Goal: Task Accomplishment & Management: Complete application form

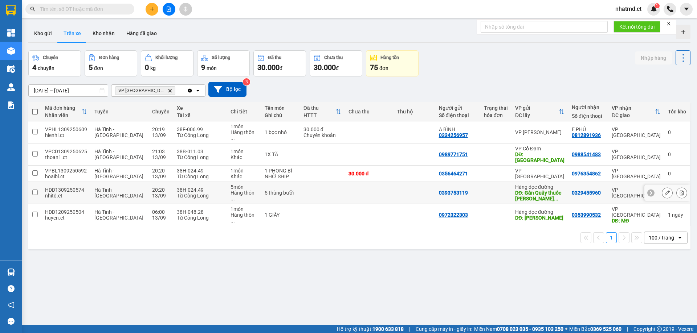
drag, startPoint x: 171, startPoint y: 180, endPoint x: 163, endPoint y: 189, distance: 11.5
click at [177, 187] on div "38H-024.49 Từ Công Long" at bounding box center [200, 193] width 47 height 12
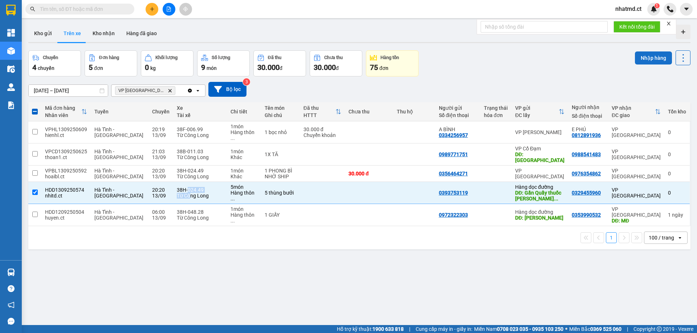
click at [641, 61] on button "Nhập hàng" at bounding box center [653, 58] width 37 height 13
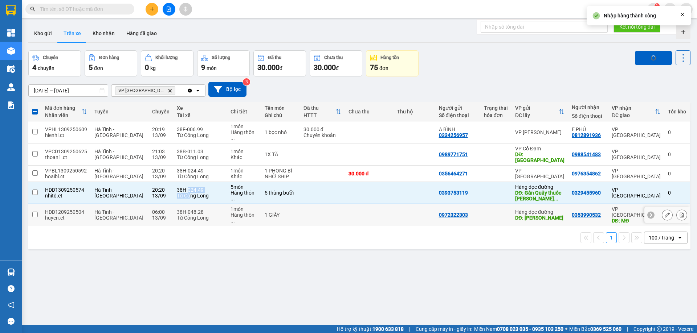
checkbox input "false"
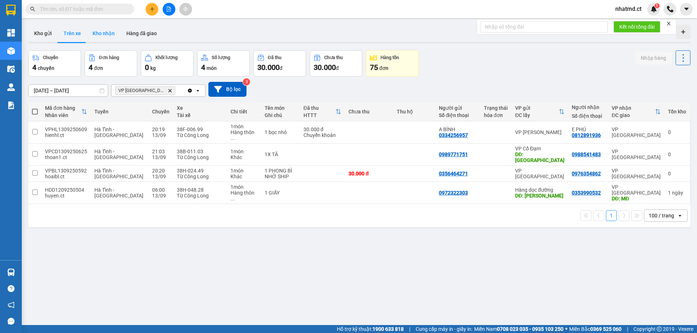
click at [95, 30] on button "Kho nhận" at bounding box center [104, 33] width 34 height 17
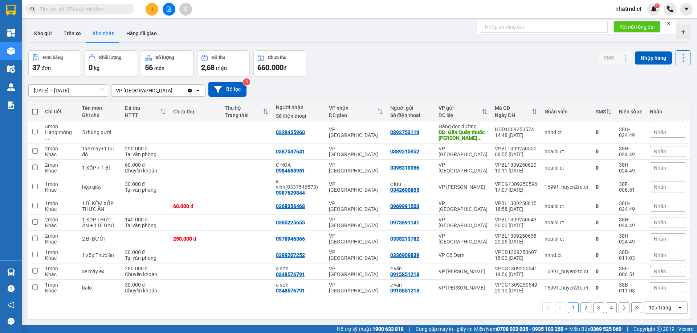
click at [655, 304] on div "10 / trang" at bounding box center [659, 307] width 22 height 7
click at [657, 289] on span "100 / trang" at bounding box center [657, 286] width 26 height 7
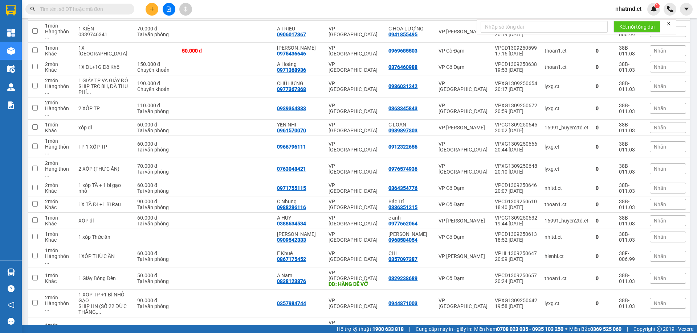
scroll to position [500, 0]
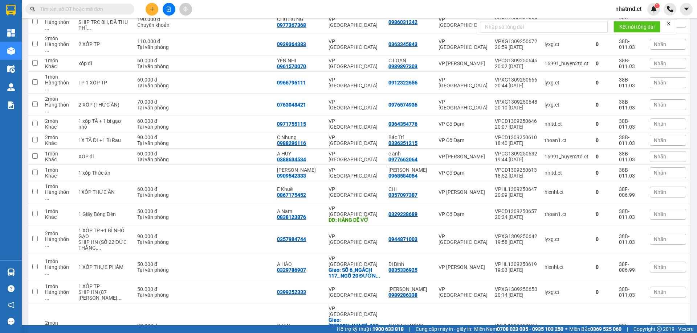
click at [529, 0] on div "Kết quả tìm kiếm ( 0 ) Bộ lọc No Data nhatmd.ct 1" at bounding box center [348, 9] width 697 height 18
click at [119, 8] on input "text" at bounding box center [83, 9] width 86 height 8
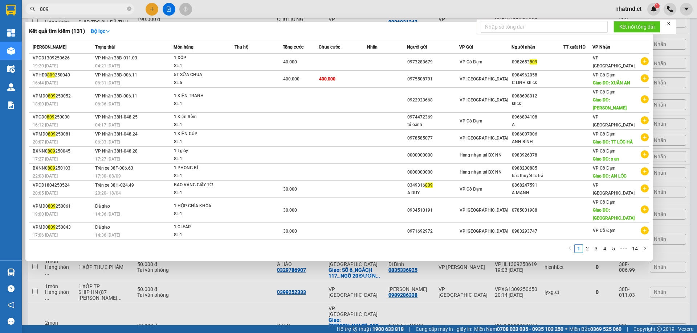
click at [459, 308] on div at bounding box center [348, 166] width 697 height 333
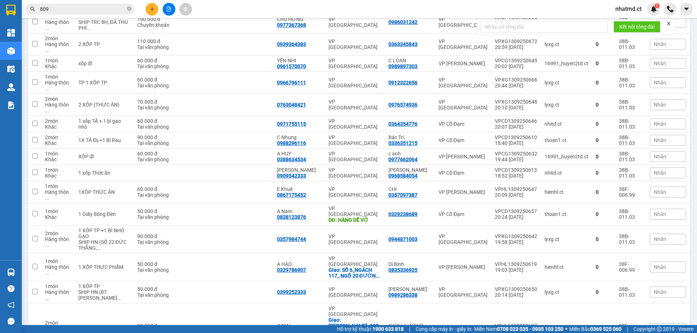
click at [101, 8] on input "809" at bounding box center [83, 9] width 86 height 8
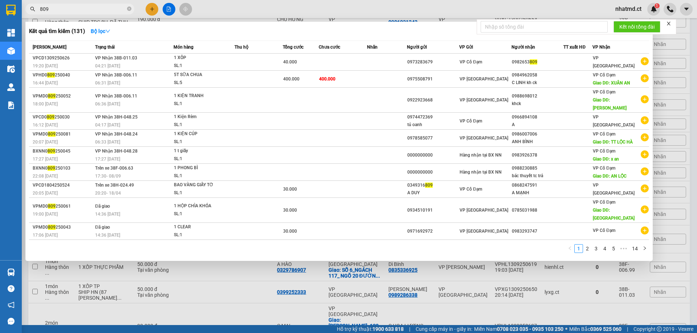
click at [101, 8] on input "809" at bounding box center [83, 9] width 86 height 8
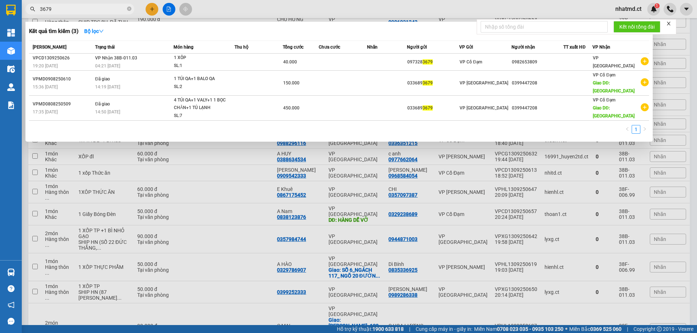
click at [62, 11] on input "3679" at bounding box center [83, 9] width 86 height 8
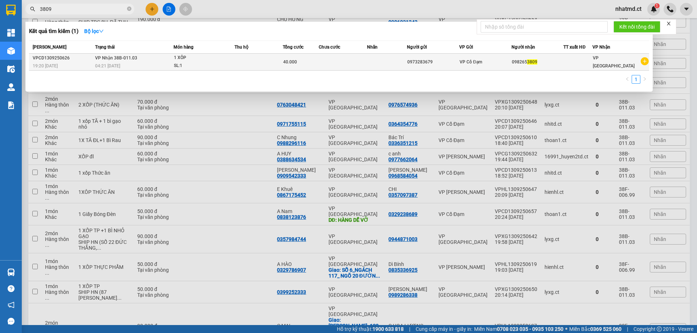
type input "3809"
click at [136, 65] on div "04:21 - 14/09" at bounding box center [134, 66] width 78 height 8
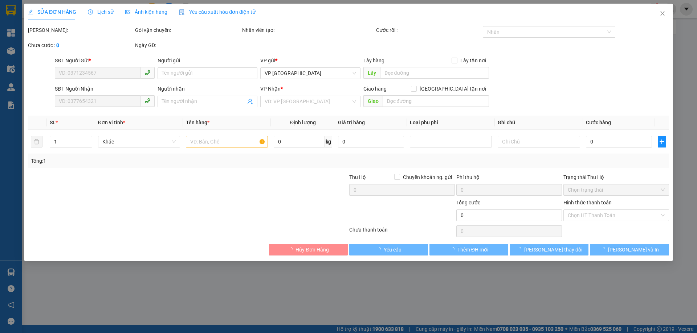
type input "0973283679"
type input "0982653809"
type input "40.000"
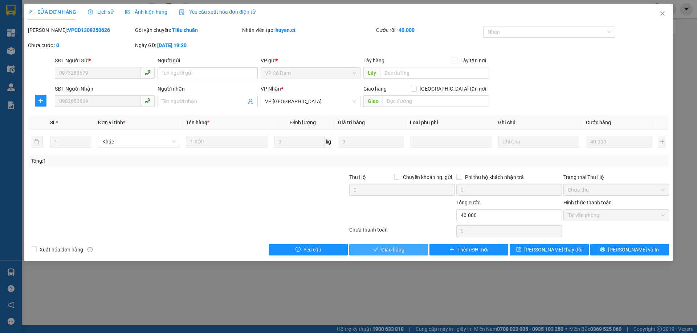
click at [395, 254] on button "Giao hàng" at bounding box center [388, 250] width 79 height 12
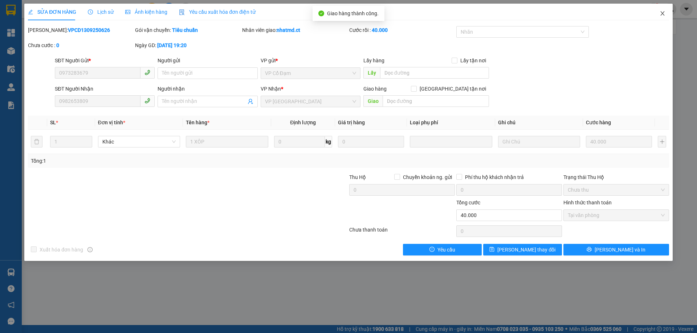
click at [660, 15] on icon "close" at bounding box center [662, 14] width 6 height 6
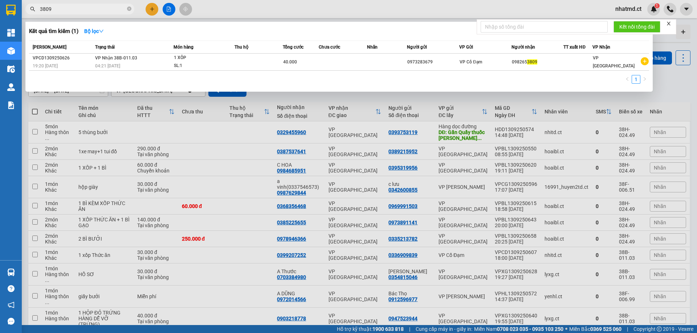
click at [92, 7] on input "3809" at bounding box center [83, 9] width 86 height 8
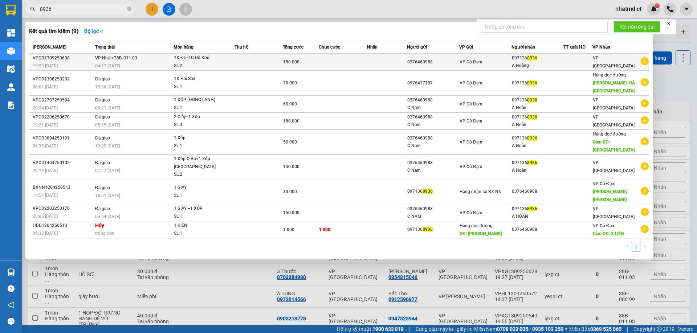
type input "8936"
click at [185, 59] on div "1X ĐL+1G Đồ Khô" at bounding box center [201, 58] width 54 height 8
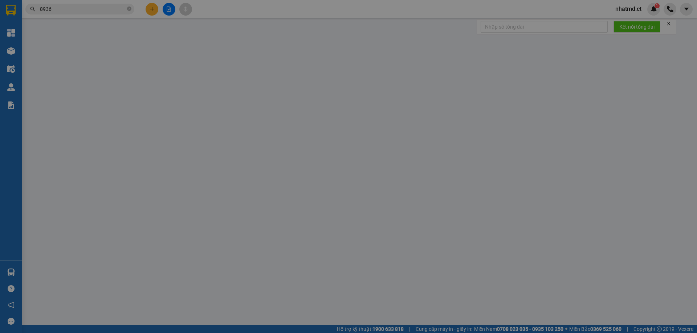
type input "0376460988"
type input "0971368936"
type input "A Hoàng"
type input "150.000"
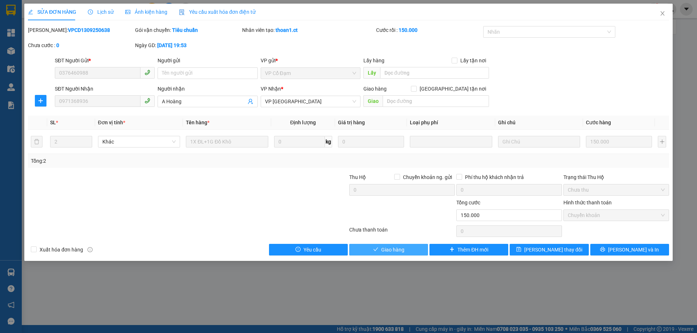
click at [403, 250] on span "Giao hàng" at bounding box center [392, 250] width 23 height 8
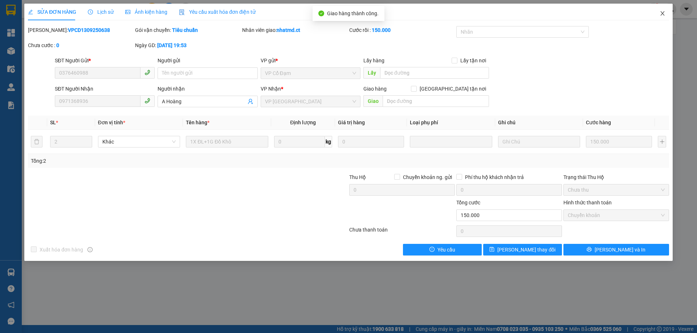
click at [662, 16] on icon "close" at bounding box center [662, 14] width 6 height 6
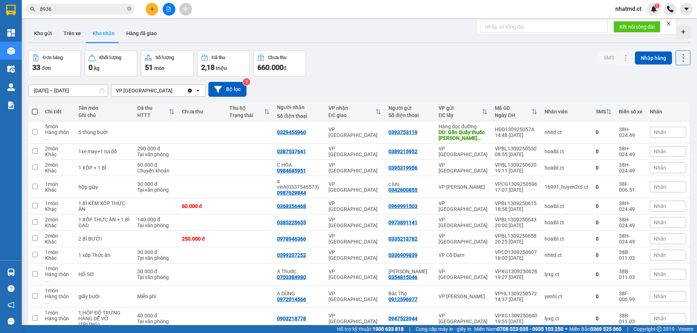
click at [204, 121] on th "Chưa thu" at bounding box center [202, 111] width 48 height 19
click at [375, 132] on div "VP [GEOGRAPHIC_DATA]" at bounding box center [354, 133] width 53 height 12
checkbox input "true"
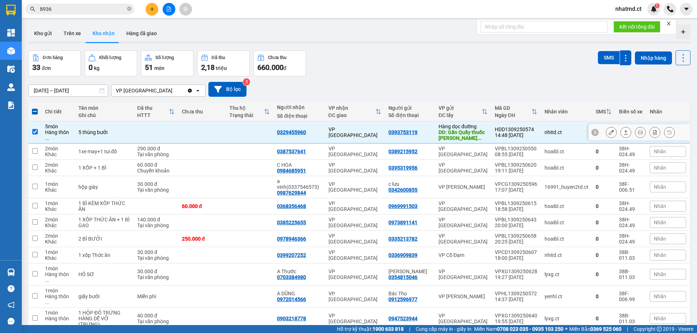
click at [606, 136] on button at bounding box center [611, 132] width 10 height 13
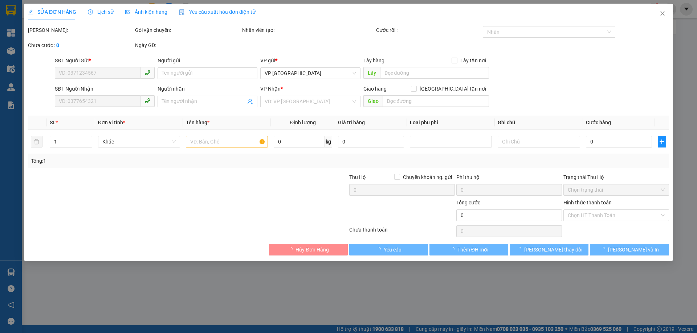
type input "0393753119"
type input "Gần Quầy thuốc Hoàng Gia chợ X An"
type input "0329455960"
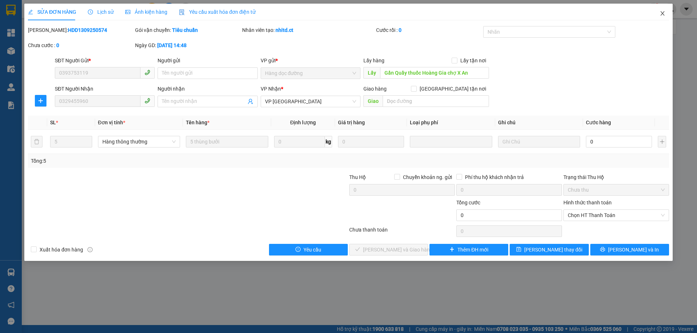
click at [661, 19] on span "Close" at bounding box center [662, 14] width 20 height 20
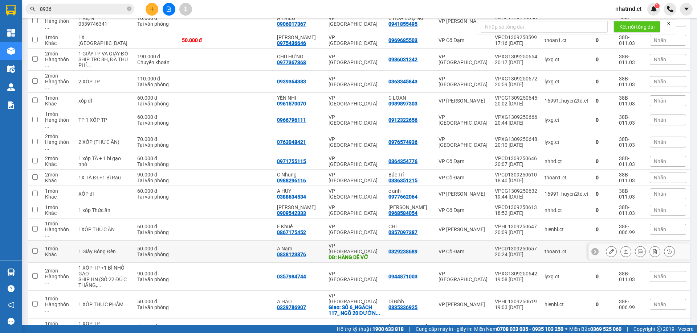
scroll to position [434, 0]
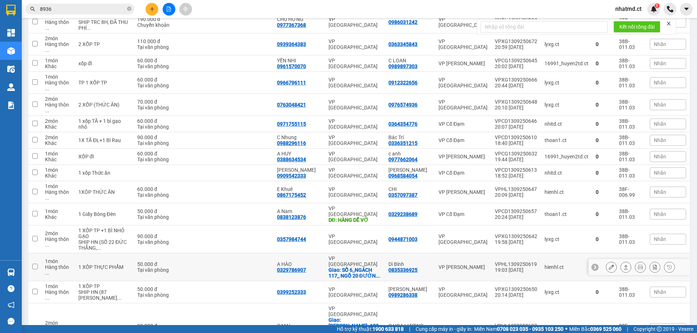
click at [255, 254] on td at bounding box center [250, 268] width 48 height 28
checkbox input "true"
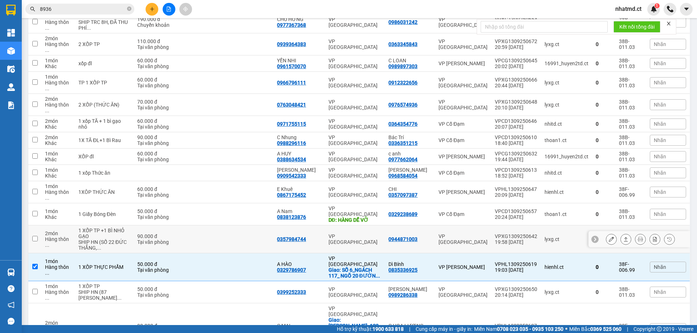
click at [271, 226] on td at bounding box center [250, 240] width 48 height 28
checkbox input "true"
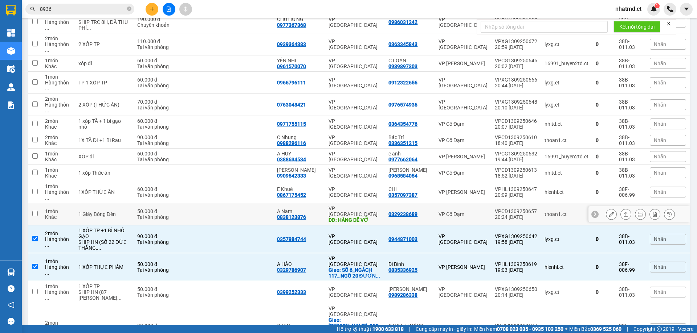
click at [318, 209] on div "A Nam" at bounding box center [299, 212] width 44 height 6
checkbox input "true"
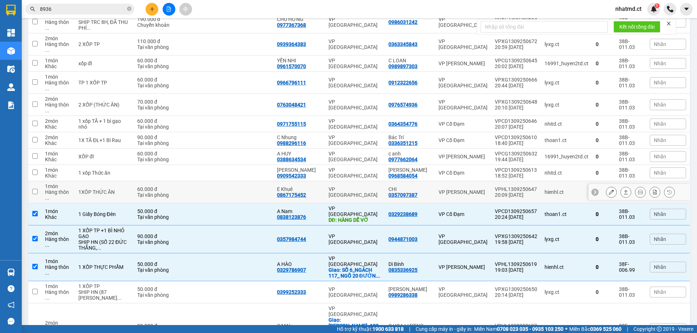
click at [329, 181] on td "VP [GEOGRAPHIC_DATA]" at bounding box center [355, 192] width 60 height 22
checkbox input "true"
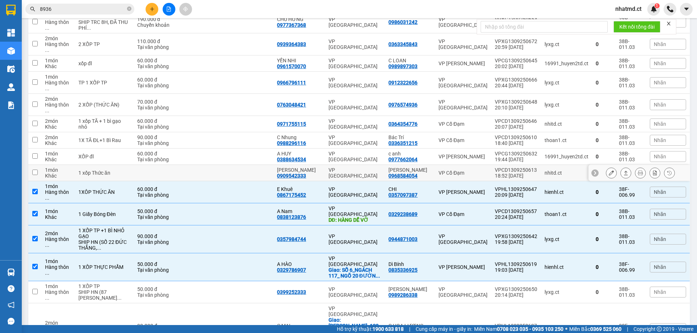
click at [328, 165] on td "VP [GEOGRAPHIC_DATA]" at bounding box center [355, 173] width 60 height 16
checkbox input "true"
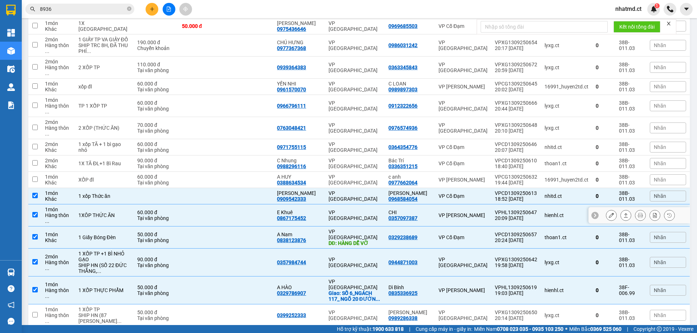
scroll to position [398, 0]
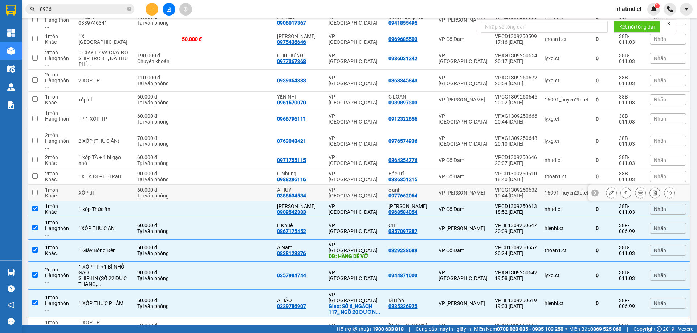
click at [318, 187] on div "A HUY 0388634534" at bounding box center [299, 193] width 44 height 12
checkbox input "true"
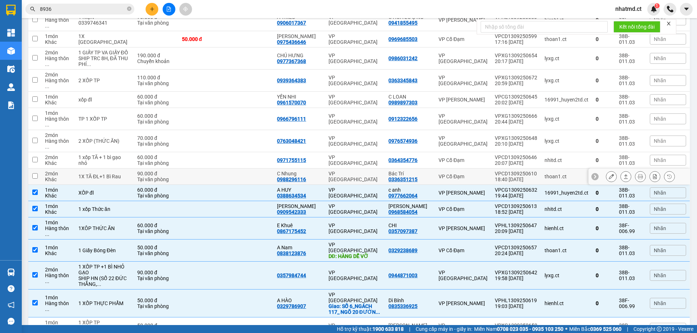
click at [313, 171] on div "C Nhung 0988296116" at bounding box center [299, 177] width 44 height 12
checkbox input "true"
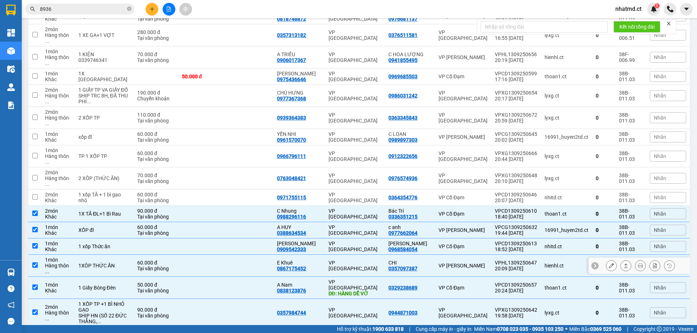
scroll to position [325, 0]
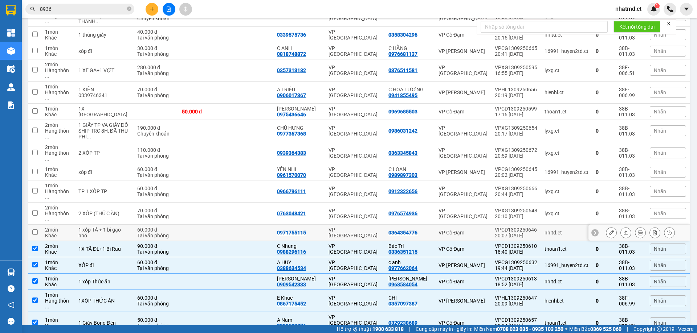
click at [324, 225] on td "0971755115" at bounding box center [298, 233] width 51 height 16
checkbox input "true"
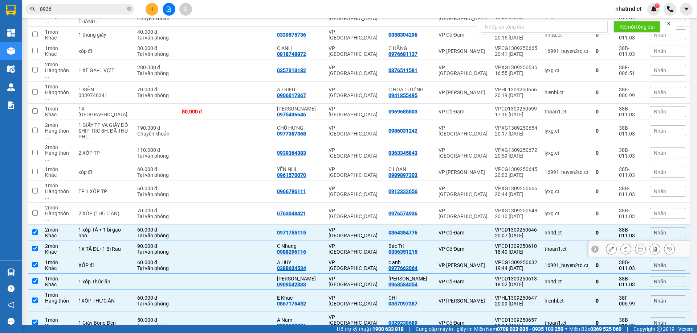
click at [323, 241] on td "C Nhung 0988296116" at bounding box center [298, 249] width 51 height 16
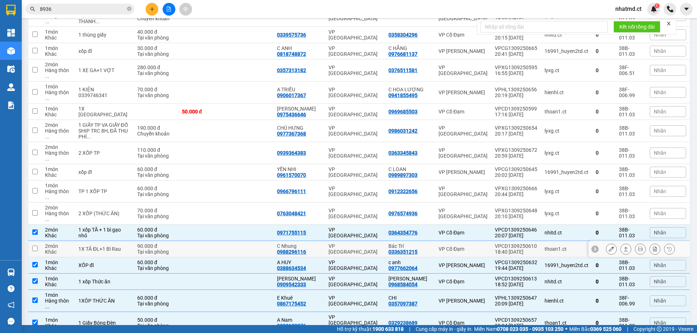
click at [316, 241] on td "C Nhung 0988296116" at bounding box center [298, 249] width 51 height 16
checkbox input "true"
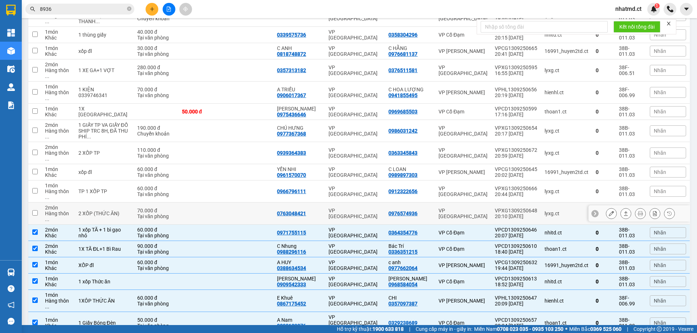
click at [320, 203] on td "0763048421" at bounding box center [298, 214] width 51 height 22
checkbox input "true"
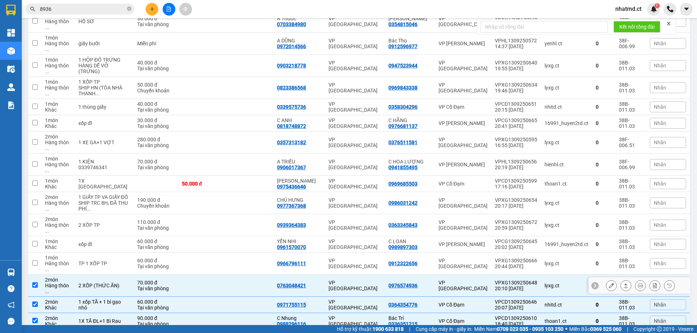
scroll to position [253, 0]
click at [255, 237] on td at bounding box center [250, 245] width 48 height 16
checkbox input "true"
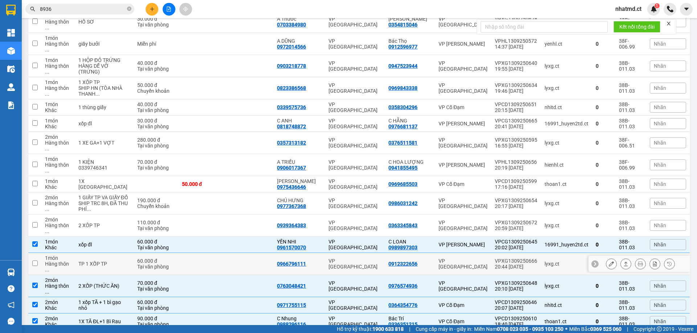
click at [254, 253] on td at bounding box center [250, 264] width 48 height 22
checkbox input "true"
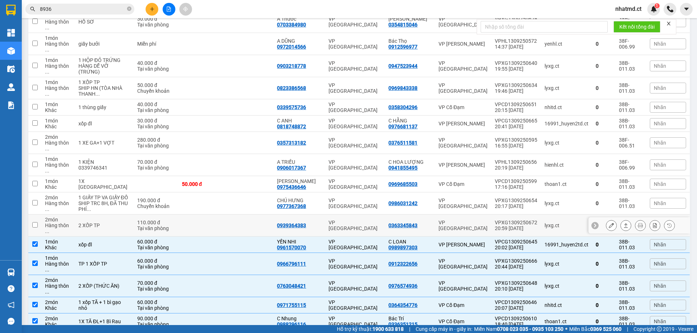
click at [260, 215] on td at bounding box center [250, 226] width 48 height 22
checkbox input "true"
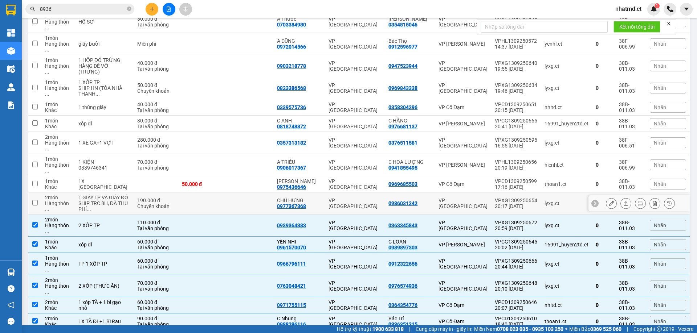
click at [260, 193] on td at bounding box center [250, 204] width 48 height 22
checkbox input "true"
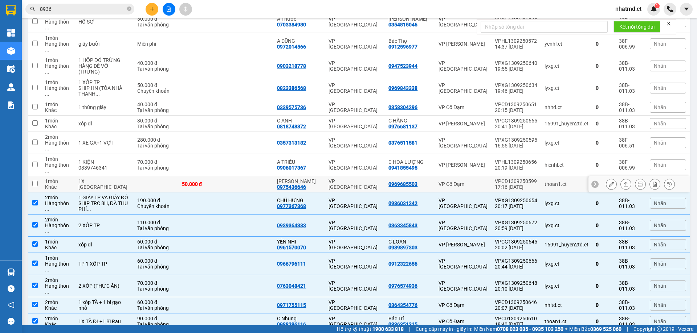
click at [261, 176] on td at bounding box center [250, 184] width 48 height 16
checkbox input "true"
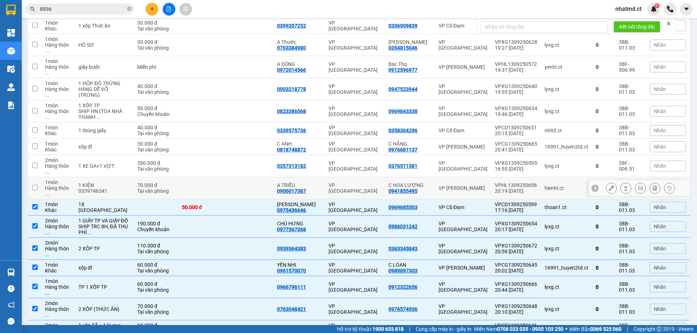
scroll to position [217, 0]
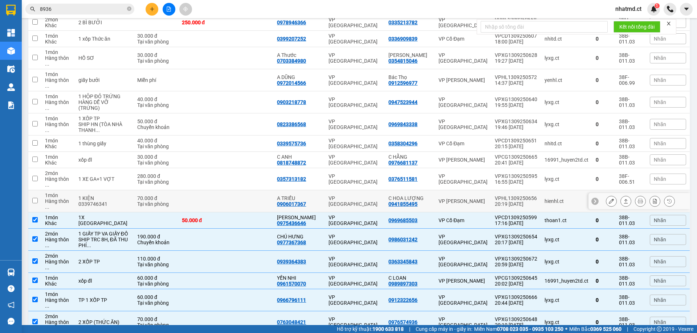
click at [238, 190] on td at bounding box center [250, 201] width 48 height 22
checkbox input "true"
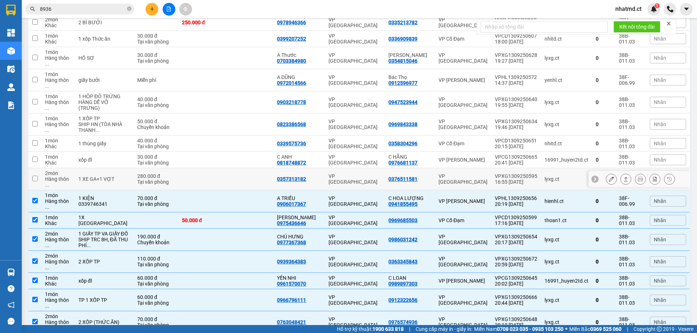
click at [249, 168] on td at bounding box center [250, 179] width 48 height 22
checkbox input "true"
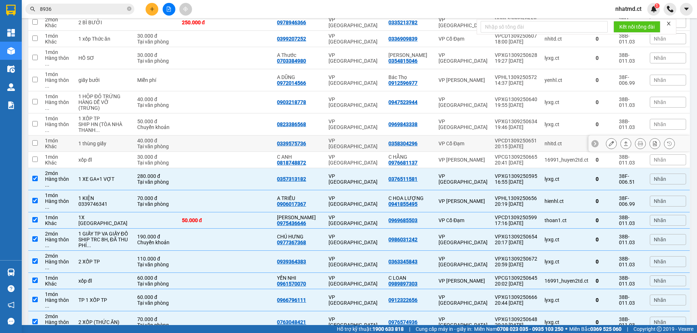
click at [258, 136] on td at bounding box center [250, 144] width 48 height 16
checkbox input "true"
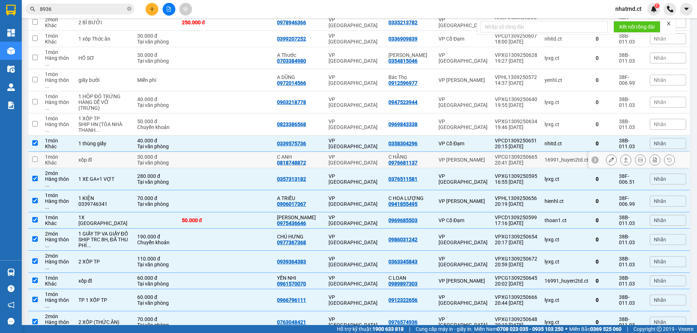
click at [321, 154] on div "C ANH" at bounding box center [299, 157] width 44 height 6
checkbox input "true"
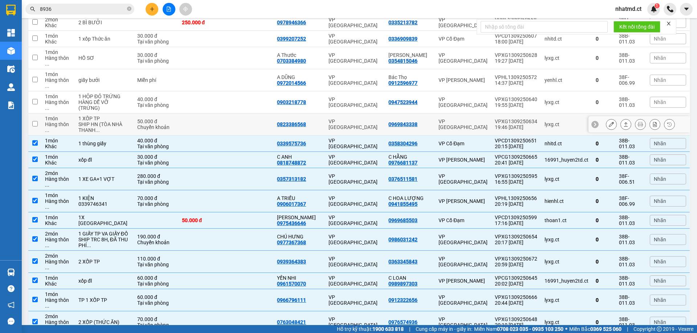
click at [340, 122] on td "VP [GEOGRAPHIC_DATA]" at bounding box center [355, 125] width 60 height 22
checkbox input "true"
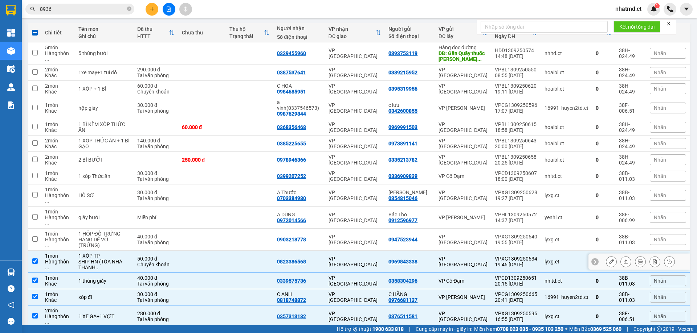
scroll to position [71, 0]
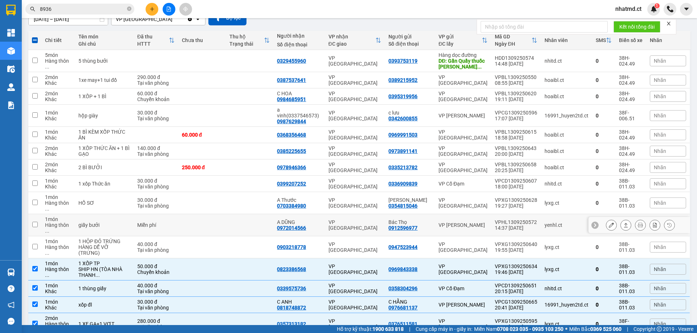
click at [324, 214] on td "A DŨNG 0972014566" at bounding box center [298, 225] width 51 height 22
checkbox input "true"
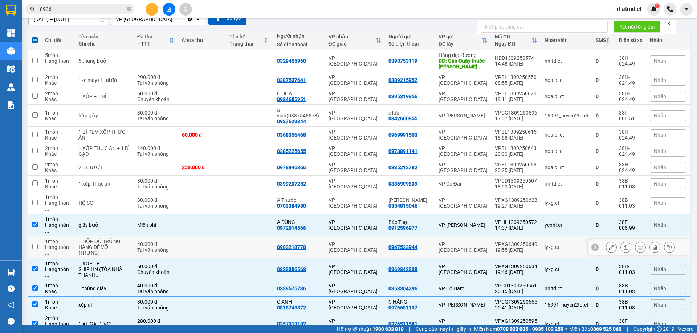
click at [323, 237] on td "0903218778" at bounding box center [298, 248] width 51 height 22
checkbox input "true"
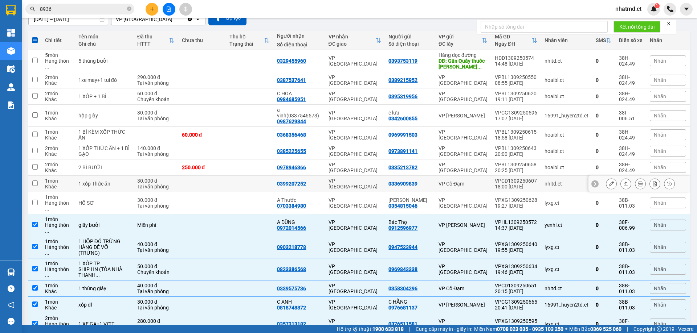
click at [341, 181] on div "VP [GEOGRAPHIC_DATA]" at bounding box center [354, 184] width 53 height 12
checkbox input "true"
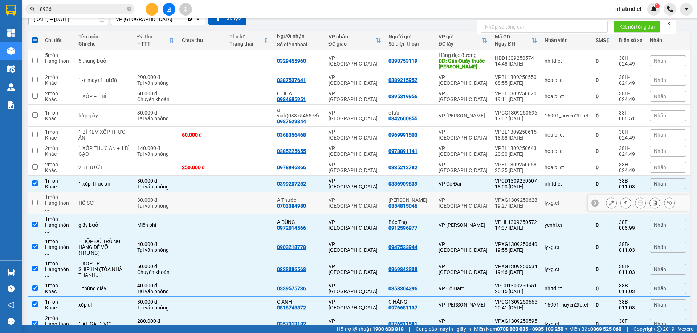
click at [346, 201] on td "VP [GEOGRAPHIC_DATA]" at bounding box center [355, 203] width 60 height 22
checkbox input "true"
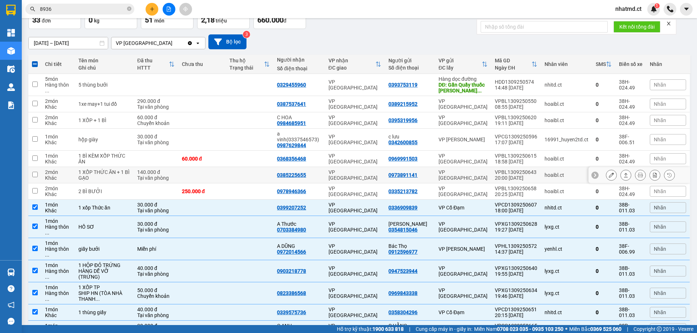
scroll to position [35, 0]
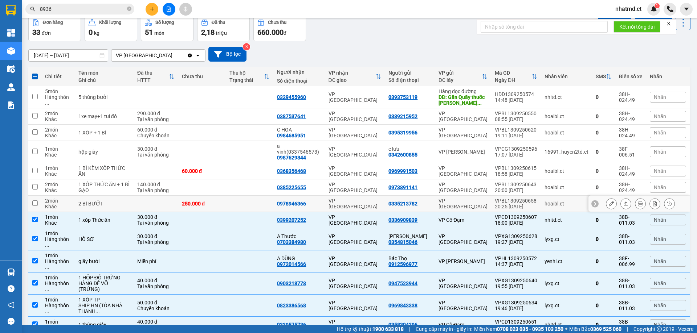
click at [257, 199] on td at bounding box center [250, 204] width 48 height 16
checkbox input "true"
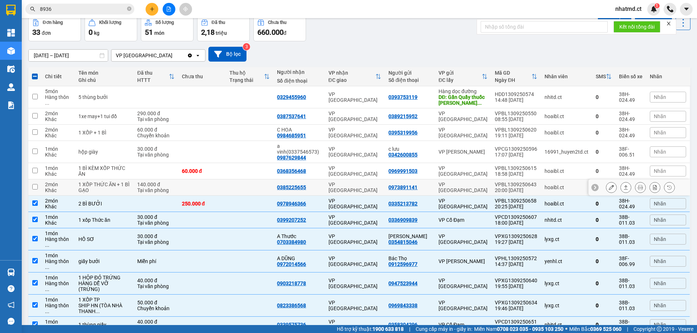
click at [251, 189] on td at bounding box center [250, 188] width 48 height 16
checkbox input "true"
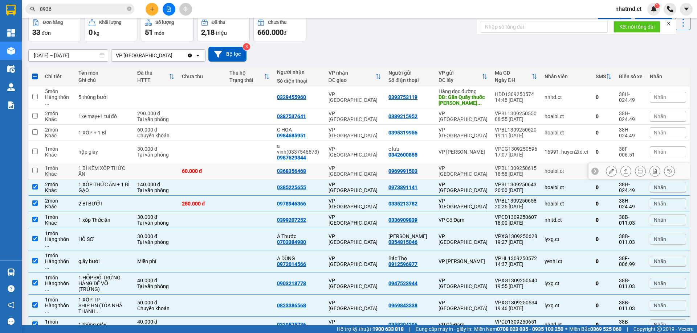
click at [324, 167] on td "0368356468" at bounding box center [298, 171] width 51 height 16
checkbox input "true"
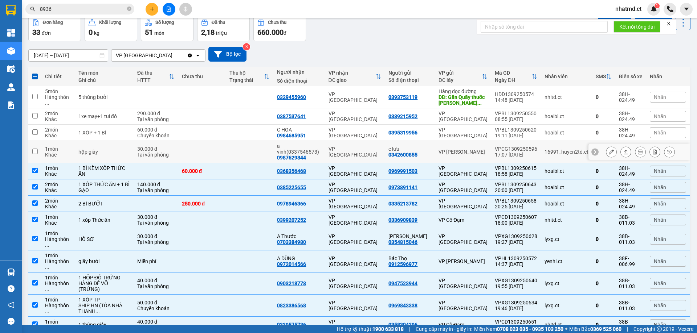
click at [240, 141] on td at bounding box center [250, 152] width 48 height 22
checkbox input "true"
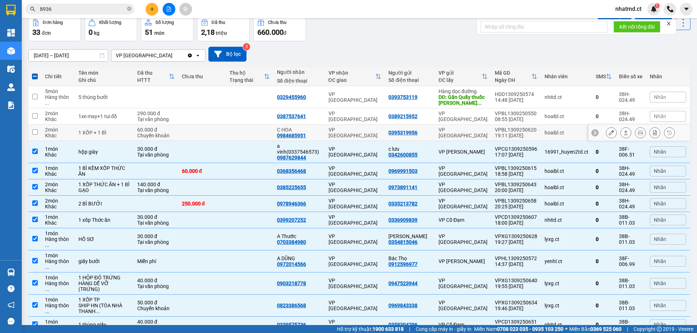
click at [242, 132] on td at bounding box center [250, 133] width 48 height 16
checkbox input "true"
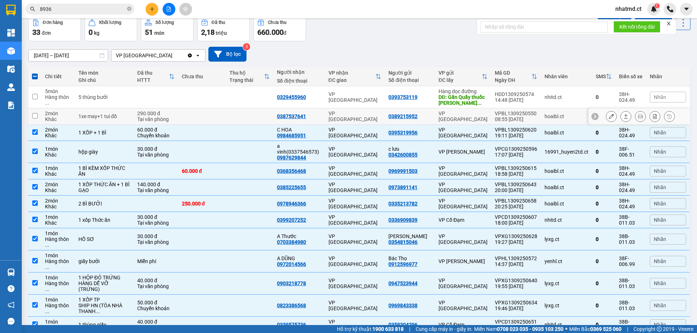
click at [256, 115] on td at bounding box center [250, 116] width 48 height 16
checkbox input "true"
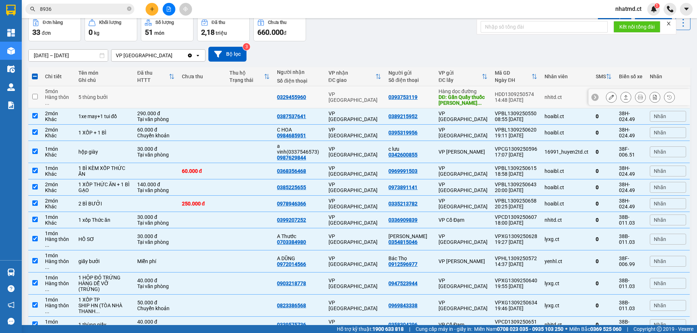
click at [561, 98] on div "nhitd.ct" at bounding box center [566, 97] width 44 height 6
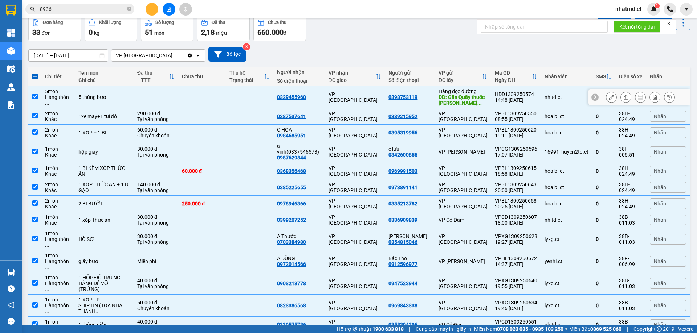
click at [230, 96] on td at bounding box center [250, 97] width 48 height 22
checkbox input "false"
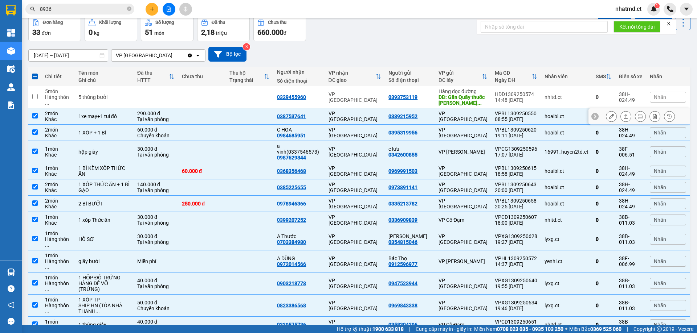
click at [231, 124] on td at bounding box center [250, 116] width 48 height 16
checkbox input "false"
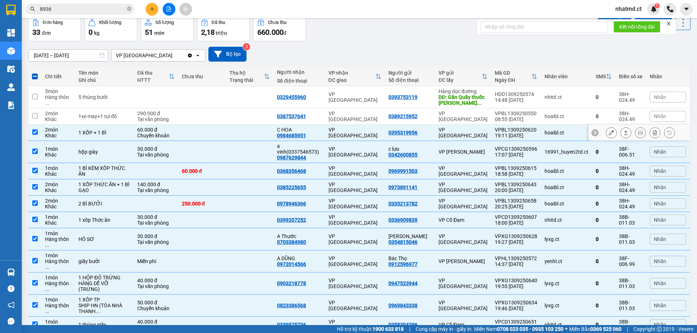
click at [231, 134] on td at bounding box center [250, 133] width 48 height 16
checkbox input "false"
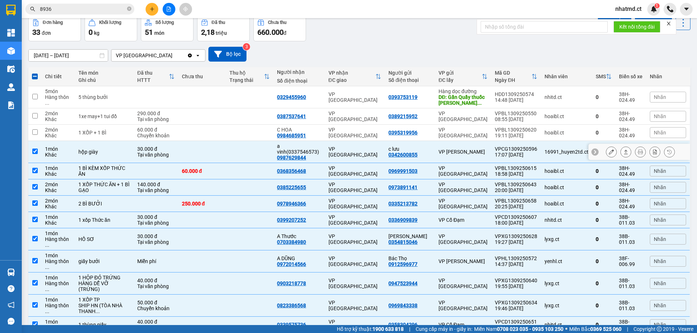
click at [231, 147] on td at bounding box center [250, 152] width 48 height 22
checkbox input "false"
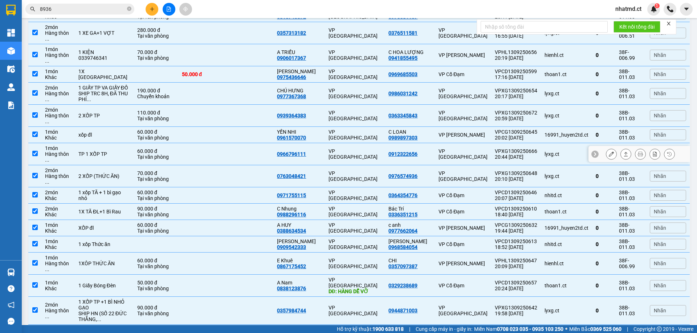
scroll to position [434, 0]
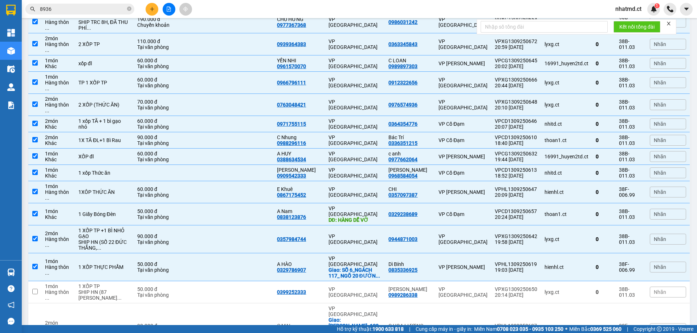
click at [66, 9] on input "8936" at bounding box center [83, 9] width 86 height 8
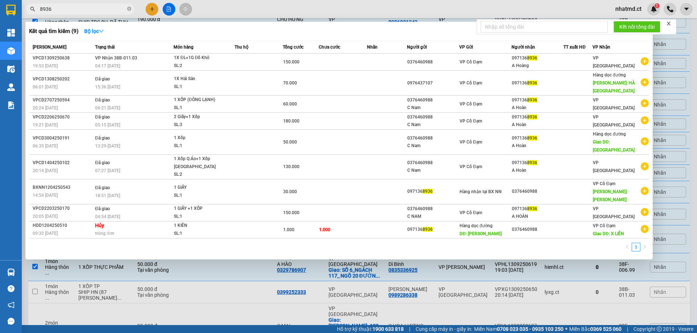
click at [66, 9] on input "8936" at bounding box center [83, 9] width 86 height 8
type input "6218"
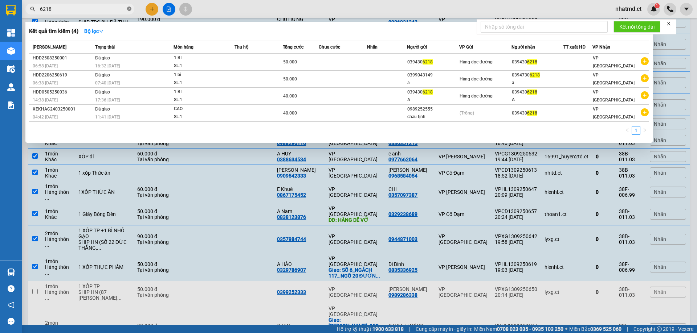
click at [129, 8] on icon "close-circle" at bounding box center [129, 9] width 4 height 4
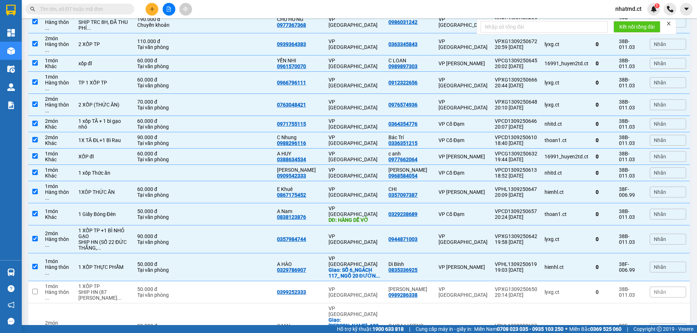
click at [148, 7] on button at bounding box center [151, 9] width 13 height 13
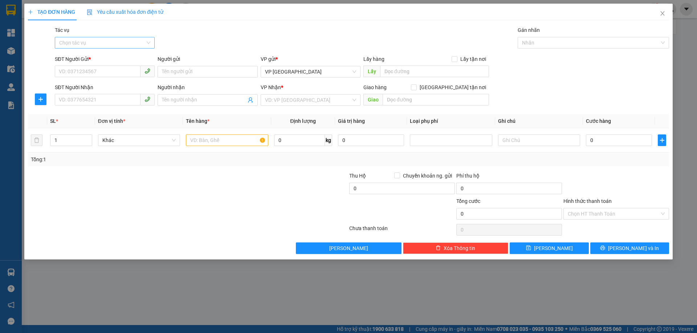
click at [106, 45] on input "Tác vụ" at bounding box center [102, 42] width 86 height 11
click at [99, 74] on div "Nhập hàng kho nhận" at bounding box center [105, 69] width 100 height 12
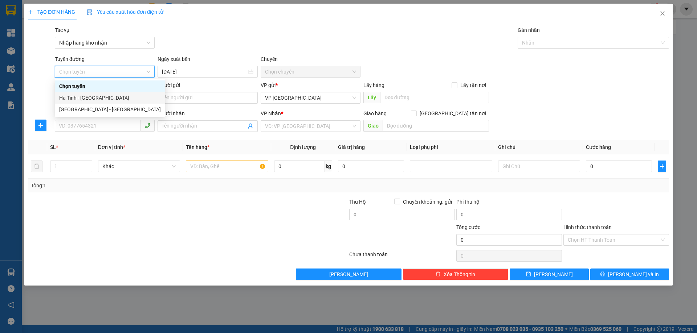
click at [99, 101] on div "Hà Tĩnh - [GEOGRAPHIC_DATA]" at bounding box center [110, 98] width 102 height 8
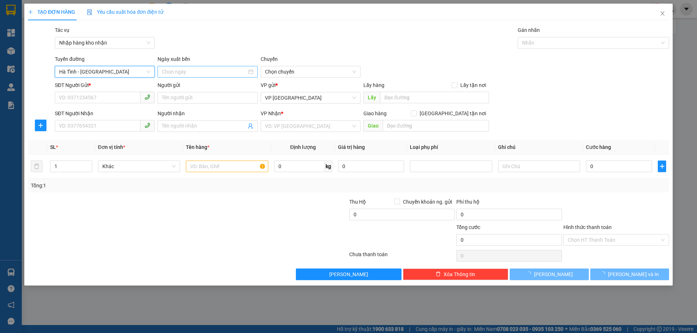
click at [217, 74] on input at bounding box center [204, 72] width 85 height 8
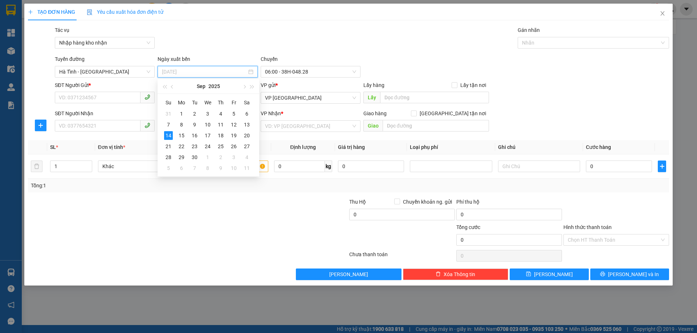
click at [248, 124] on div "13" at bounding box center [246, 124] width 9 height 9
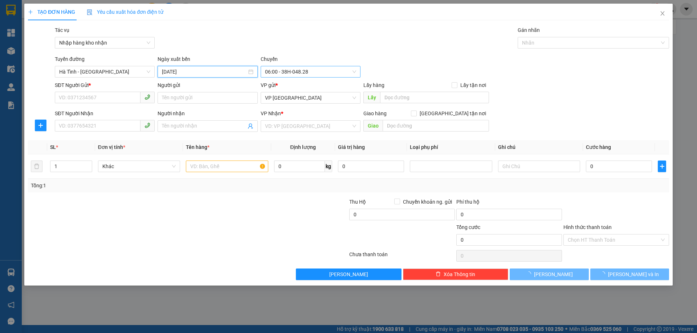
click at [310, 69] on span "06:00 - 38H-048.28" at bounding box center [310, 71] width 91 height 11
type input "[DATE]"
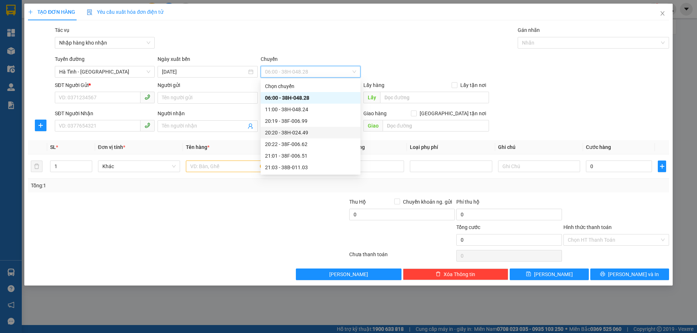
click at [313, 131] on div "20:20 - 38H-024.49" at bounding box center [310, 133] width 91 height 8
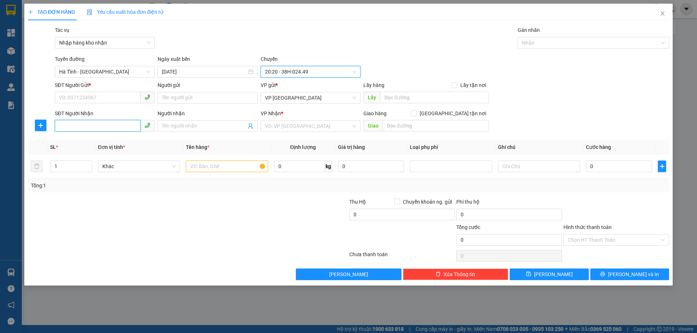
click at [100, 126] on input "SĐT Người Nhận" at bounding box center [98, 126] width 86 height 12
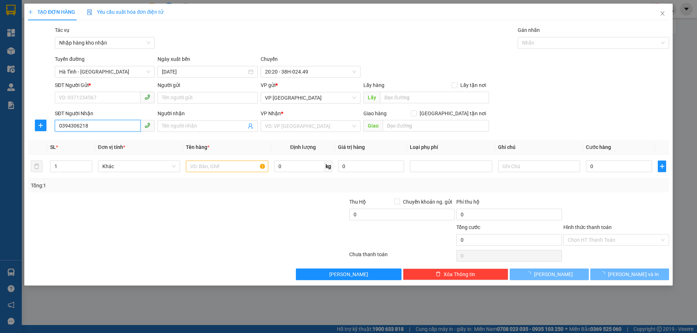
click at [100, 126] on input "0394306218" at bounding box center [98, 126] width 86 height 12
type input "0394306218"
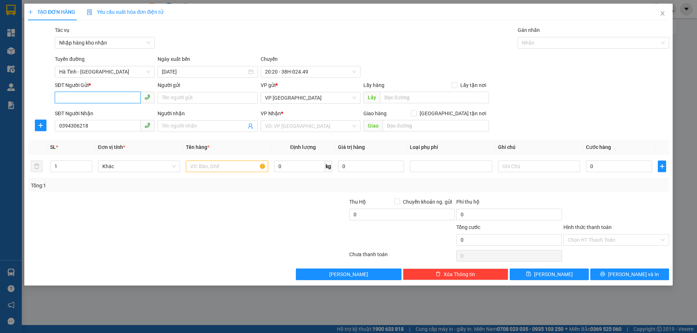
paste input "0394306218"
click at [307, 101] on span "VP [GEOGRAPHIC_DATA]" at bounding box center [310, 98] width 91 height 11
type input "0394306218"
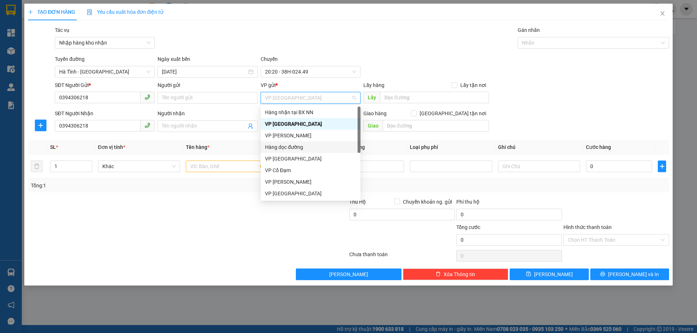
click at [291, 150] on div "Hàng dọc đường" at bounding box center [310, 147] width 91 height 8
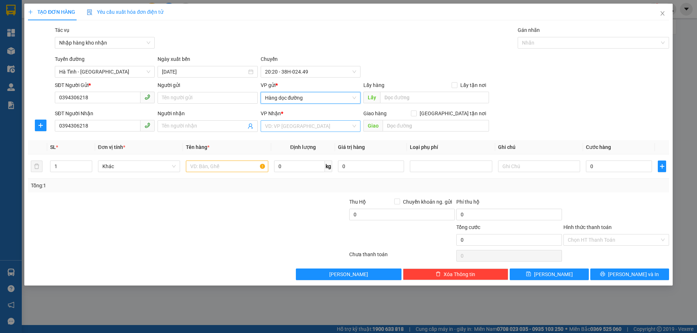
click at [290, 128] on input "search" at bounding box center [308, 126] width 86 height 11
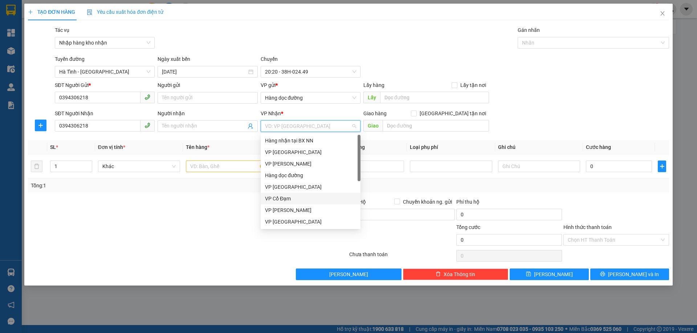
click at [277, 198] on div "VP Cổ Đạm" at bounding box center [310, 199] width 91 height 8
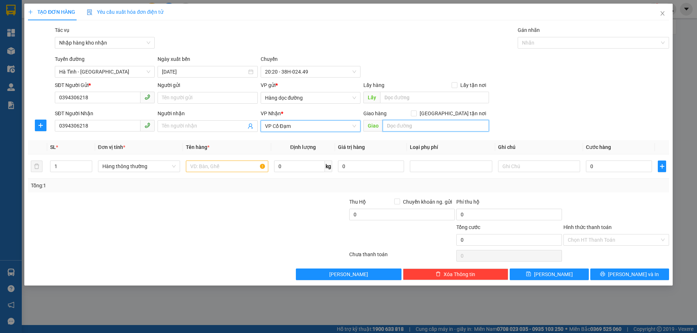
click at [396, 125] on input "text" at bounding box center [435, 126] width 106 height 12
type input "6"
click at [215, 166] on input "text" at bounding box center [227, 167] width 82 height 12
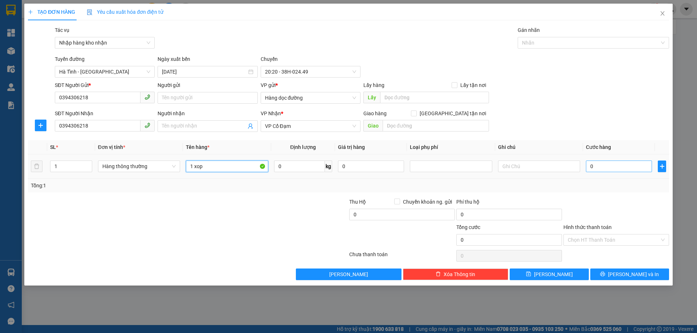
type input "1 xop"
click at [595, 168] on input "0" at bounding box center [619, 167] width 66 height 12
type input "3"
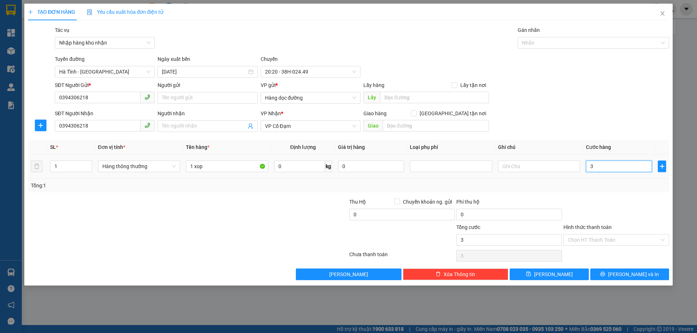
type input "30"
click at [590, 193] on div "Transit Pickup Surcharge Ids Transit Deliver Surcharge Ids Transit Deliver Surc…" at bounding box center [348, 153] width 641 height 254
type input "30.000"
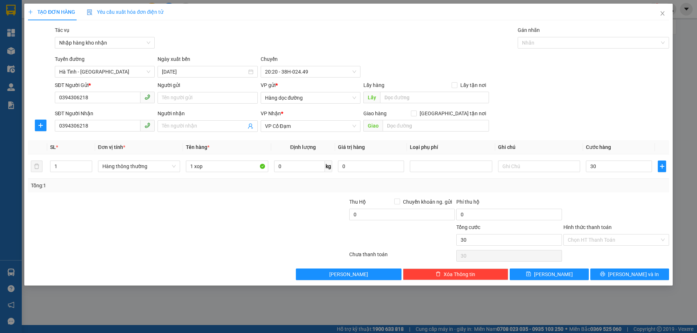
type input "30.000"
click at [564, 275] on button "[PERSON_NAME]" at bounding box center [548, 275] width 79 height 12
type input "0"
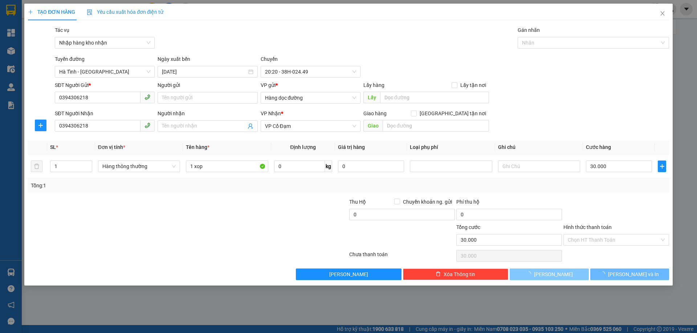
type input "0"
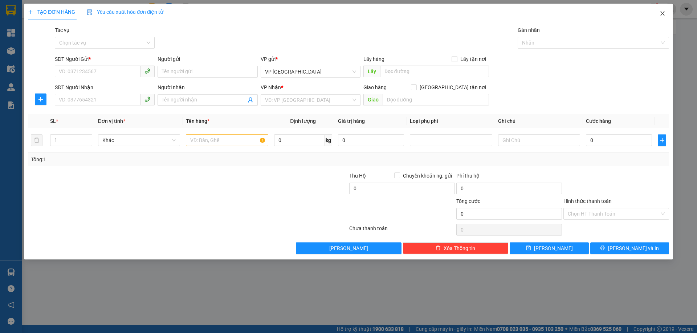
click at [664, 16] on icon "close" at bounding box center [662, 14] width 6 height 6
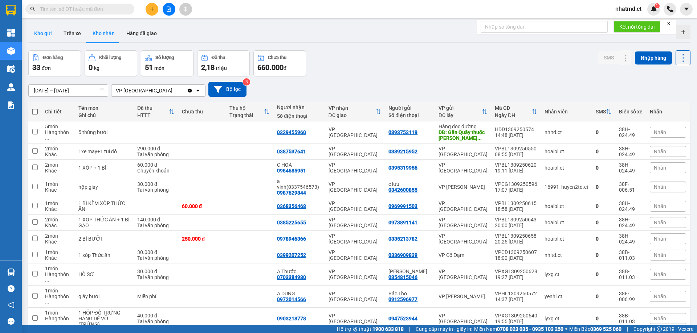
click at [47, 34] on button "Kho gửi" at bounding box center [42, 33] width 29 height 17
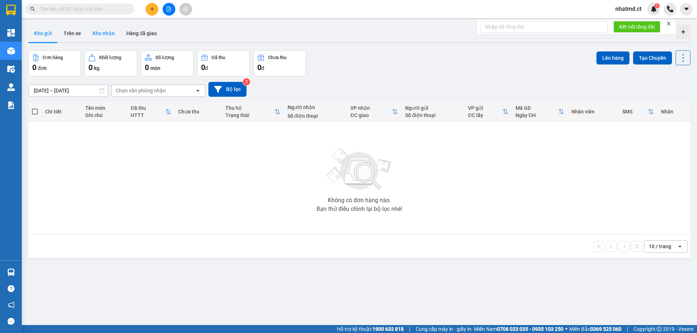
click at [99, 33] on button "Kho nhận" at bounding box center [104, 33] width 34 height 17
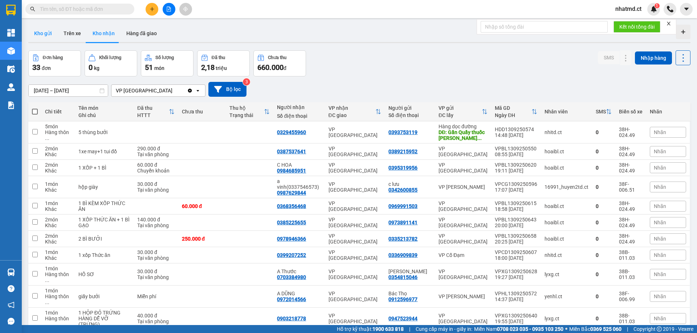
click at [36, 31] on button "Kho gửi" at bounding box center [42, 33] width 29 height 17
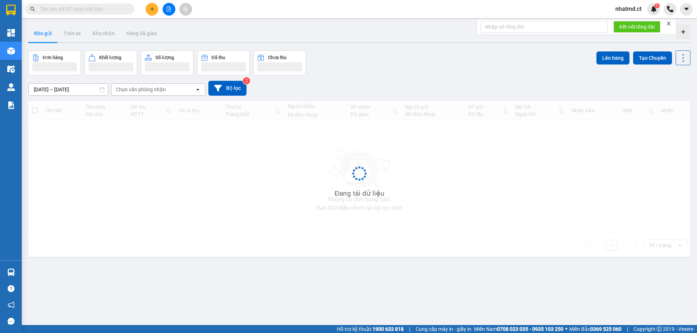
click at [119, 8] on input "text" at bounding box center [83, 9] width 86 height 8
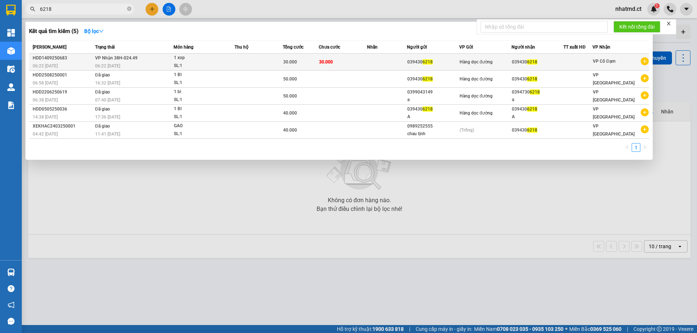
type input "6218"
click at [329, 59] on span "30.000" at bounding box center [326, 62] width 14 height 6
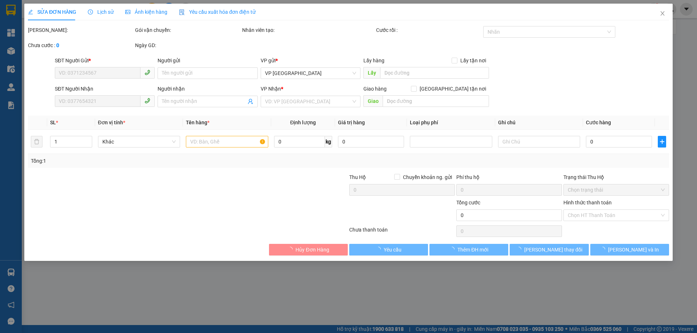
type input "0394306218"
type input "30.000"
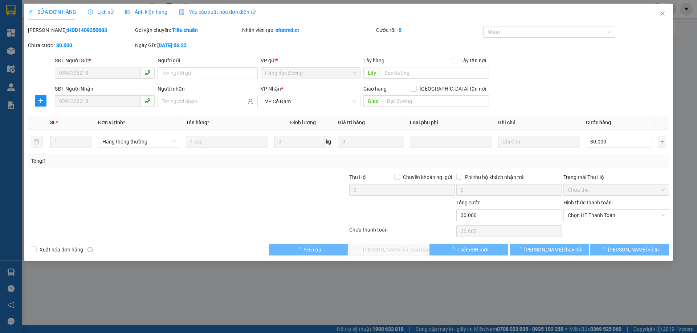
click at [323, 72] on span "Hàng dọc đường" at bounding box center [310, 73] width 91 height 11
click at [323, 103] on span "VP Cổ Đạm" at bounding box center [310, 101] width 91 height 11
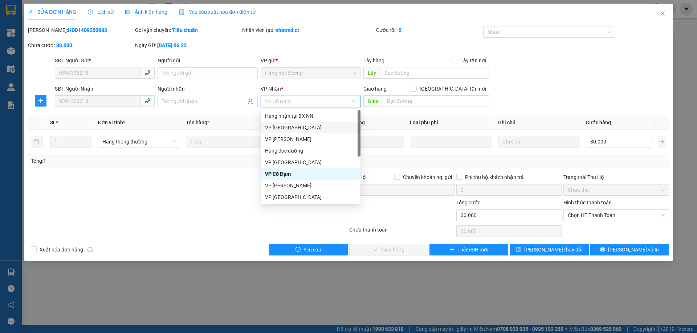
click at [285, 129] on div "VP [GEOGRAPHIC_DATA]" at bounding box center [310, 128] width 91 height 8
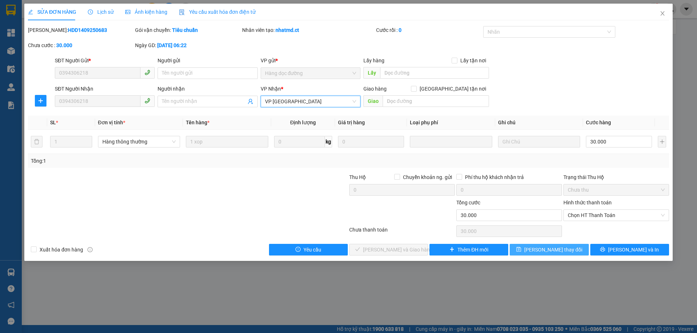
click at [529, 250] on button "[PERSON_NAME] thay đổi" at bounding box center [548, 250] width 79 height 12
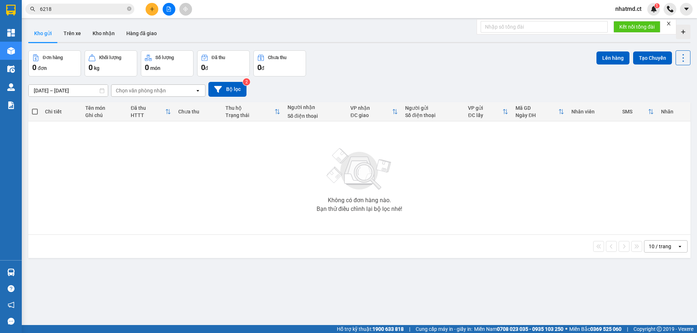
click at [91, 9] on input "6218" at bounding box center [83, 9] width 86 height 8
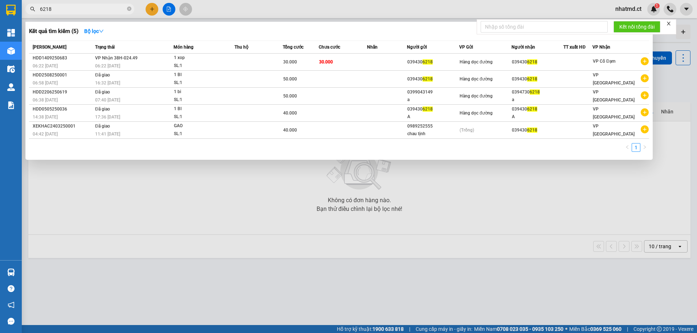
click at [91, 9] on input "6218" at bounding box center [83, 9] width 86 height 8
type input "8194"
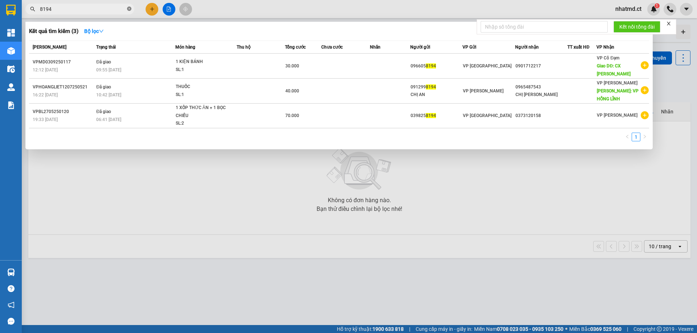
click at [131, 8] on icon "close-circle" at bounding box center [129, 9] width 4 height 4
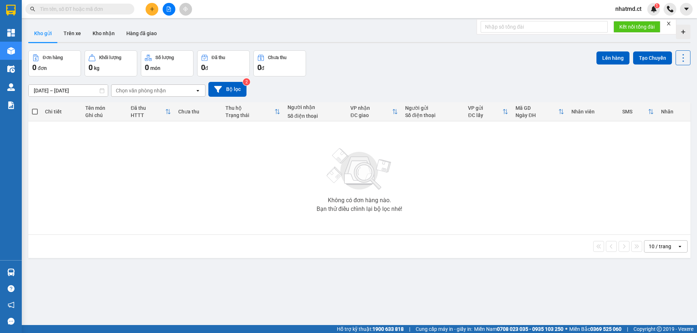
click at [150, 9] on icon "plus" at bounding box center [152, 9] width 4 height 0
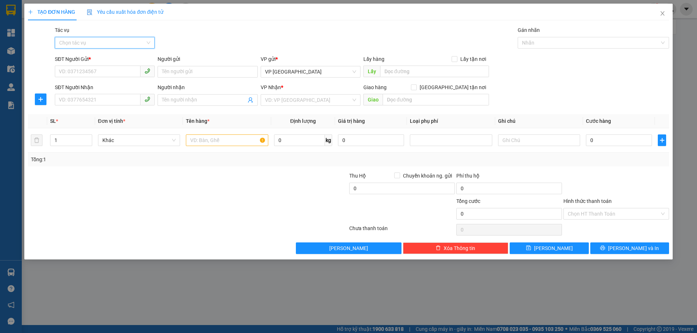
click at [114, 43] on input "Tác vụ" at bounding box center [102, 42] width 86 height 11
click at [110, 70] on div "Nhập hàng kho nhận" at bounding box center [104, 69] width 91 height 8
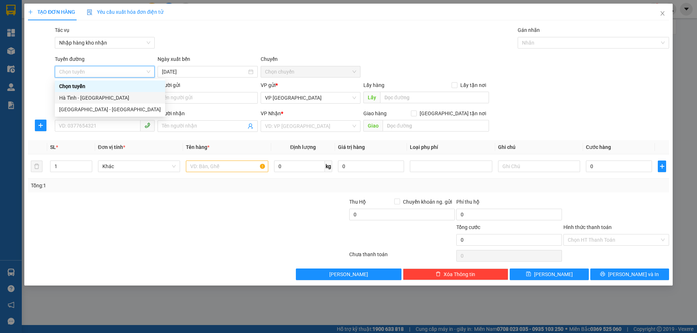
click at [96, 102] on div "Hà Tĩnh - [GEOGRAPHIC_DATA]" at bounding box center [110, 98] width 110 height 12
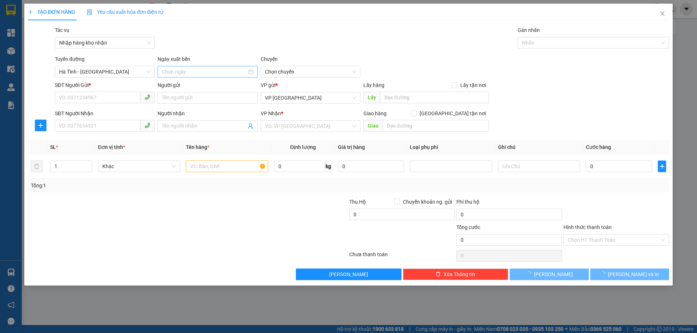
click at [201, 67] on div at bounding box center [207, 72] width 100 height 12
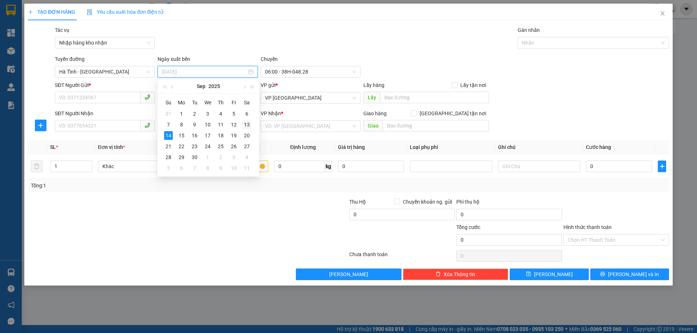
click at [249, 125] on div "13" at bounding box center [246, 124] width 9 height 9
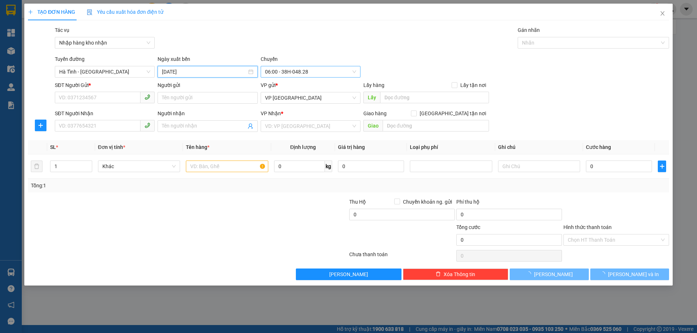
click at [292, 73] on span "06:00 - 38H-048.28" at bounding box center [310, 71] width 91 height 11
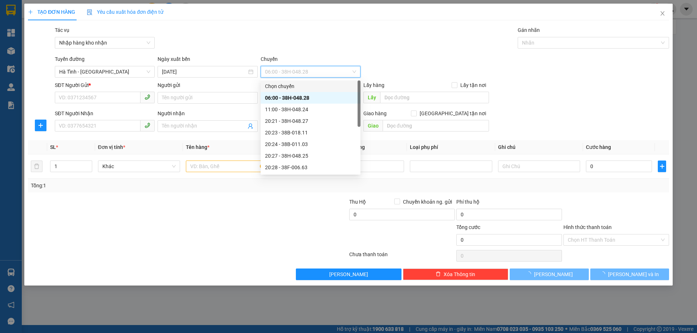
type input "[DATE]"
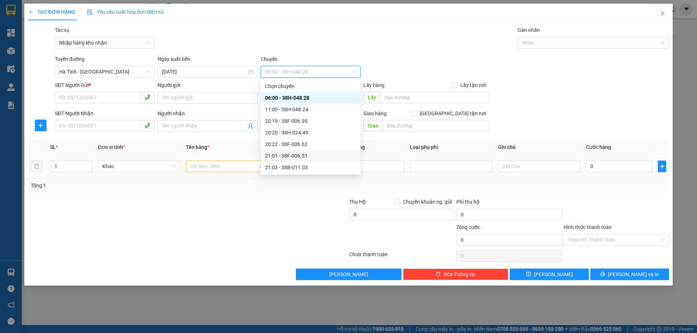
drag, startPoint x: 304, startPoint y: 157, endPoint x: 279, endPoint y: 161, distance: 25.7
click at [304, 158] on div "21:01 - 38F-006.51" at bounding box center [310, 156] width 91 height 8
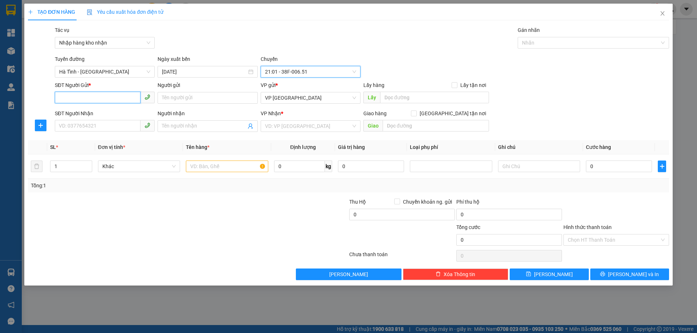
click at [98, 100] on input "SĐT Người Gửi *" at bounding box center [98, 98] width 86 height 12
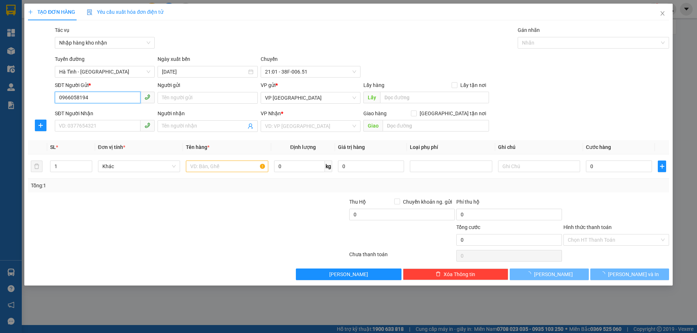
type input "0966058194"
click at [111, 91] on div "SĐT Người Gửi *" at bounding box center [105, 86] width 100 height 11
click at [111, 95] on input "0966058194" at bounding box center [98, 98] width 86 height 12
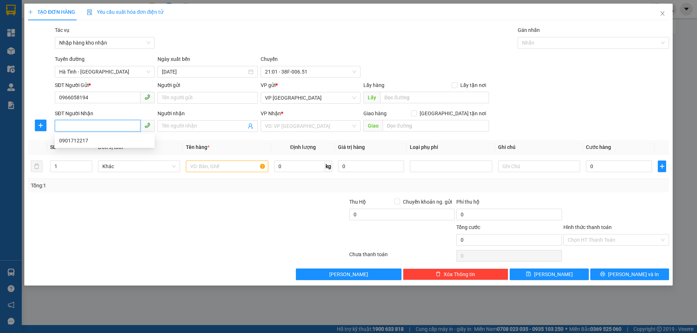
paste input "0966058194"
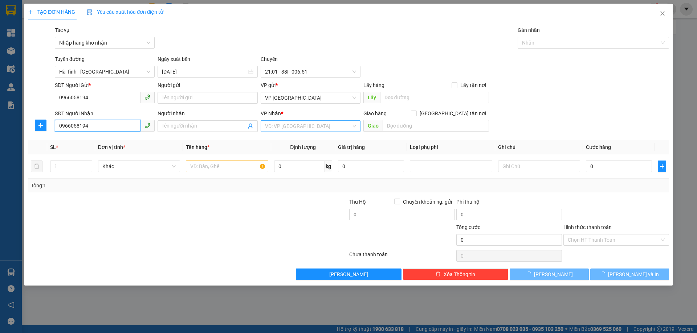
type input "0966058194"
click at [286, 128] on input "search" at bounding box center [308, 126] width 86 height 11
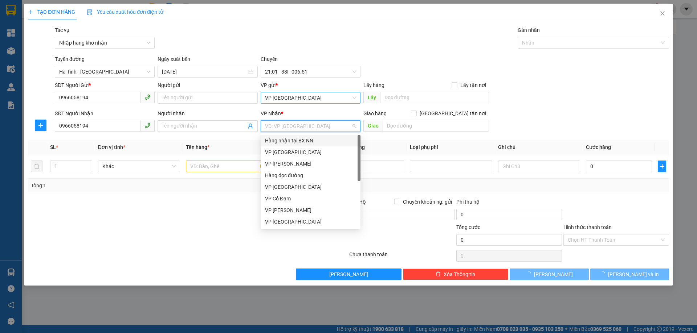
click at [287, 95] on span "VP [GEOGRAPHIC_DATA]" at bounding box center [310, 98] width 91 height 11
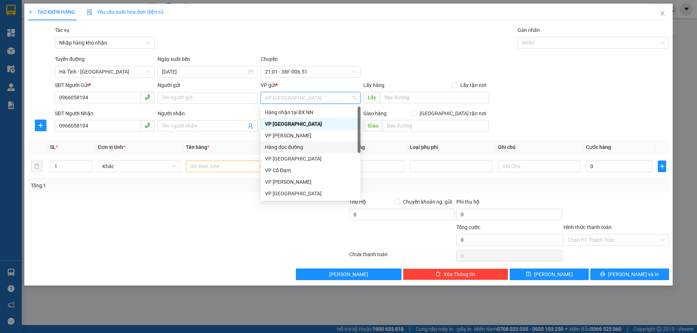
click at [284, 145] on div "Hàng dọc đường" at bounding box center [310, 147] width 91 height 8
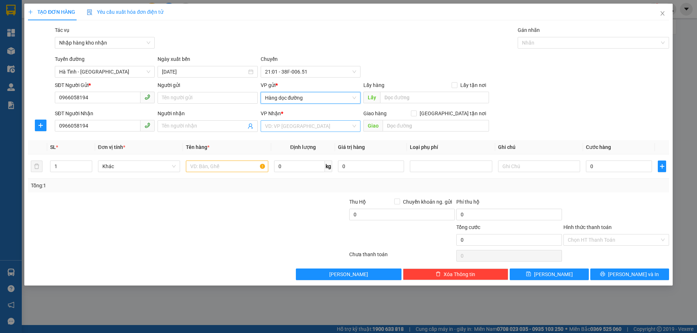
click at [286, 126] on input "search" at bounding box center [308, 126] width 86 height 11
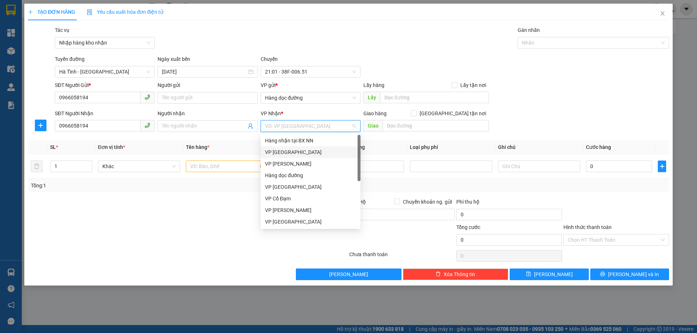
click at [283, 153] on div "VP [GEOGRAPHIC_DATA]" at bounding box center [310, 152] width 91 height 8
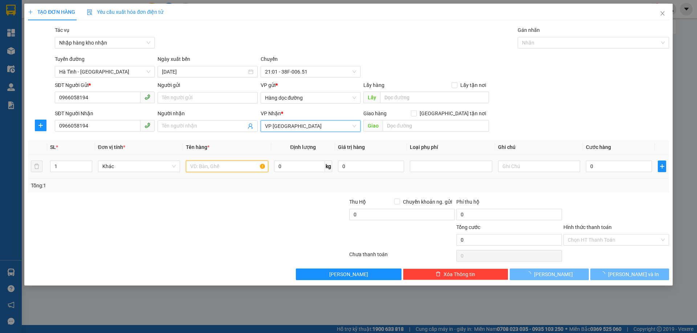
click at [217, 165] on input "text" at bounding box center [227, 167] width 82 height 12
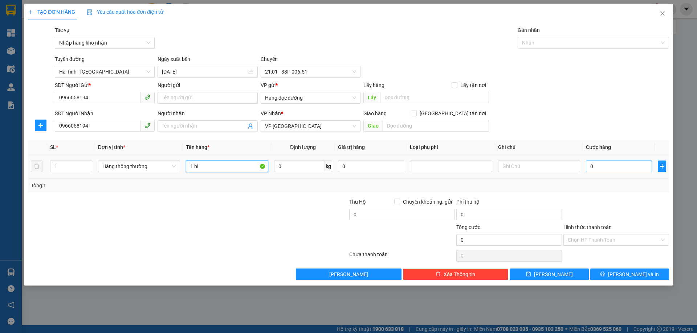
type input "1 bi"
click at [647, 166] on input "0" at bounding box center [619, 167] width 66 height 12
type input "3"
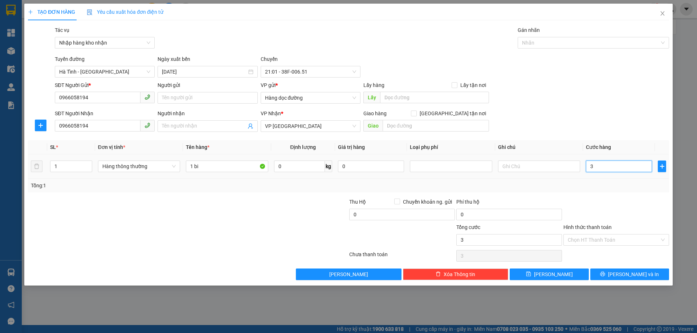
type input "30"
click at [598, 239] on input "Hình thức thanh toán" at bounding box center [613, 240] width 92 height 11
type input "30.000"
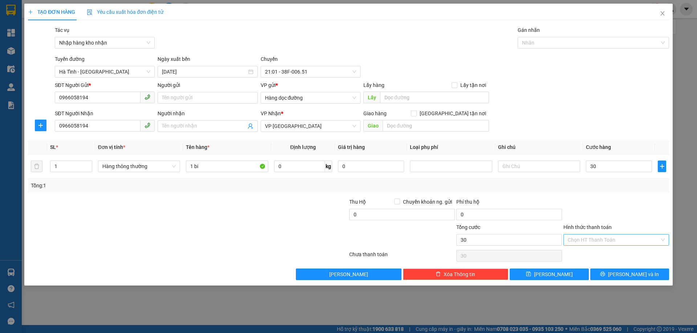
type input "30.000"
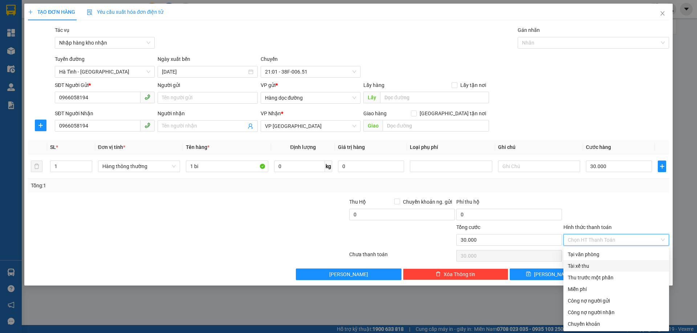
click at [583, 267] on div "Tài xế thu" at bounding box center [615, 266] width 97 height 8
type input "0"
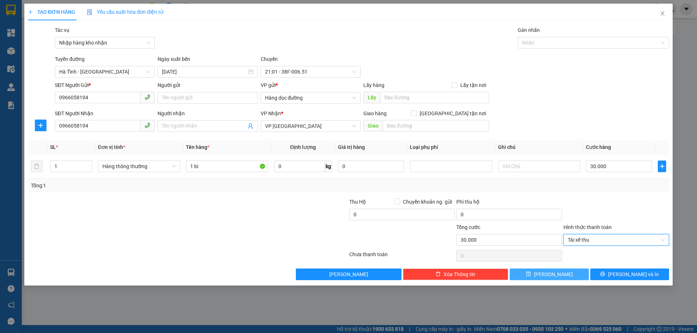
click at [550, 273] on span "[PERSON_NAME]" at bounding box center [553, 275] width 39 height 8
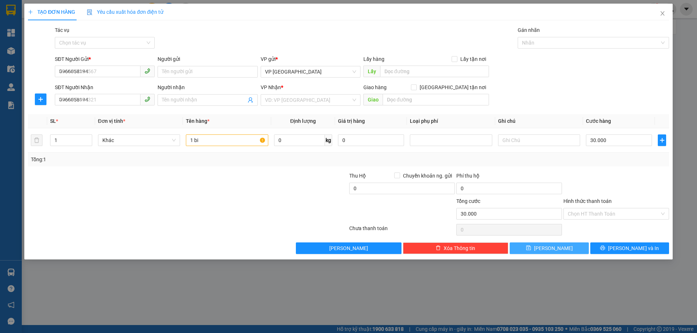
type input "0"
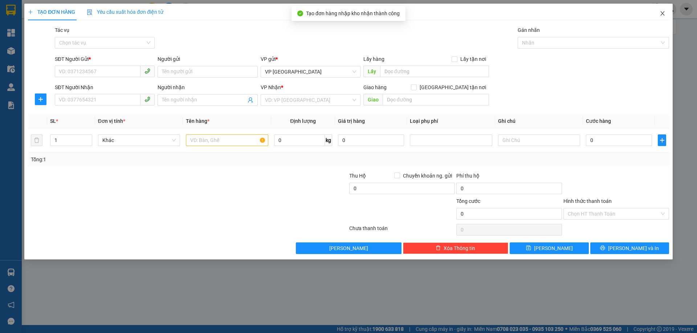
click at [662, 17] on span "Close" at bounding box center [662, 14] width 20 height 20
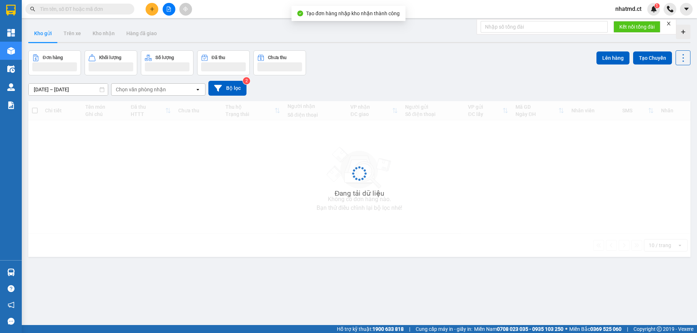
click at [96, 9] on input "text" at bounding box center [83, 9] width 86 height 8
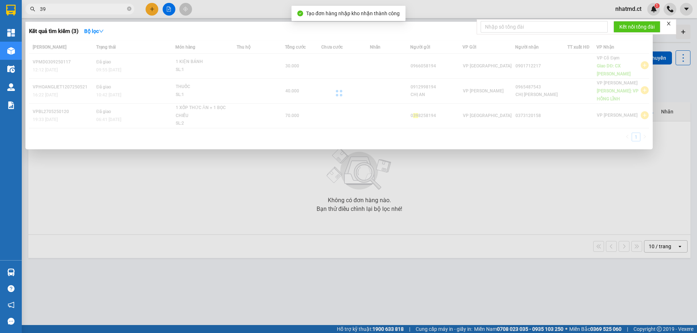
type input "397"
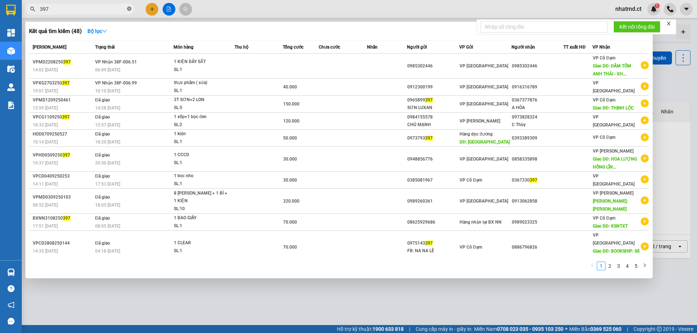
click at [130, 9] on icon "close-circle" at bounding box center [129, 9] width 4 height 4
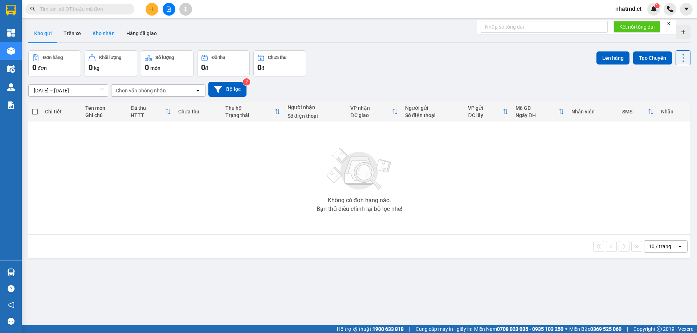
click at [113, 33] on button "Kho nhận" at bounding box center [104, 33] width 34 height 17
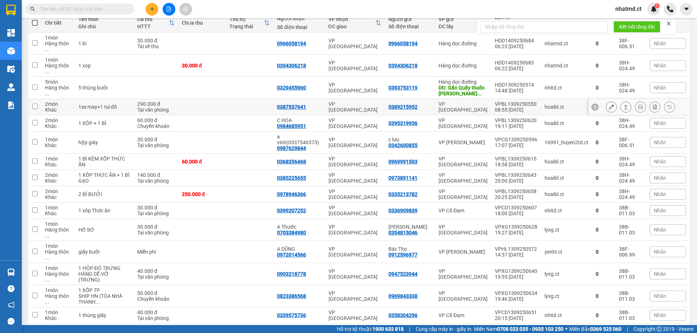
scroll to position [53, 0]
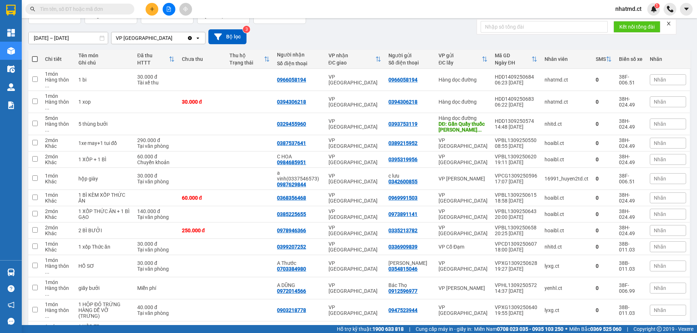
click at [124, 11] on input "text" at bounding box center [83, 9] width 86 height 8
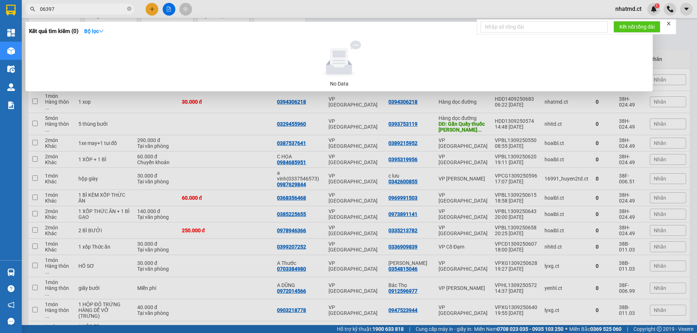
click at [29, 13] on span "06397" at bounding box center [79, 9] width 109 height 11
type input "6397"
click at [82, 12] on input "6397" at bounding box center [83, 9] width 86 height 8
type input "397"
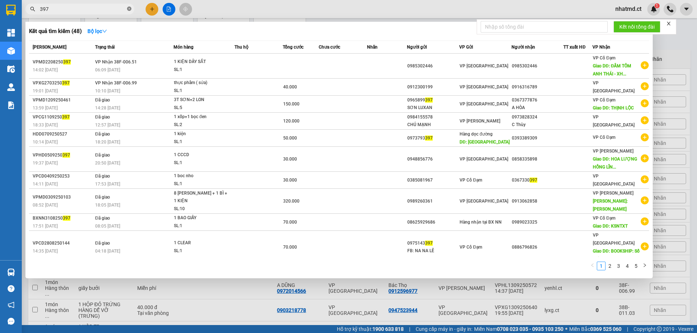
click at [127, 12] on span at bounding box center [129, 9] width 4 height 7
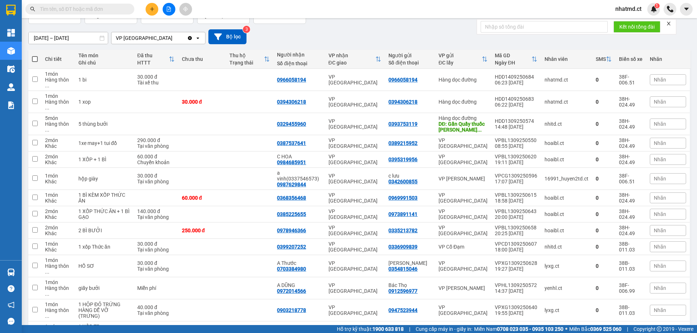
click at [126, 10] on span at bounding box center [79, 9] width 109 height 11
click at [124, 8] on input "text" at bounding box center [83, 9] width 86 height 8
click at [123, 5] on input "text" at bounding box center [83, 9] width 86 height 8
click at [123, 7] on input "text" at bounding box center [83, 9] width 86 height 8
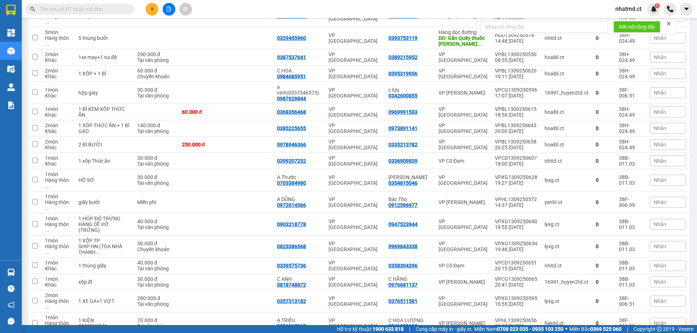
scroll to position [347, 0]
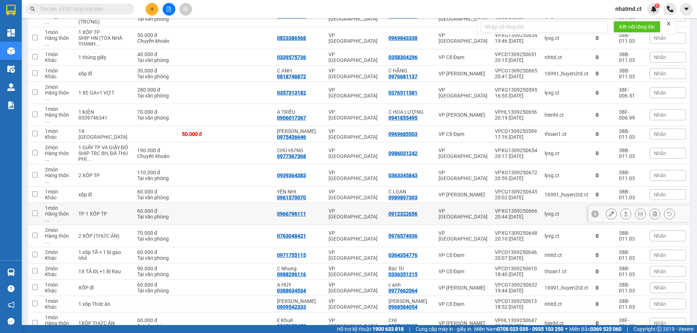
click at [188, 203] on td at bounding box center [202, 214] width 48 height 22
checkbox input "true"
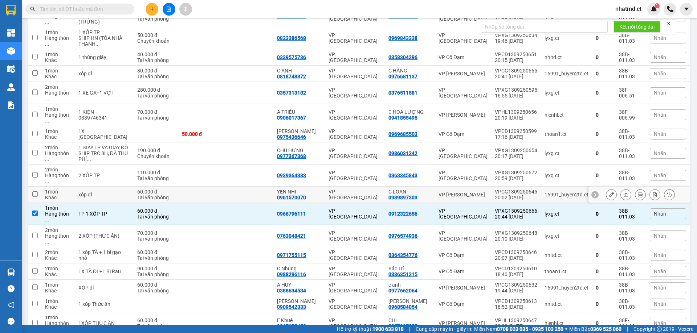
click at [191, 187] on td at bounding box center [202, 195] width 48 height 16
checkbox input "true"
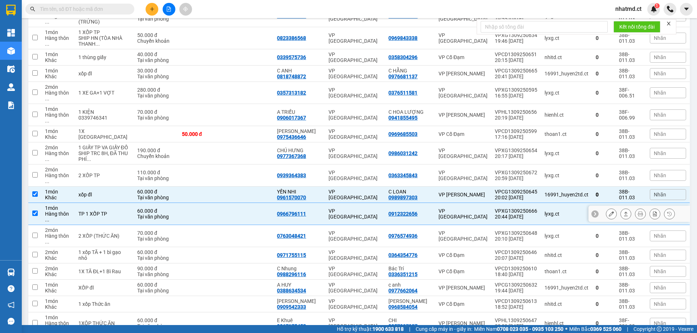
click at [194, 203] on td at bounding box center [202, 214] width 48 height 22
checkbox input "false"
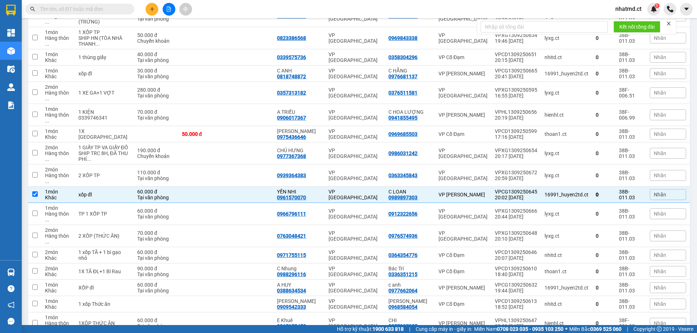
click at [108, 3] on div "Kết quả tìm kiếm ( 48 ) Bộ lọc Mã ĐH Trạng thái Món hàng Thu hộ Tổng cước Chưa …" at bounding box center [70, 9] width 141 height 13
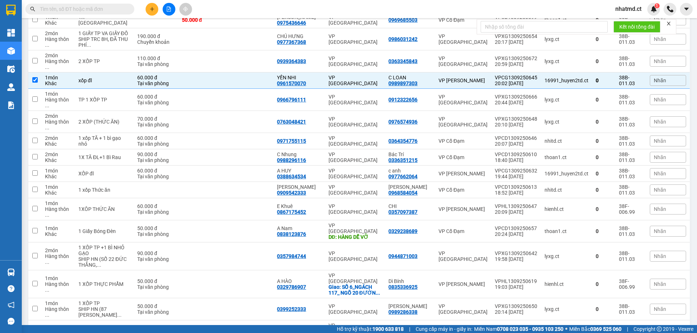
scroll to position [251, 0]
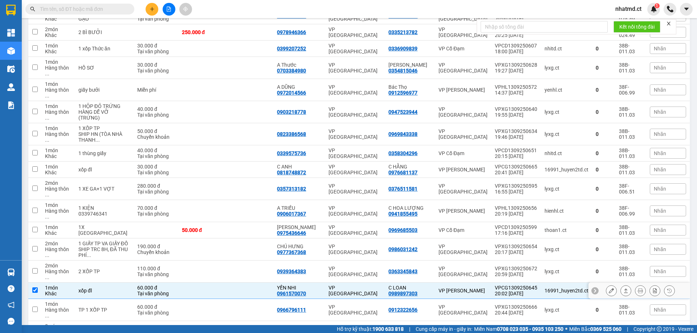
click at [249, 283] on td at bounding box center [250, 291] width 48 height 16
checkbox input "false"
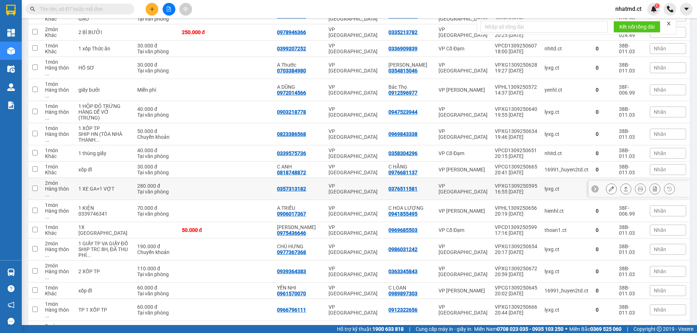
drag, startPoint x: 245, startPoint y: 157, endPoint x: 240, endPoint y: 159, distance: 5.2
click at [245, 178] on td at bounding box center [250, 189] width 48 height 22
checkbox input "true"
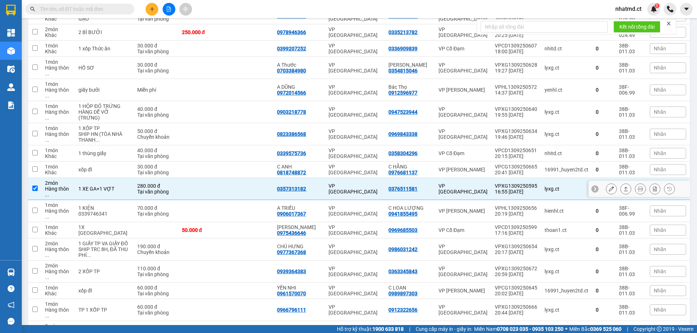
click at [606, 183] on button at bounding box center [611, 189] width 10 height 13
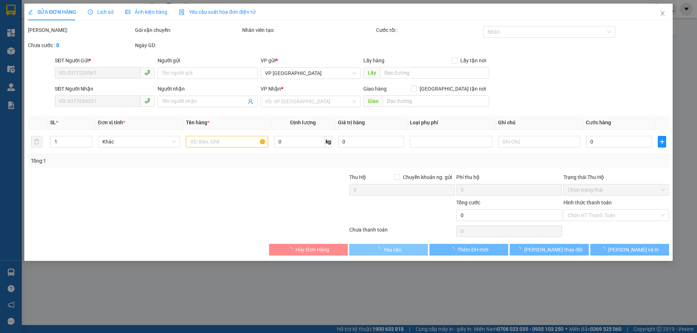
type input "0376511581"
type input "0357313182"
type input "280.000"
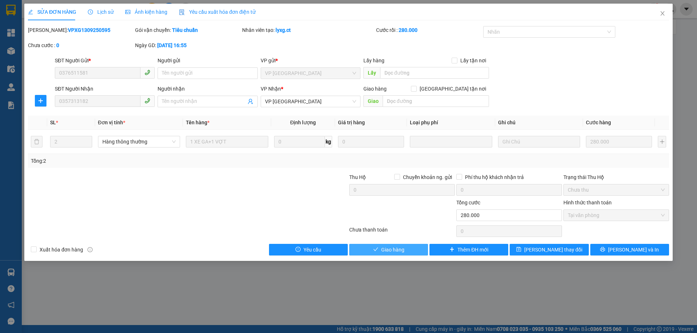
click at [383, 250] on span "Giao hàng" at bounding box center [392, 250] width 23 height 8
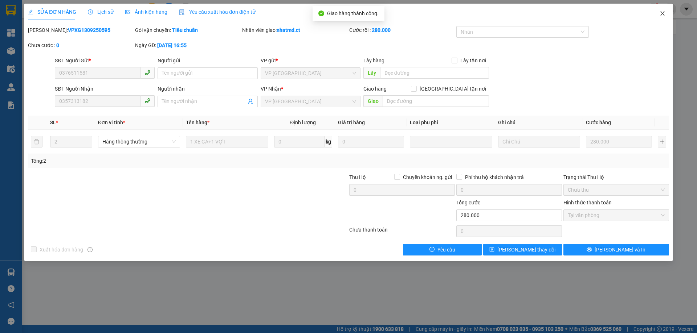
click at [656, 16] on span "Close" at bounding box center [662, 14] width 20 height 20
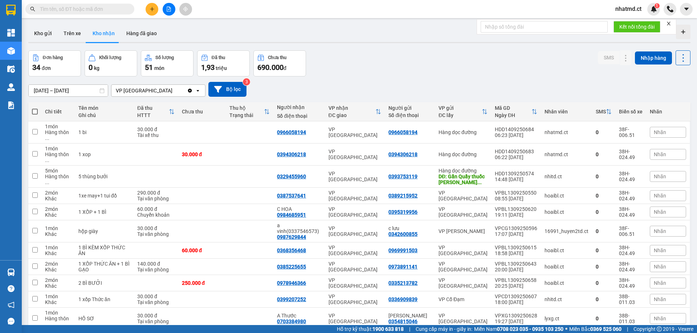
click at [94, 7] on input "text" at bounding box center [83, 9] width 86 height 8
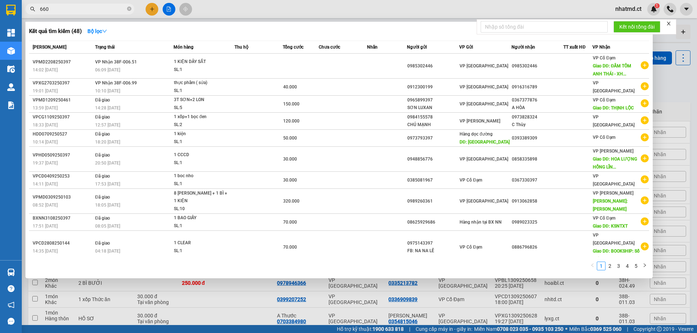
type input "6607"
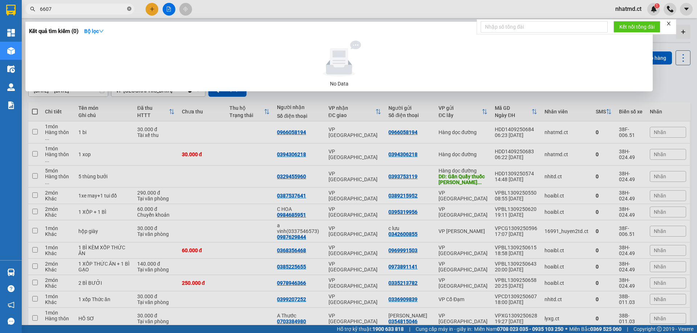
click at [128, 11] on icon "close-circle" at bounding box center [129, 9] width 4 height 4
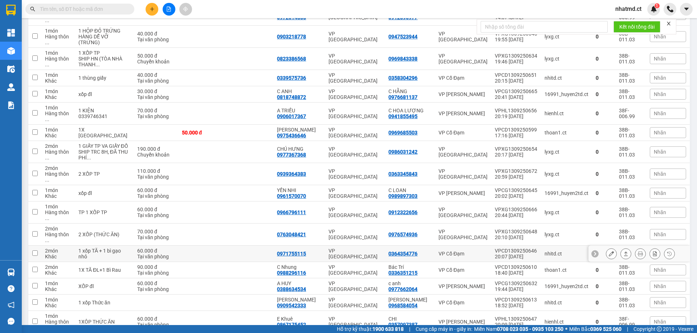
scroll to position [451, 0]
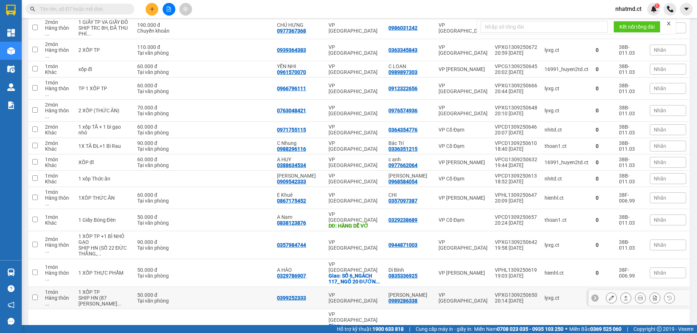
click at [166, 298] on div "Tại văn phòng" at bounding box center [155, 301] width 37 height 6
checkbox input "true"
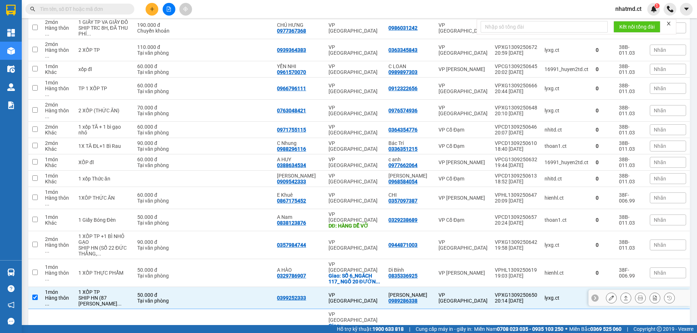
click at [606, 292] on button at bounding box center [611, 298] width 10 height 13
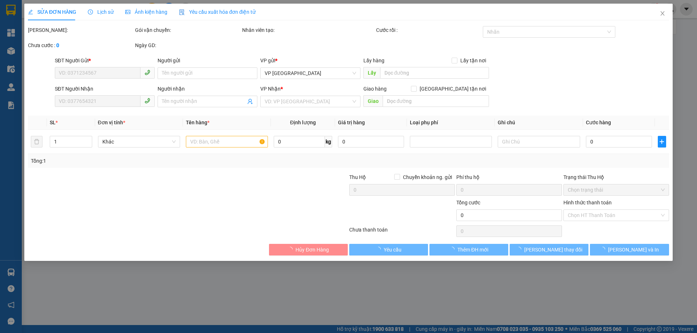
type input "0989286338"
type input "ANH HÙNG"
type input "0399252333"
type input "50.000"
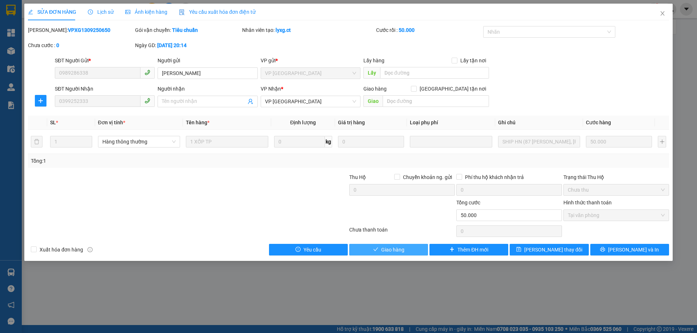
click at [405, 255] on button "Giao hàng" at bounding box center [388, 250] width 79 height 12
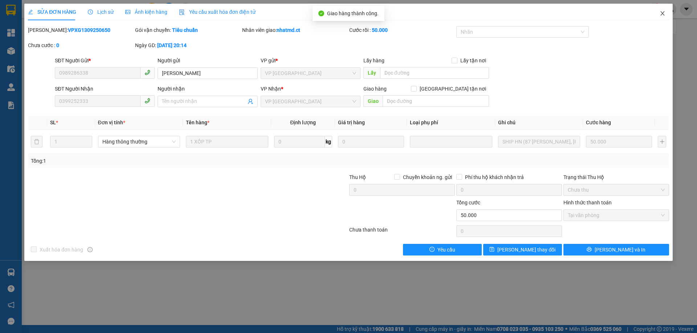
click at [662, 16] on icon "close" at bounding box center [662, 14] width 6 height 6
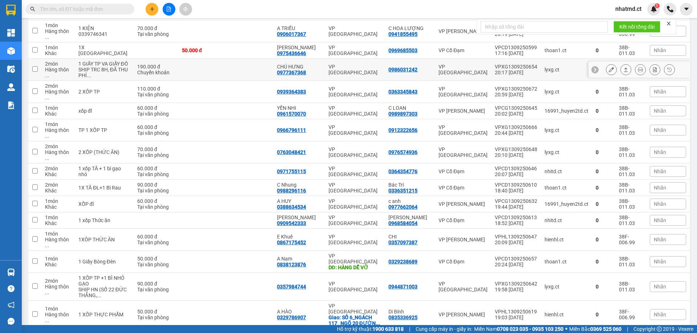
scroll to position [428, 0]
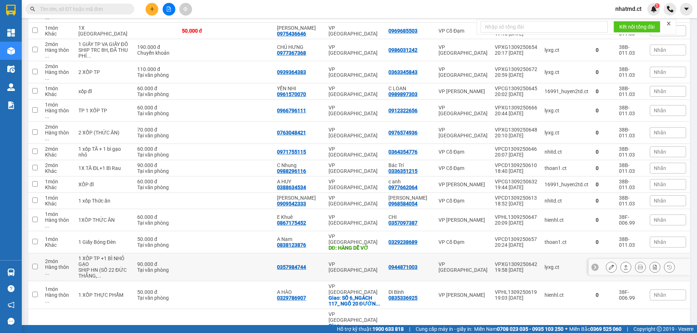
click at [250, 254] on td at bounding box center [250, 268] width 48 height 28
checkbox input "true"
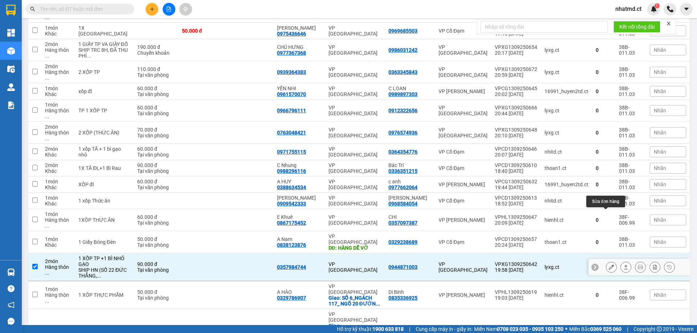
click at [608, 265] on icon at bounding box center [610, 267] width 5 height 5
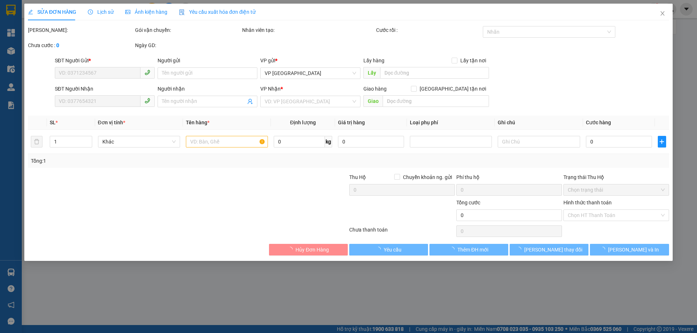
type input "0944871003"
type input "0357984744"
type input "90.000"
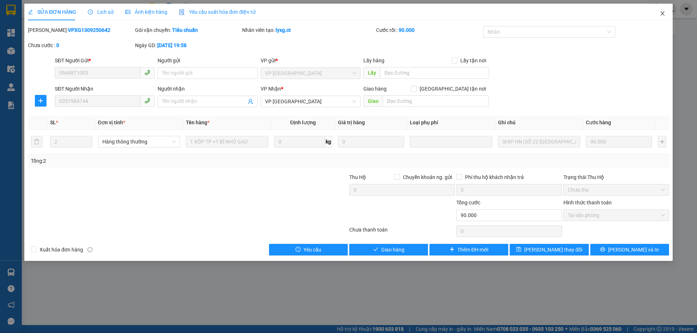
click at [658, 15] on span "Close" at bounding box center [662, 14] width 20 height 20
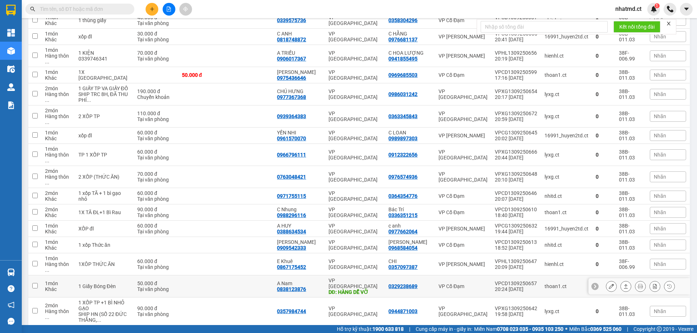
scroll to position [356, 0]
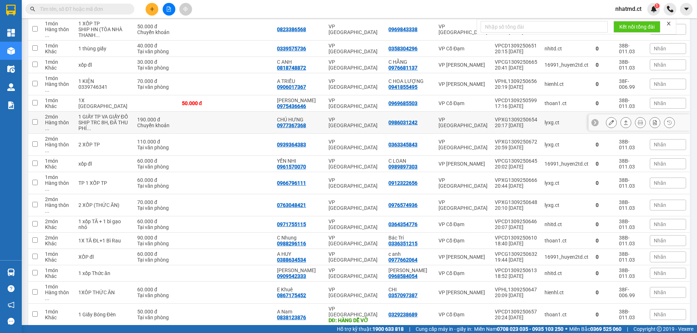
click at [255, 112] on td at bounding box center [250, 123] width 48 height 22
checkbox input "true"
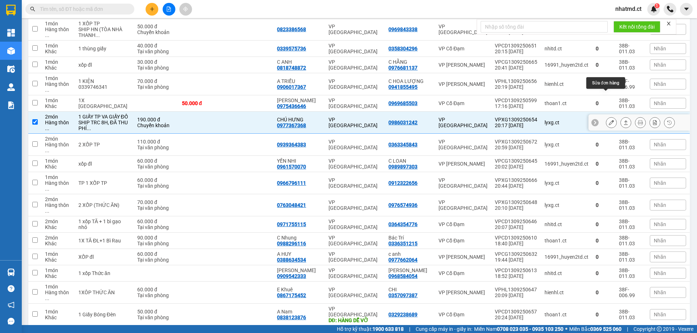
click at [608, 120] on icon at bounding box center [610, 122] width 5 height 5
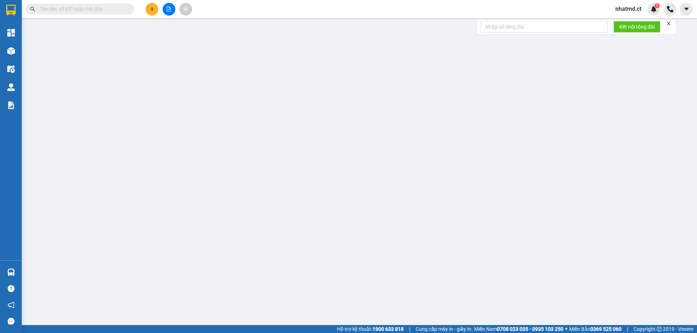
type input "0986031242"
type input "0977367368"
type input "CHÚ HƯNG"
type input "190.000"
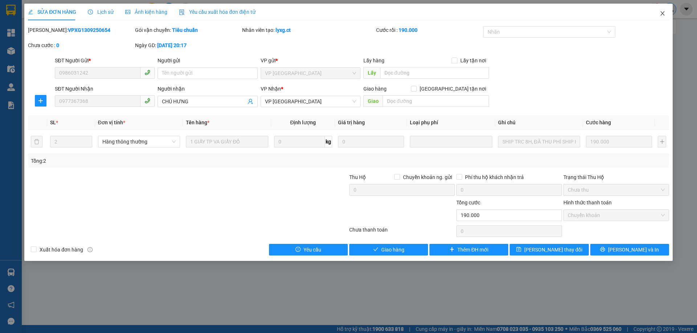
drag, startPoint x: 658, startPoint y: 13, endPoint x: 665, endPoint y: 13, distance: 6.2
click at [659, 13] on span "Close" at bounding box center [662, 14] width 20 height 20
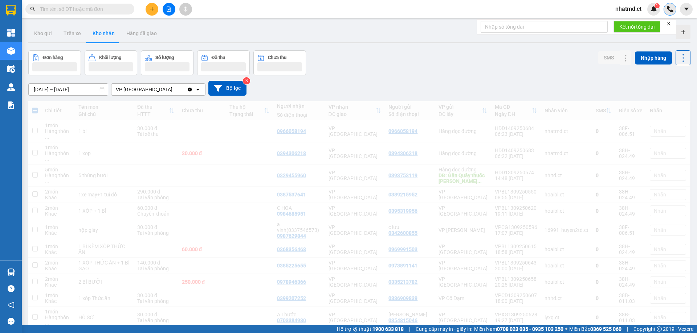
click at [665, 13] on div at bounding box center [669, 9] width 13 height 13
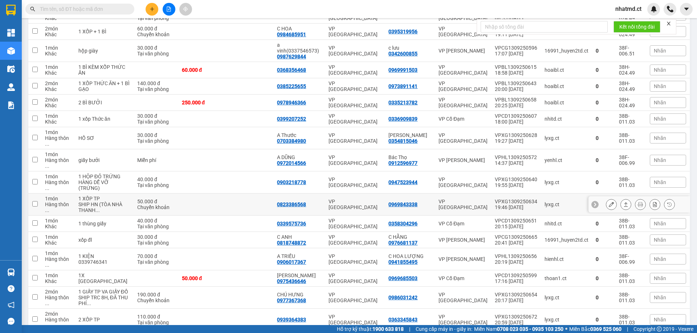
scroll to position [181, 0]
click at [253, 193] on td at bounding box center [250, 204] width 48 height 22
checkbox input "true"
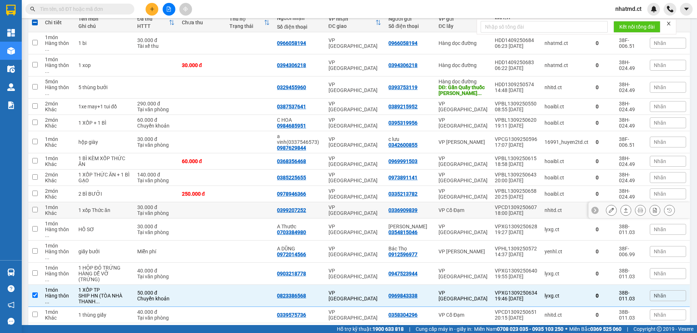
scroll to position [73, 0]
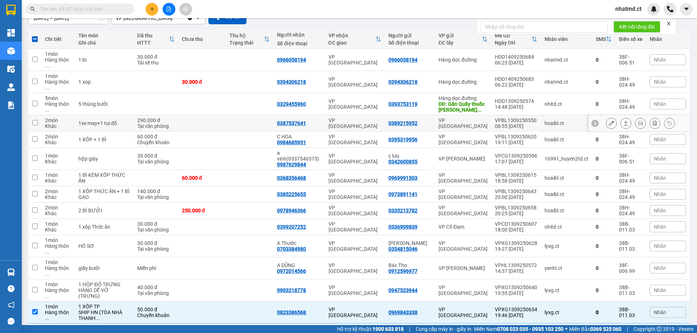
click at [258, 117] on td at bounding box center [250, 123] width 48 height 16
checkbox input "true"
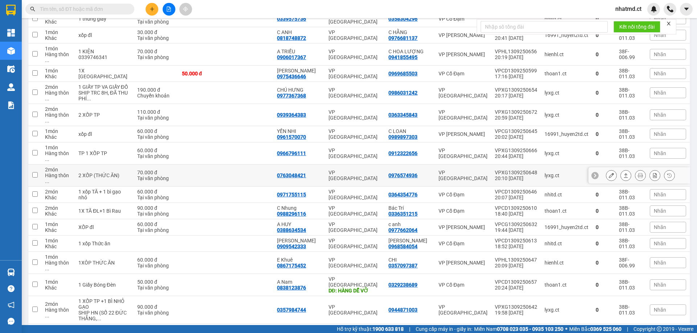
scroll to position [428, 0]
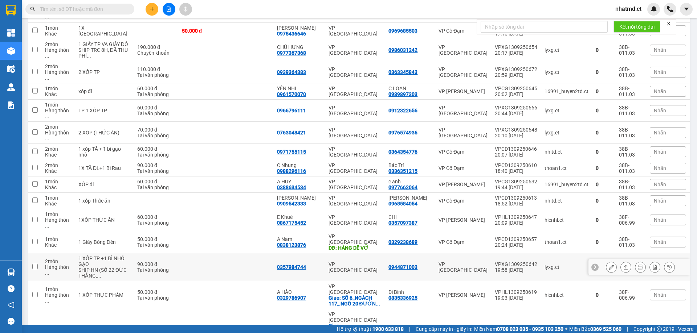
click at [162, 254] on td "90.000 đ Tại văn phòng" at bounding box center [156, 268] width 44 height 28
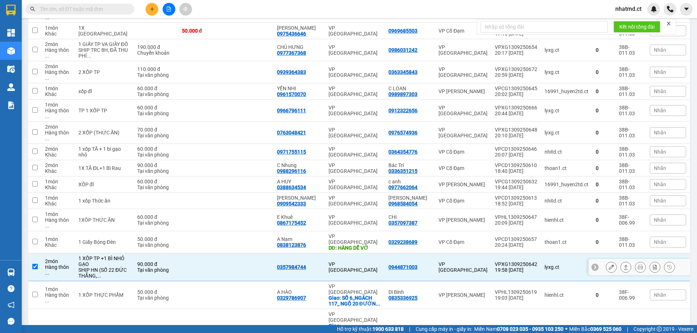
click at [172, 254] on td "90.000 đ Tại văn phòng" at bounding box center [156, 268] width 44 height 28
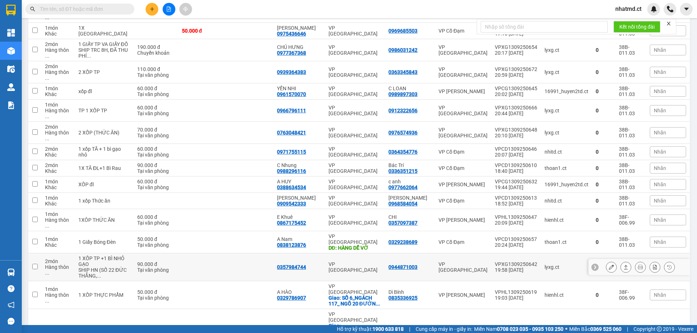
click at [213, 254] on td at bounding box center [202, 268] width 48 height 28
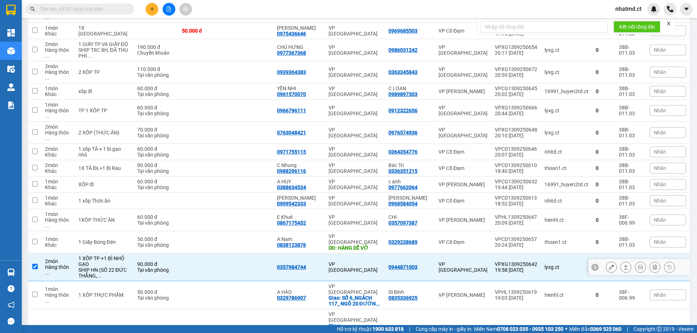
click at [213, 254] on td at bounding box center [202, 268] width 48 height 28
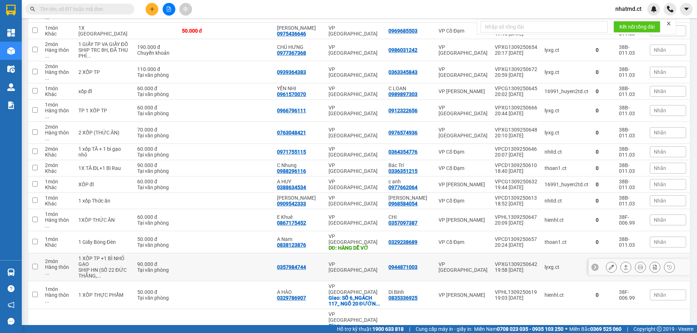
click at [213, 254] on td at bounding box center [202, 268] width 48 height 28
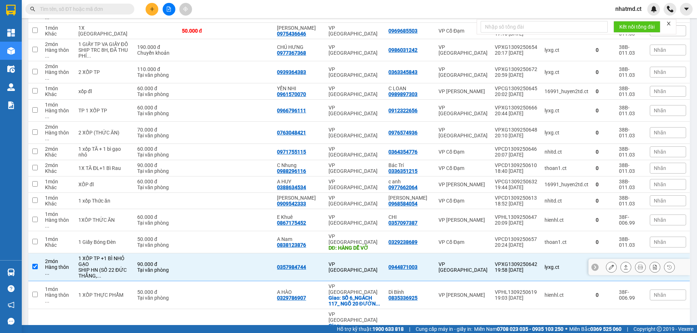
click at [214, 254] on td at bounding box center [202, 268] width 48 height 28
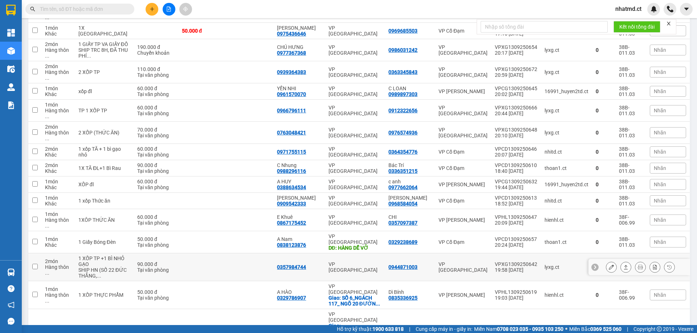
click at [214, 254] on td at bounding box center [202, 268] width 48 height 28
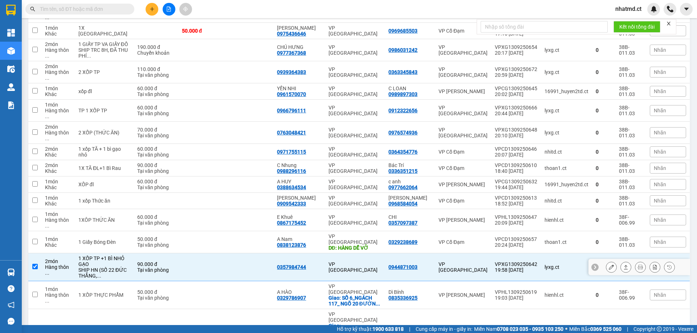
click at [214, 254] on td at bounding box center [202, 268] width 48 height 28
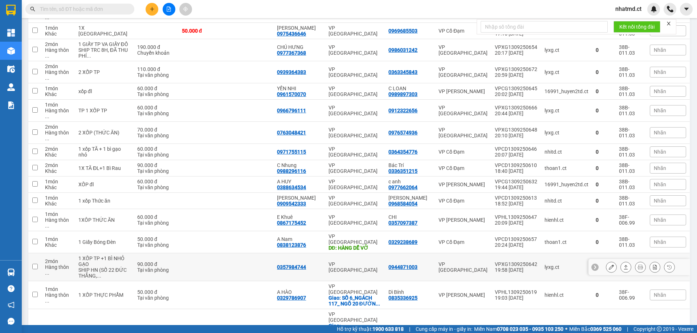
scroll to position [392, 0]
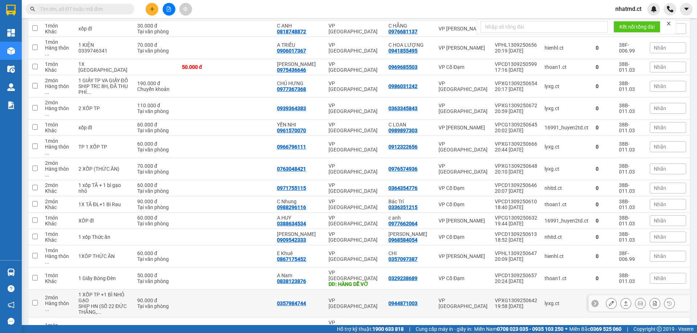
click at [358, 290] on td "VP [GEOGRAPHIC_DATA]" at bounding box center [355, 304] width 60 height 28
checkbox input "true"
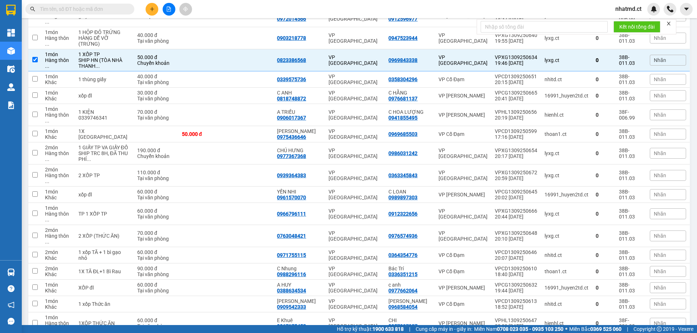
scroll to position [320, 0]
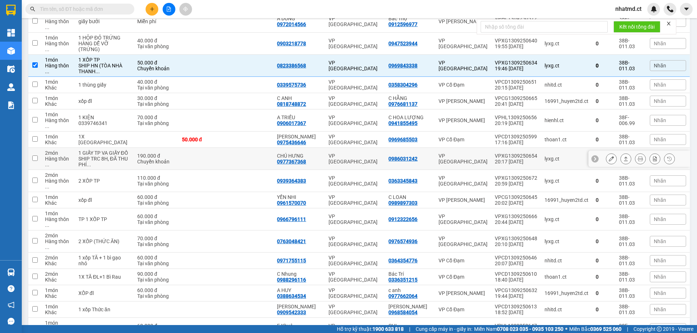
click at [207, 148] on td at bounding box center [202, 159] width 48 height 22
checkbox input "true"
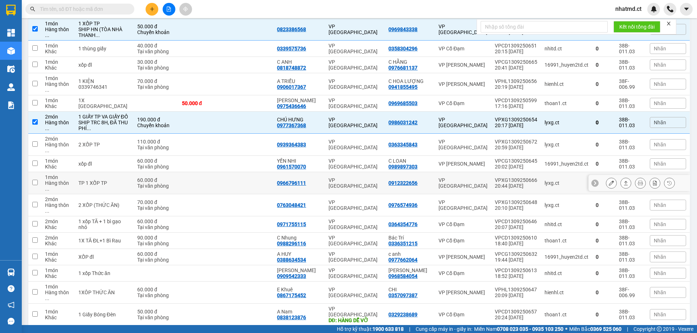
scroll to position [428, 0]
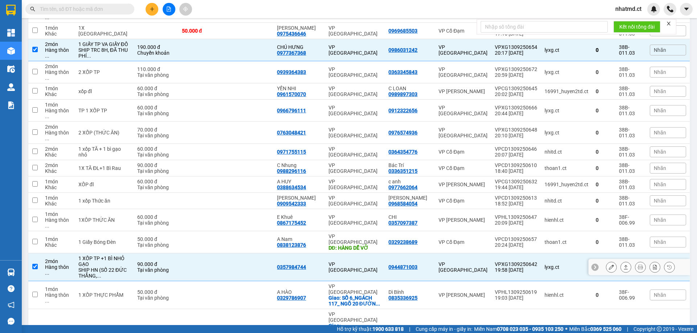
click at [178, 254] on td at bounding box center [202, 268] width 48 height 28
checkbox input "false"
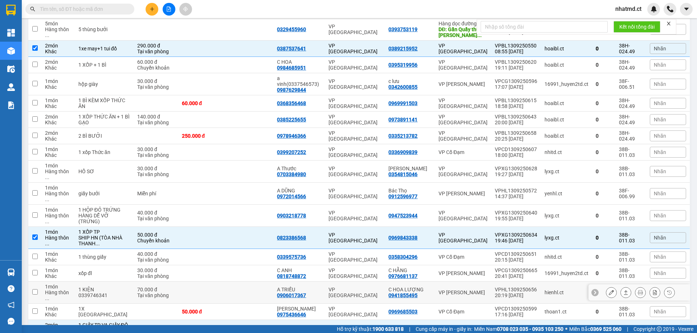
scroll to position [66, 0]
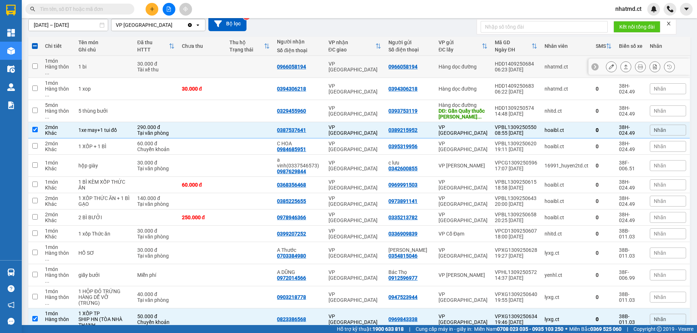
click at [217, 65] on td at bounding box center [202, 67] width 48 height 22
checkbox input "true"
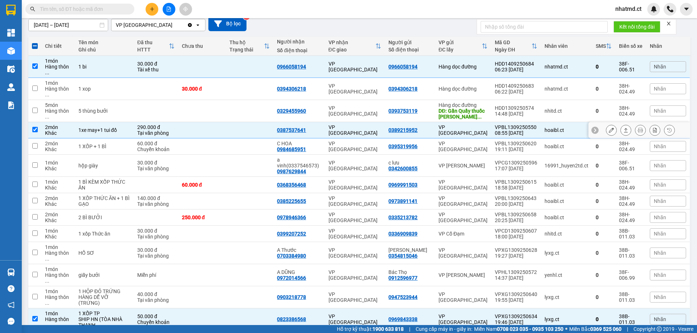
click at [234, 122] on td at bounding box center [250, 130] width 48 height 16
checkbox input "false"
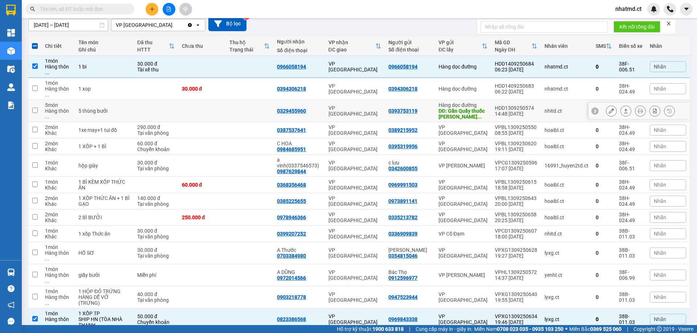
click at [229, 88] on td at bounding box center [250, 89] width 48 height 22
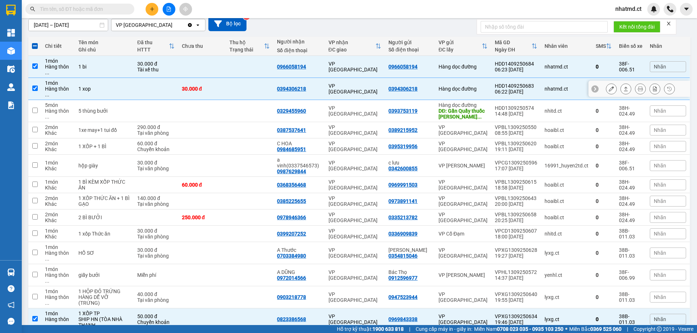
click at [231, 85] on td at bounding box center [250, 89] width 48 height 22
checkbox input "false"
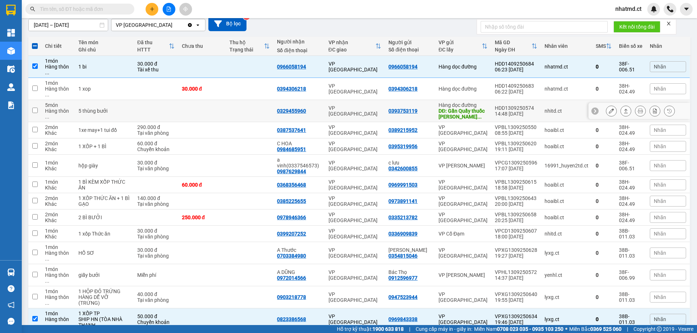
click at [228, 104] on td at bounding box center [250, 111] width 48 height 22
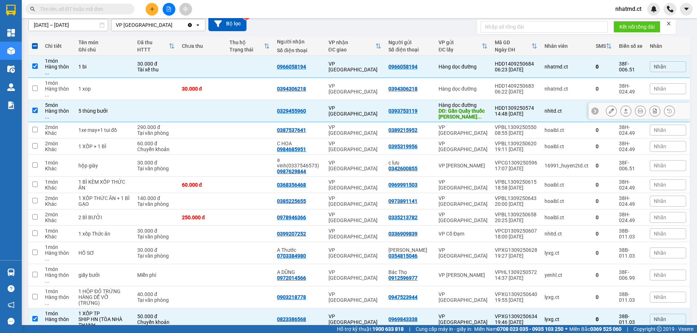
click at [197, 100] on td at bounding box center [202, 111] width 48 height 22
checkbox input "false"
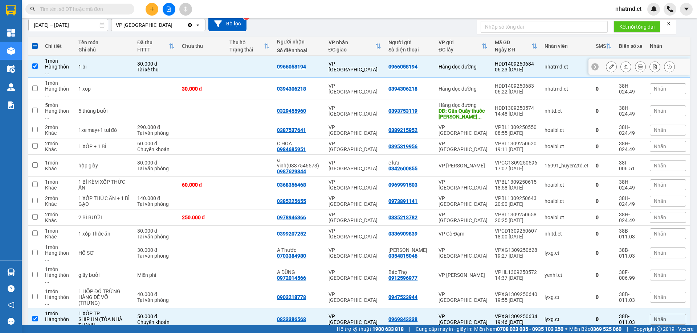
click at [208, 71] on td at bounding box center [202, 67] width 48 height 22
checkbox input "false"
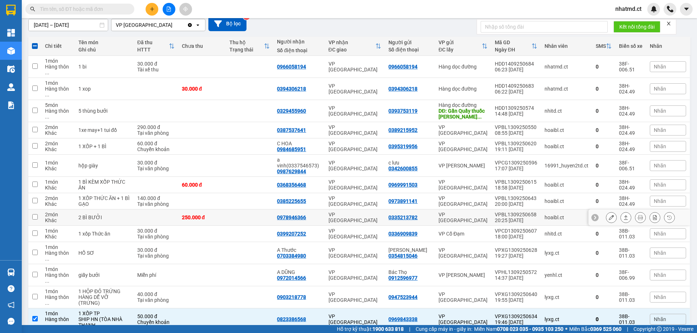
scroll to position [344, 0]
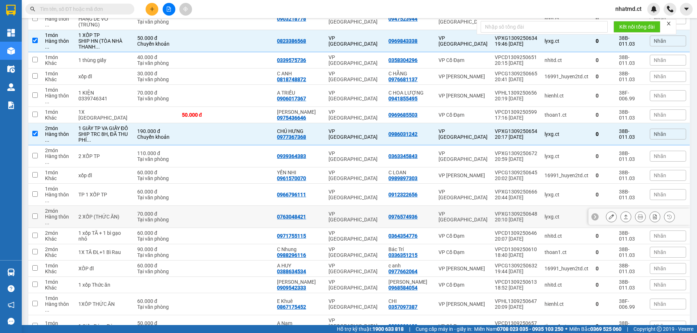
click at [237, 168] on td at bounding box center [250, 176] width 48 height 16
checkbox input "true"
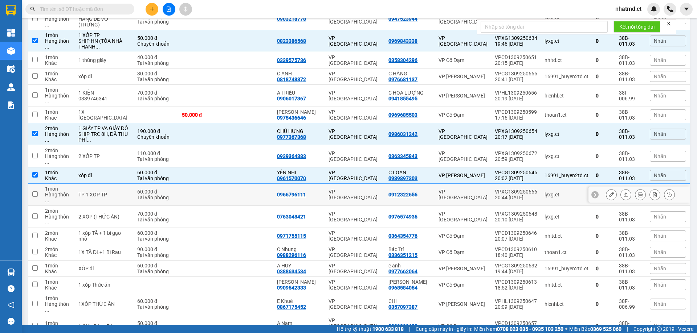
click at [608, 192] on icon at bounding box center [610, 194] width 5 height 5
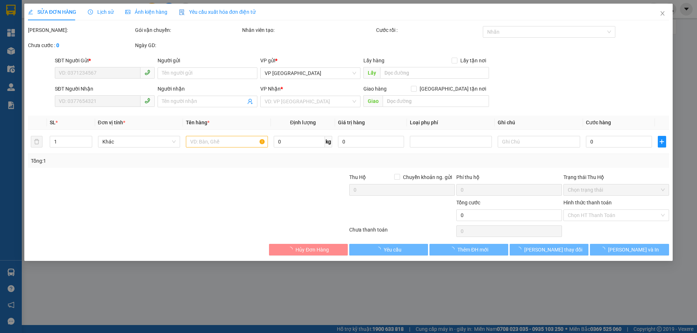
type input "0912322656"
type input "0966796111"
type input "60.000"
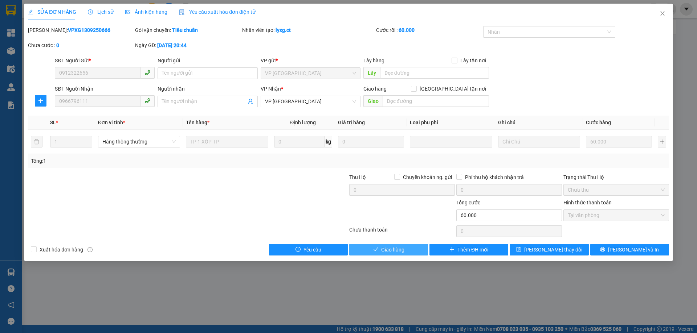
click at [399, 254] on span "Giao hàng" at bounding box center [392, 250] width 23 height 8
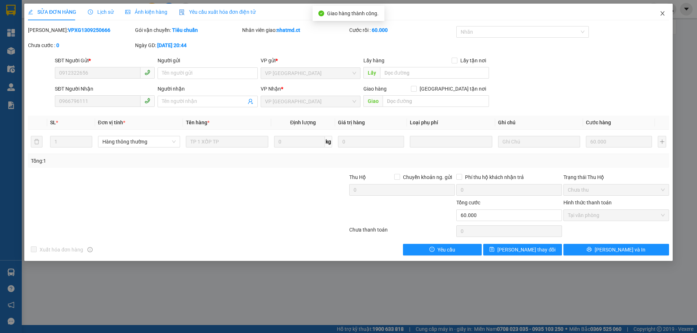
click at [660, 13] on icon "close" at bounding box center [662, 14] width 6 height 6
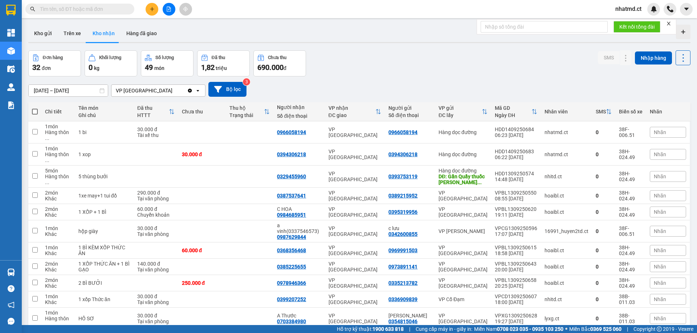
scroll to position [254, 0]
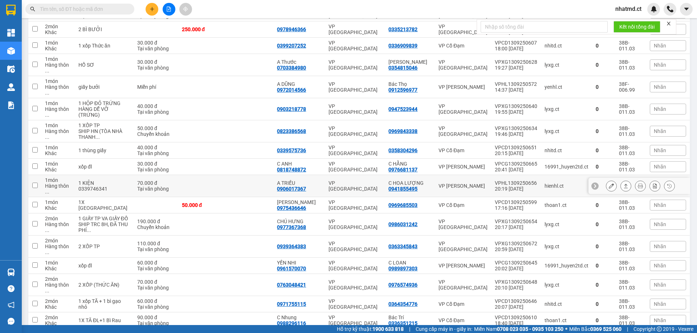
click at [211, 175] on td at bounding box center [202, 186] width 48 height 22
checkbox input "true"
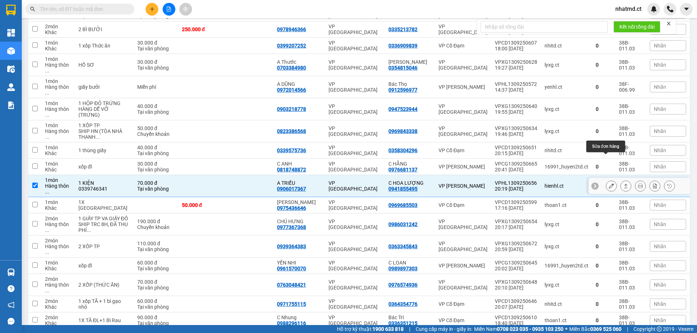
click at [608, 184] on icon at bounding box center [610, 186] width 5 height 5
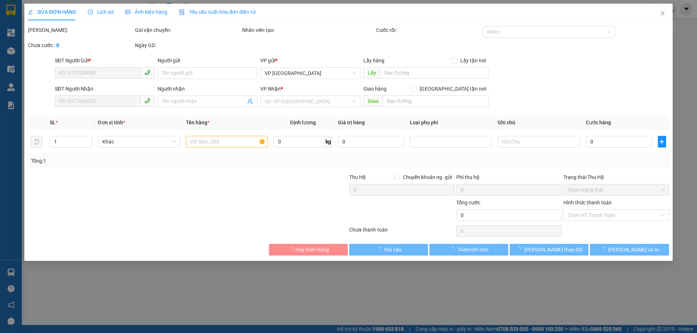
type input "0941855495"
type input "C HOA LƯỢNG"
type input "0906017367"
type input "A TRIỀU"
type input "70.000"
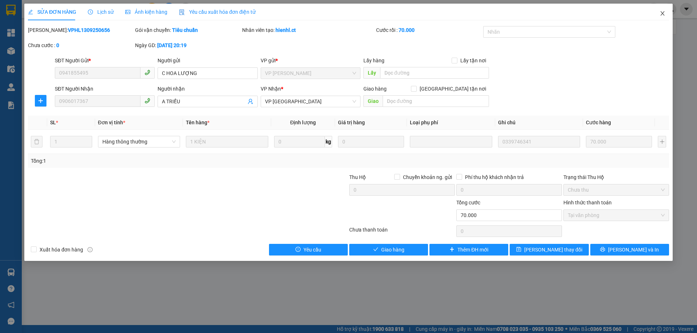
click at [660, 17] on span "Close" at bounding box center [662, 14] width 20 height 20
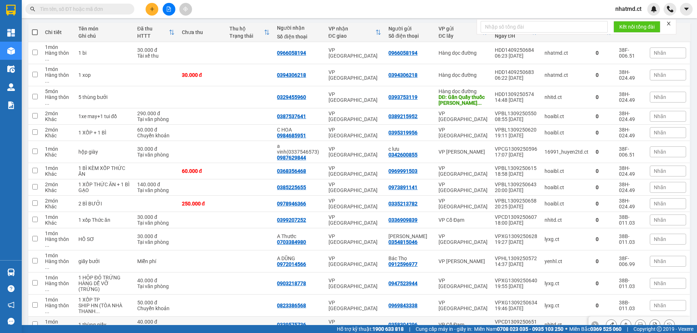
scroll to position [145, 0]
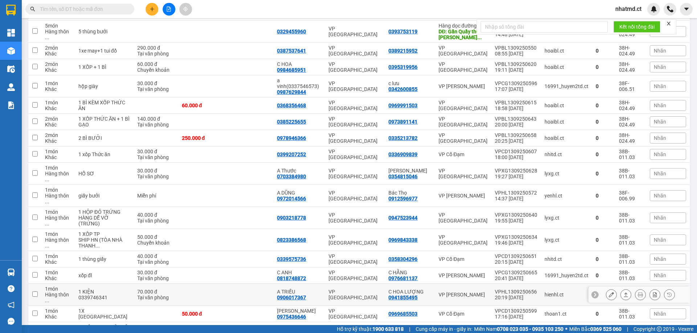
click at [147, 295] on div "Tại văn phòng" at bounding box center [155, 298] width 37 height 6
checkbox input "true"
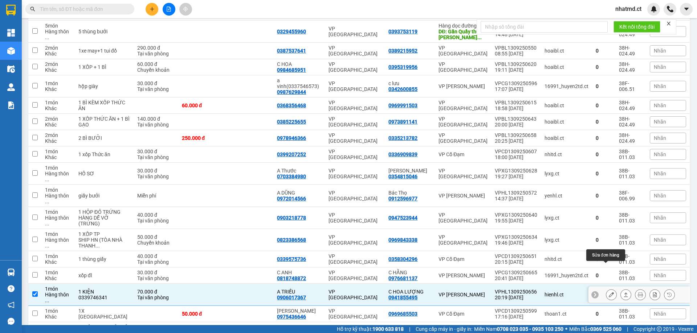
click at [608, 292] on icon at bounding box center [610, 294] width 5 height 5
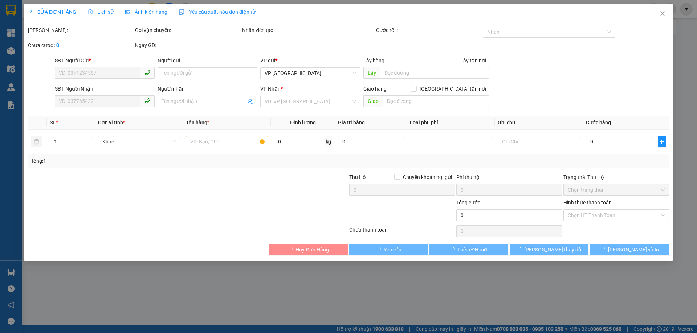
type input "0941855495"
type input "C HOA LƯỢNG"
type input "0906017367"
type input "A TRIỀU"
type input "70.000"
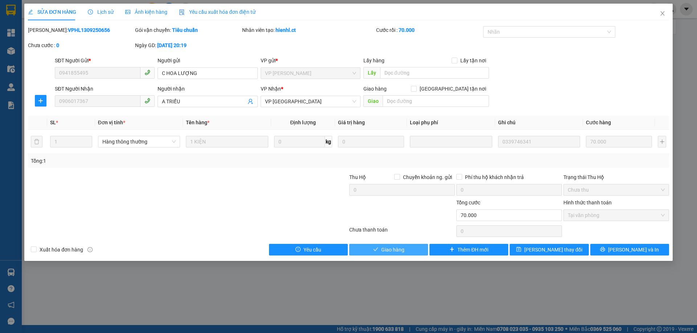
click at [419, 245] on button "Giao hàng" at bounding box center [388, 250] width 79 height 12
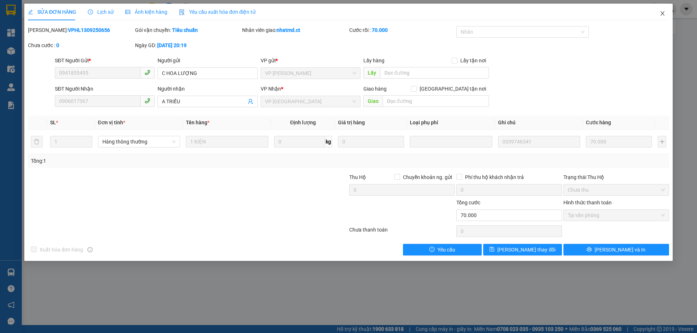
click at [664, 15] on icon "close" at bounding box center [662, 14] width 6 height 6
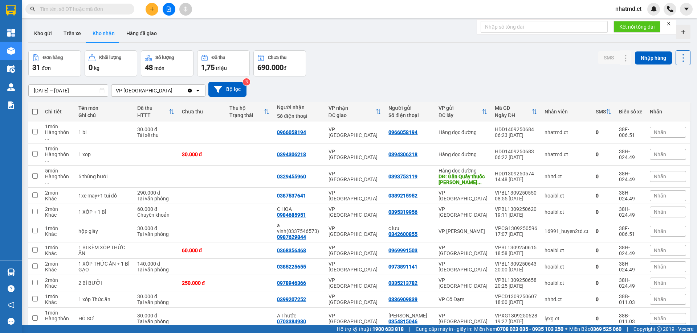
click at [110, 10] on input "text" at bounding box center [83, 9] width 86 height 8
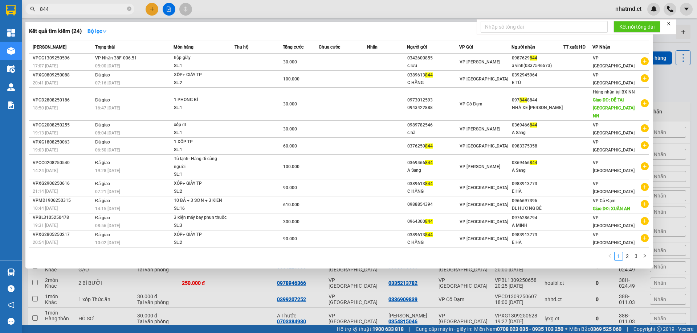
type input "844"
click at [210, 284] on div at bounding box center [348, 166] width 697 height 333
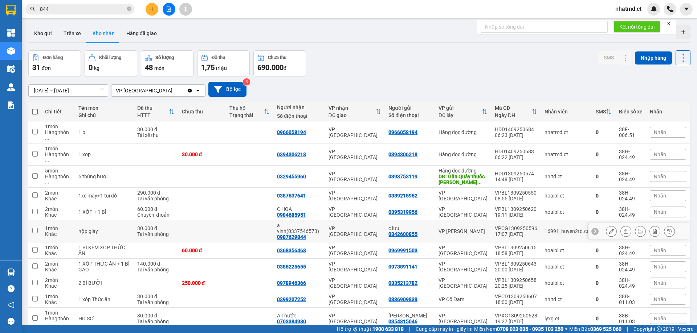
click at [235, 221] on td at bounding box center [250, 232] width 48 height 22
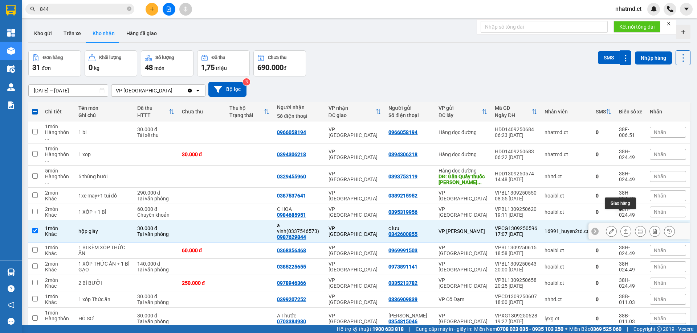
click at [623, 229] on icon at bounding box center [625, 231] width 5 height 5
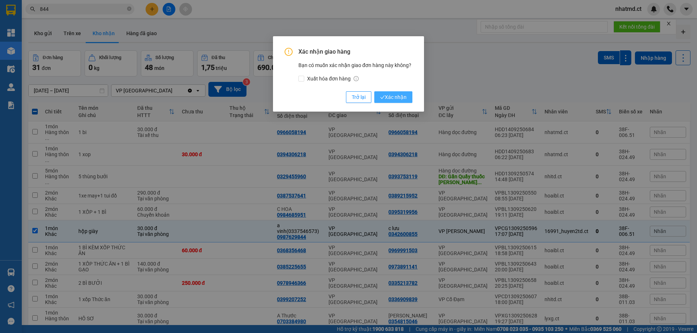
click at [403, 101] on span "Xác nhận" at bounding box center [393, 97] width 26 height 8
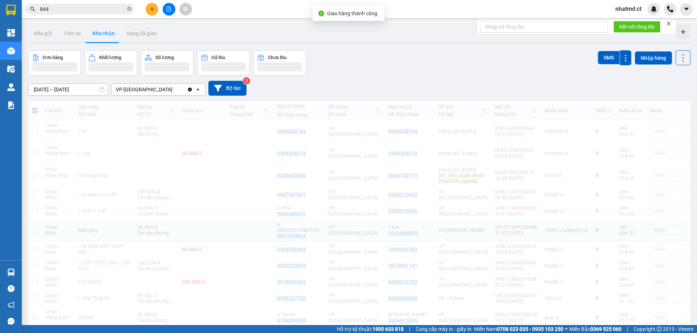
checkbox input "false"
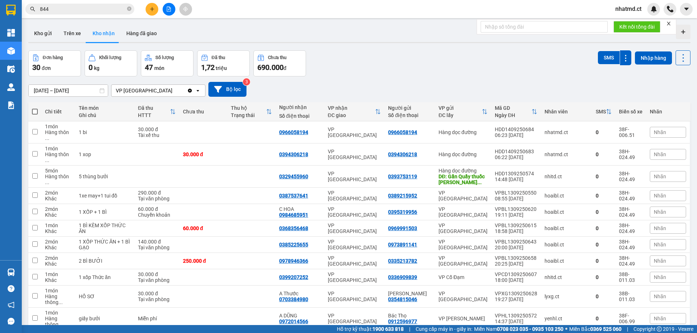
scroll to position [347, 0]
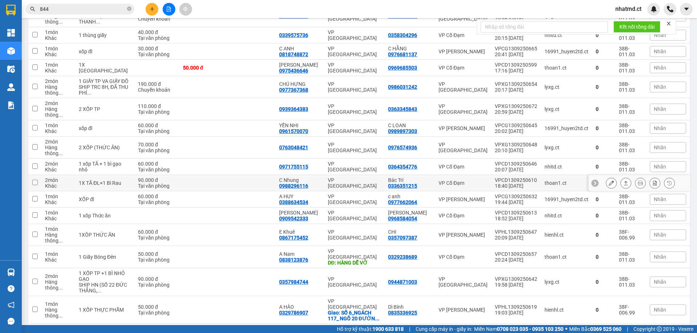
click at [222, 175] on td at bounding box center [203, 183] width 48 height 16
checkbox input "true"
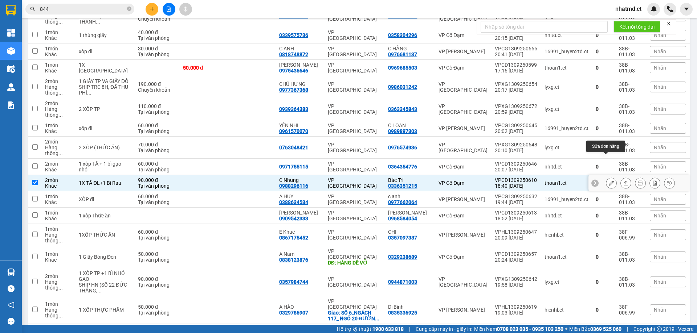
click at [608, 181] on icon at bounding box center [610, 183] width 5 height 5
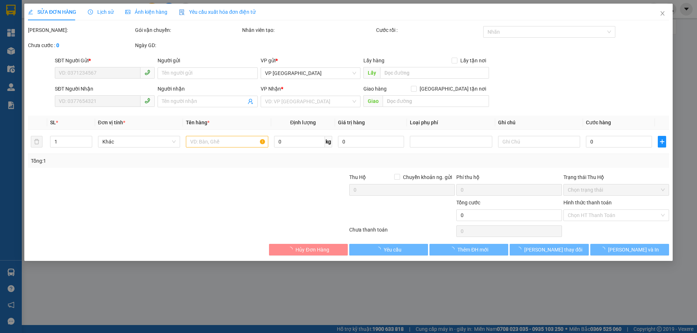
type input "0336351215"
type input "Bác Trí"
type input "0988296116"
type input "C Nhung"
type input "90.000"
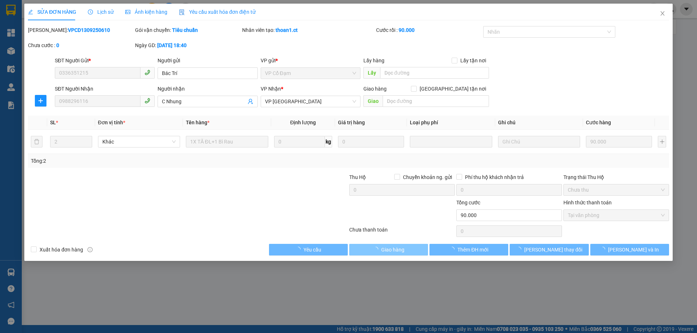
click at [374, 251] on icon "loading" at bounding box center [375, 249] width 7 height 7
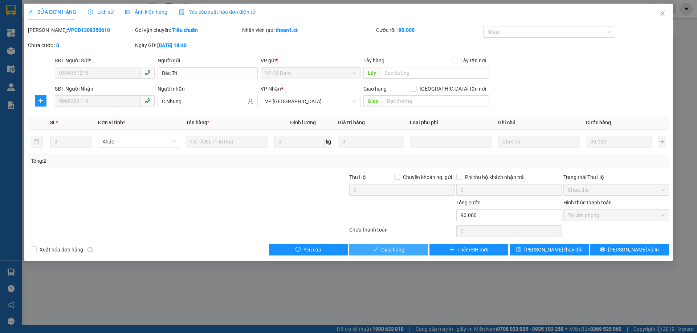
click at [387, 251] on span "Giao hàng" at bounding box center [392, 250] width 23 height 8
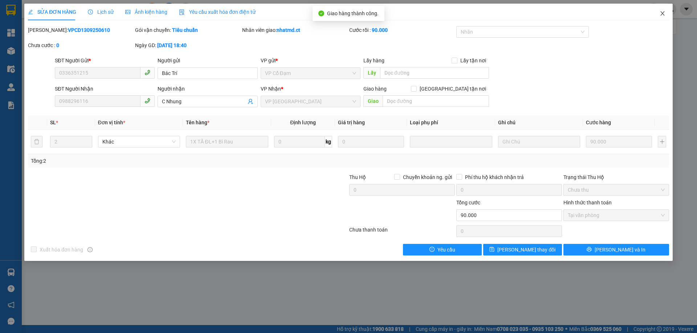
click at [661, 13] on icon "close" at bounding box center [662, 13] width 4 height 4
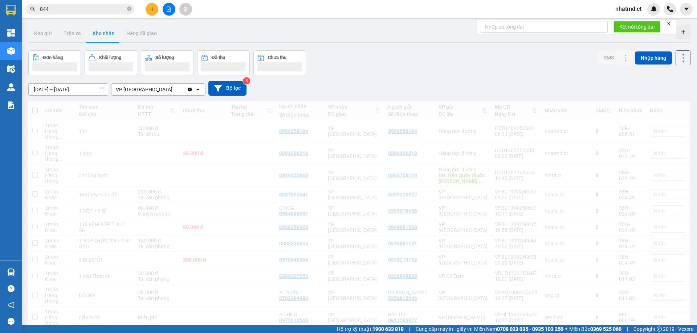
click at [149, 10] on icon "plus" at bounding box center [151, 9] width 5 height 5
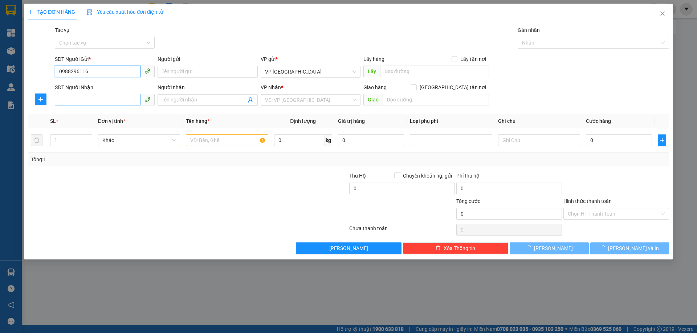
type input "0988296116"
click at [122, 99] on input "SĐT Người Nhận" at bounding box center [98, 100] width 86 height 12
type input "0336351215"
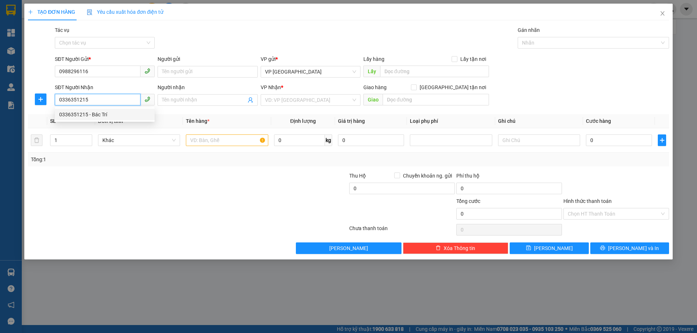
click at [122, 111] on div "0336351215 - Bác Trí" at bounding box center [104, 115] width 91 height 8
type input "Bác Trí"
type input "X HOA"
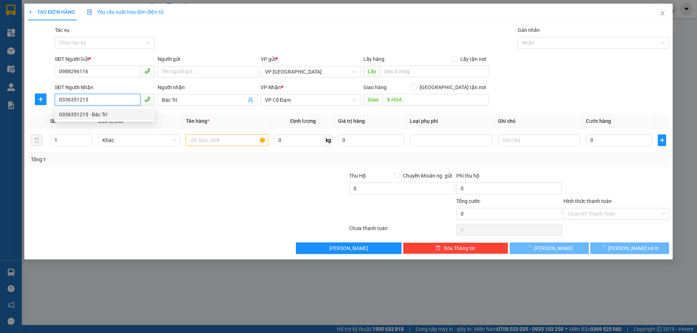
type input "30.000"
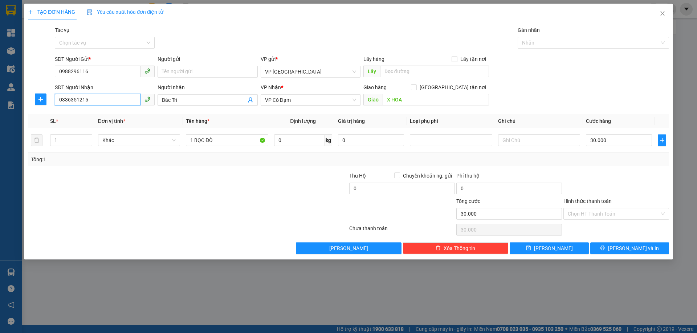
type input "0336351215"
click at [609, 223] on div "Chọn HT Thanh Toán" at bounding box center [615, 230] width 107 height 15
click at [609, 215] on input "Hình thức thanh toán" at bounding box center [613, 214] width 92 height 11
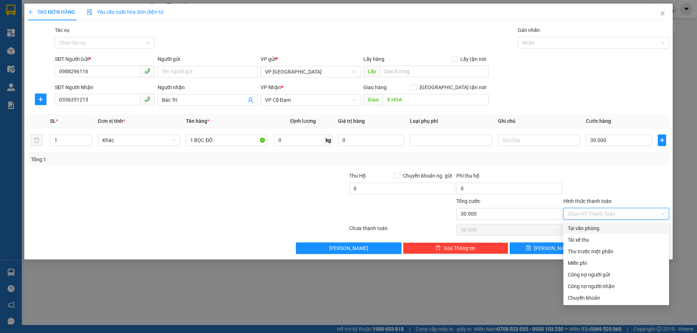
click at [606, 228] on div "Tại văn phòng" at bounding box center [615, 229] width 97 height 8
type input "0"
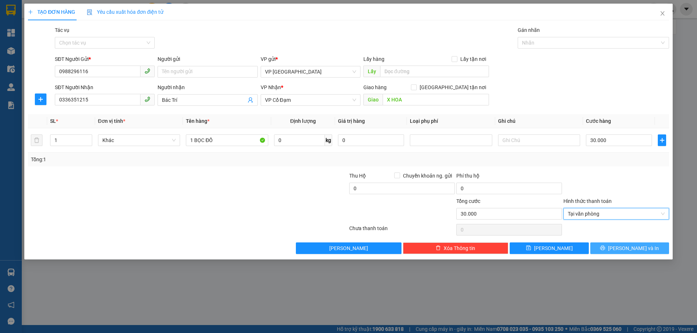
click at [613, 247] on button "[PERSON_NAME] và In" at bounding box center [629, 249] width 79 height 12
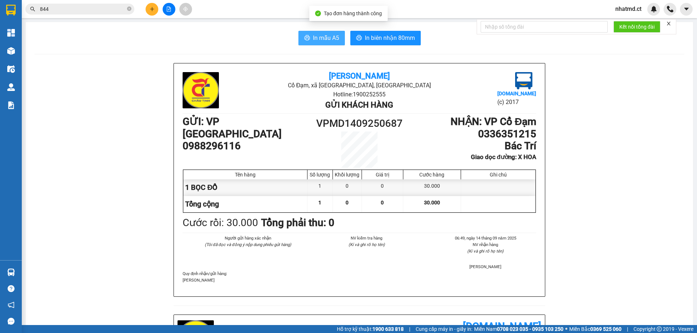
click at [315, 32] on button "In mẫu A5" at bounding box center [321, 38] width 46 height 15
click at [104, 8] on input "844" at bounding box center [83, 9] width 86 height 8
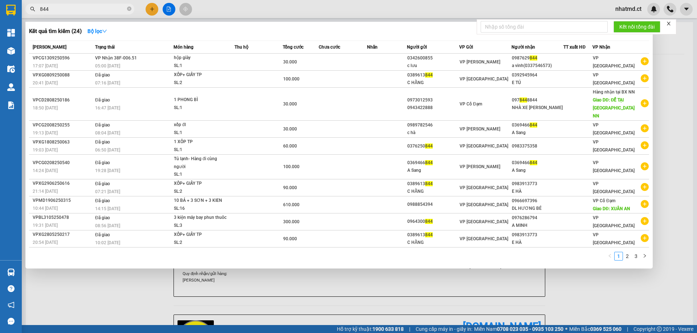
click at [104, 8] on input "844" at bounding box center [83, 9] width 86 height 8
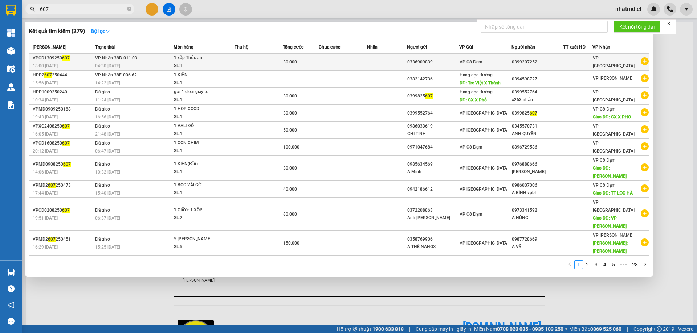
type input "607"
click at [491, 67] on td "VP Cổ Đạm" at bounding box center [485, 62] width 52 height 17
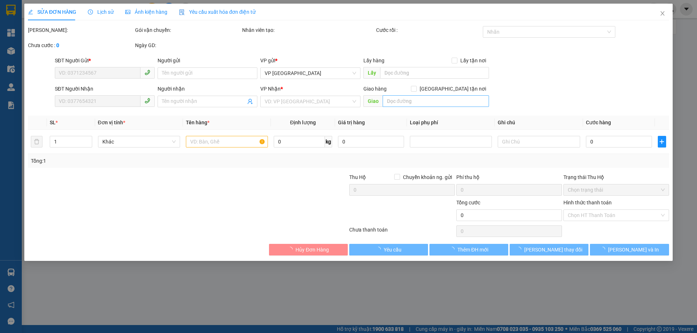
type input "0336909839"
type input "0399207252"
type input "30.000"
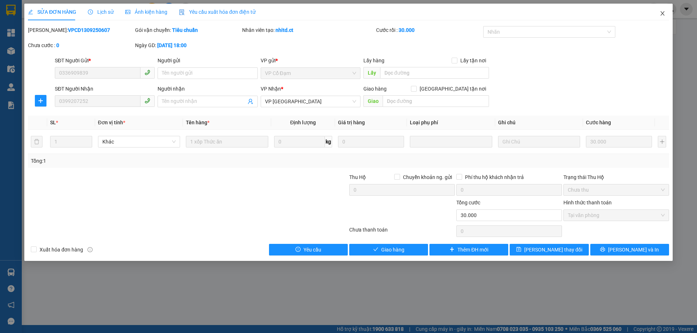
click at [666, 13] on span "Close" at bounding box center [662, 14] width 20 height 20
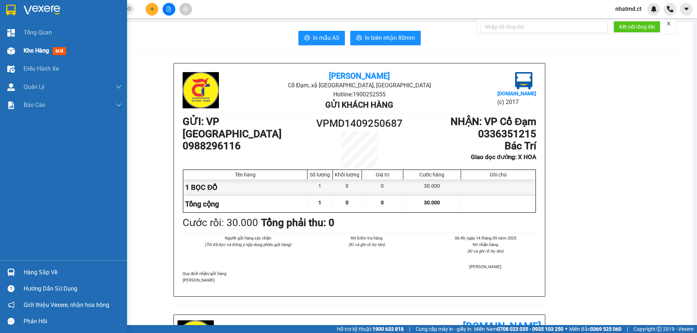
click at [34, 53] on span "Kho hàng" at bounding box center [36, 50] width 25 height 7
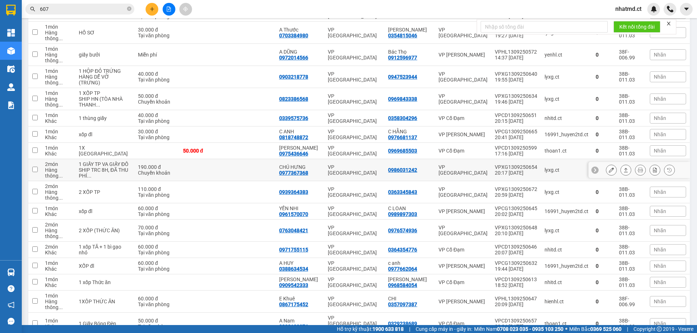
scroll to position [363, 0]
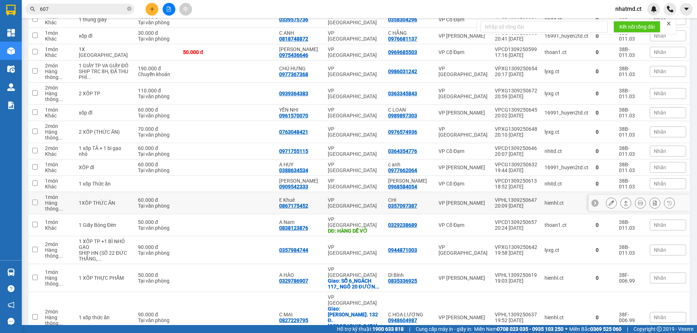
click at [241, 192] on td at bounding box center [251, 203] width 48 height 22
checkbox input "true"
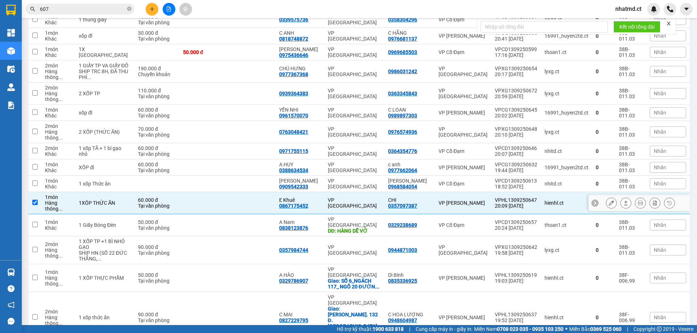
click at [608, 201] on icon at bounding box center [610, 203] width 5 height 5
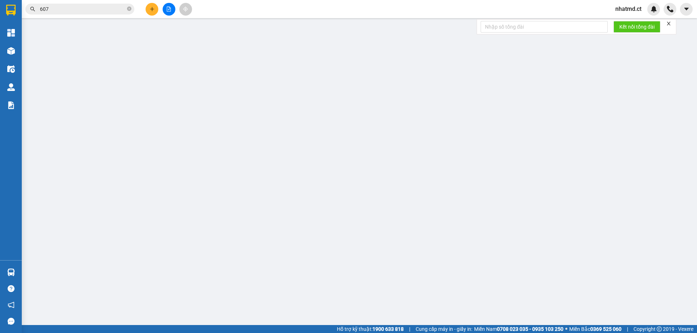
type input "0357097387"
type input "CHI"
type input "0867175452"
type input "E Khuê"
type input "60.000"
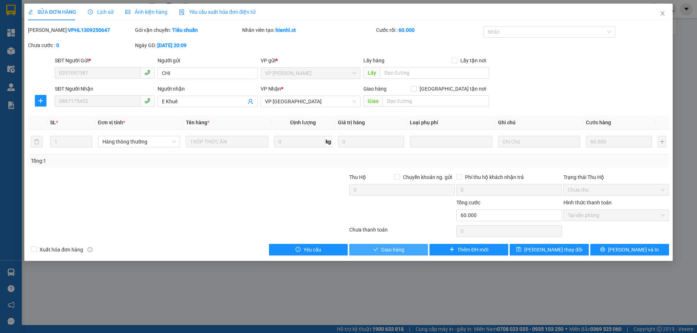
click at [387, 248] on span "Giao hàng" at bounding box center [392, 250] width 23 height 8
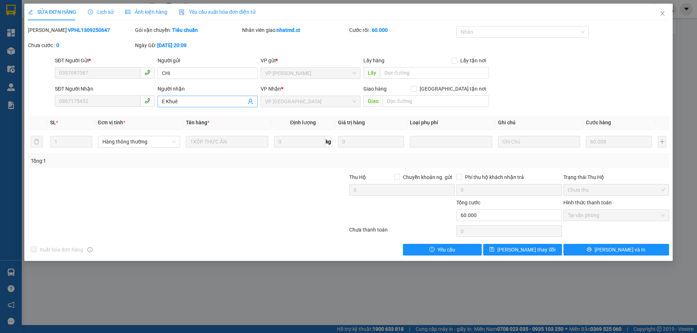
click at [177, 102] on input "E Khuê" at bounding box center [204, 102] width 84 height 8
click at [667, 15] on span "Close" at bounding box center [662, 14] width 20 height 20
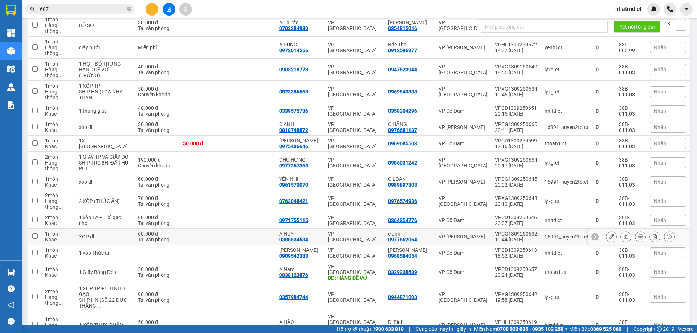
scroll to position [327, 0]
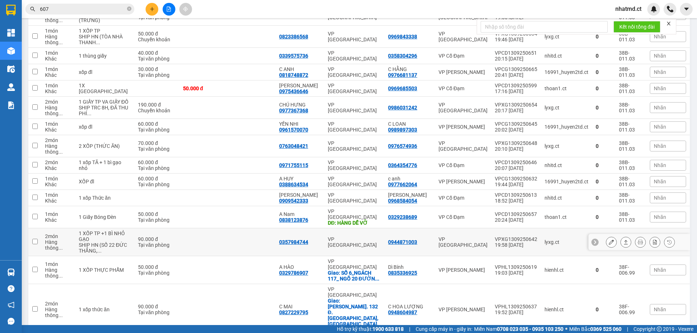
click at [151, 242] on div "Tại văn phòng" at bounding box center [157, 245] width 38 height 6
checkbox input "true"
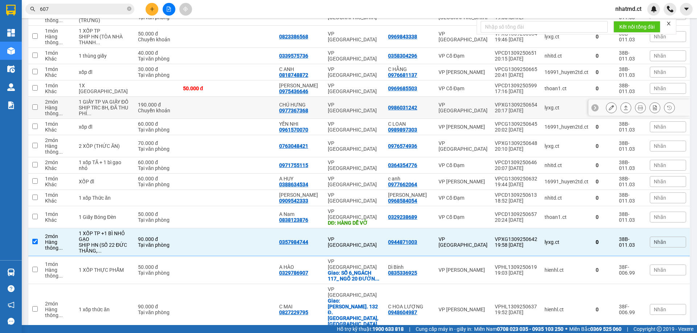
click at [232, 100] on td at bounding box center [251, 108] width 48 height 22
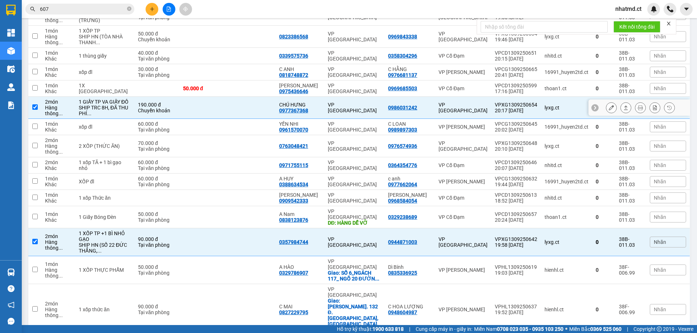
checkbox input "true"
click at [608, 105] on icon at bounding box center [610, 107] width 5 height 5
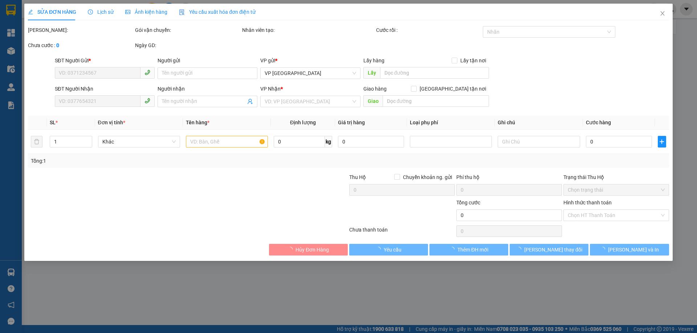
type input "0986031242"
type input "0977367368"
type input "CHÚ HƯNG"
type input "190.000"
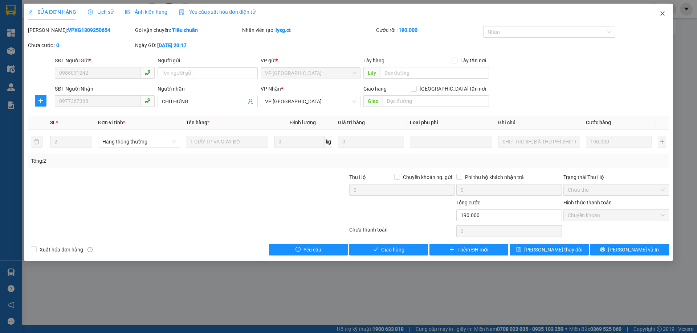
click at [663, 17] on span "Close" at bounding box center [662, 14] width 20 height 20
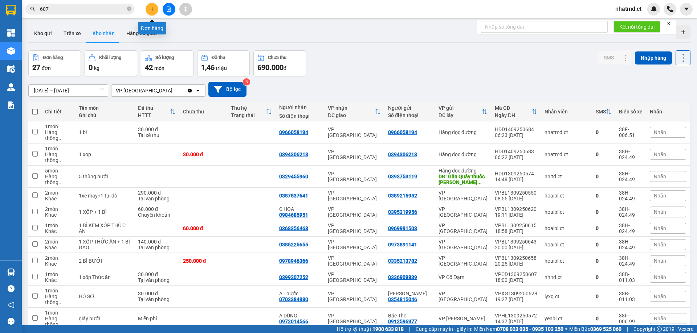
click at [151, 2] on div "Kết quả tìm kiếm ( 279 ) Bộ lọc Mã ĐH Trạng thái Món hàng Thu hộ Tổng cước Chưa…" at bounding box center [348, 9] width 697 height 18
click at [152, 6] on button at bounding box center [151, 9] width 13 height 13
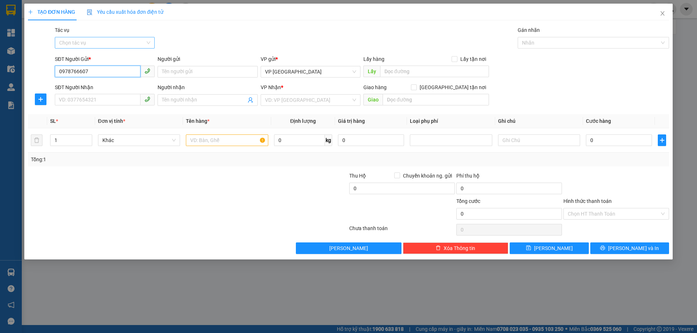
type input "0978766607"
click at [130, 42] on input "Tác vụ" at bounding box center [102, 42] width 86 height 11
click at [120, 67] on div "Nhập hàng kho nhận" at bounding box center [104, 69] width 91 height 8
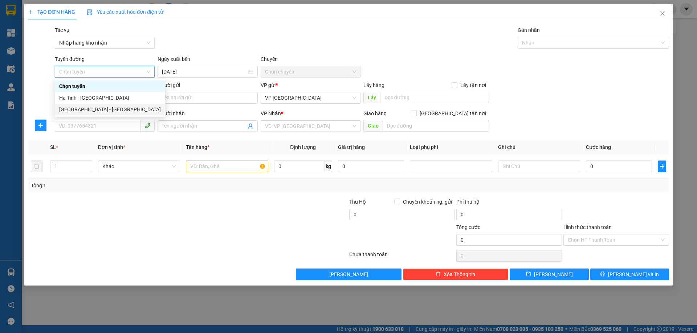
click at [114, 110] on div "[GEOGRAPHIC_DATA] - [GEOGRAPHIC_DATA]" at bounding box center [110, 110] width 102 height 8
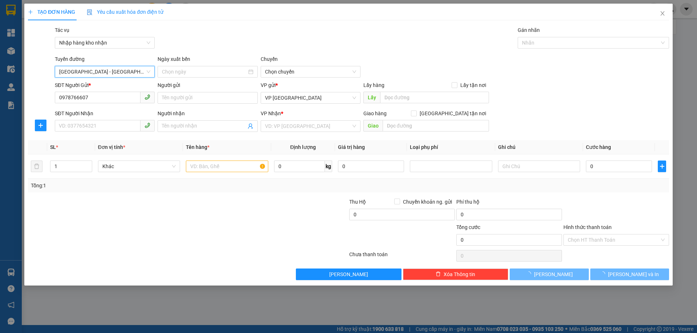
type input "[DATE]"
click at [119, 74] on span "[GEOGRAPHIC_DATA] - [GEOGRAPHIC_DATA]" at bounding box center [104, 71] width 91 height 11
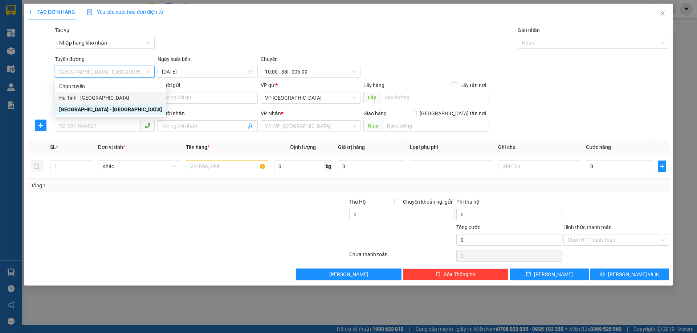
click at [107, 99] on div "Hà Tĩnh - [GEOGRAPHIC_DATA]" at bounding box center [110, 98] width 103 height 8
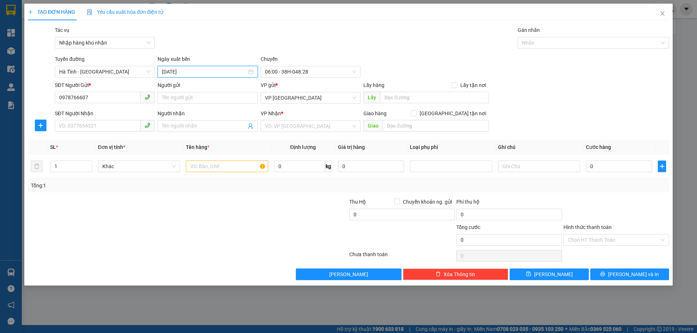
click at [175, 71] on input "[DATE]" at bounding box center [204, 72] width 85 height 8
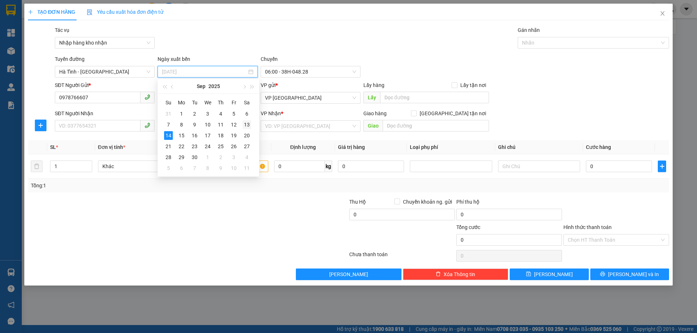
click at [245, 126] on div "13" at bounding box center [246, 124] width 9 height 9
type input "[DATE]"
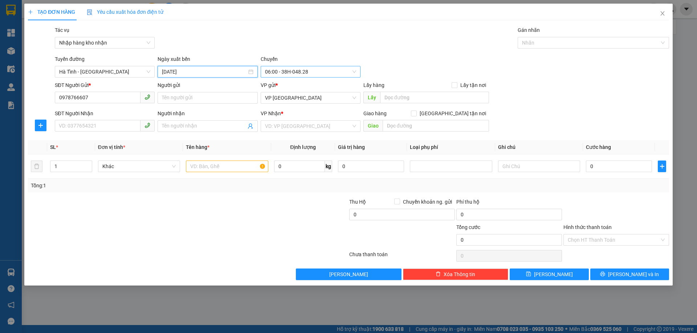
click at [286, 70] on span "06:00 - 38H-048.28" at bounding box center [310, 71] width 91 height 11
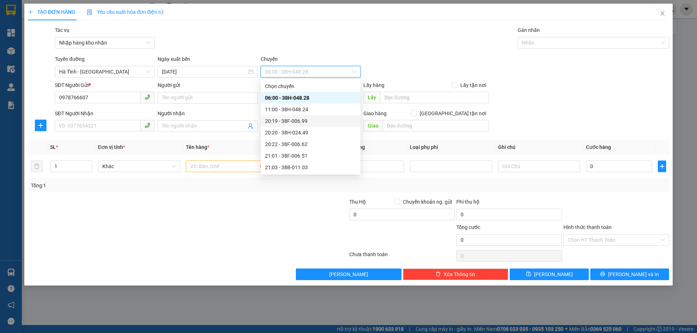
click at [301, 124] on div "20:19 - 38F-006.99" at bounding box center [310, 121] width 91 height 8
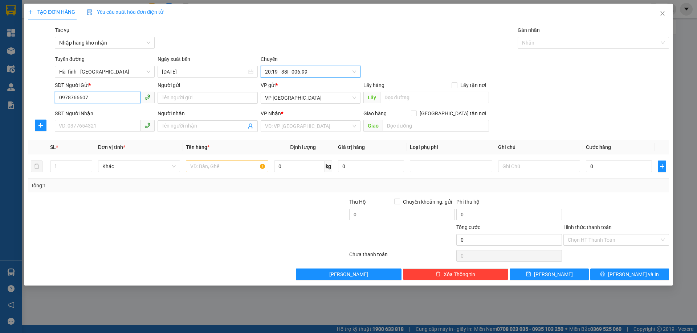
click at [112, 97] on input "0978766607" at bounding box center [98, 98] width 86 height 12
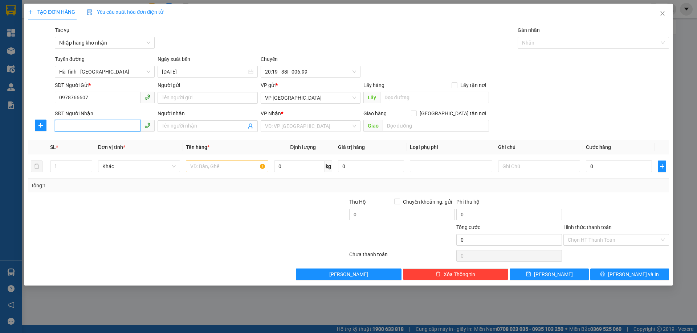
paste input "0978766607"
click at [289, 98] on span "VP [GEOGRAPHIC_DATA]" at bounding box center [310, 98] width 91 height 11
type input "0978766607"
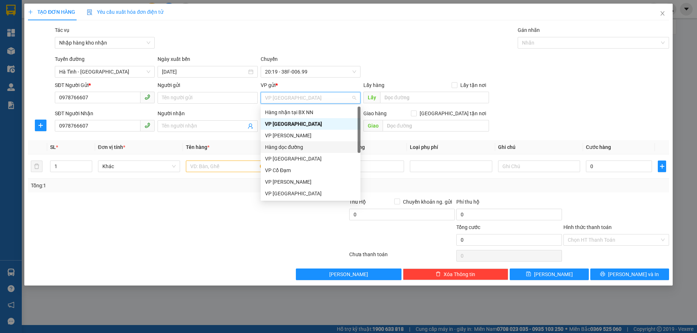
click at [303, 148] on div "Hàng dọc đường" at bounding box center [310, 147] width 91 height 8
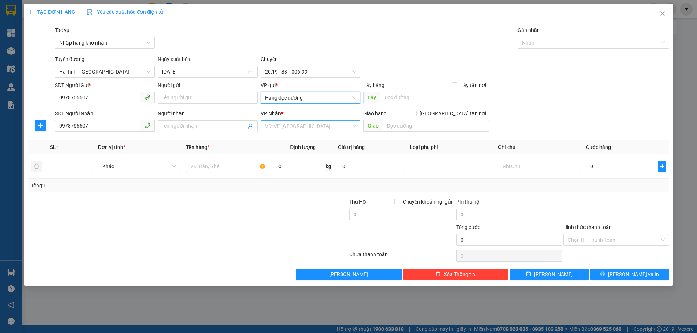
click at [301, 131] on input "search" at bounding box center [308, 126] width 86 height 11
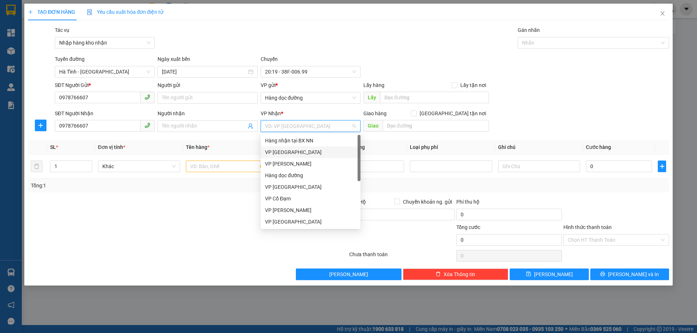
click at [283, 153] on div "VP [GEOGRAPHIC_DATA]" at bounding box center [310, 152] width 91 height 8
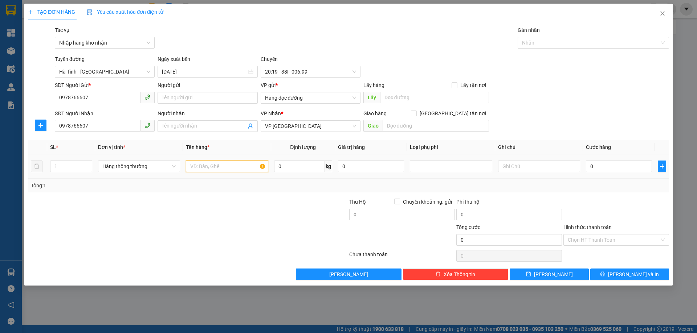
click at [199, 167] on input "text" at bounding box center [227, 167] width 82 height 12
type input "2 bi"
click at [641, 168] on input "0" at bounding box center [619, 167] width 66 height 12
type input "10"
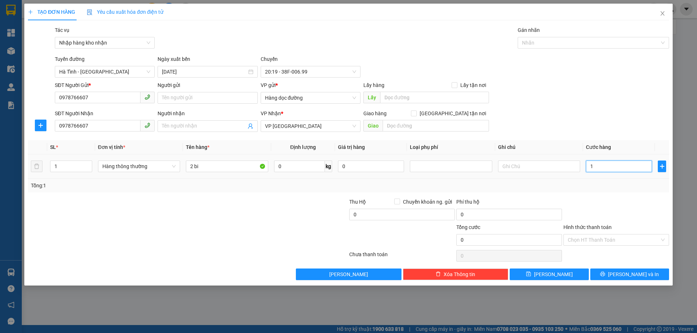
type input "10"
type input "100"
type input "100.000"
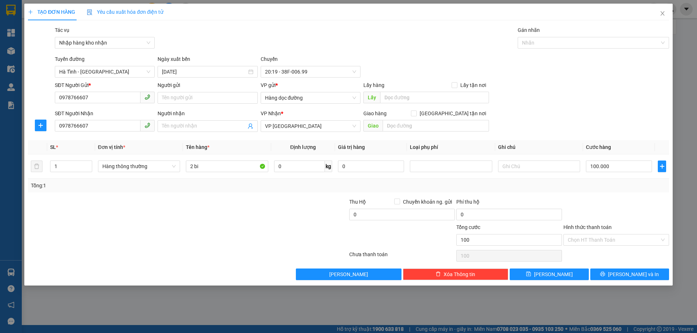
type input "100.000"
click at [627, 247] on div "Hình thức thanh toán Chọn HT Thanh Toán" at bounding box center [616, 235] width 106 height 25
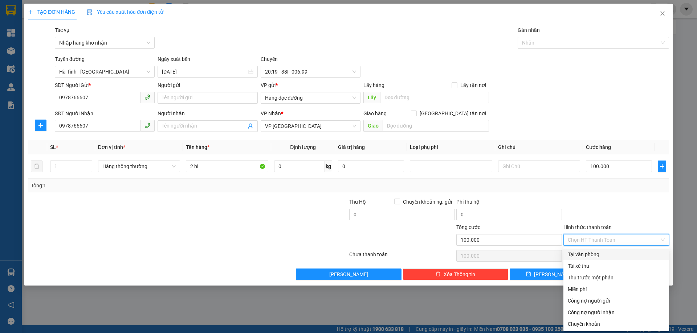
click at [603, 259] on div "Tại văn phòng" at bounding box center [616, 255] width 106 height 12
type input "0"
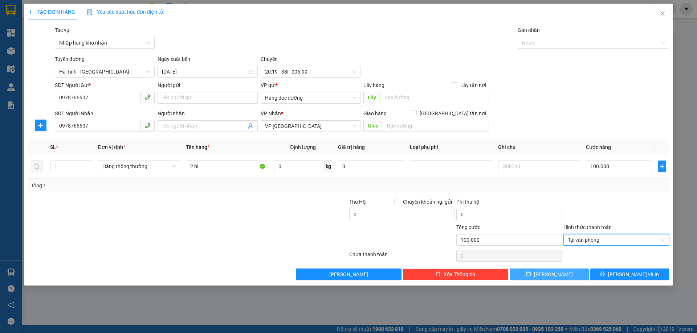
click at [561, 276] on button "[PERSON_NAME]" at bounding box center [548, 275] width 79 height 12
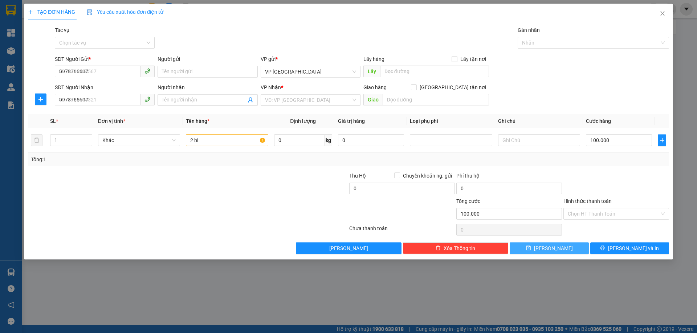
type input "0"
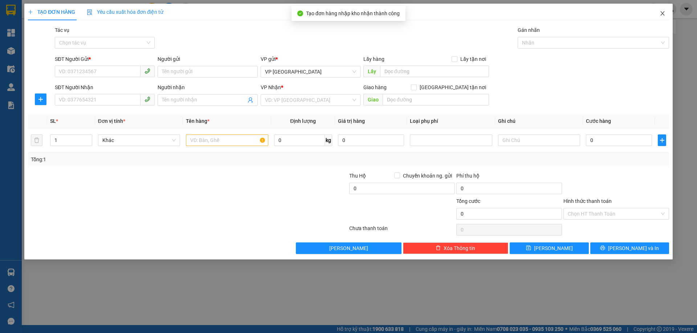
click at [661, 17] on span "Close" at bounding box center [662, 14] width 20 height 20
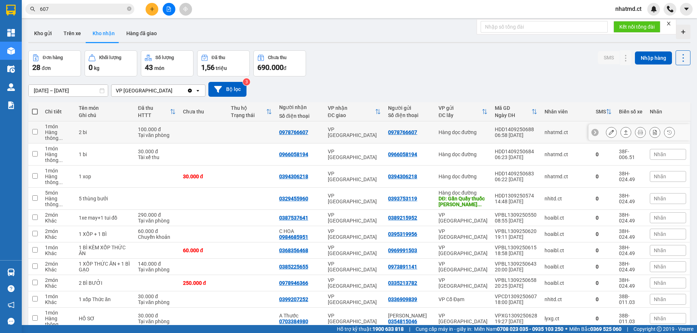
click at [623, 130] on icon at bounding box center [625, 132] width 5 height 5
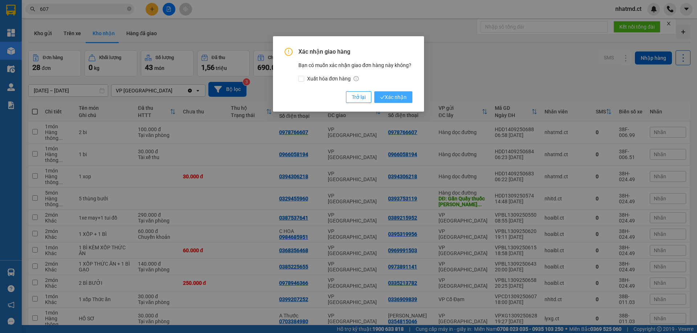
click at [400, 99] on span "Xác nhận" at bounding box center [393, 97] width 26 height 8
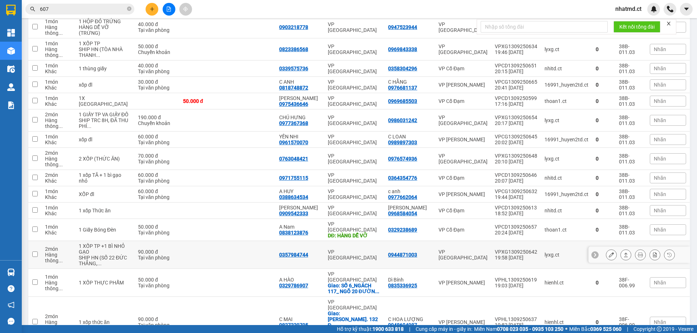
scroll to position [331, 0]
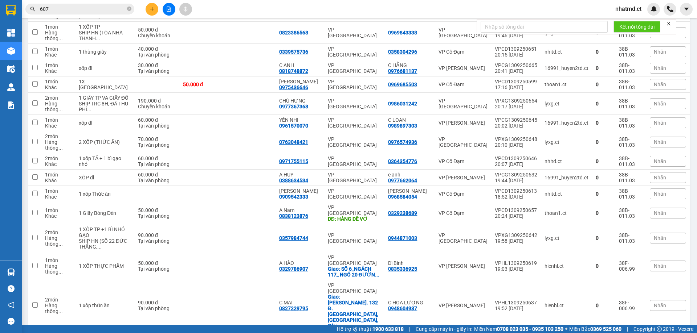
checkbox input "true"
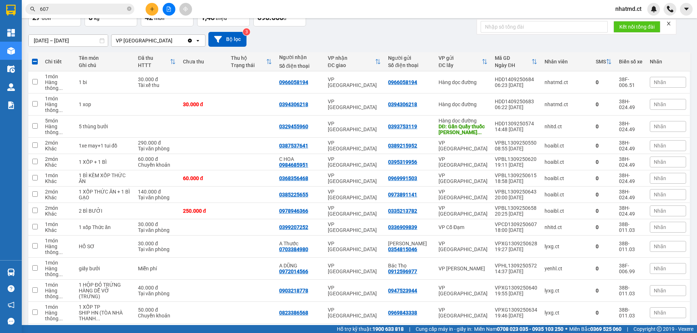
scroll to position [40, 0]
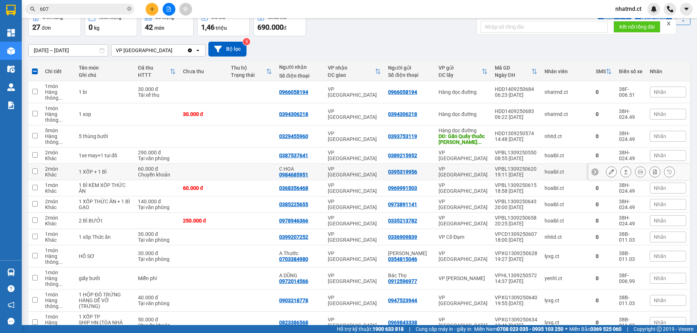
click at [365, 167] on td "VP [GEOGRAPHIC_DATA]" at bounding box center [354, 172] width 61 height 16
checkbox input "true"
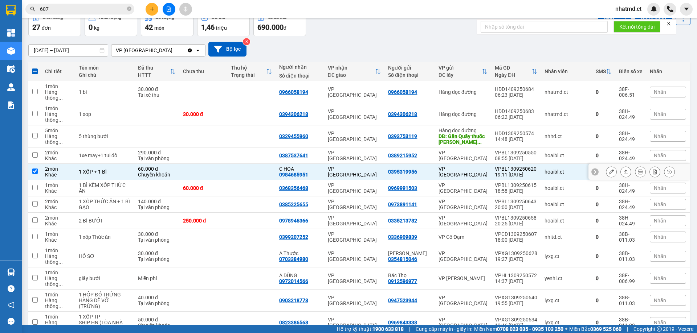
click at [607, 166] on button at bounding box center [611, 172] width 10 height 13
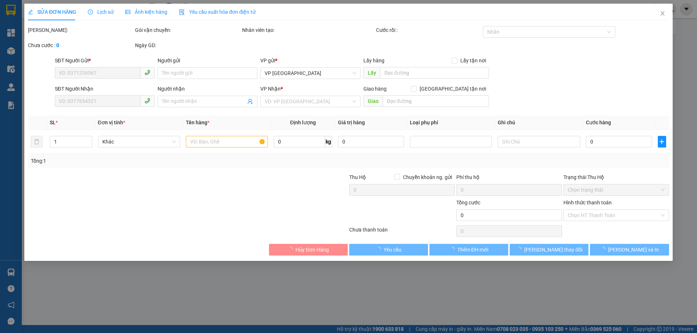
type input "0395319956"
type input "0984685951"
type input "C HOA"
type input "60.000"
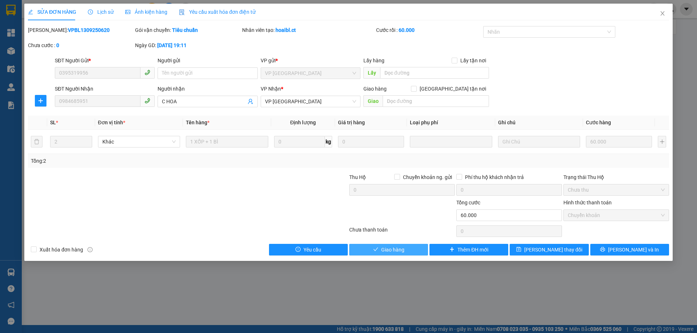
click at [383, 246] on span "Giao hàng" at bounding box center [392, 250] width 23 height 8
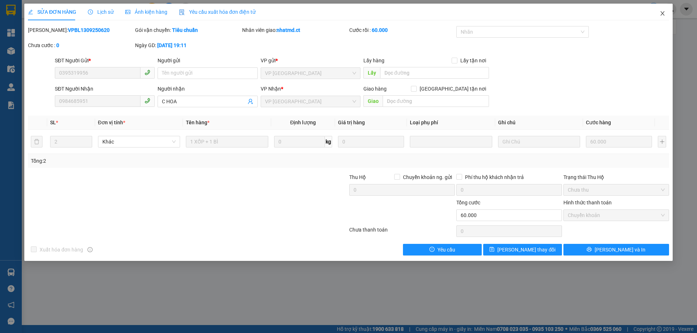
click at [654, 14] on span "Close" at bounding box center [662, 14] width 20 height 20
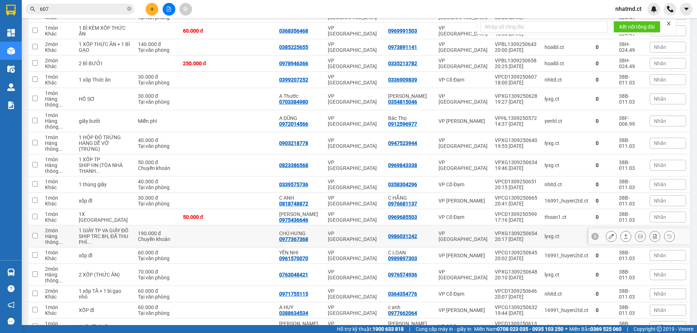
scroll to position [290, 0]
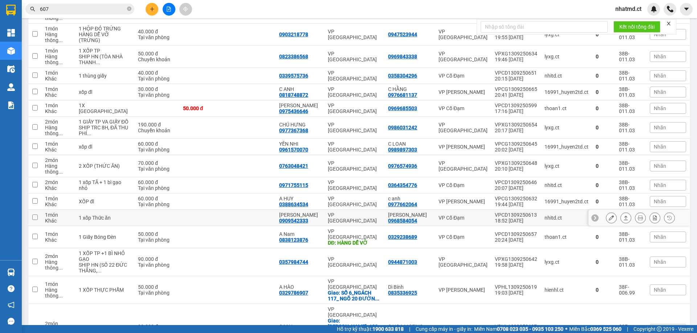
click at [243, 210] on td at bounding box center [251, 218] width 48 height 16
checkbox input "true"
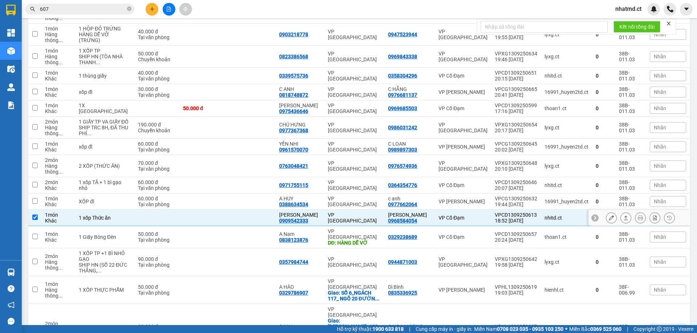
scroll to position [54, 0]
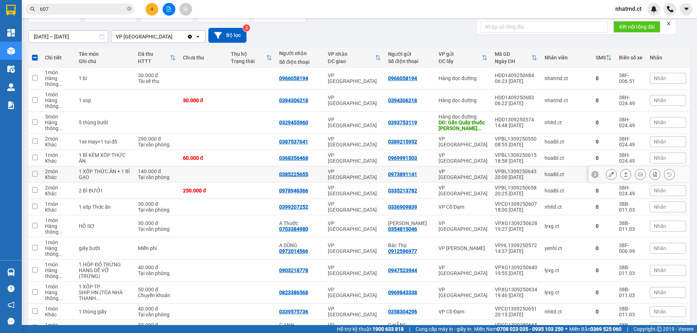
click at [249, 167] on td at bounding box center [251, 175] width 48 height 16
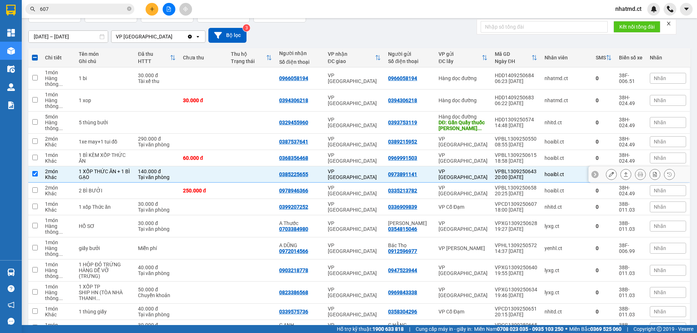
checkbox input "true"
click at [608, 168] on button at bounding box center [611, 174] width 10 height 13
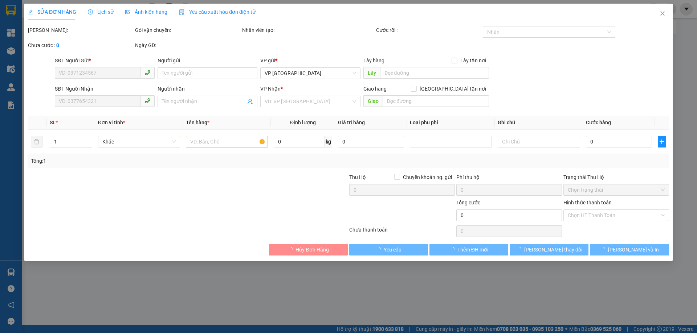
type input "0973891141"
type input "0385225655"
type input "140.000"
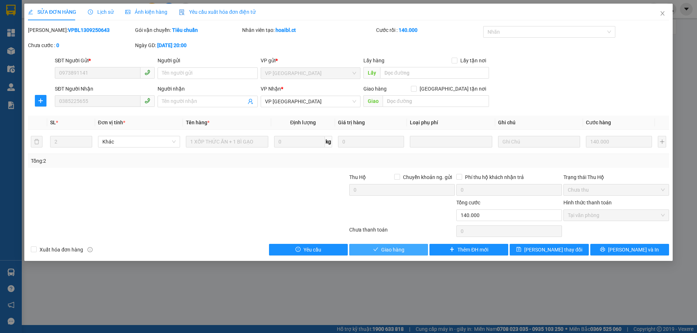
click at [401, 250] on span "Giao hàng" at bounding box center [392, 250] width 23 height 8
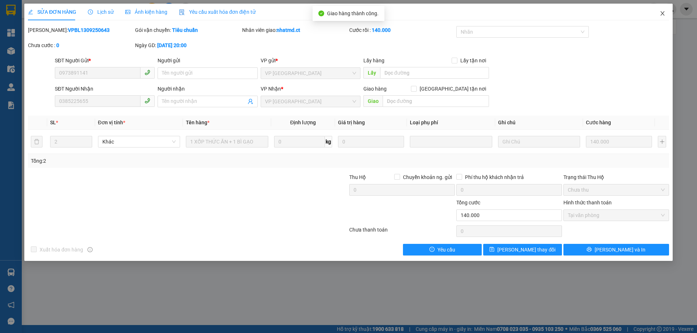
click at [661, 16] on icon "close" at bounding box center [662, 14] width 6 height 6
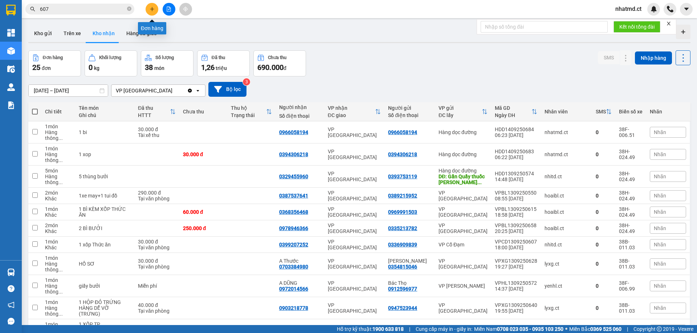
click at [153, 7] on icon "plus" at bounding box center [151, 9] width 5 height 5
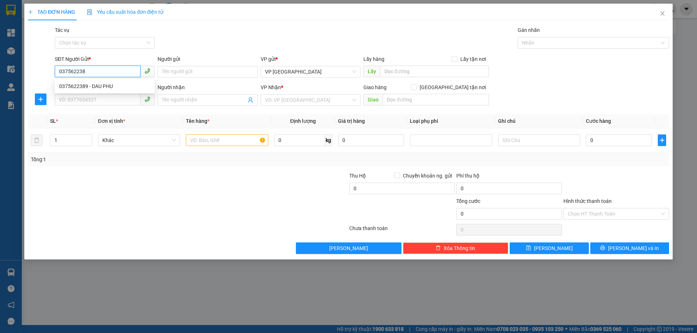
type input "0375622389"
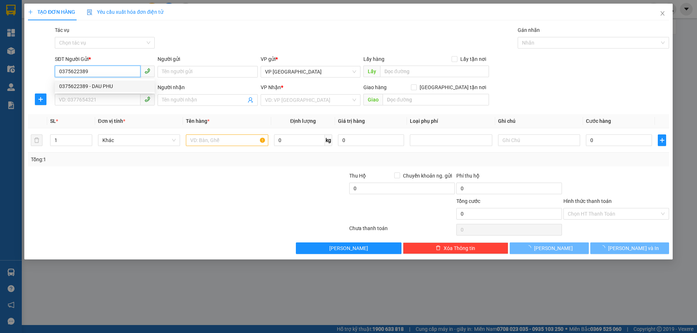
click at [109, 82] on div "0375622389 - DAU PHU" at bounding box center [105, 87] width 100 height 12
type input "DAU PHU"
type input "0832696696"
type input "ĐẬU PHỤ - NEM"
type input "KS MƯỜNG THANH - HOÀNG MAI"
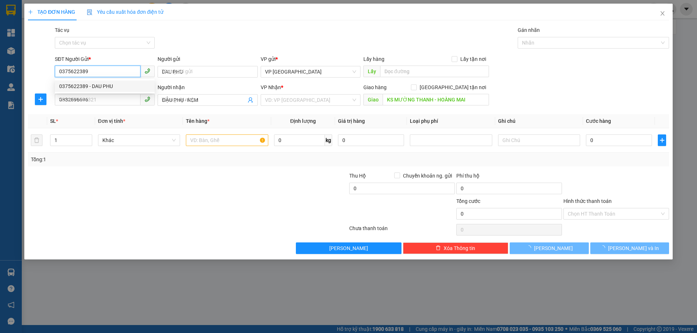
type input "50.000"
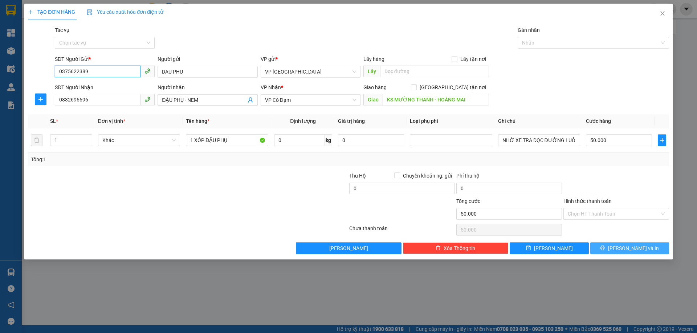
type input "0375622389"
click at [605, 247] on icon "printer" at bounding box center [602, 248] width 5 height 5
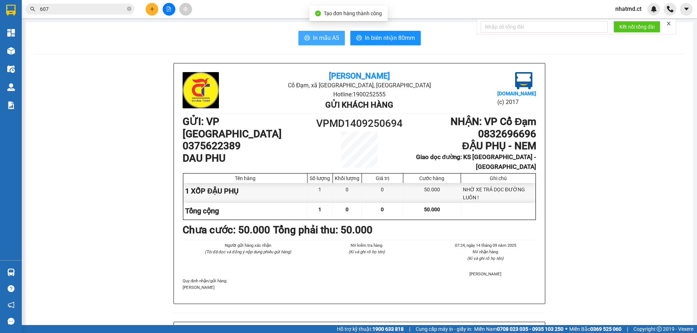
click at [316, 33] on button "In mẫu A5" at bounding box center [321, 38] width 46 height 15
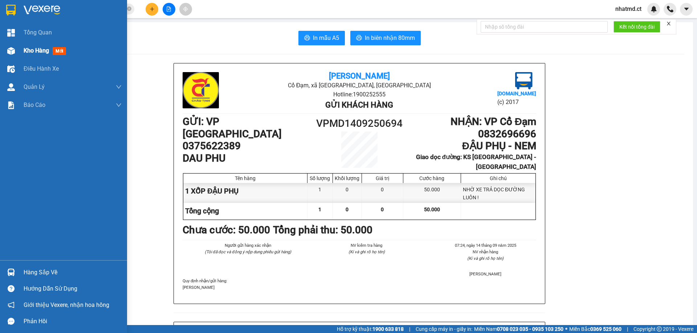
click at [37, 56] on div "Kho hàng mới" at bounding box center [73, 51] width 98 height 18
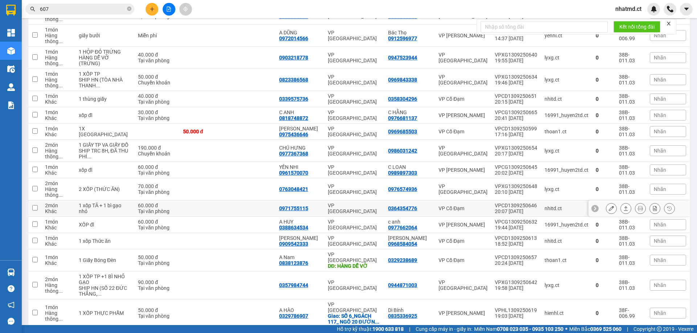
scroll to position [298, 0]
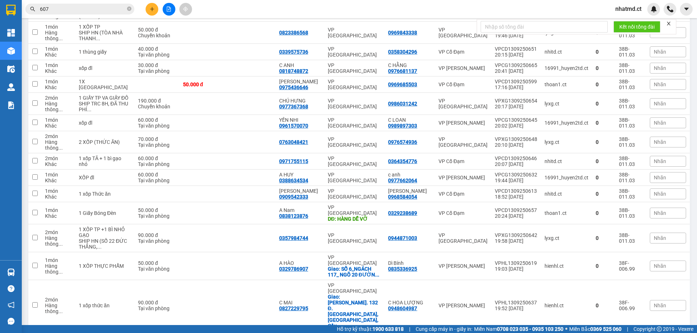
checkbox input "false"
click at [216, 93] on td at bounding box center [203, 104] width 48 height 22
checkbox input "true"
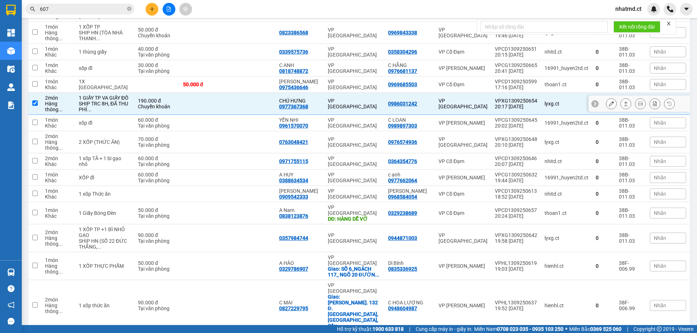
click at [608, 98] on button at bounding box center [611, 104] width 10 height 13
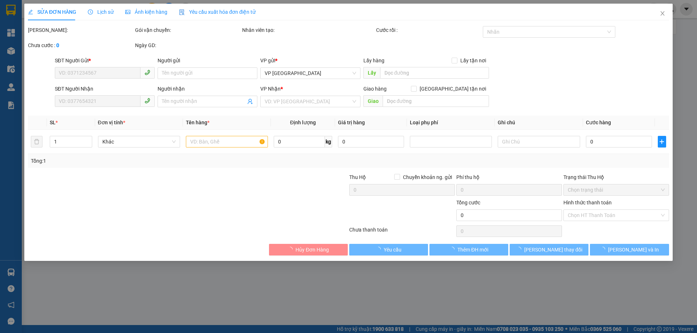
type input "0986031242"
type input "0977367368"
type input "CHÚ HƯNG"
type input "190.000"
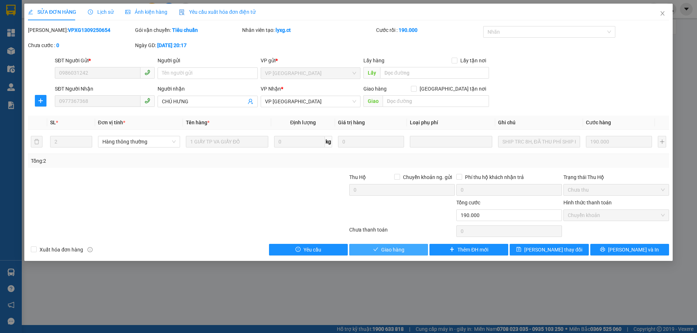
click at [378, 251] on button "Giao hàng" at bounding box center [388, 250] width 79 height 12
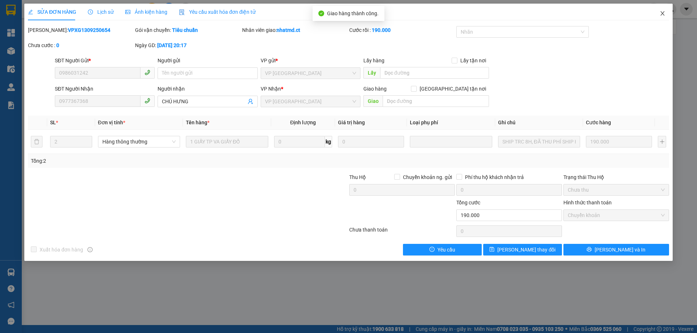
click at [662, 16] on icon "close" at bounding box center [662, 14] width 6 height 6
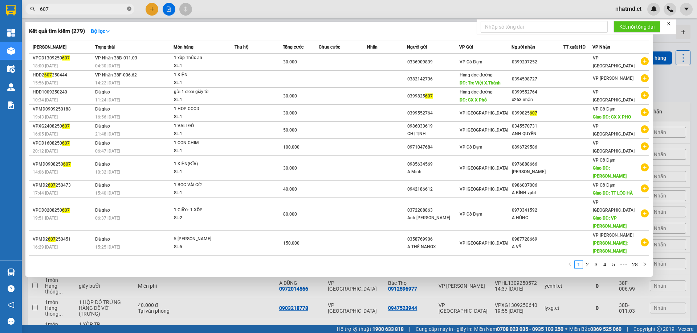
click at [130, 9] on icon "close-circle" at bounding box center [129, 9] width 4 height 4
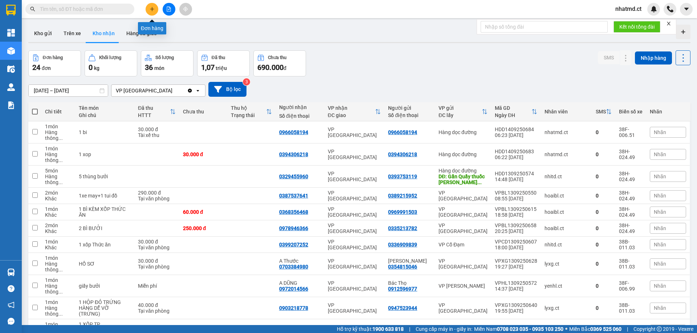
click at [152, 8] on icon "plus" at bounding box center [151, 9] width 5 height 5
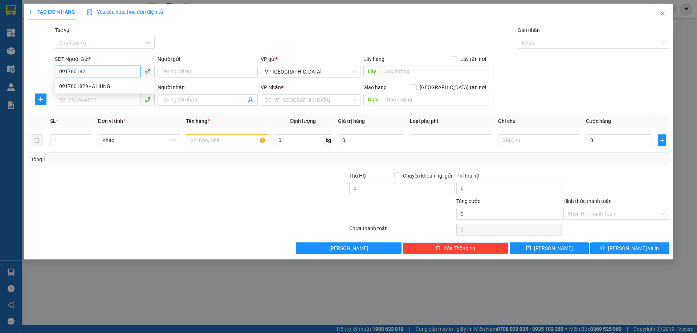
type input "0917801829"
click at [99, 85] on div "0917801829 - A HÙNG" at bounding box center [104, 86] width 91 height 8
type input "A HÙNG"
type input "0911275556"
type input "0969797299 ( GỌI SỐ NÀY )"
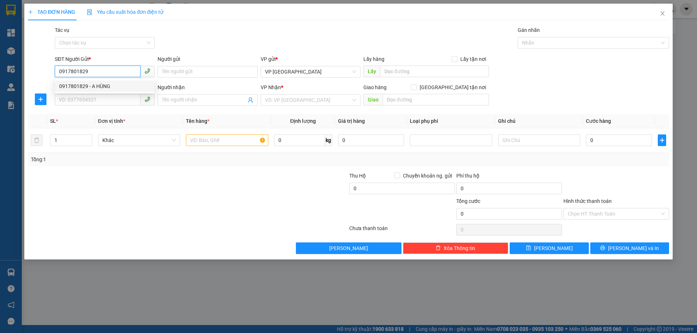
type input "X GIANG"
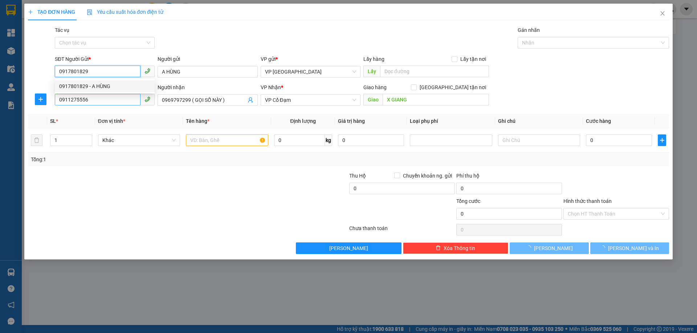
type input "240.000"
type input "0917801829"
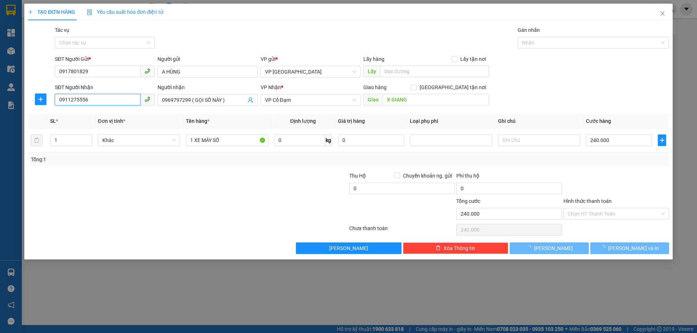
click at [102, 104] on input "0911275556" at bounding box center [98, 100] width 86 height 12
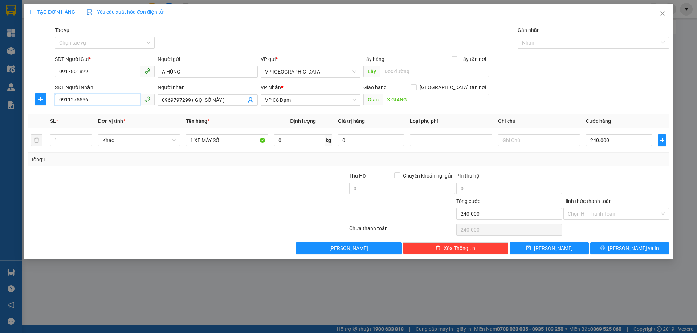
click at [102, 104] on input "0911275556" at bounding box center [98, 100] width 86 height 12
type input "0916786679"
click at [101, 113] on div "0916786679 - C ANH" at bounding box center [104, 115] width 91 height 8
type input "C ANH"
type input "x giang"
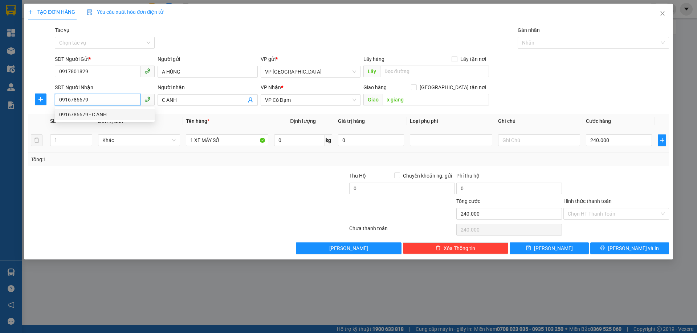
type input "30.000"
type input "0916786679"
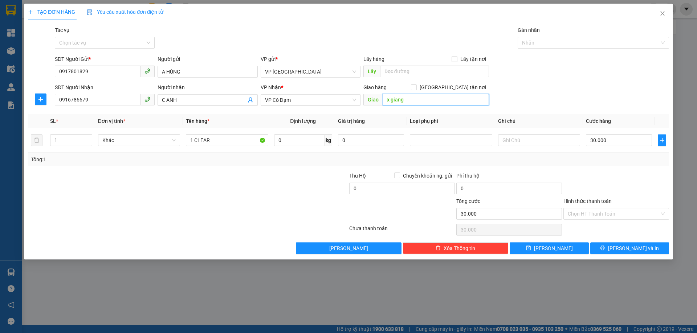
click at [411, 97] on input "x giang" at bounding box center [435, 100] width 106 height 12
type input "X GIANG"
click at [226, 142] on input "1 CLEAR" at bounding box center [227, 141] width 82 height 12
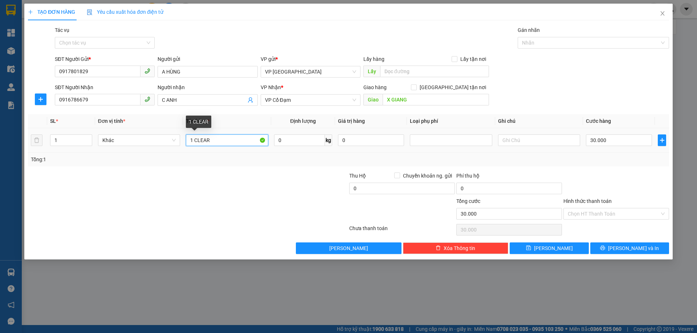
drag, startPoint x: 226, startPoint y: 142, endPoint x: 206, endPoint y: 141, distance: 20.3
click at [206, 141] on input "1 CLEAR" at bounding box center [227, 141] width 82 height 12
click at [604, 138] on input "30.000" at bounding box center [619, 141] width 66 height 12
click at [612, 164] on div "Tổng: 1" at bounding box center [348, 160] width 641 height 14
click at [226, 140] on input "1 XOP" at bounding box center [227, 141] width 82 height 12
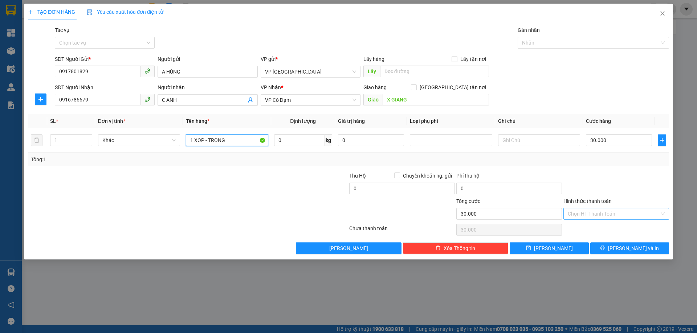
type input "1 XOP - TRONG"
click at [598, 215] on input "Hình thức thanh toán" at bounding box center [613, 214] width 92 height 11
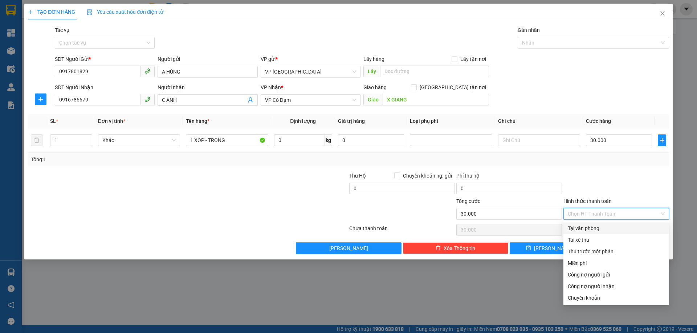
click at [592, 227] on div "Tại văn phòng" at bounding box center [615, 229] width 97 height 8
type input "0"
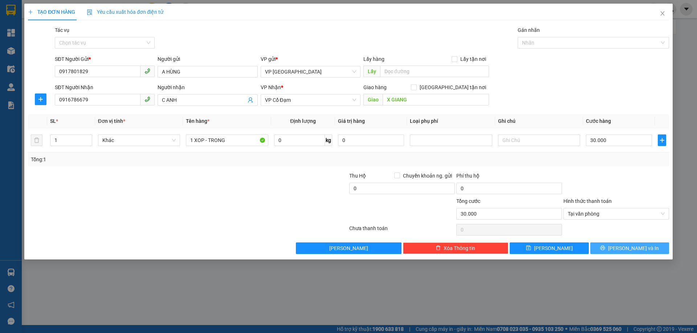
click at [601, 249] on button "[PERSON_NAME] và In" at bounding box center [629, 249] width 79 height 12
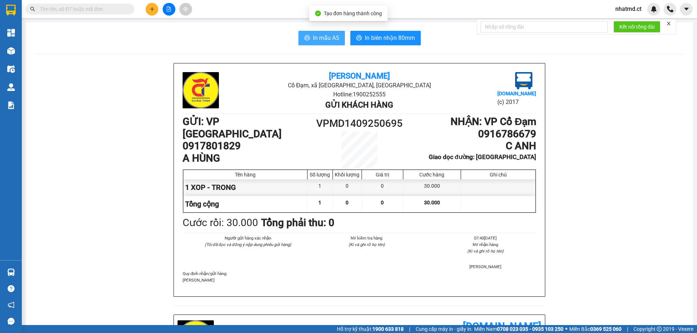
click at [336, 44] on button "In mẫu A5" at bounding box center [321, 38] width 46 height 15
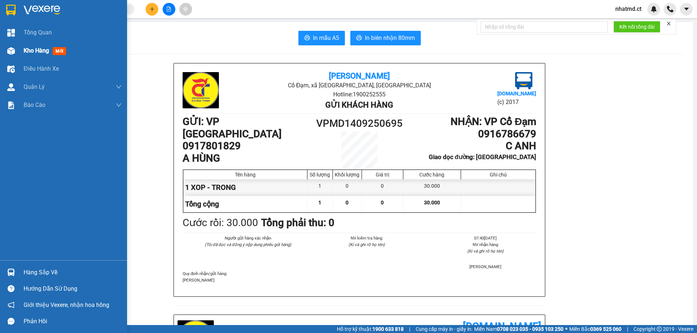
click at [29, 46] on div "Kho hàng mới" at bounding box center [73, 51] width 98 height 18
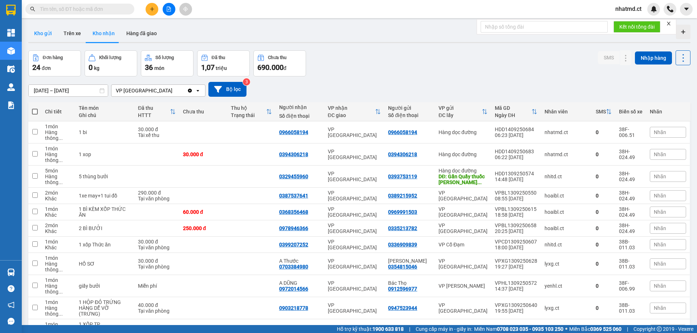
click at [49, 36] on button "Kho gửi" at bounding box center [42, 33] width 29 height 17
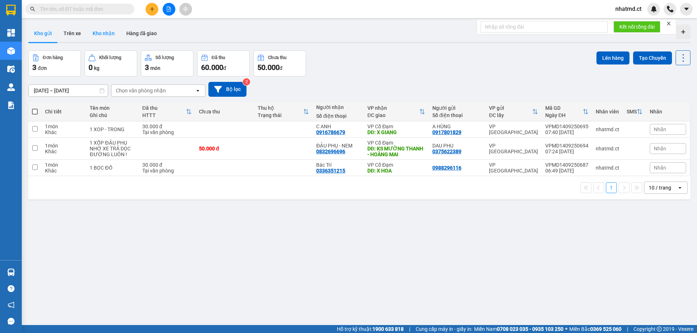
click at [107, 29] on button "Kho nhận" at bounding box center [104, 33] width 34 height 17
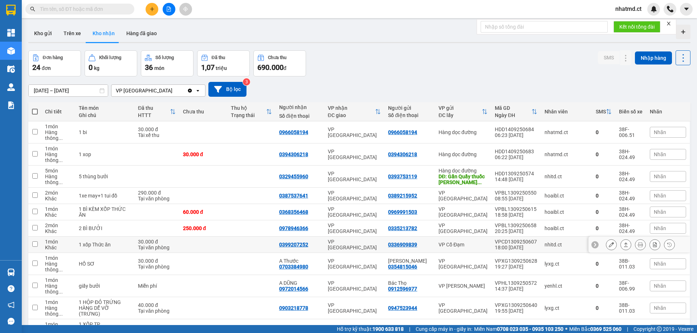
scroll to position [270, 0]
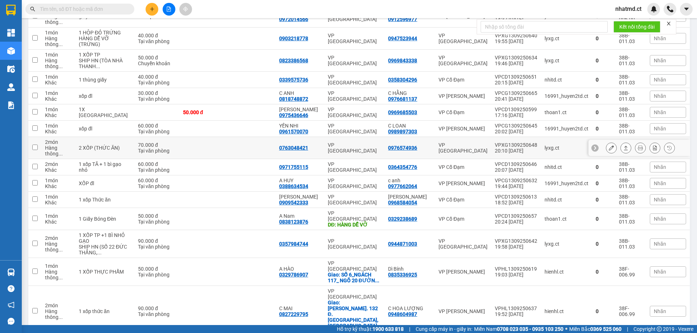
click at [443, 137] on td "VP [GEOGRAPHIC_DATA]" at bounding box center [463, 148] width 56 height 22
checkbox input "true"
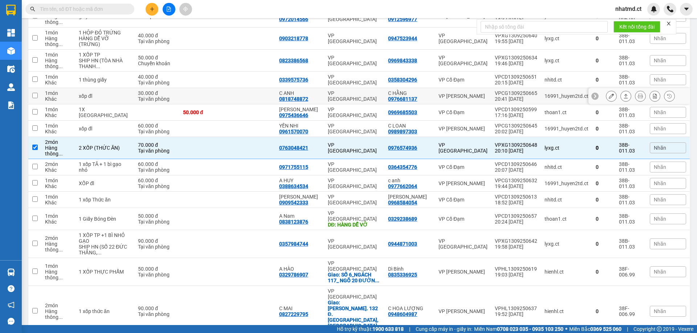
drag, startPoint x: 364, startPoint y: 79, endPoint x: 373, endPoint y: 84, distance: 10.1
click at [364, 90] on div "VP [GEOGRAPHIC_DATA]" at bounding box center [354, 96] width 53 height 12
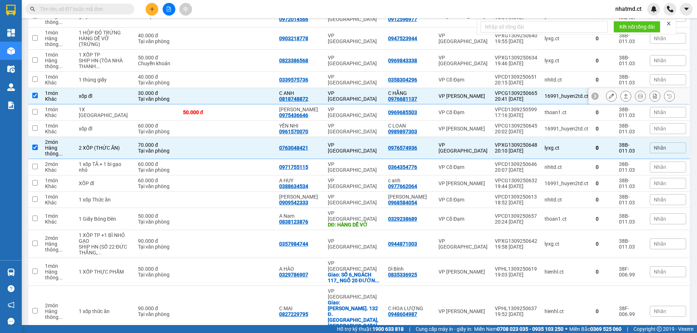
drag, startPoint x: 176, startPoint y: 77, endPoint x: 168, endPoint y: 77, distance: 8.0
click at [179, 88] on td at bounding box center [203, 96] width 48 height 16
checkbox input "false"
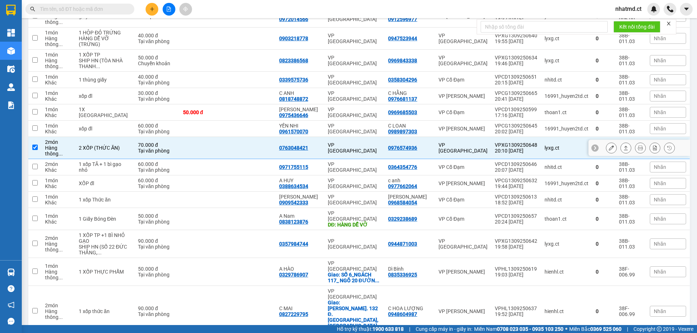
click at [211, 137] on td at bounding box center [203, 148] width 48 height 22
checkbox input "false"
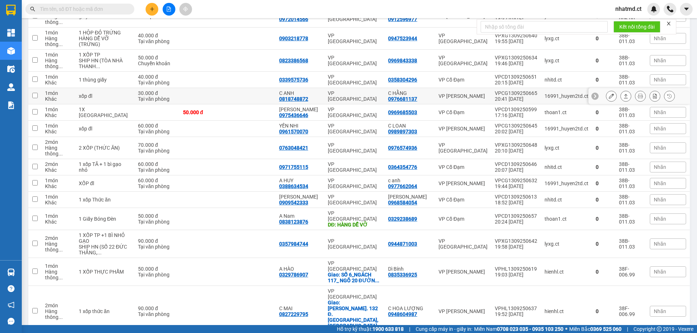
click at [221, 88] on td at bounding box center [203, 96] width 48 height 16
checkbox input "true"
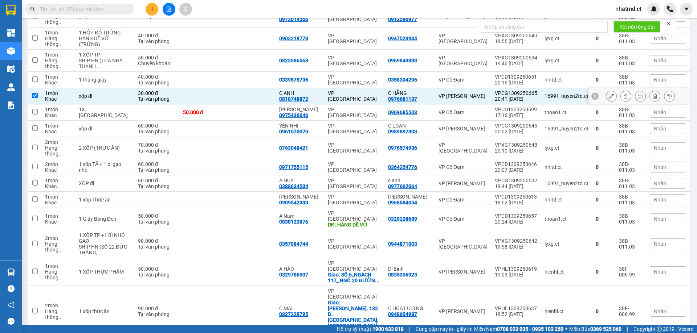
click at [608, 94] on icon at bounding box center [610, 96] width 5 height 5
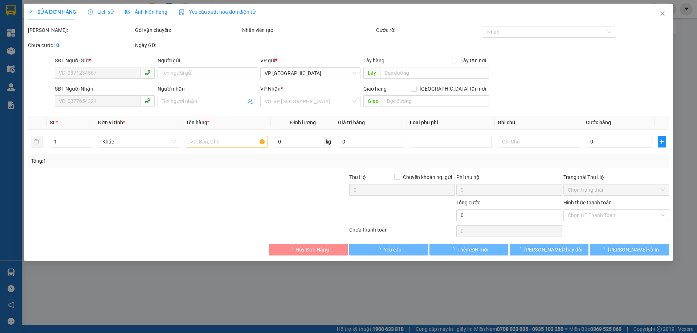
type input "0976681137"
type input "C HẰNG"
type input "0818748872"
type input "C ANH"
type input "30.000"
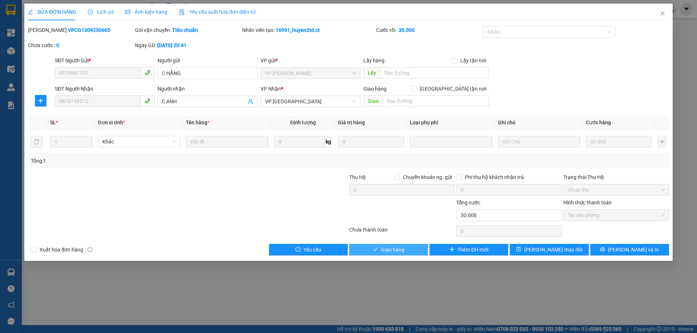
click at [362, 253] on button "Giao hàng" at bounding box center [388, 250] width 79 height 12
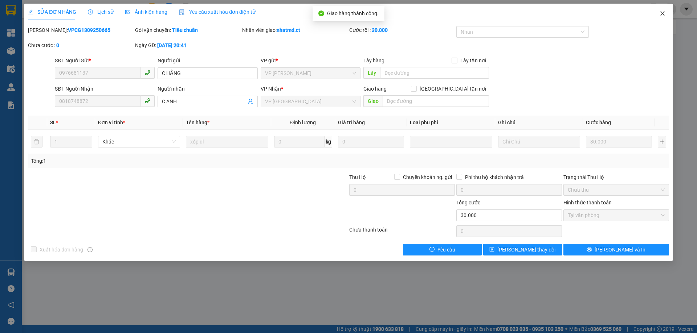
click at [661, 17] on span "Close" at bounding box center [662, 14] width 20 height 20
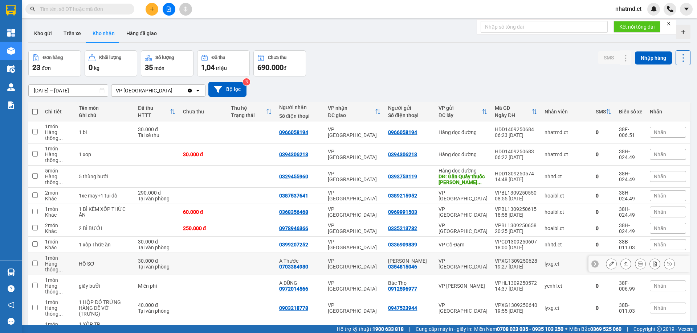
click at [332, 258] on div "VP [GEOGRAPHIC_DATA]" at bounding box center [354, 264] width 53 height 12
checkbox input "true"
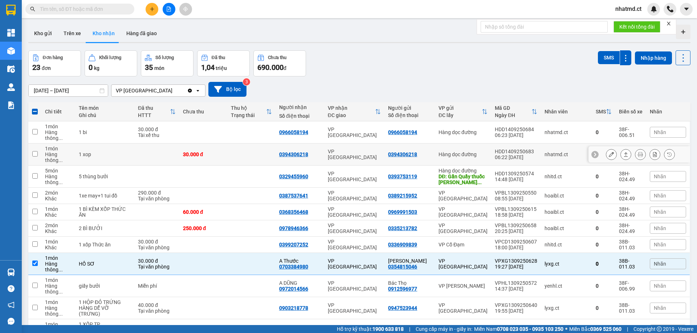
click at [321, 144] on td "0394306218" at bounding box center [299, 155] width 49 height 22
checkbox input "true"
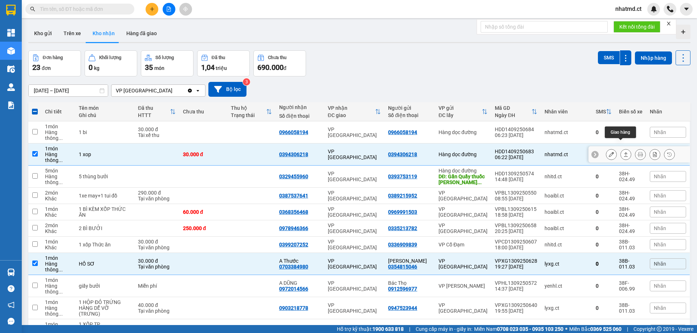
click at [608, 152] on icon at bounding box center [610, 154] width 5 height 5
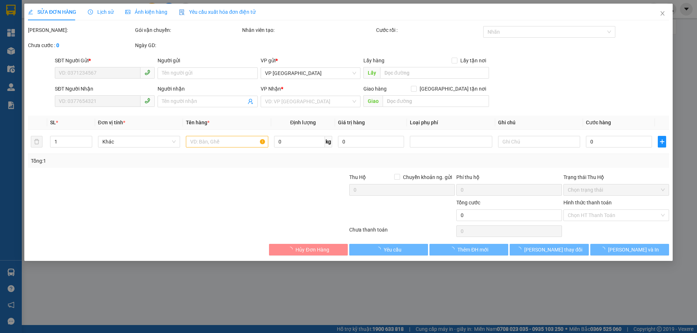
type input "0394306218"
type input "30.000"
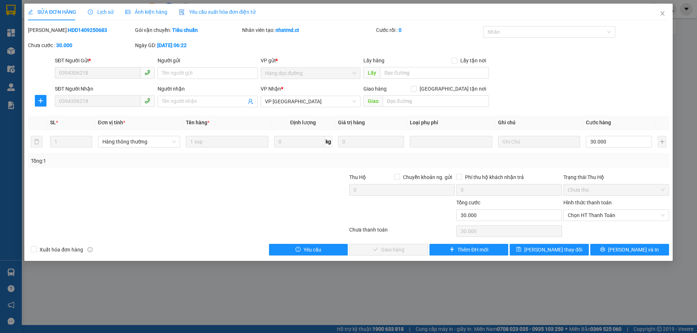
click at [584, 222] on div "Hình thức thanh toán Chọn HT Thanh Toán" at bounding box center [616, 211] width 106 height 25
click at [584, 220] on span "Chọn HT Thanh Toán" at bounding box center [615, 215] width 97 height 11
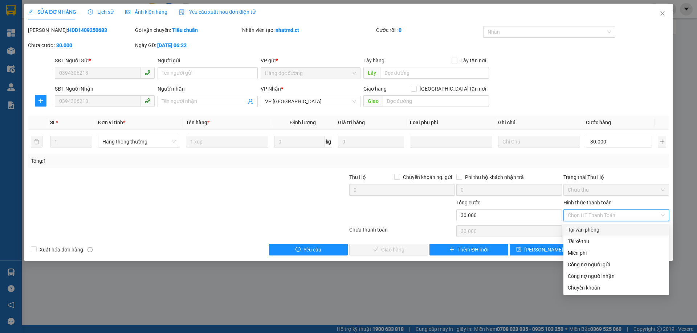
click at [581, 230] on div "Tại văn phòng" at bounding box center [615, 230] width 97 height 8
type input "0"
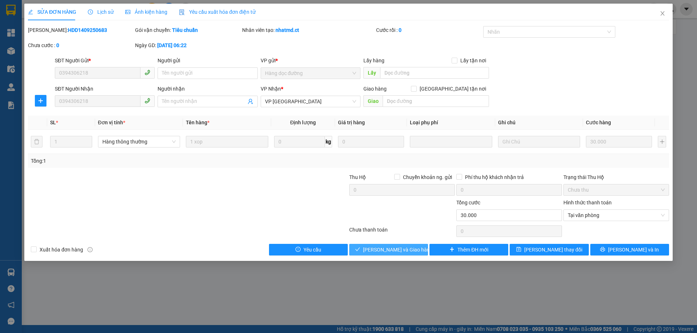
click at [396, 244] on button "[PERSON_NAME] và Giao hàng" at bounding box center [388, 250] width 79 height 12
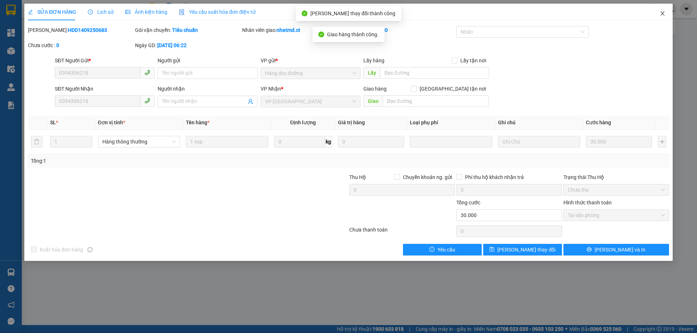
click at [662, 16] on icon "close" at bounding box center [662, 14] width 6 height 6
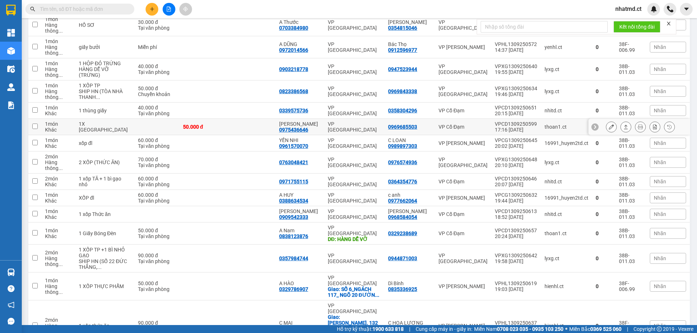
scroll to position [218, 0]
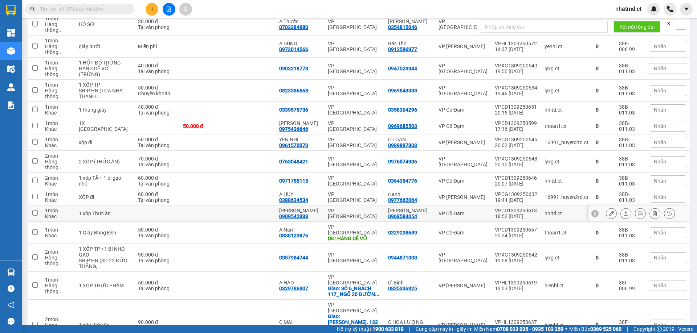
click at [215, 206] on td at bounding box center [203, 214] width 48 height 16
checkbox input "true"
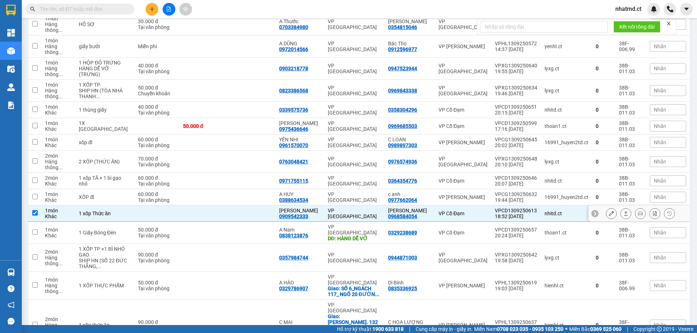
click at [606, 208] on button at bounding box center [611, 214] width 10 height 13
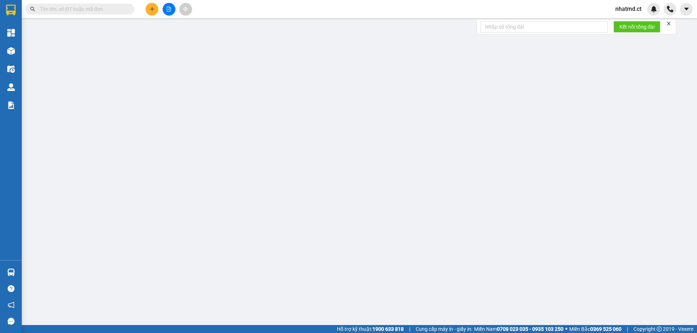
type input "0968584054"
type input "Trần Thị Tuyết"
type input "0909542333"
type input "Lê Văn Nông"
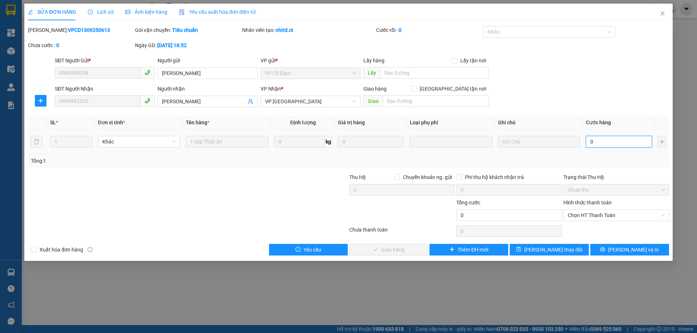
click at [616, 141] on input "0" at bounding box center [619, 142] width 66 height 12
type input "4"
type input "40"
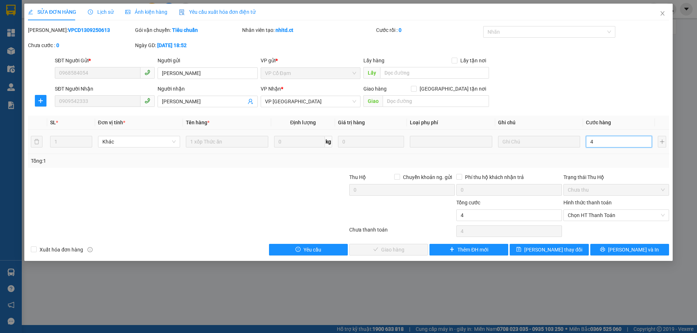
type input "40"
type input "40.000"
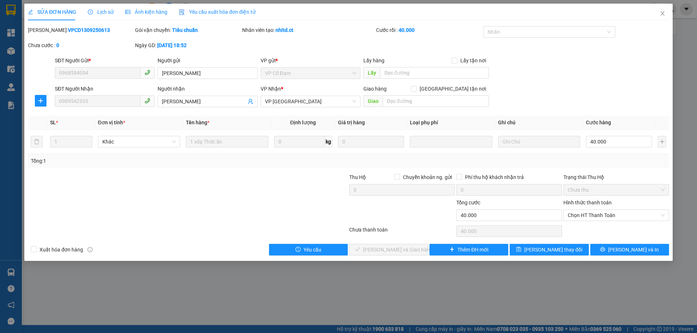
click at [615, 163] on div "Tổng: 1" at bounding box center [348, 161] width 635 height 8
click at [615, 214] on span "Chọn HT Thanh Toán" at bounding box center [615, 215] width 97 height 11
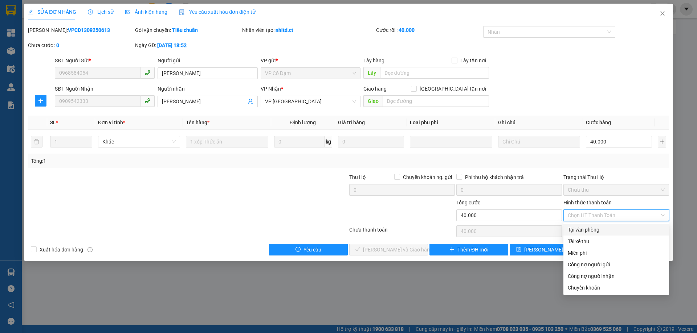
click at [602, 233] on div "Tại văn phòng" at bounding box center [615, 230] width 97 height 8
type input "0"
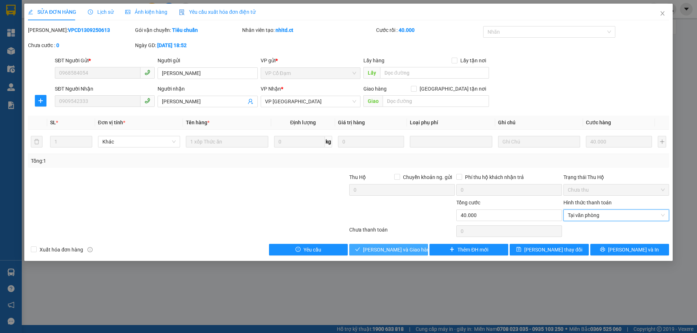
click at [418, 250] on button "[PERSON_NAME] và Giao hàng" at bounding box center [388, 250] width 79 height 12
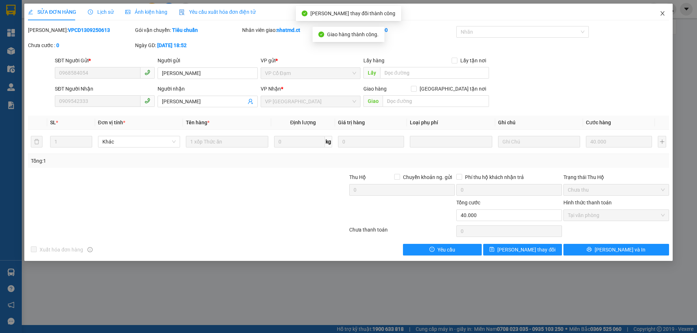
click at [660, 15] on icon "close" at bounding box center [662, 14] width 6 height 6
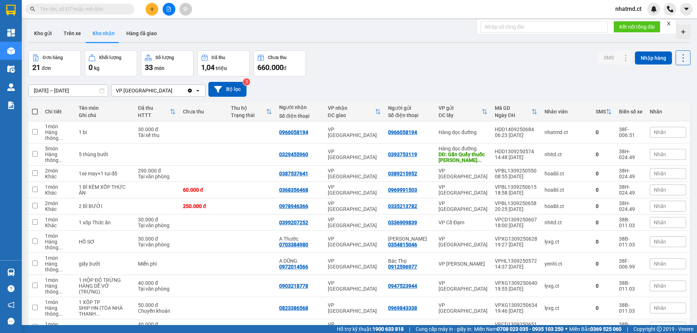
click at [98, 10] on input "text" at bounding box center [83, 9] width 86 height 8
click at [394, 73] on div "Đơn hàng 21 đơn Khối lượng 0 kg Số lượng 33 món Đã thu 1,04 triệu Chưa thu 660.…" at bounding box center [359, 63] width 662 height 26
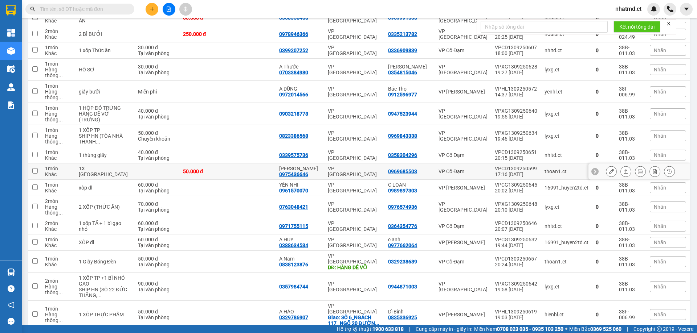
click at [187, 169] on div "50.000 đ" at bounding box center [203, 172] width 41 height 6
checkbox input "true"
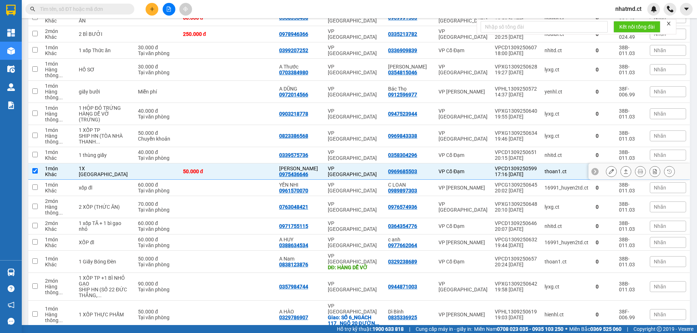
click at [606, 165] on button at bounding box center [611, 171] width 10 height 13
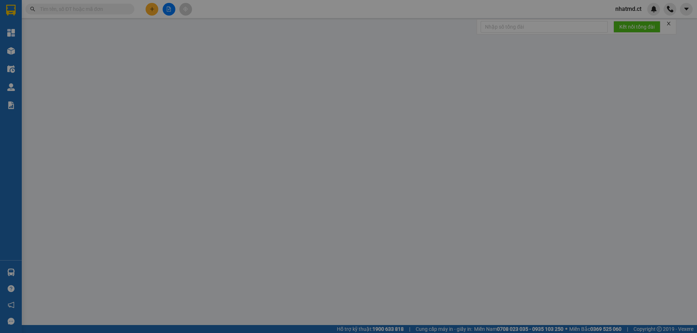
type input "0969685503"
type input "0975436646"
type input "C Thanh"
type input "50.000"
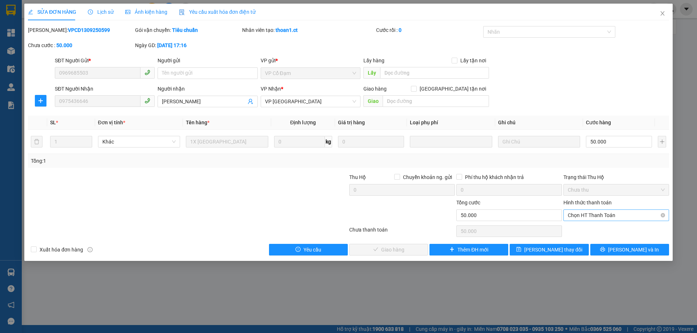
click at [611, 218] on span "Chọn HT Thanh Toán" at bounding box center [615, 215] width 97 height 11
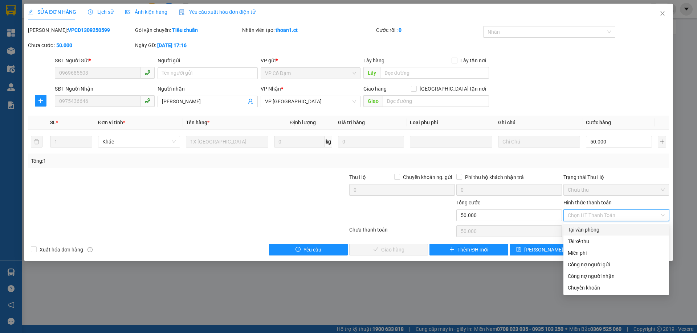
drag, startPoint x: 613, startPoint y: 231, endPoint x: 572, endPoint y: 259, distance: 50.0
click at [612, 231] on div "Tại văn phòng" at bounding box center [615, 230] width 97 height 8
type input "0"
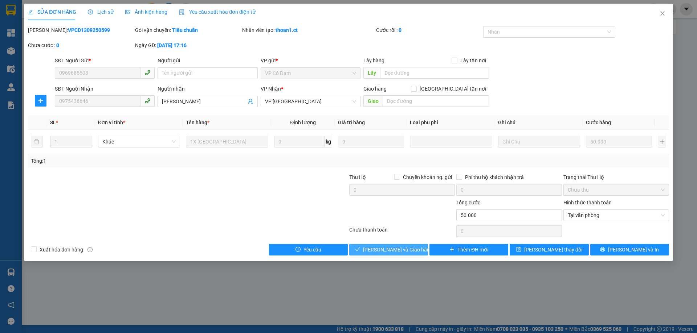
click at [415, 246] on button "[PERSON_NAME] và Giao hàng" at bounding box center [388, 250] width 79 height 12
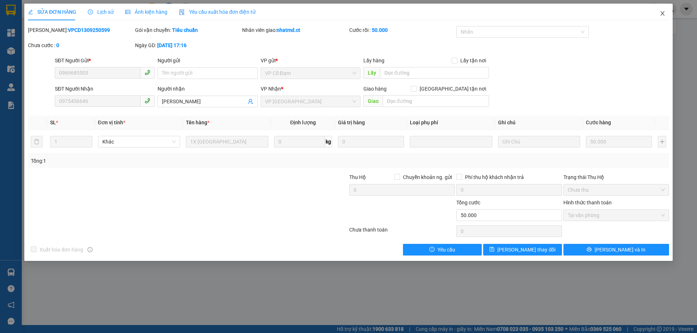
click at [658, 14] on span "Close" at bounding box center [662, 14] width 20 height 20
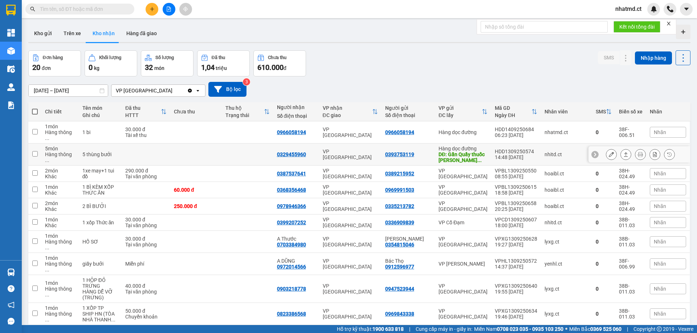
scroll to position [205, 0]
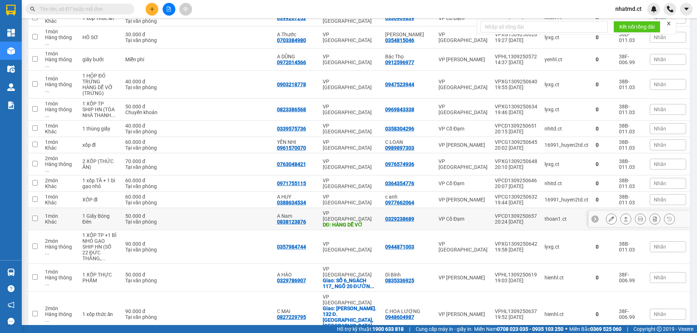
click at [364, 222] on div "DĐ: HÀNG DỄ VỠ" at bounding box center [350, 225] width 55 height 6
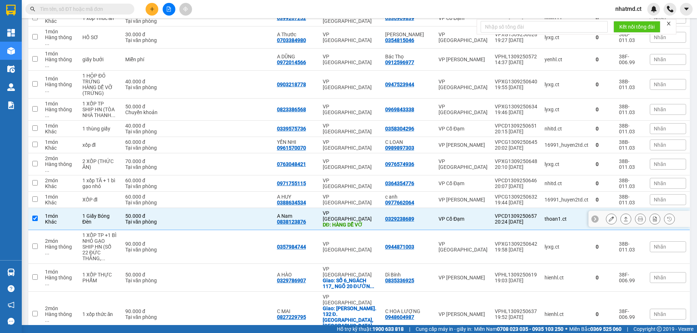
click at [263, 208] on td at bounding box center [248, 219] width 52 height 22
checkbox input "false"
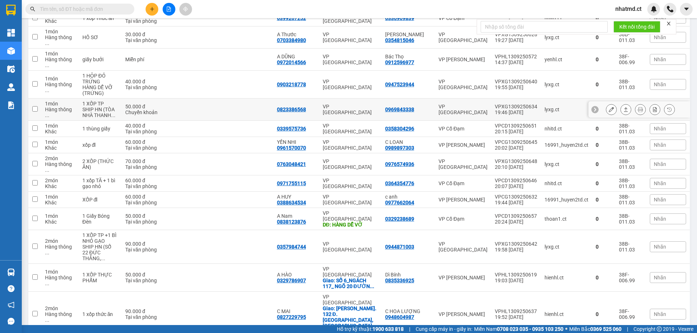
click at [325, 99] on td "VP [GEOGRAPHIC_DATA]" at bounding box center [350, 110] width 62 height 22
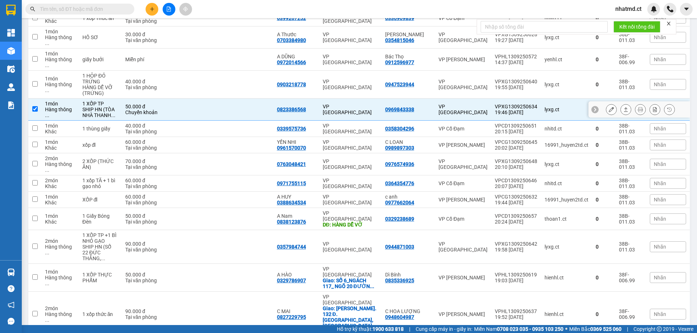
click at [620, 103] on button at bounding box center [625, 109] width 10 height 13
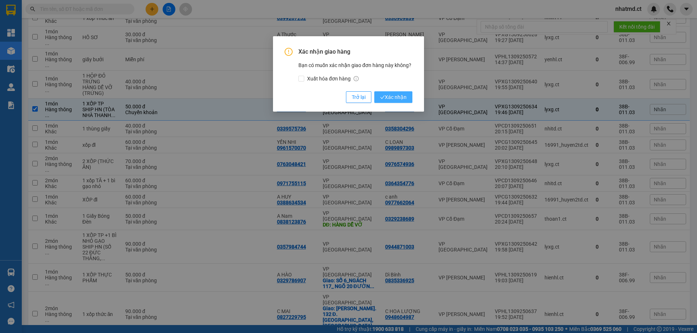
click at [409, 101] on button "Xác nhận" at bounding box center [393, 97] width 38 height 12
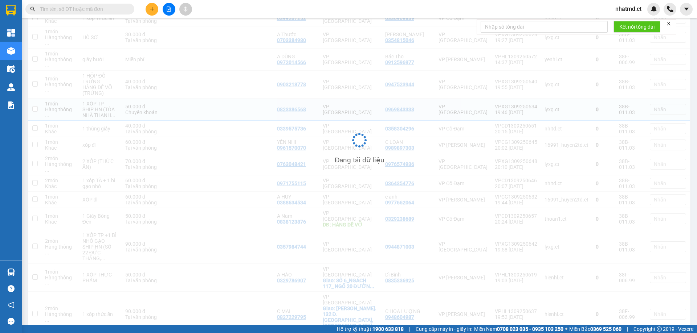
checkbox input "false"
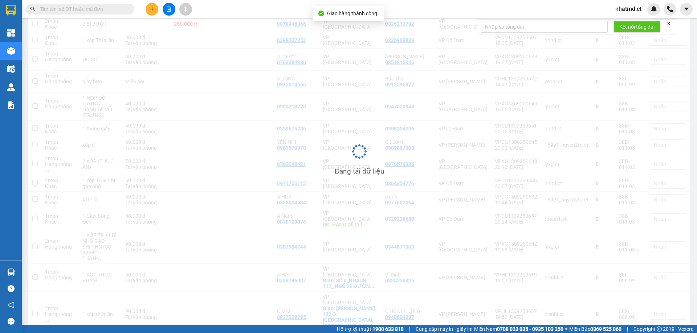
scroll to position [182, 0]
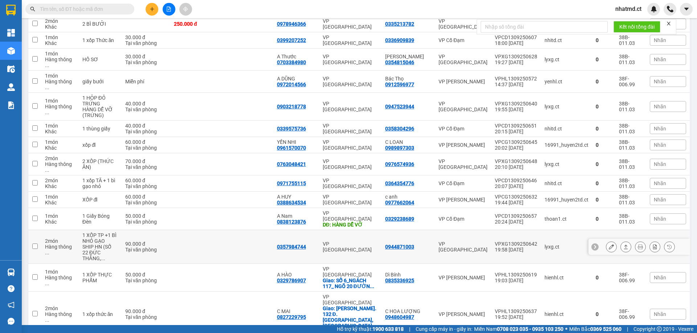
click at [620, 241] on button at bounding box center [625, 247] width 10 height 13
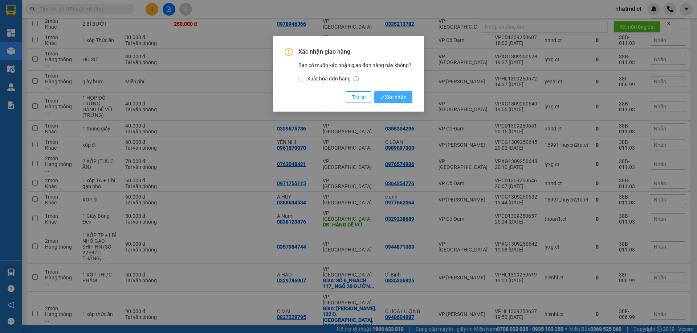
click at [387, 96] on button "Xác nhận" at bounding box center [393, 97] width 38 height 12
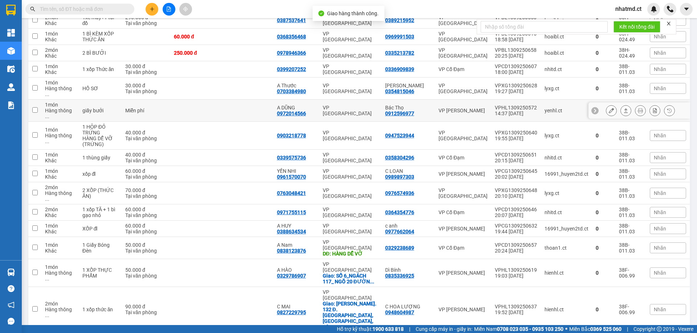
scroll to position [155, 0]
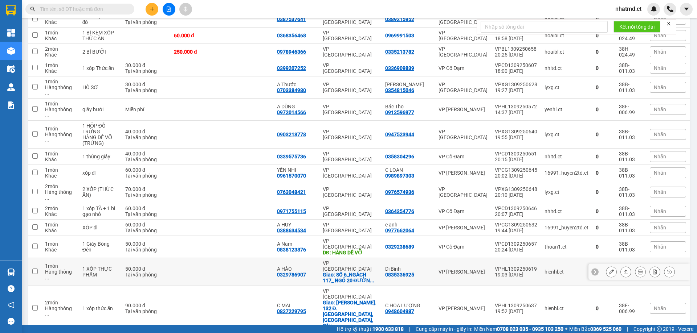
click at [249, 258] on td at bounding box center [248, 272] width 52 height 28
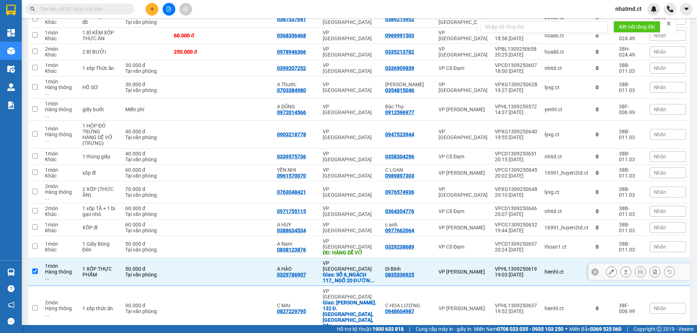
click at [624, 270] on icon at bounding box center [626, 272] width 4 height 4
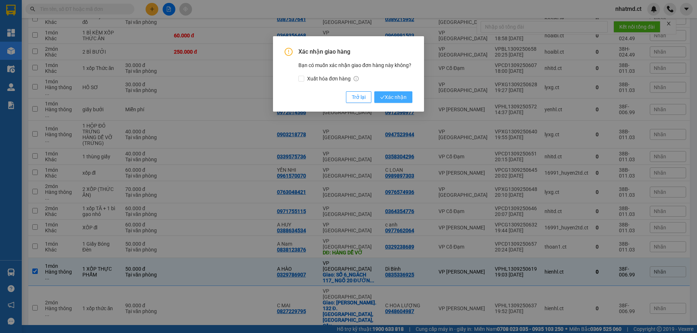
click at [399, 95] on span "Xác nhận" at bounding box center [393, 97] width 26 height 8
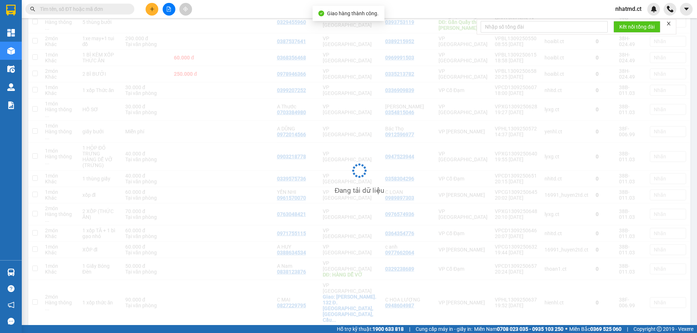
scroll to position [132, 0]
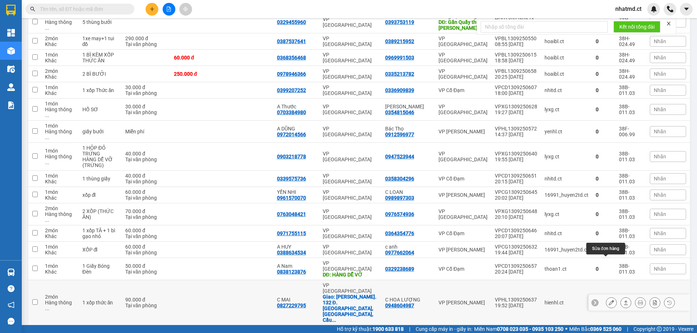
click at [623, 300] on icon at bounding box center [625, 302] width 5 height 5
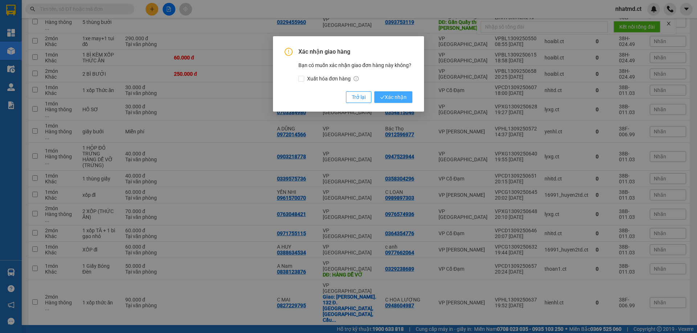
click at [391, 100] on span "Xác nhận" at bounding box center [393, 97] width 26 height 8
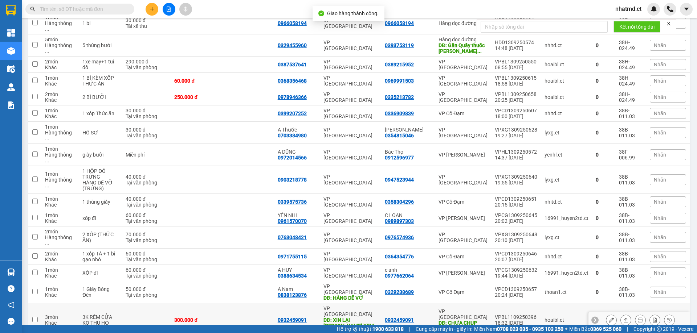
scroll to position [110, 0]
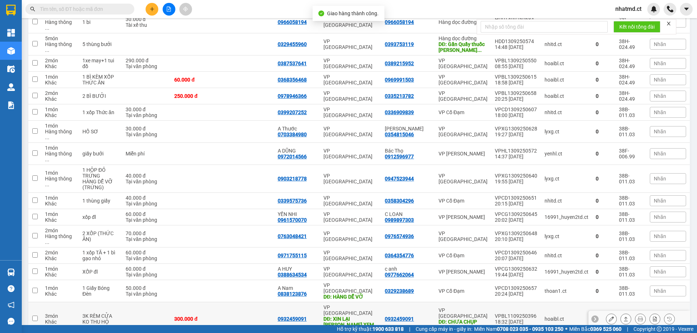
click at [362, 316] on div "DĐ: XIN LẠI BILL XEM ĐÃ CK CHƯA" at bounding box center [350, 324] width 54 height 17
checkbox input "true"
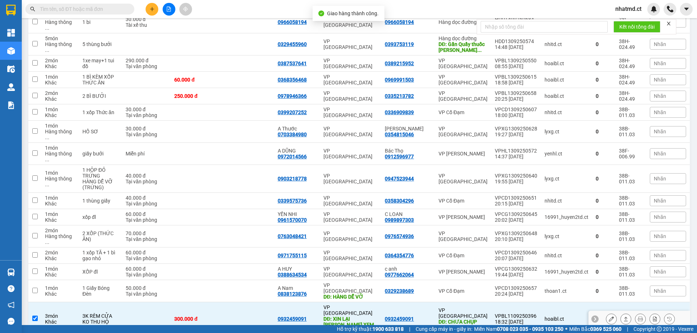
click at [608, 317] on icon at bounding box center [610, 319] width 5 height 5
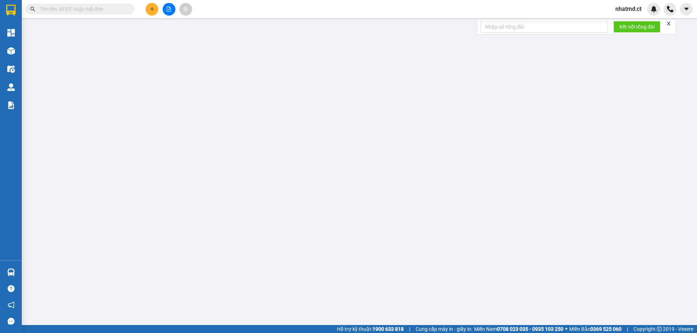
type input "0932459091"
type input "CHƯA CHỤP BILL"
type input "0932459091"
type input "XIN LẠI BILL XEM ĐÃ CK CHƯA"
type input "300.000"
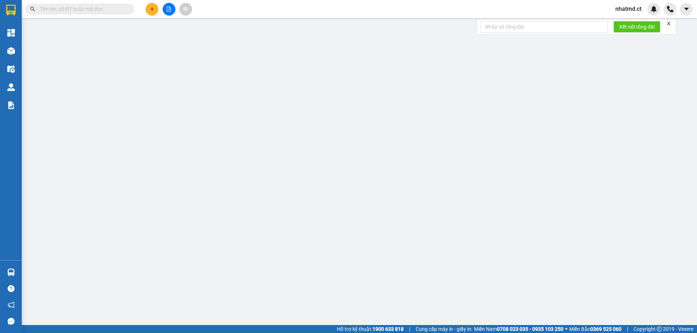
type input "300.000"
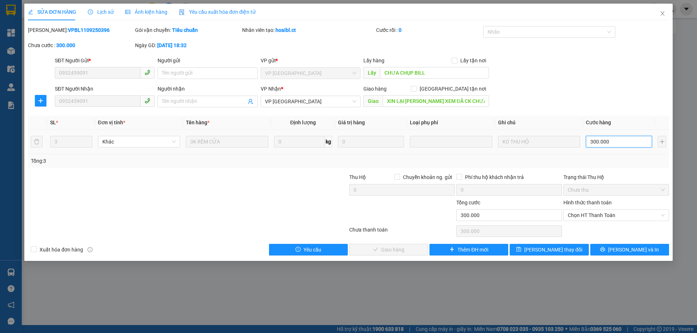
click at [608, 141] on input "300.000" at bounding box center [619, 142] width 66 height 12
click at [430, 100] on input "XIN LẠI BILL XEM ĐÃ CK CHƯA" at bounding box center [435, 101] width 106 height 12
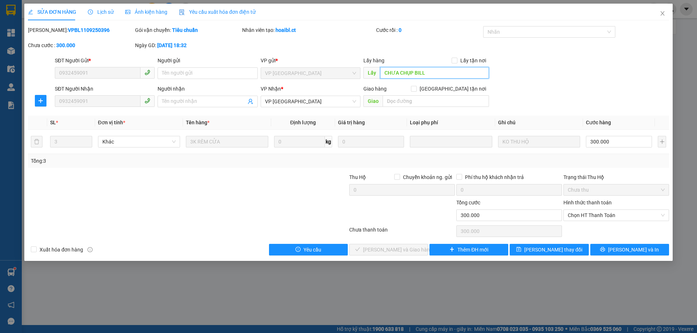
click at [423, 74] on input "CHƯA CHỤP BILL" at bounding box center [434, 73] width 109 height 12
click at [617, 212] on span "Chọn HT Thanh Toán" at bounding box center [615, 215] width 97 height 11
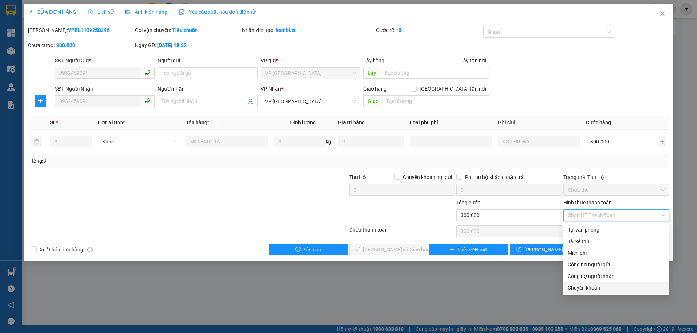
drag, startPoint x: 598, startPoint y: 287, endPoint x: 476, endPoint y: 267, distance: 122.7
click at [597, 287] on div "Chuyển khoản" at bounding box center [615, 288] width 97 height 8
type input "0"
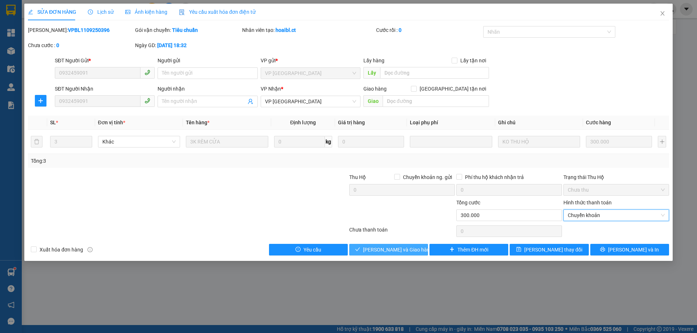
click at [399, 251] on span "[PERSON_NAME] và Giao hàng" at bounding box center [398, 250] width 70 height 8
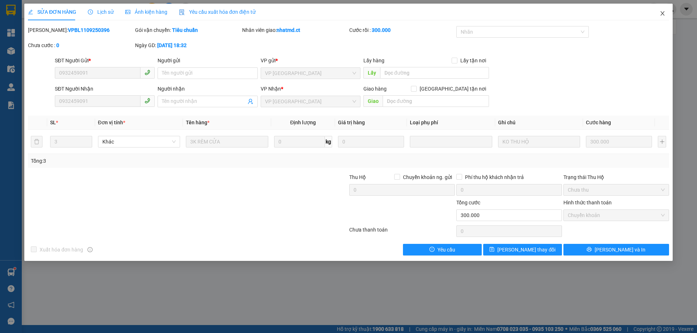
click at [661, 14] on icon "close" at bounding box center [662, 14] width 6 height 6
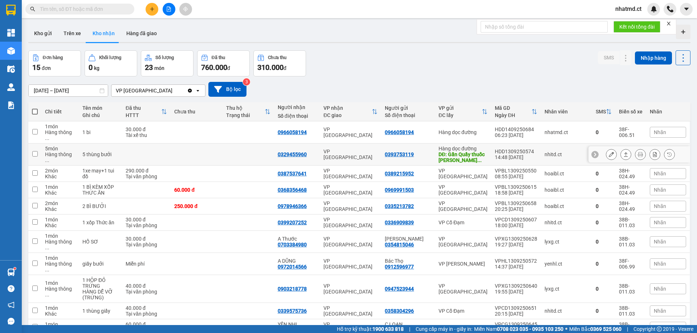
click at [273, 153] on td at bounding box center [248, 155] width 52 height 22
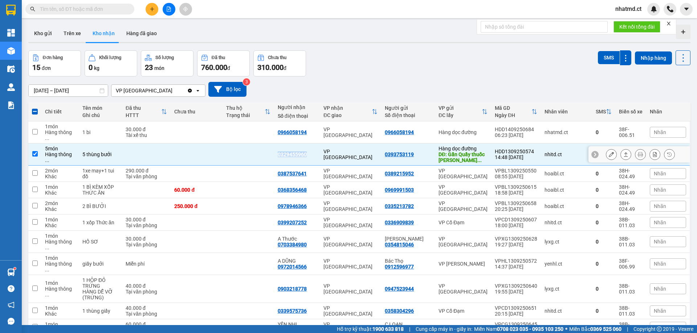
click at [273, 153] on td at bounding box center [248, 155] width 52 height 22
checkbox input "false"
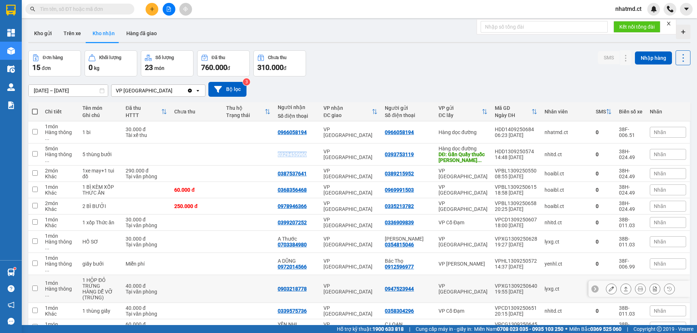
scroll to position [88, 0]
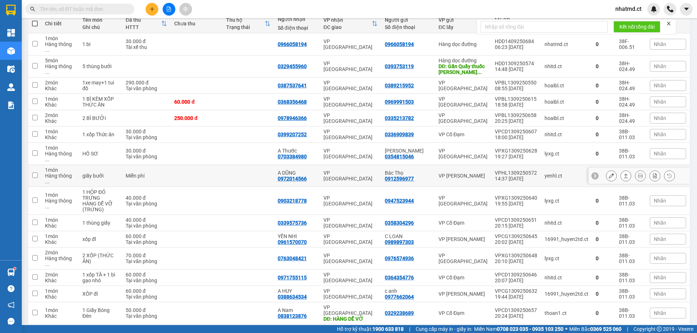
click at [208, 165] on td at bounding box center [197, 176] width 52 height 22
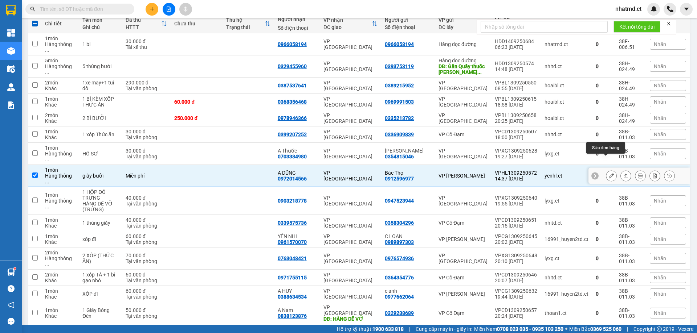
click at [623, 173] on icon at bounding box center [625, 175] width 5 height 5
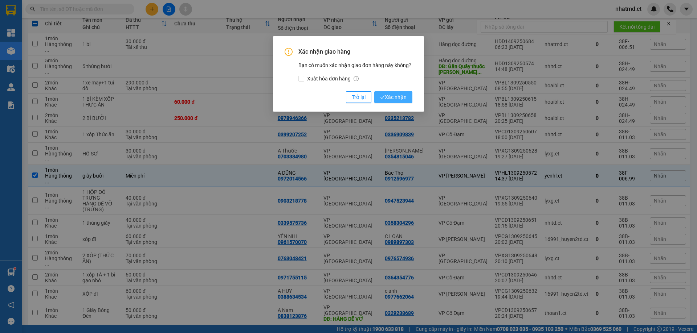
click at [398, 99] on span "Xác nhận" at bounding box center [393, 97] width 26 height 8
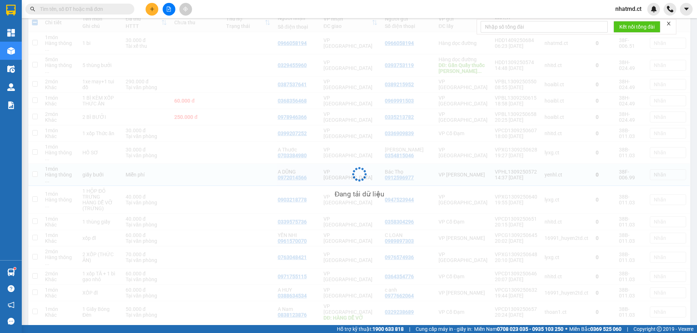
checkbox input "false"
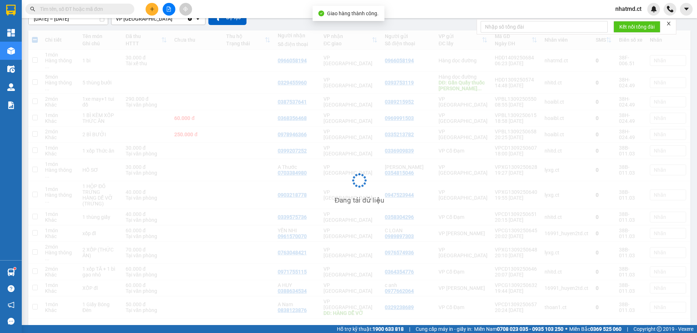
scroll to position [72, 0]
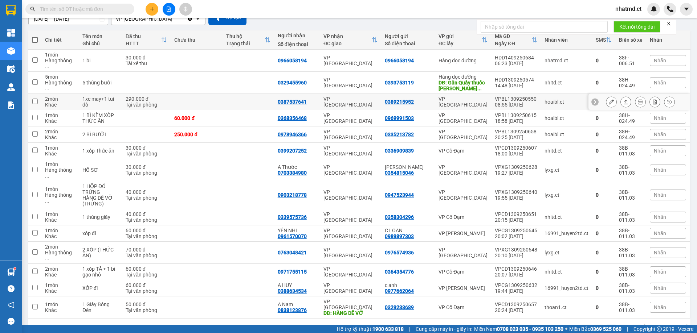
click at [248, 94] on td at bounding box center [248, 102] width 52 height 16
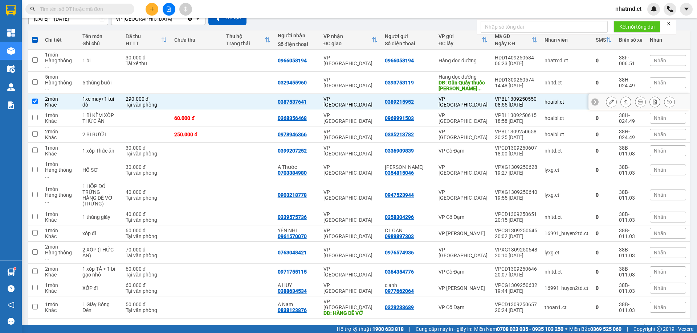
click at [623, 99] on icon at bounding box center [625, 101] width 5 height 5
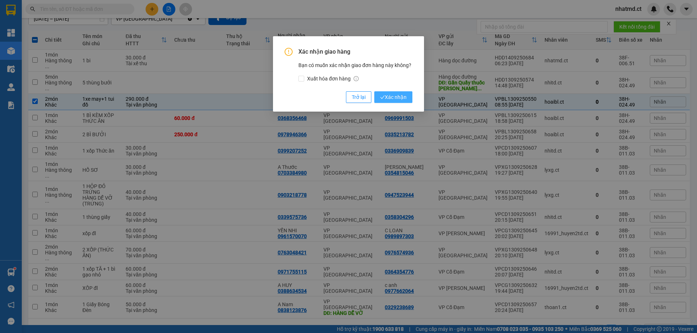
click at [401, 92] on button "Xác nhận" at bounding box center [393, 97] width 38 height 12
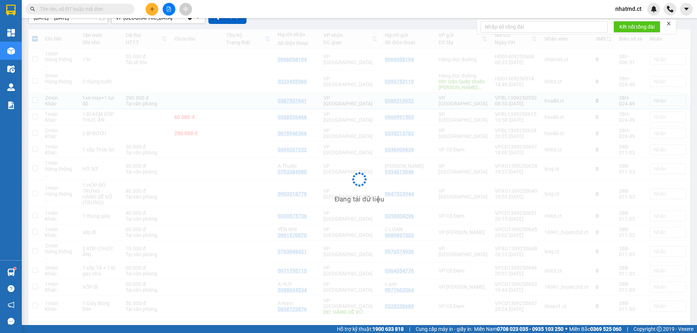
scroll to position [54, 0]
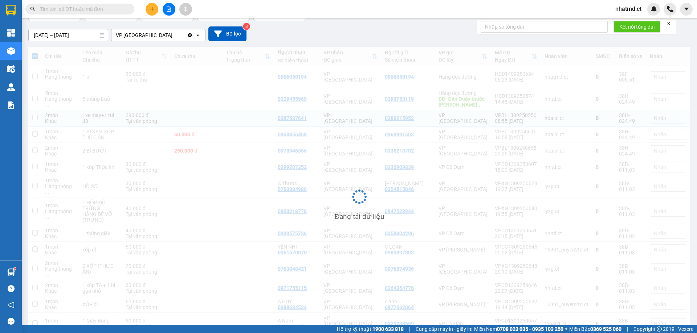
checkbox input "false"
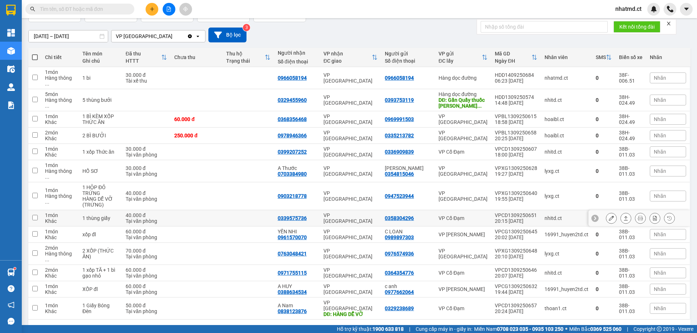
click at [227, 210] on td at bounding box center [248, 218] width 52 height 16
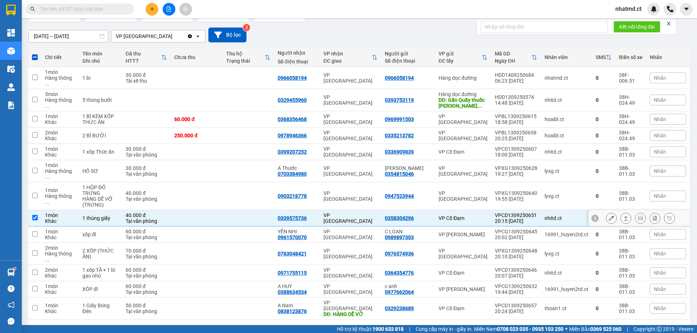
click at [623, 216] on icon at bounding box center [625, 218] width 5 height 5
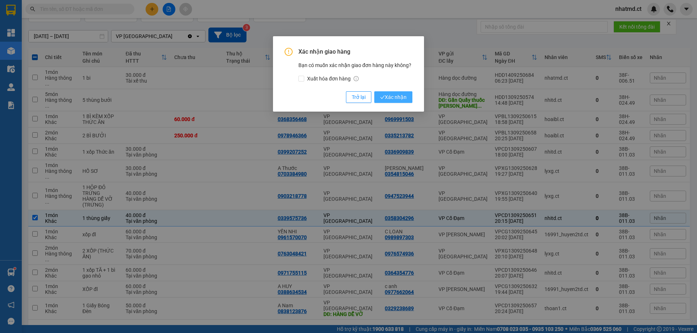
click at [386, 100] on span "Xác nhận" at bounding box center [393, 97] width 26 height 8
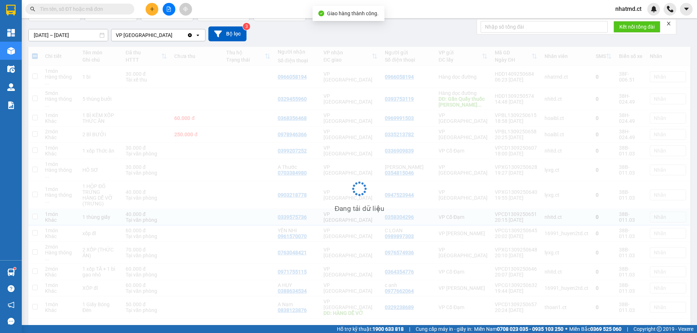
checkbox input "false"
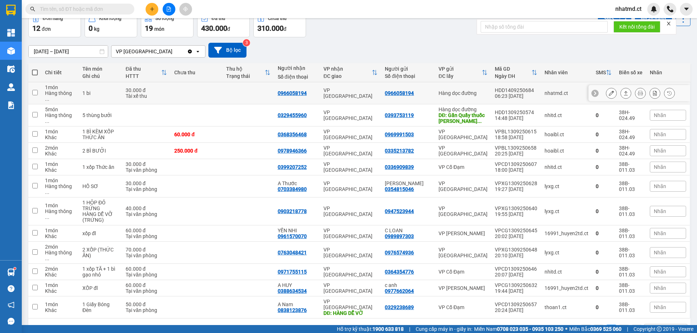
scroll to position [0, 146]
click at [235, 159] on td at bounding box center [248, 167] width 52 height 16
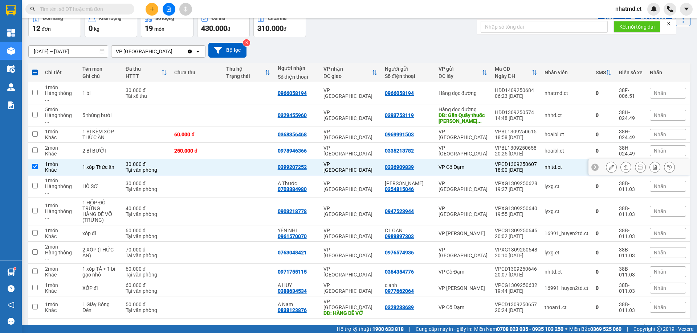
click at [623, 165] on icon at bounding box center [625, 167] width 5 height 5
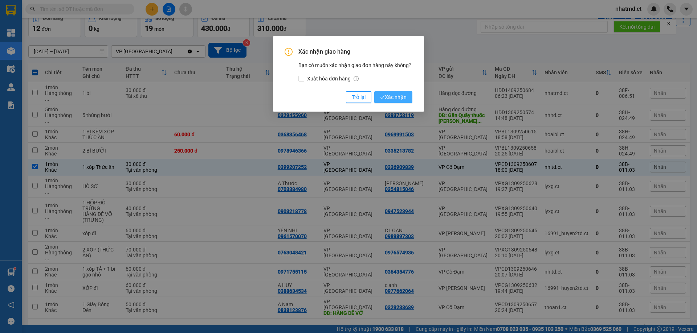
click at [387, 98] on span "Xác nhận" at bounding box center [393, 97] width 26 height 8
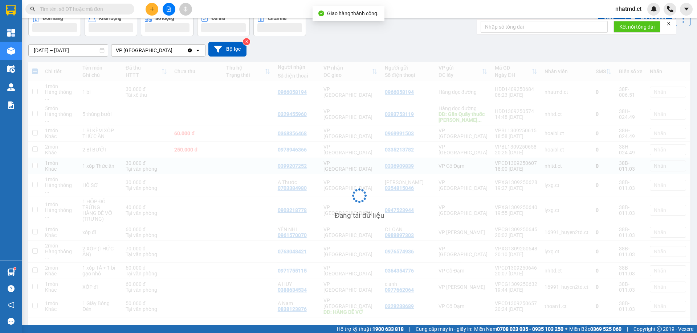
checkbox input "false"
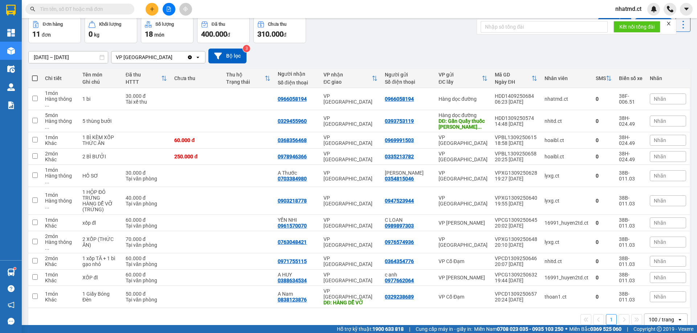
scroll to position [0, 0]
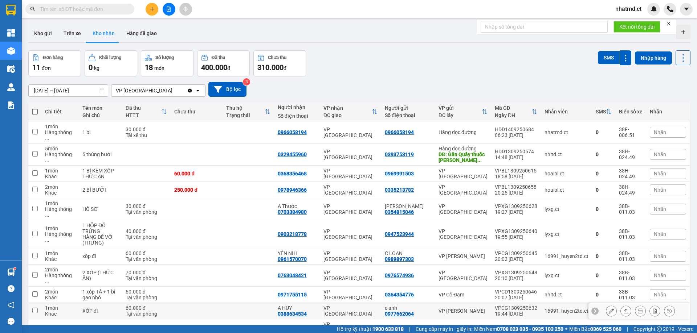
click at [454, 303] on td "VP [PERSON_NAME]" at bounding box center [463, 311] width 56 height 16
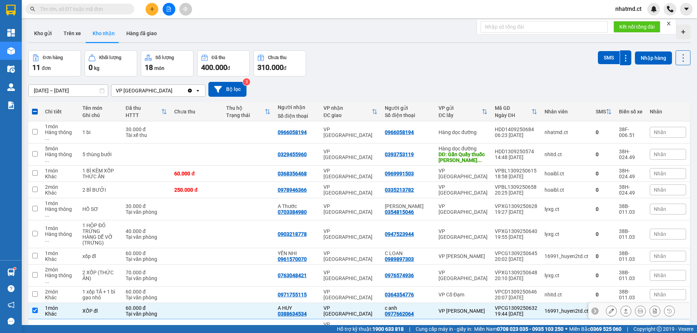
click at [624, 305] on button at bounding box center [625, 311] width 10 height 13
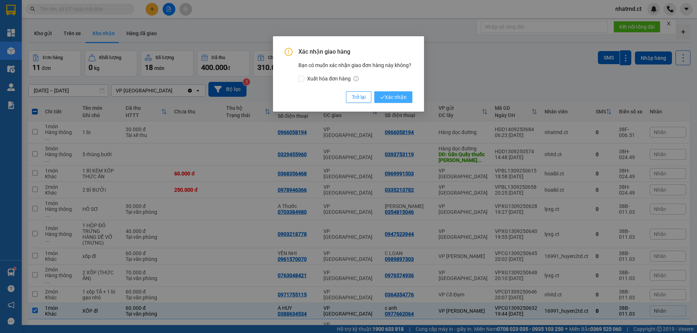
click at [380, 103] on button "Xác nhận" at bounding box center [393, 97] width 38 height 12
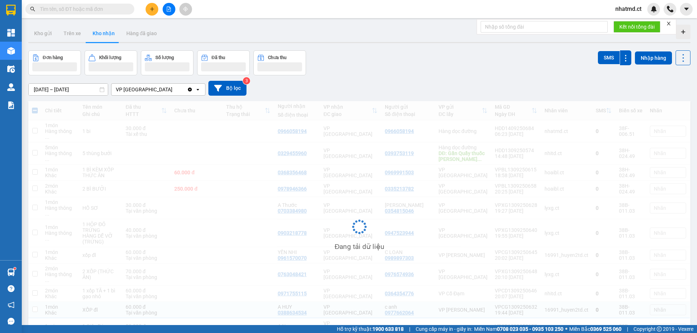
checkbox input "false"
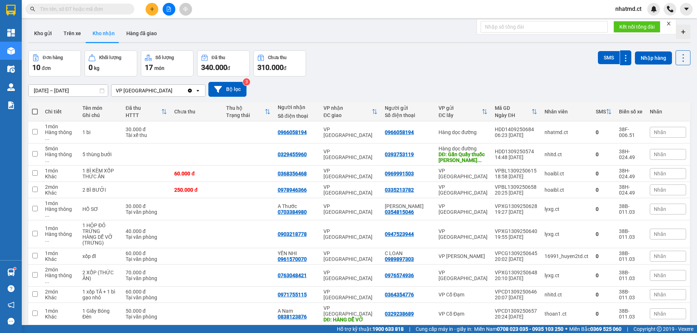
click at [249, 37] on div "Kho gửi Trên xe Kho nhận Hàng đã giao" at bounding box center [359, 34] width 662 height 19
click at [103, 7] on input "text" at bounding box center [83, 9] width 86 height 8
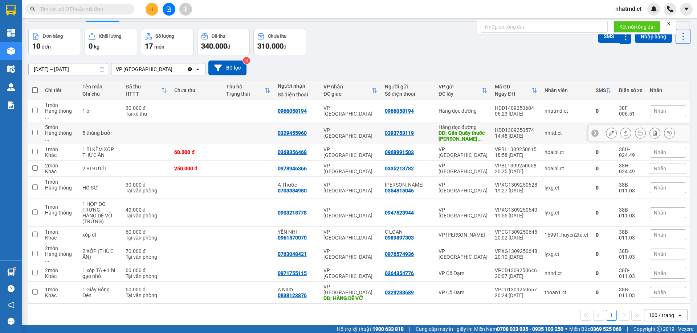
scroll to position [33, 0]
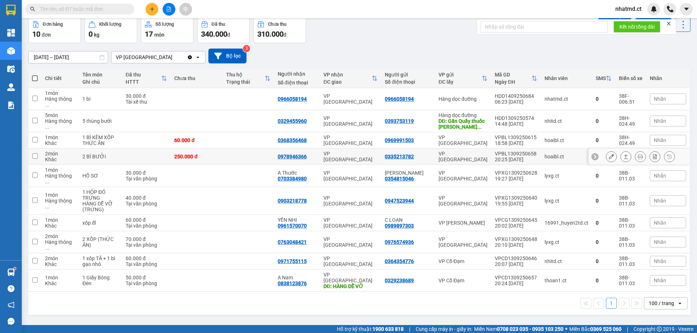
click at [246, 155] on td at bounding box center [248, 157] width 52 height 16
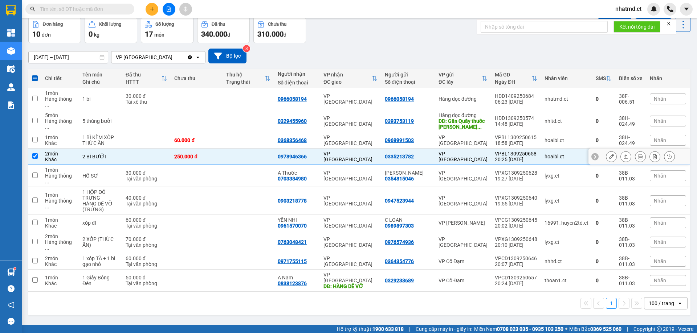
click at [243, 154] on td at bounding box center [248, 157] width 52 height 16
checkbox input "false"
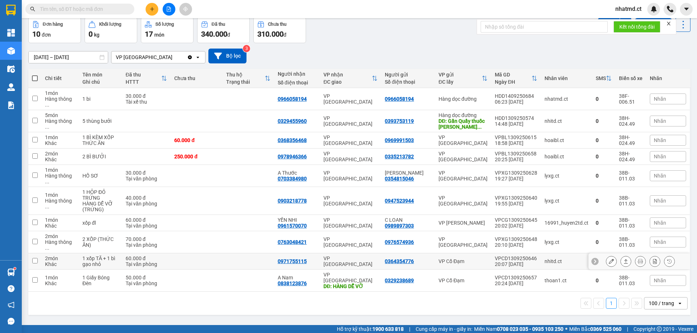
click at [237, 254] on td at bounding box center [248, 262] width 52 height 16
checkbox input "true"
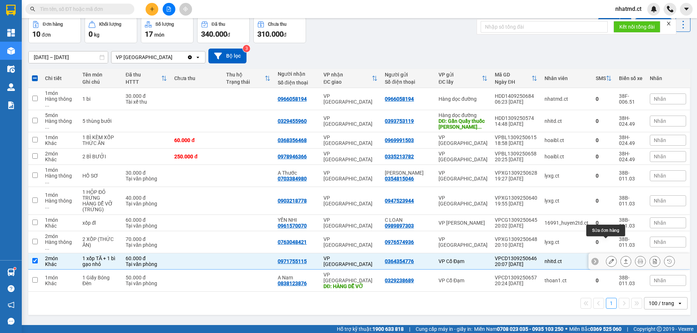
click at [608, 259] on icon at bounding box center [610, 261] width 5 height 5
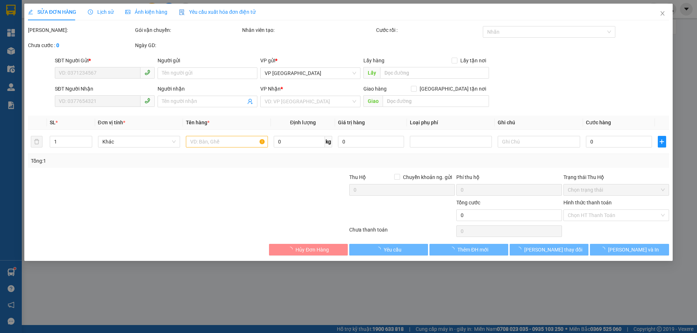
type input "0364354776"
type input "0971755115"
type input "60.000"
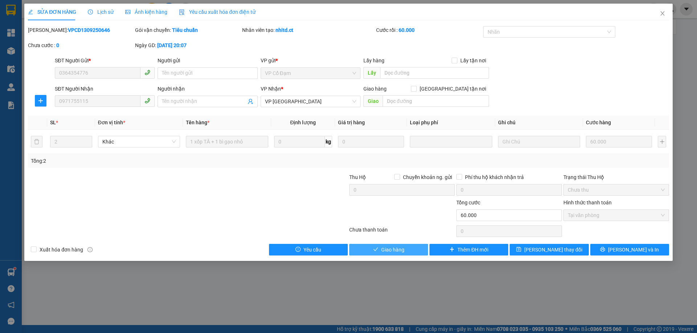
click at [402, 252] on span "Giao hàng" at bounding box center [392, 250] width 23 height 8
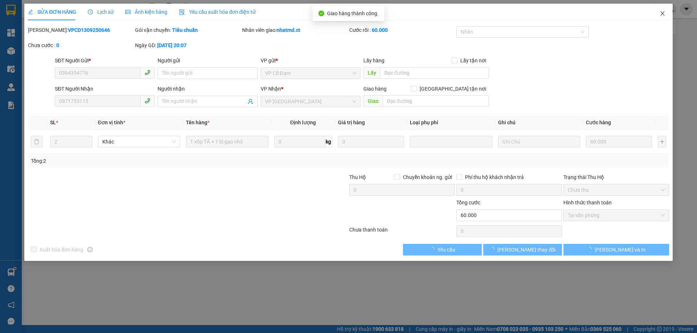
click at [660, 15] on icon "close" at bounding box center [662, 14] width 6 height 6
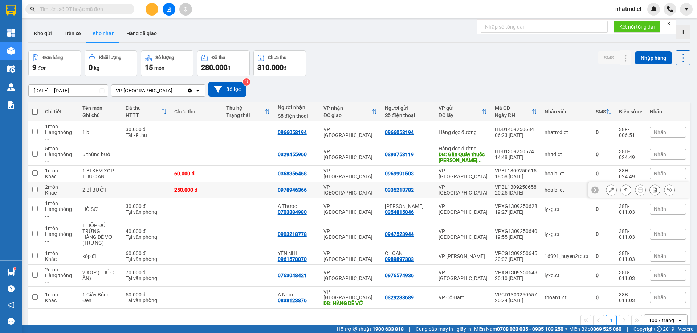
click at [341, 187] on div "VP [GEOGRAPHIC_DATA]" at bounding box center [350, 190] width 54 height 12
checkbox input "true"
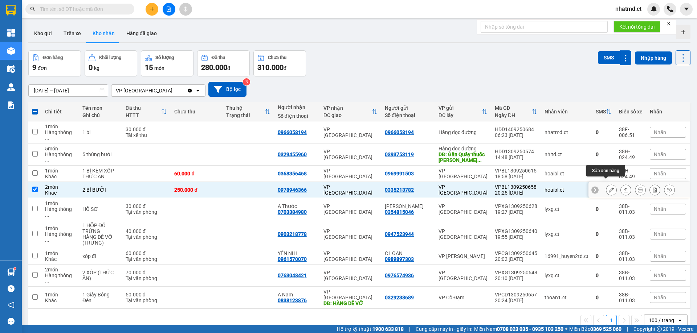
click at [608, 188] on icon at bounding box center [610, 190] width 5 height 5
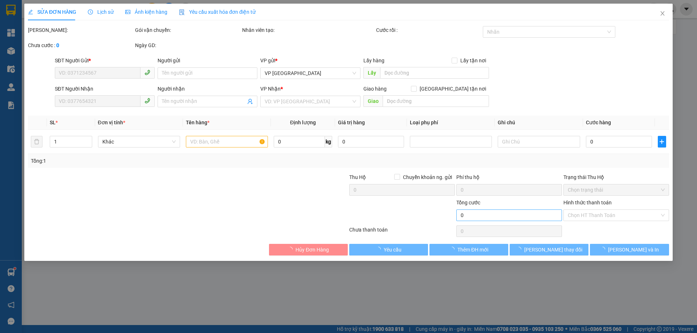
type input "0335213782"
type input "0978946366"
type input "250.000"
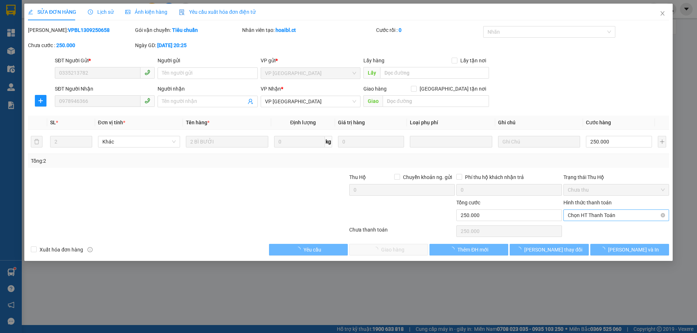
click at [589, 218] on span "Chọn HT Thanh Toán" at bounding box center [615, 215] width 97 height 11
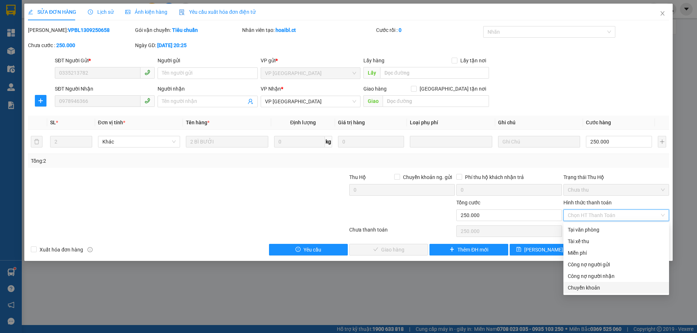
click at [572, 291] on div "Chuyển khoản" at bounding box center [615, 288] width 97 height 8
type input "0"
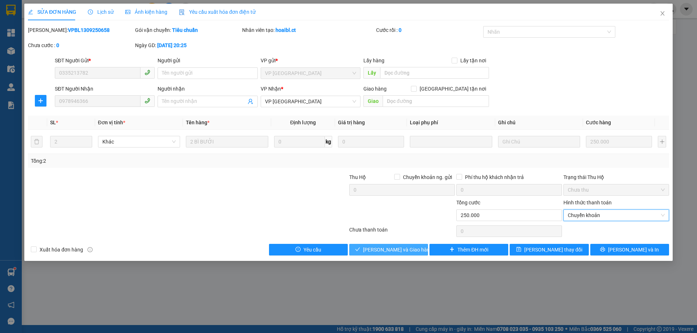
click at [410, 255] on button "[PERSON_NAME] và Giao hàng" at bounding box center [388, 250] width 79 height 12
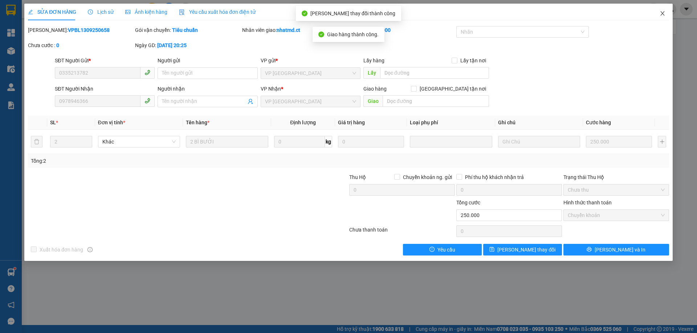
click at [661, 14] on icon "close" at bounding box center [662, 14] width 6 height 6
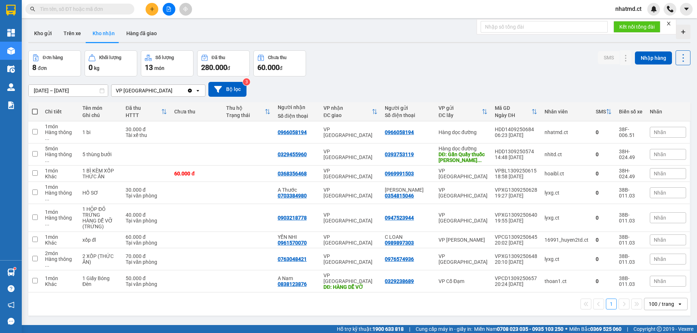
scroll to position [0, 146]
click at [36, 33] on button "Kho gửi" at bounding box center [42, 33] width 29 height 17
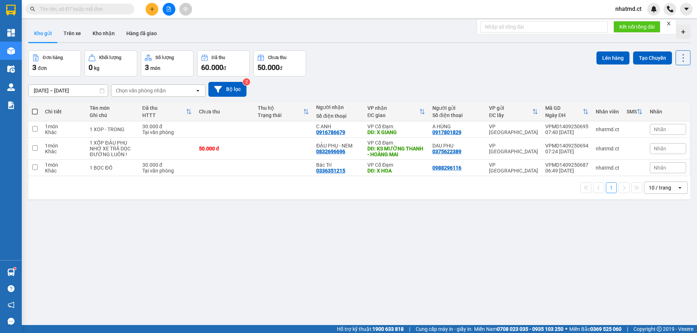
click at [33, 112] on span at bounding box center [35, 112] width 6 height 6
click at [35, 108] on input "checkbox" at bounding box center [35, 108] width 0 height 0
checkbox input "true"
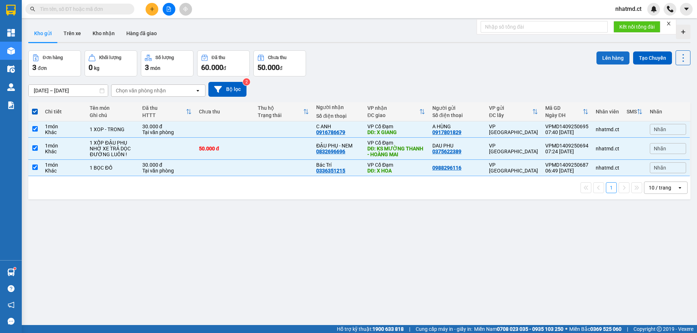
click at [602, 54] on button "Lên hàng" at bounding box center [612, 58] width 33 height 13
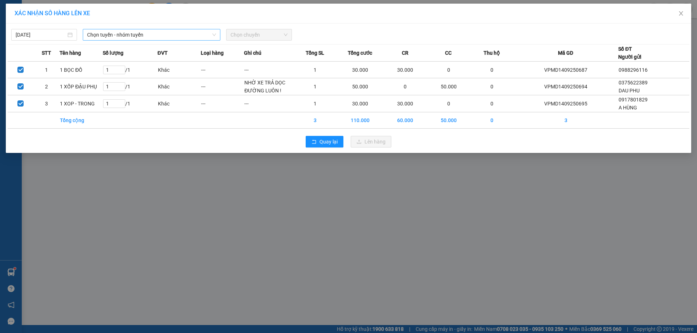
click at [102, 33] on span "Chọn tuyến - nhóm tuyến" at bounding box center [151, 34] width 129 height 11
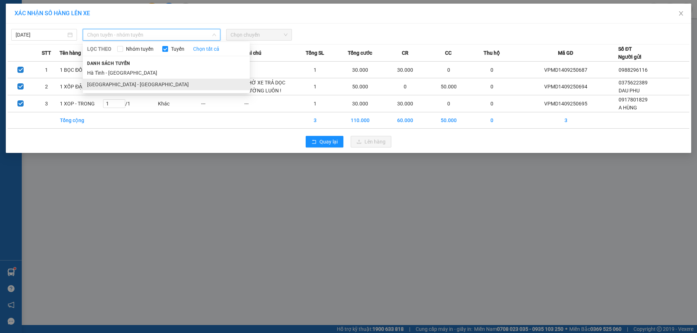
click at [107, 81] on li "[GEOGRAPHIC_DATA] - [GEOGRAPHIC_DATA]" at bounding box center [166, 85] width 167 height 12
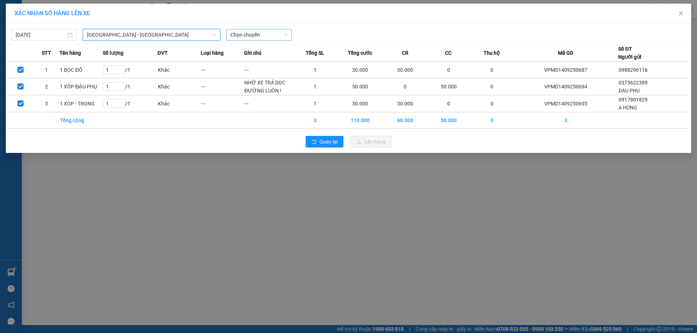
click at [274, 39] on span "Chọn chuyến" at bounding box center [258, 34] width 57 height 11
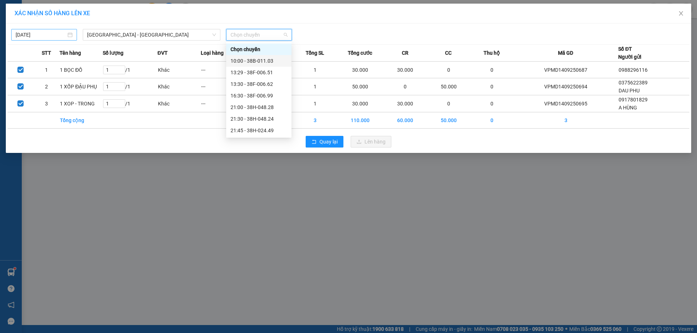
click at [50, 34] on body "Kết quả tìm kiếm ( 279 ) Bộ lọc Mã ĐH Trạng thái Món hàng Thu hộ Tổng cước Chưa…" at bounding box center [348, 166] width 697 height 333
type input "[DATE]"
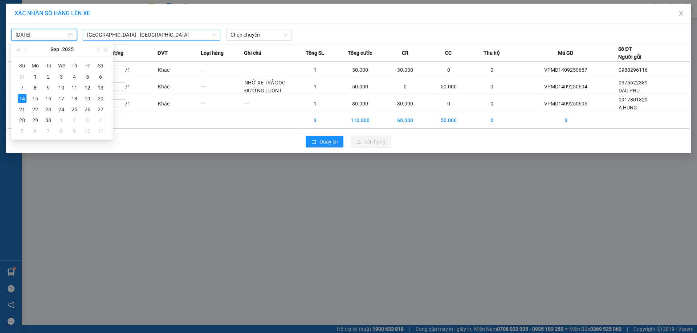
click at [132, 32] on span "[GEOGRAPHIC_DATA] - [GEOGRAPHIC_DATA]" at bounding box center [151, 34] width 129 height 11
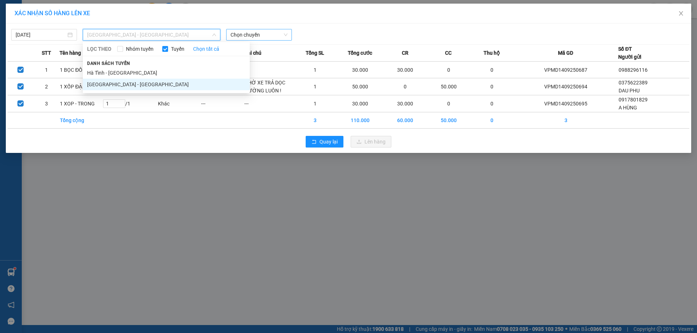
click at [244, 31] on span "Chọn chuyến" at bounding box center [258, 34] width 57 height 11
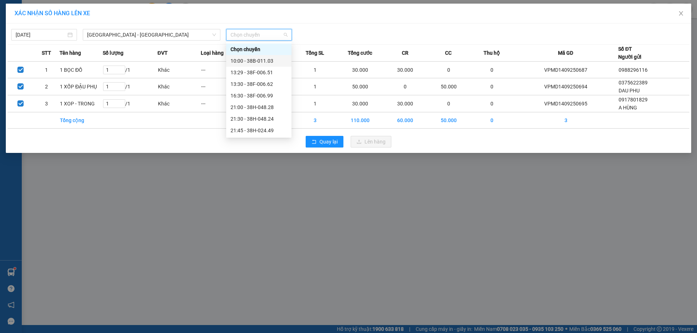
click at [250, 60] on div "10:00 - 38B-011.03" at bounding box center [258, 61] width 57 height 8
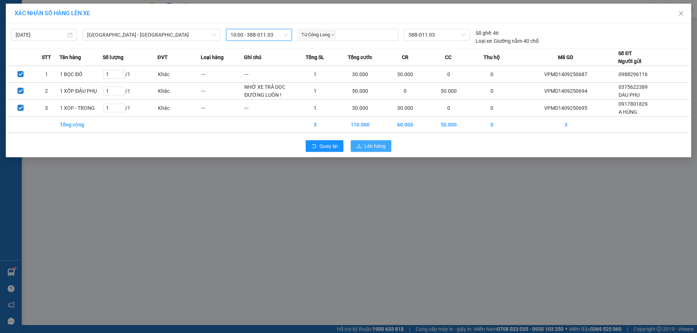
click at [366, 146] on span "Lên hàng" at bounding box center [374, 146] width 21 height 8
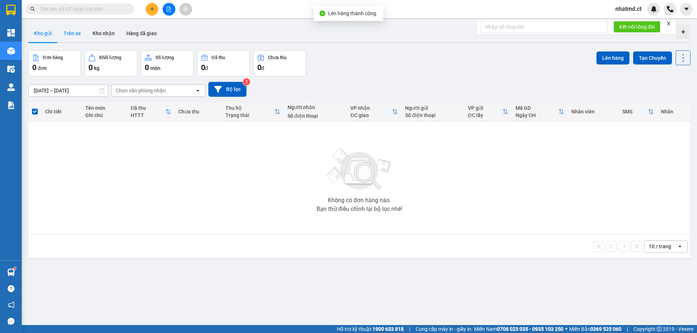
click at [76, 27] on button "Trên xe" at bounding box center [72, 33] width 29 height 17
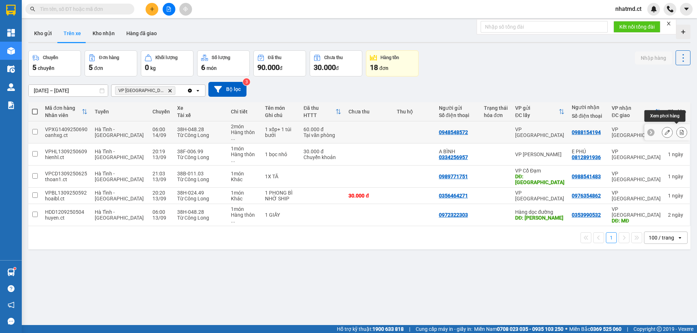
click at [680, 130] on icon at bounding box center [682, 132] width 4 height 5
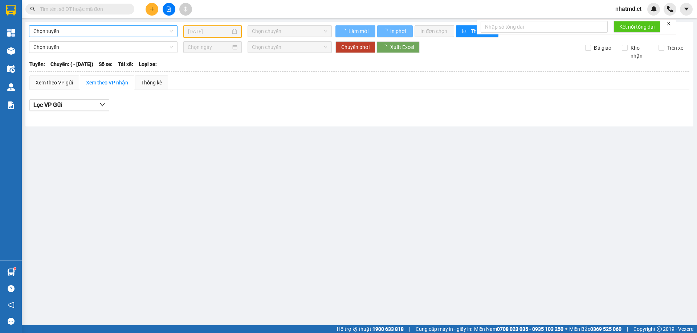
click at [122, 28] on span "Chọn tuyến" at bounding box center [103, 31] width 140 height 11
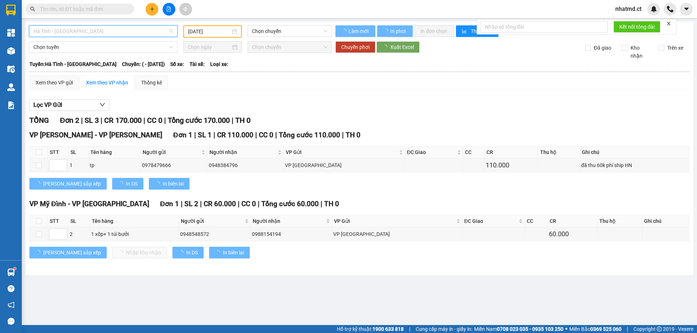
type input "[DATE]"
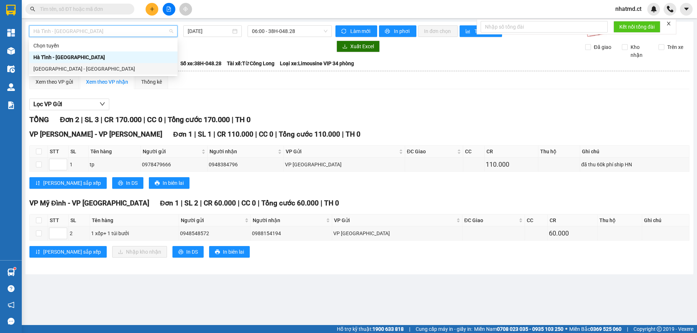
click at [71, 67] on div "[GEOGRAPHIC_DATA] - [GEOGRAPHIC_DATA]" at bounding box center [103, 69] width 140 height 8
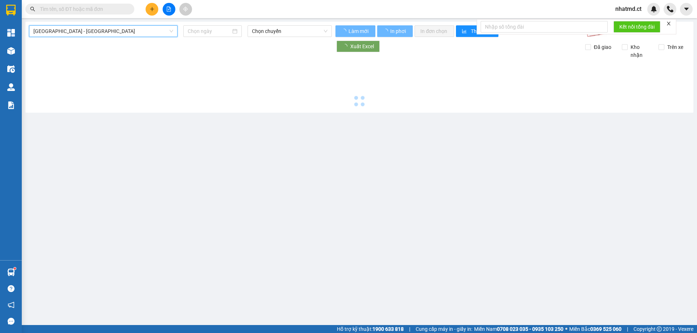
type input "[DATE]"
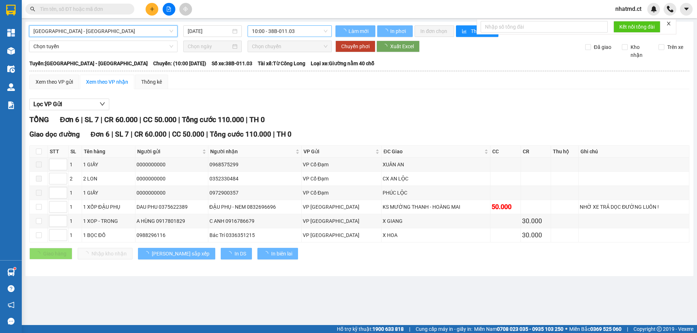
click at [260, 35] on span "10:00 - 38B-011.03" at bounding box center [289, 31] width 75 height 11
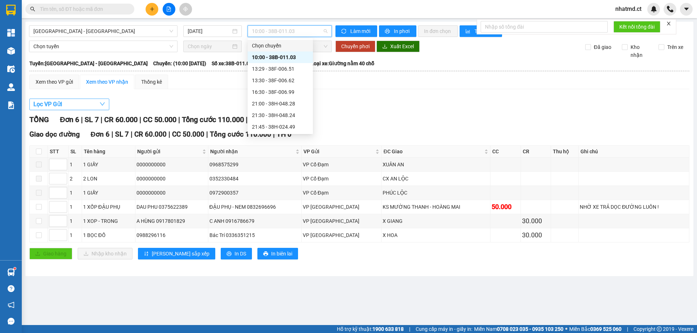
click at [60, 104] on span "Lọc VP Gửi" at bounding box center [47, 104] width 29 height 9
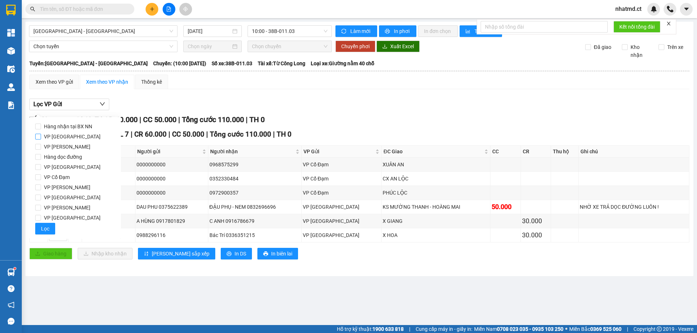
click at [57, 137] on span "VP [GEOGRAPHIC_DATA]" at bounding box center [72, 137] width 62 height 10
click at [41, 137] on input "VP [GEOGRAPHIC_DATA]" at bounding box center [38, 137] width 6 height 6
checkbox input "true"
click at [47, 226] on span "Lọc" at bounding box center [45, 229] width 8 height 8
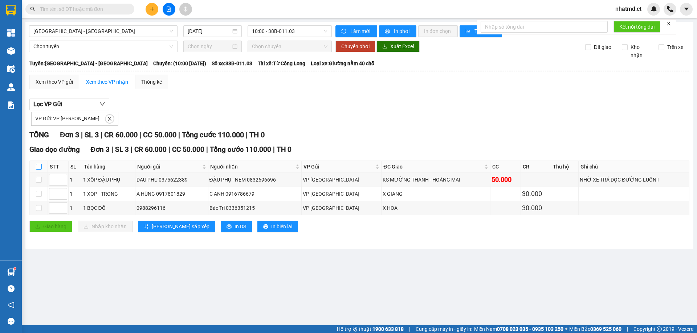
click at [36, 171] on label at bounding box center [39, 167] width 6 height 8
click at [36, 170] on input "checkbox" at bounding box center [39, 167] width 6 height 6
checkbox input "true"
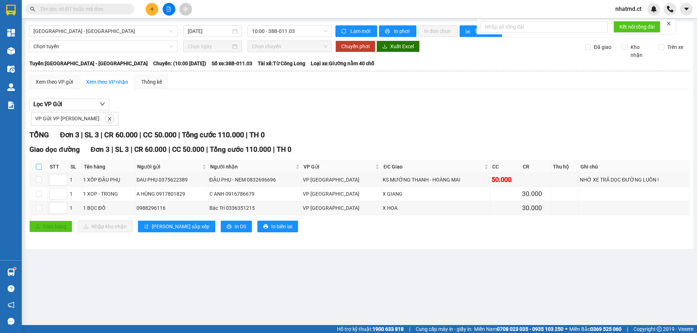
checkbox input "true"
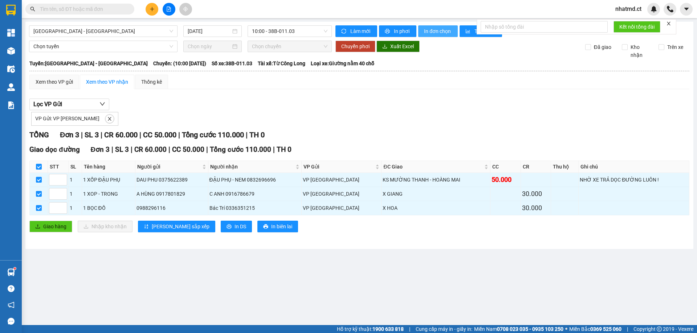
click at [440, 30] on span "In đơn chọn" at bounding box center [438, 31] width 28 height 8
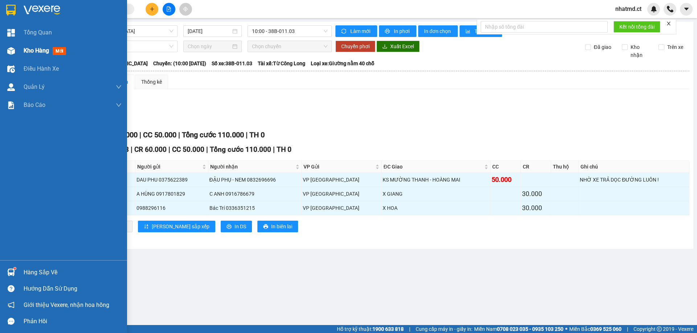
click at [28, 52] on span "Kho hàng" at bounding box center [36, 50] width 25 height 7
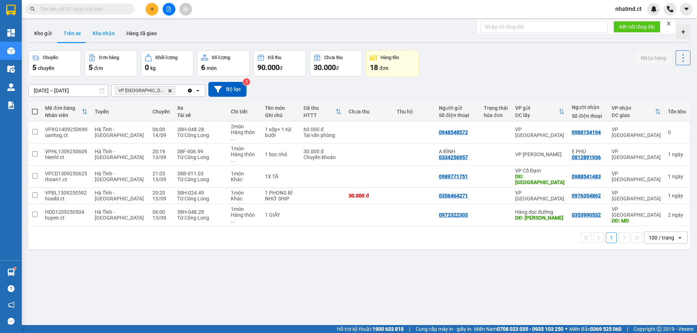
click at [101, 40] on button "Kho nhận" at bounding box center [104, 33] width 34 height 17
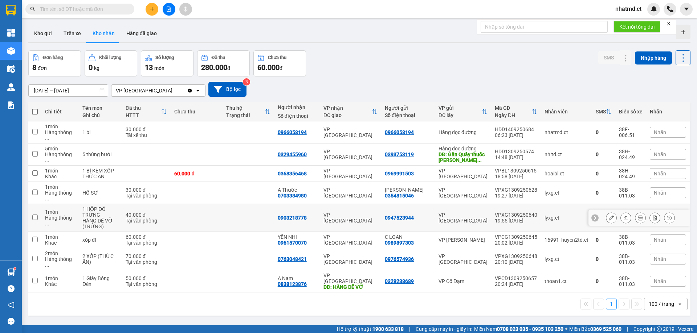
click at [184, 213] on td at bounding box center [197, 218] width 52 height 28
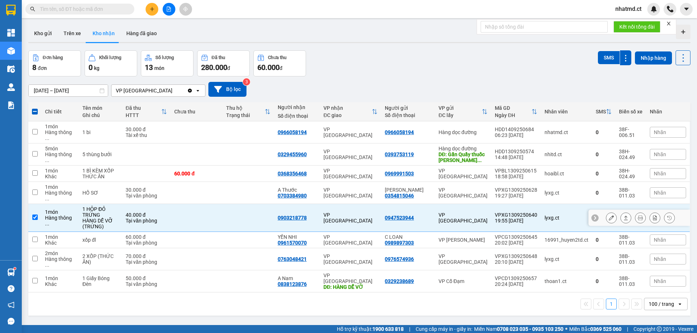
click at [623, 215] on icon at bounding box center [625, 217] width 5 height 5
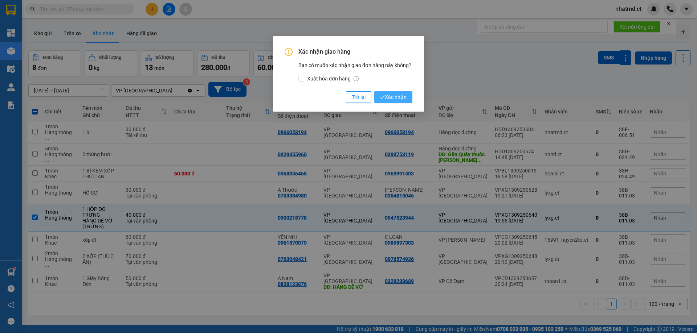
click at [407, 99] on button "Xác nhận" at bounding box center [393, 97] width 38 height 12
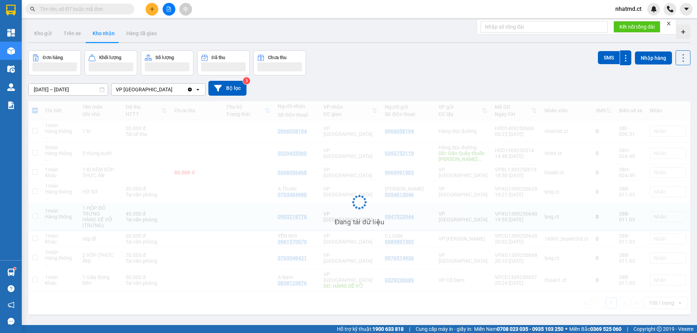
checkbox input "false"
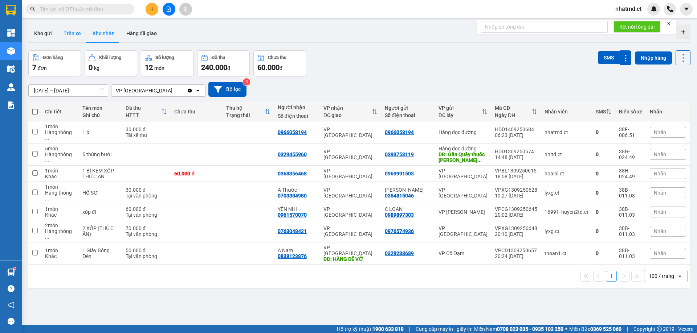
click at [75, 32] on button "Trên xe" at bounding box center [72, 33] width 29 height 17
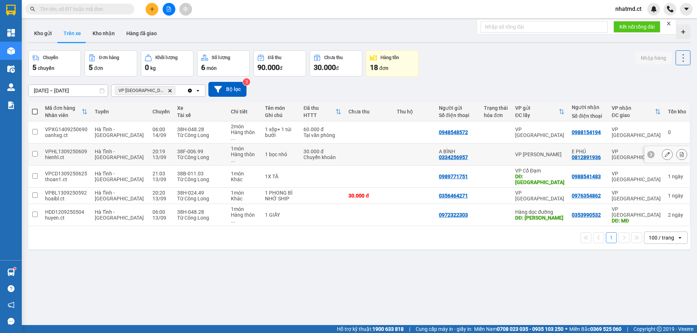
click at [192, 155] on div "Từ Công Long" at bounding box center [200, 158] width 47 height 6
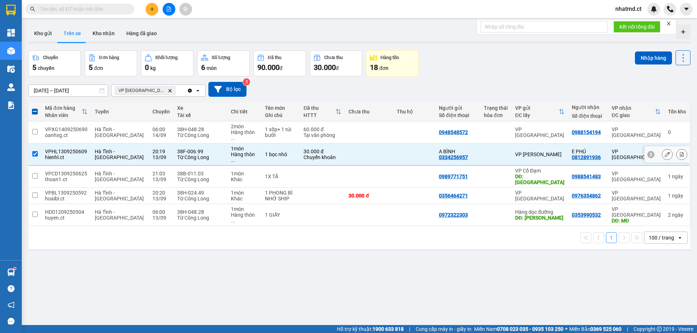
click at [231, 152] on div "Hàng thôn ..." at bounding box center [244, 158] width 26 height 12
checkbox input "false"
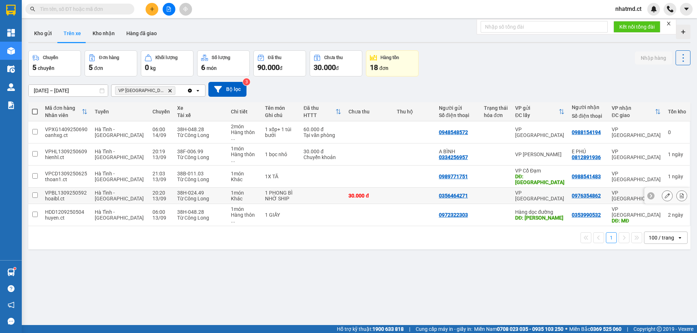
click at [194, 196] on div "Từ Công Long" at bounding box center [200, 199] width 47 height 6
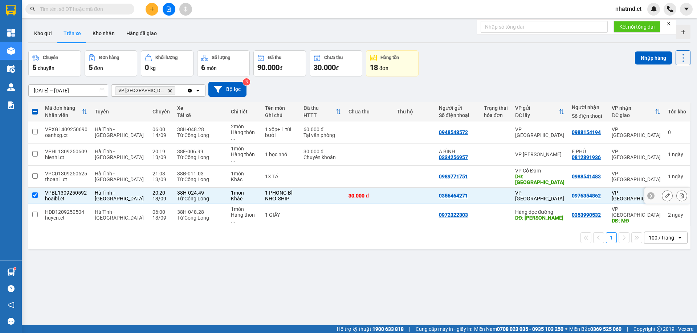
click at [231, 196] on div "Khác" at bounding box center [244, 199] width 26 height 6
checkbox input "false"
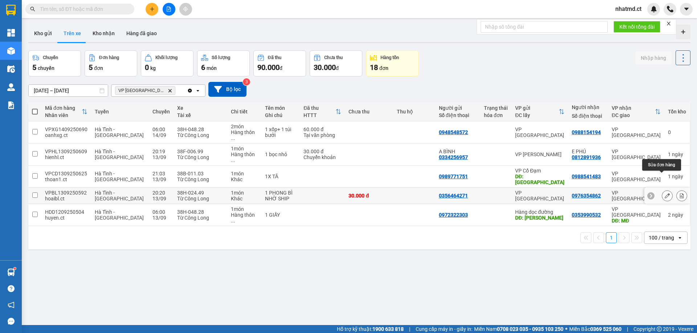
click at [664, 193] on icon at bounding box center [666, 195] width 5 height 5
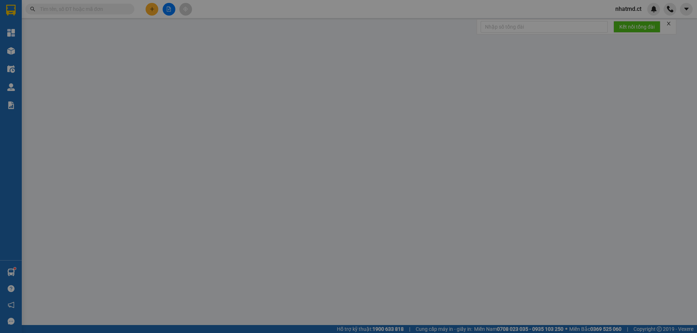
type input "0356464271"
type input "0976354862"
type input "30.000"
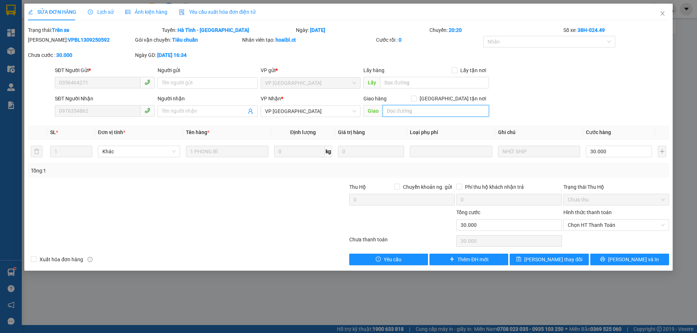
click at [444, 109] on input "text" at bounding box center [435, 111] width 106 height 12
type input "HANG K CO O MD SANG 14/9"
click at [444, 109] on input "HANG K CO O MD SANG 14/9" at bounding box center [435, 111] width 106 height 12
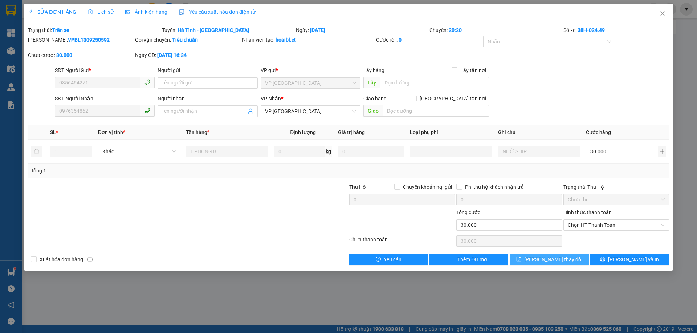
click at [524, 265] on button "[PERSON_NAME] thay đổi" at bounding box center [548, 260] width 79 height 12
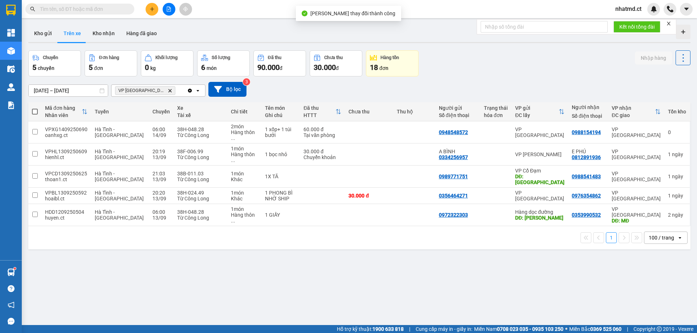
click at [499, 283] on div "ver 1.8.143 Kho gửi Trên xe Kho nhận Hàng đã giao Chuyến 5 chuyến Đơn hàng 5 đơ…" at bounding box center [359, 188] width 668 height 333
click at [348, 193] on div "30.000 đ" at bounding box center [368, 196] width 41 height 6
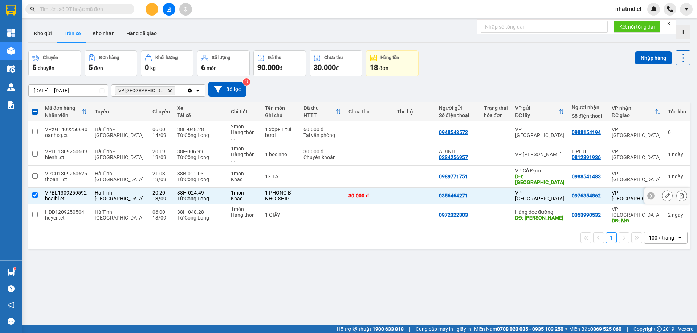
click at [362, 188] on td "30.000 đ" at bounding box center [369, 196] width 48 height 16
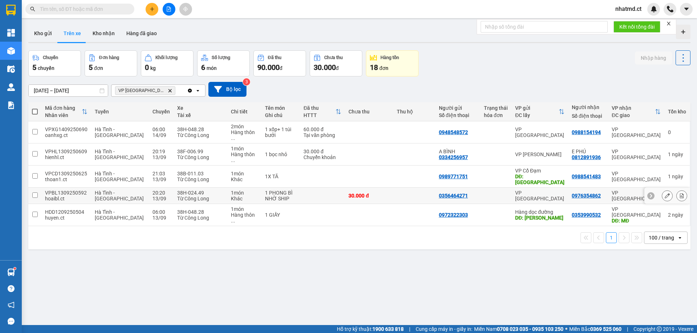
click at [406, 188] on td at bounding box center [414, 196] width 42 height 16
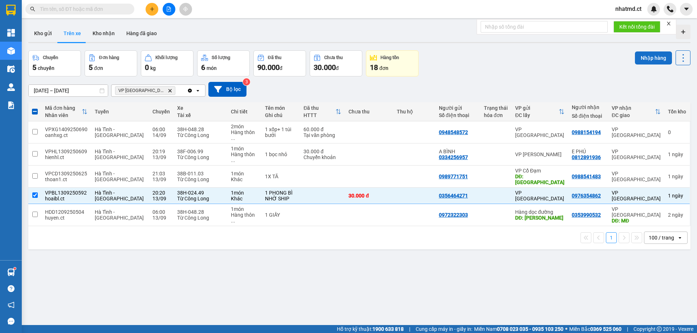
click at [639, 59] on button "Nhập hàng" at bounding box center [653, 58] width 37 height 13
checkbox input "false"
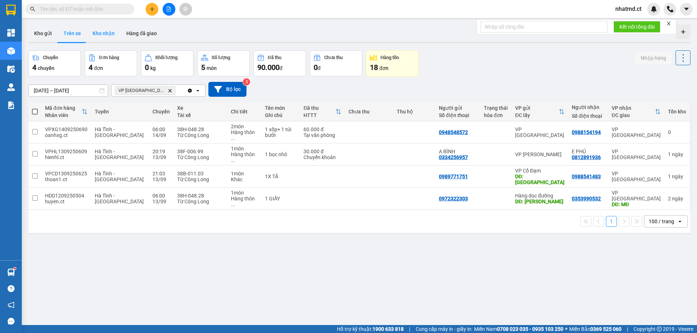
click at [95, 32] on button "Kho nhận" at bounding box center [104, 33] width 34 height 17
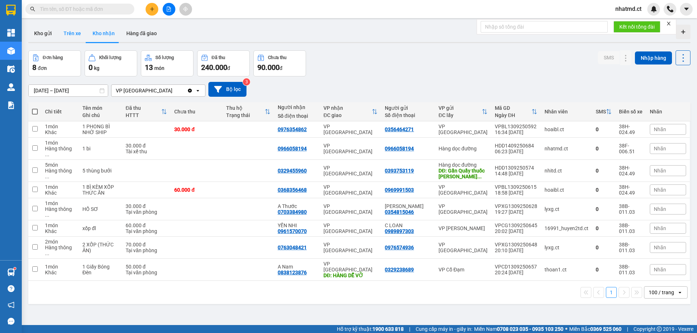
click at [75, 32] on button "Trên xe" at bounding box center [72, 33] width 29 height 17
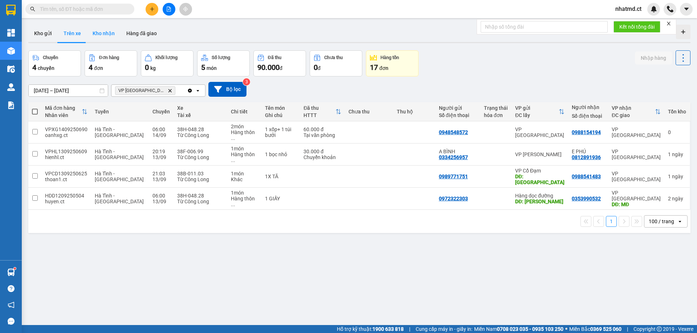
click at [102, 35] on button "Kho nhận" at bounding box center [104, 33] width 34 height 17
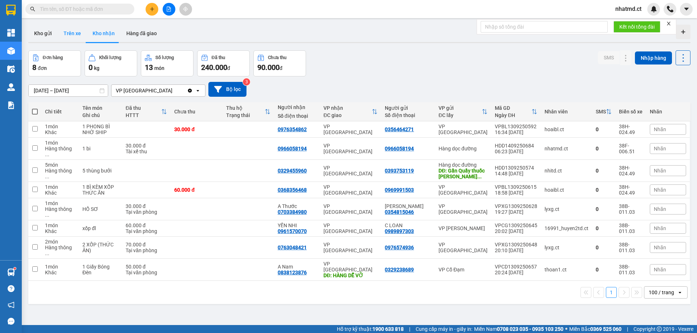
click at [73, 33] on button "Trên xe" at bounding box center [72, 33] width 29 height 17
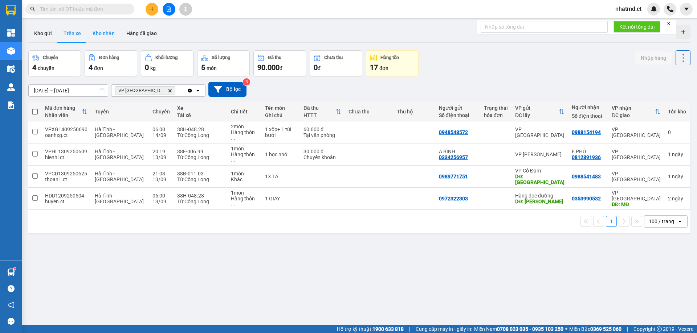
click at [94, 34] on button "Kho nhận" at bounding box center [104, 33] width 34 height 17
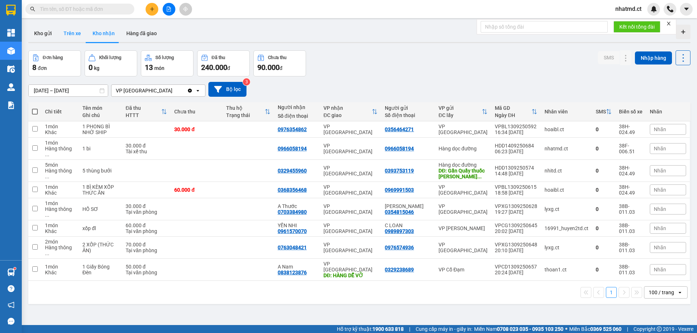
click at [77, 36] on button "Trên xe" at bounding box center [72, 33] width 29 height 17
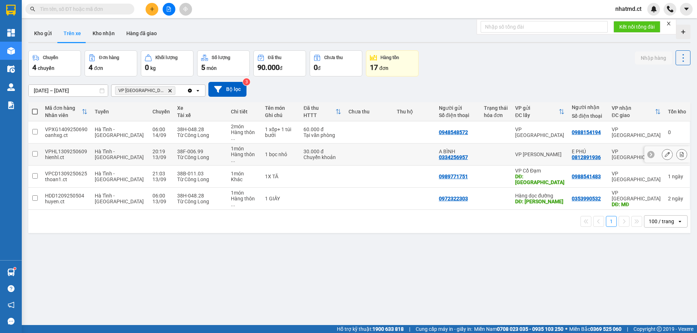
click at [272, 152] on td "1 bọc nhỏ" at bounding box center [280, 155] width 39 height 22
checkbox input "true"
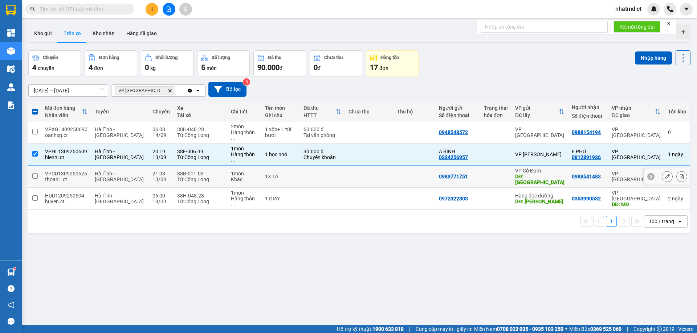
click at [271, 174] on div "1X TĂ" at bounding box center [281, 177] width 32 height 6
checkbox input "true"
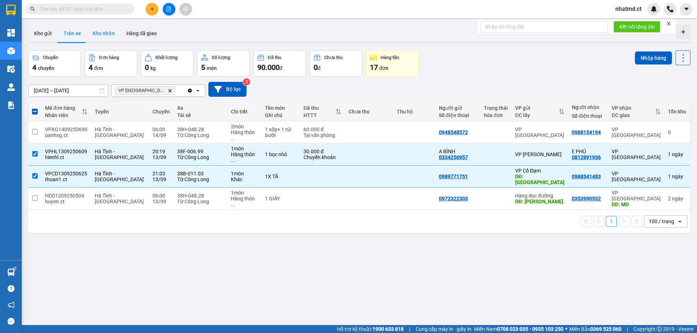
click at [112, 36] on button "Kho nhận" at bounding box center [104, 33] width 34 height 17
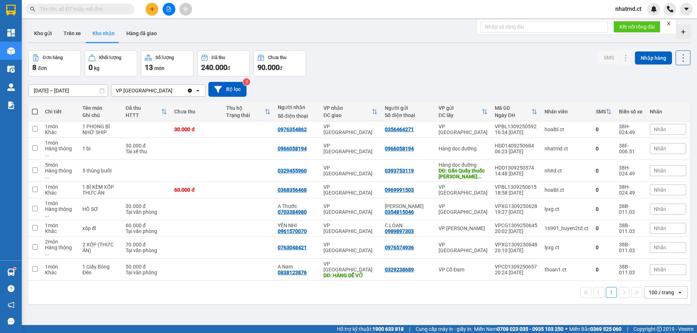
click at [342, 127] on div "VP [GEOGRAPHIC_DATA]" at bounding box center [350, 130] width 54 height 12
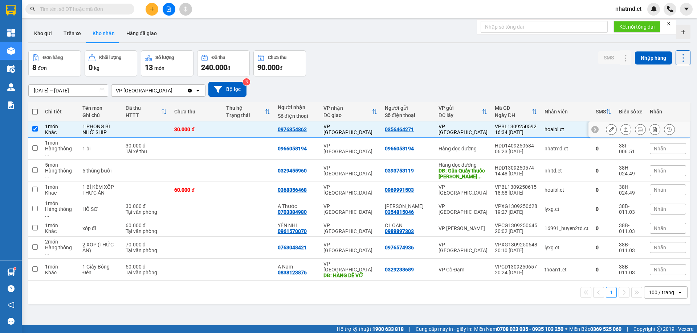
checkbox input "true"
click at [608, 128] on button at bounding box center [611, 129] width 10 height 13
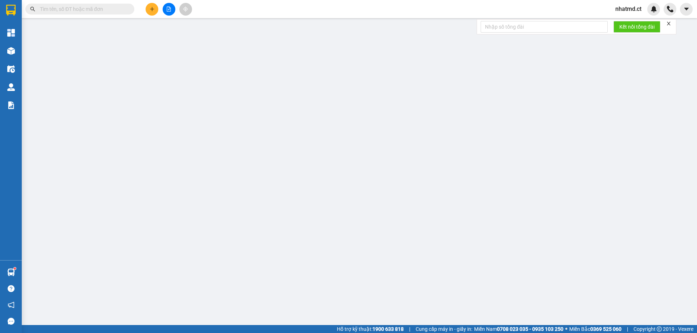
type input "0356464271"
type input "0976354862"
type input "30.000"
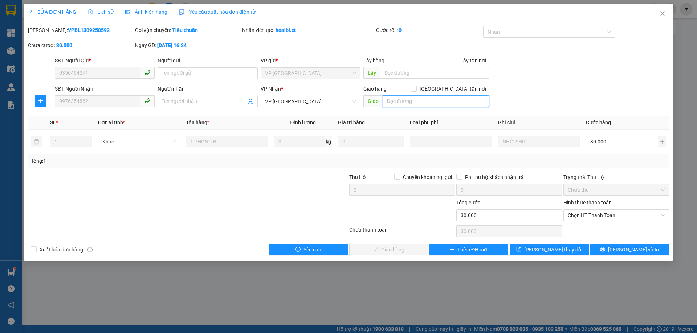
click at [404, 99] on input "text" at bounding box center [435, 101] width 106 height 12
type input "KNM"
click at [407, 70] on input "text" at bounding box center [434, 73] width 109 height 12
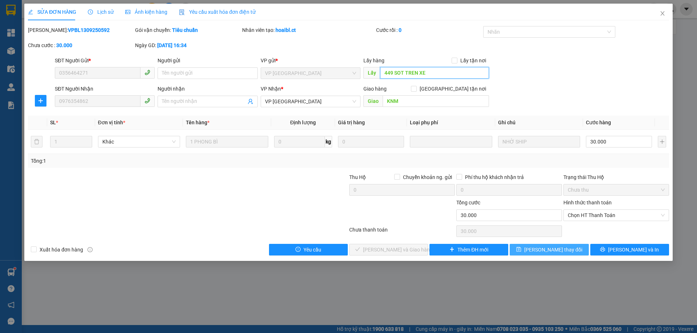
type input "449 SOT TREN XE"
click at [528, 252] on button "[PERSON_NAME] thay đổi" at bounding box center [548, 250] width 79 height 12
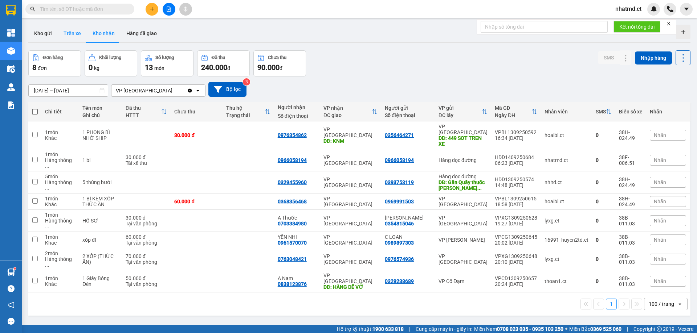
click at [85, 33] on button "Trên xe" at bounding box center [72, 33] width 29 height 17
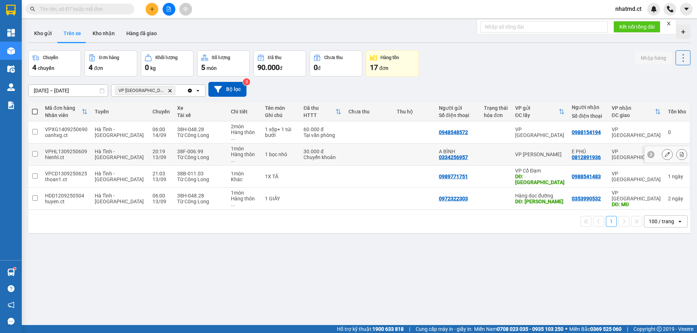
click at [184, 155] on div "Từ Công Long" at bounding box center [200, 158] width 47 height 6
checkbox input "true"
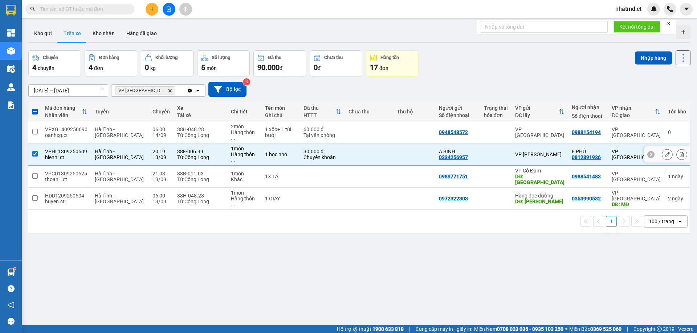
click at [664, 152] on icon at bounding box center [666, 154] width 5 height 5
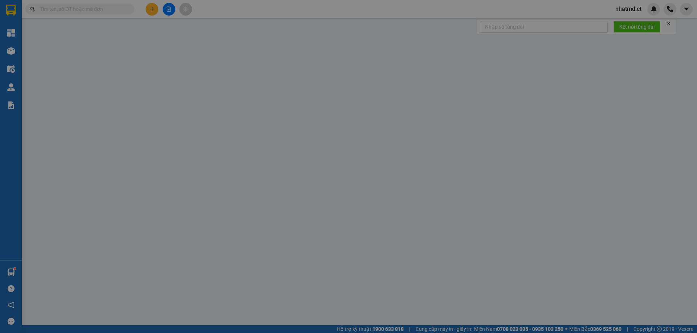
type input "0334256957"
type input "A BÌNH"
type input "0812891936"
type input "E PHÚ"
type input "30.000"
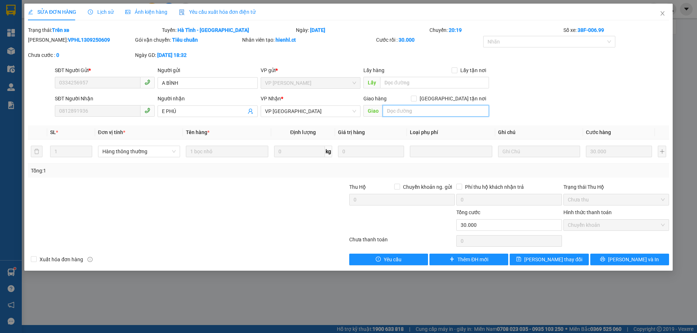
click at [438, 110] on input "text" at bounding box center [435, 111] width 106 height 12
click at [438, 110] on input "HÀNG K CÓ Ở MD 14/9" at bounding box center [435, 111] width 106 height 12
type input "HÀNG K CÓ Ở MD 14/9"
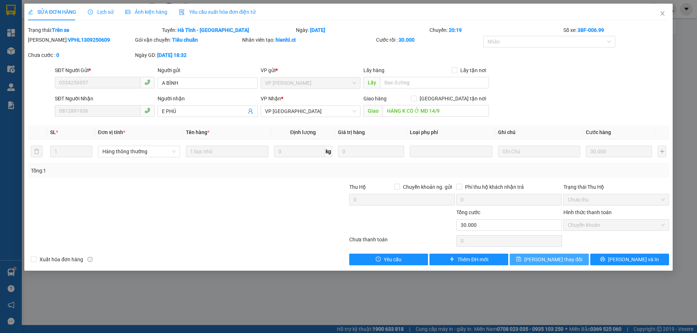
click at [532, 256] on button "[PERSON_NAME] thay đổi" at bounding box center [548, 260] width 79 height 12
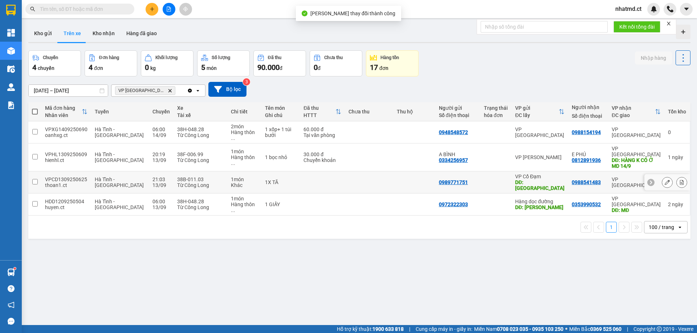
click at [385, 172] on td at bounding box center [369, 183] width 48 height 22
checkbox input "true"
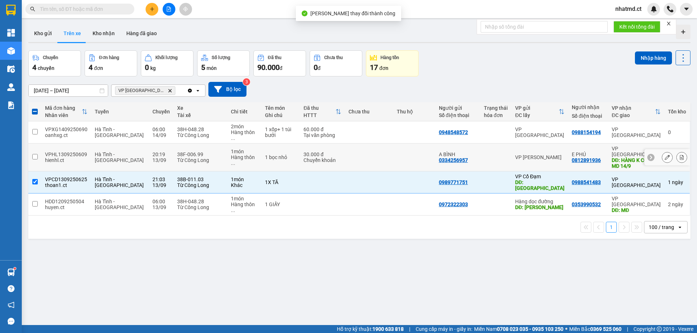
click at [401, 158] on td at bounding box center [414, 158] width 42 height 28
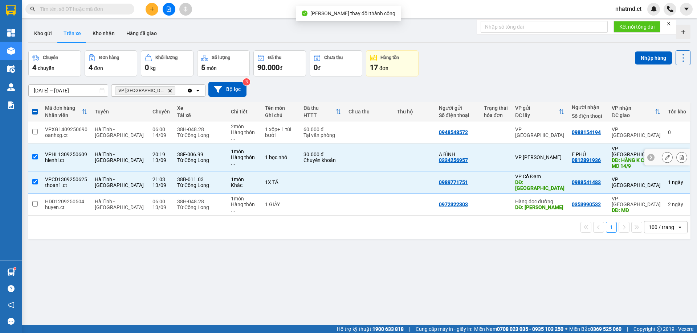
checkbox input "true"
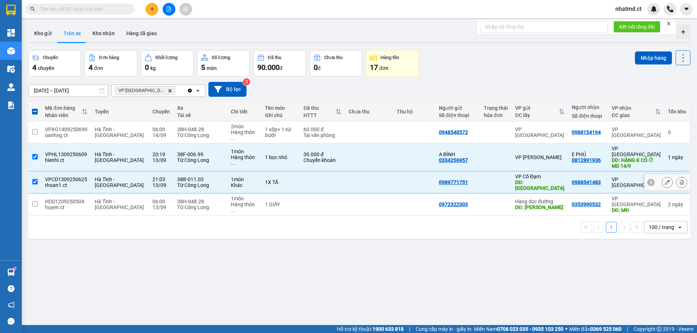
click at [409, 172] on td at bounding box center [414, 183] width 42 height 22
checkbox input "false"
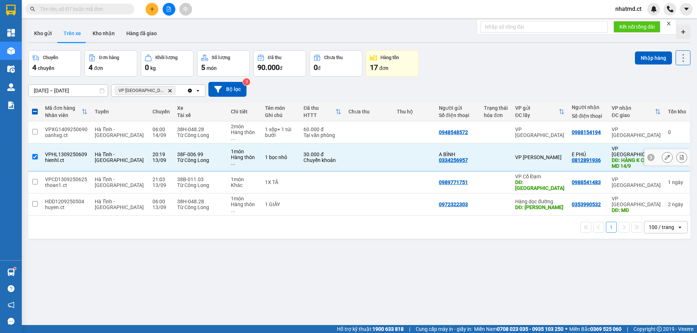
click at [411, 153] on td at bounding box center [414, 158] width 42 height 28
checkbox input "false"
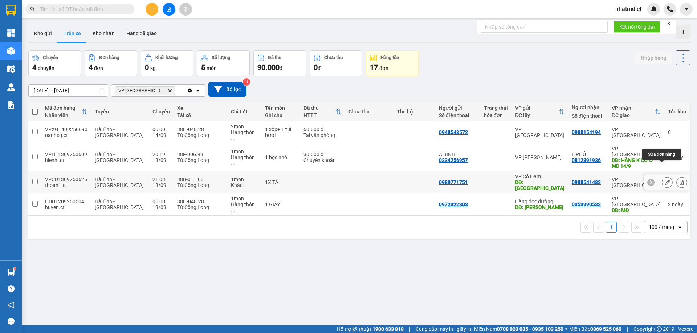
click at [664, 180] on icon at bounding box center [666, 182] width 5 height 5
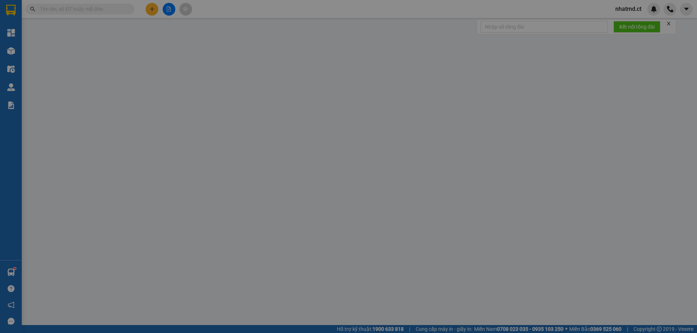
type input "0989771751"
type input "[PERSON_NAME]"
type input "0988541483"
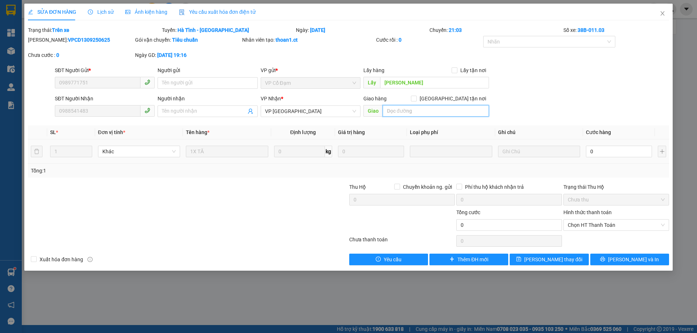
click at [401, 109] on input "text" at bounding box center [435, 111] width 106 height 12
paste input "HÀNG K CÓ Ở MD 14/9"
type input "HÀNG K CÓ Ở MD 14/9"
click at [545, 260] on span "[PERSON_NAME] thay đổi" at bounding box center [553, 260] width 58 height 8
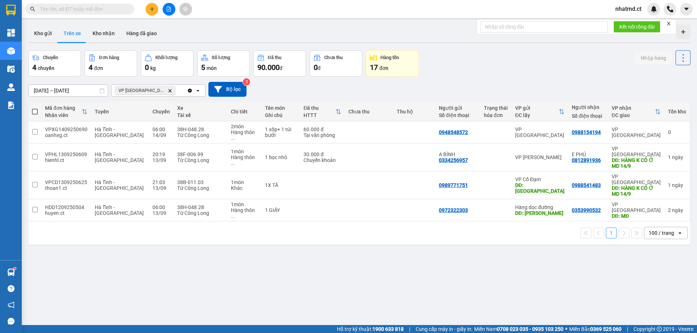
click at [112, 9] on input "text" at bounding box center [83, 9] width 86 height 8
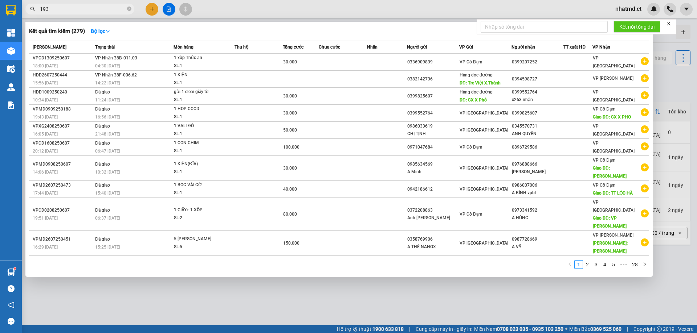
type input "1936"
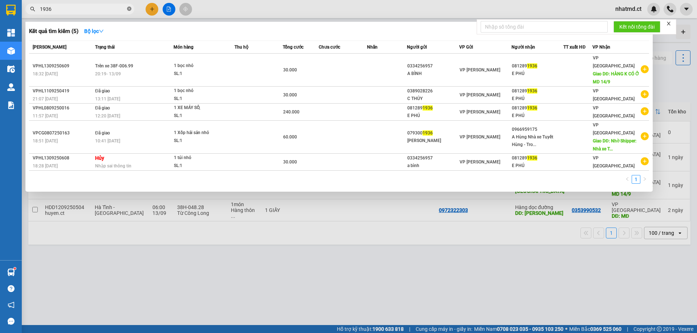
click at [130, 9] on icon "close-circle" at bounding box center [129, 9] width 4 height 4
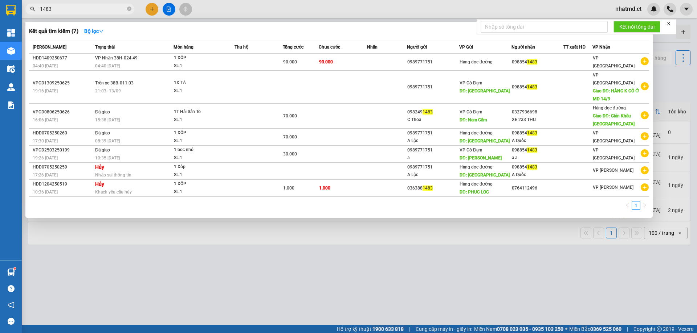
type input "1483"
click at [246, 246] on div at bounding box center [348, 166] width 697 height 333
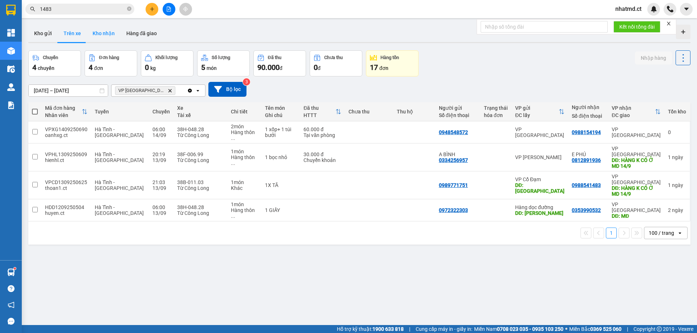
click at [95, 33] on button "Kho nhận" at bounding box center [104, 33] width 34 height 17
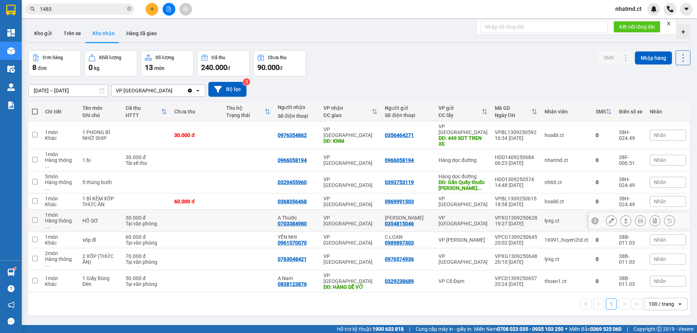
click at [206, 210] on td at bounding box center [197, 221] width 52 height 22
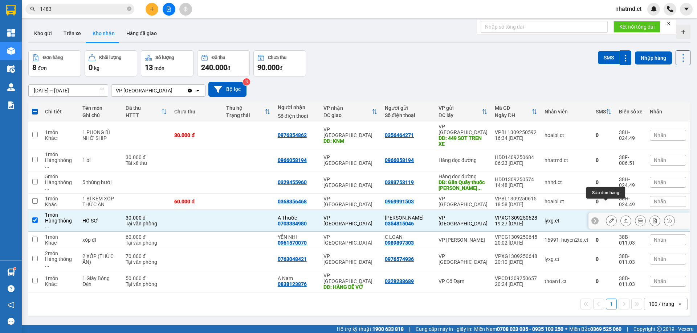
click at [623, 218] on icon at bounding box center [625, 220] width 5 height 5
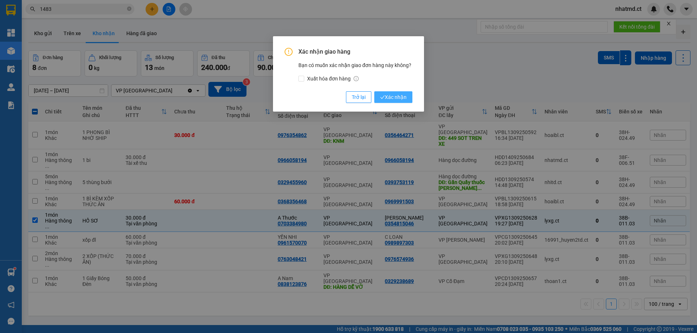
click at [384, 99] on icon "check" at bounding box center [382, 97] width 5 height 5
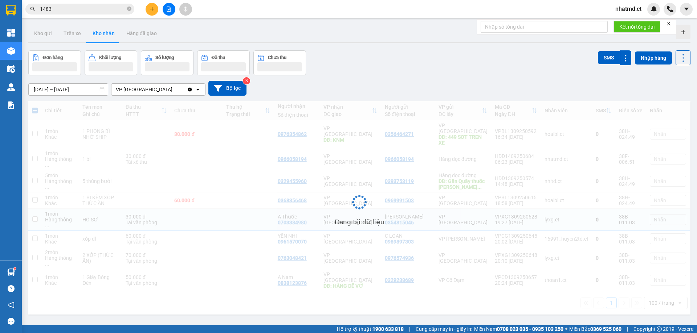
checkbox input "false"
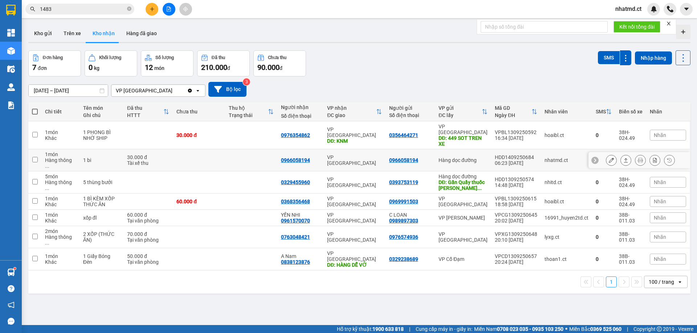
drag, startPoint x: 228, startPoint y: 146, endPoint x: 250, endPoint y: 151, distance: 22.6
click at [228, 149] on td at bounding box center [251, 160] width 52 height 22
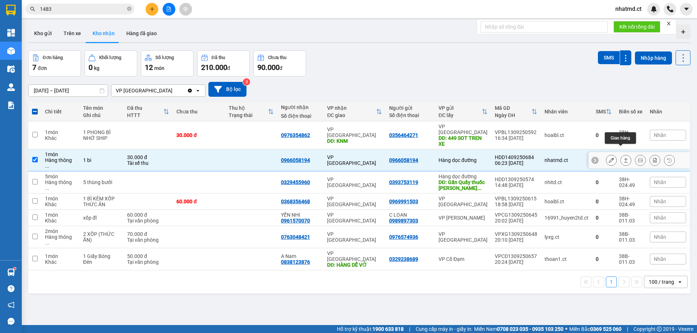
click at [623, 158] on icon at bounding box center [625, 160] width 5 height 5
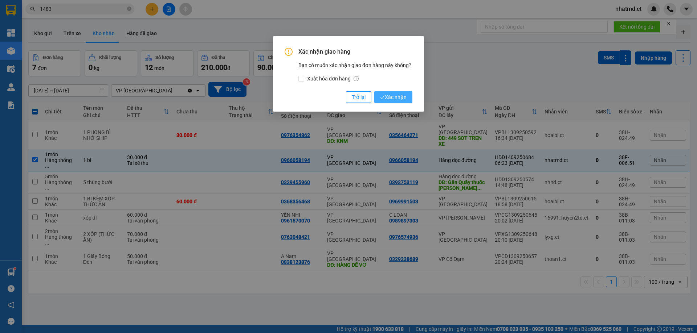
click at [392, 95] on span "Xác nhận" at bounding box center [393, 97] width 26 height 8
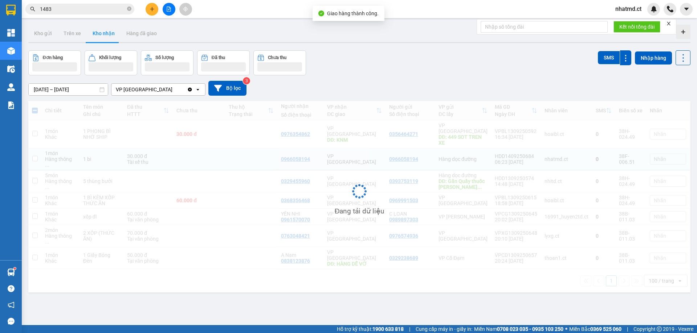
checkbox input "false"
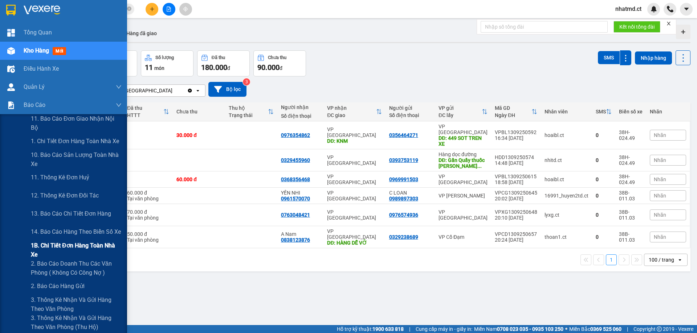
click at [37, 254] on span "1B. Chi tiết đơn hàng toàn nhà xe" at bounding box center [76, 250] width 91 height 18
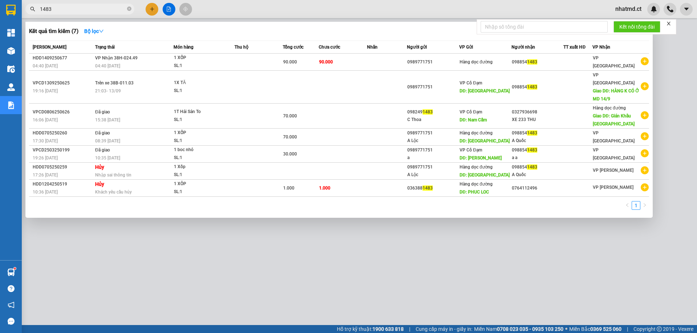
click at [45, 10] on input "1483" at bounding box center [83, 9] width 86 height 8
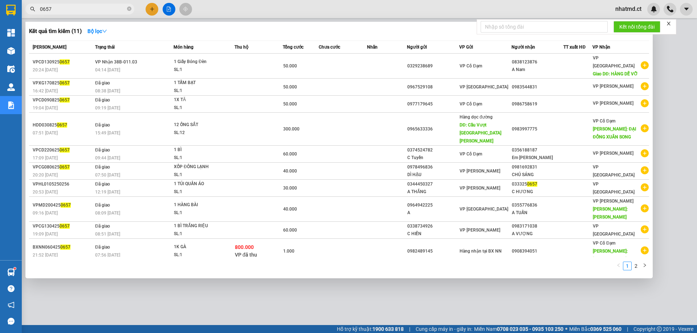
click at [104, 12] on input "0657" at bounding box center [83, 9] width 86 height 8
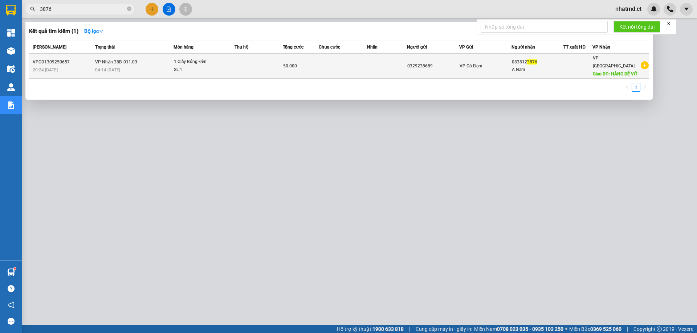
type input "3876"
click at [159, 59] on td "VP Nhận 38B-011.03 04:14 [DATE]" at bounding box center [133, 66] width 80 height 25
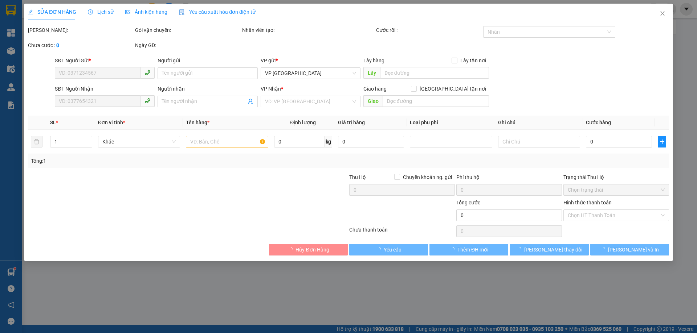
type input "0329238689"
type input "0838123876"
type input "A Nam"
type input "HÀNG DỄ VỠ"
type input "50.000"
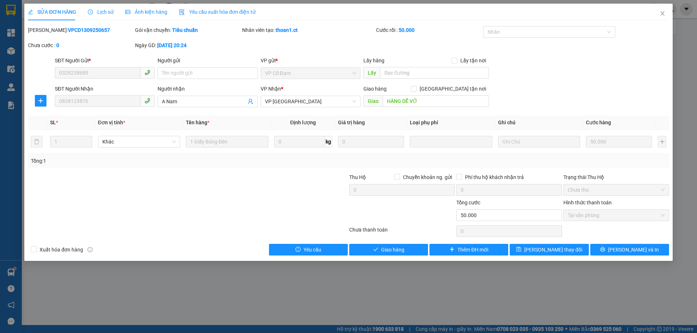
click at [400, 257] on div "SỬA ĐƠN HÀNG Lịch sử Ảnh kiện hàng Yêu cầu xuất hóa đơn điện tử Total Paid Fee …" at bounding box center [348, 133] width 648 height 258
click at [400, 256] on div "SỬA ĐƠN HÀNG Lịch sử Ảnh kiện hàng Yêu cầu xuất hóa đơn điện tử Total Paid Fee …" at bounding box center [348, 133] width 648 height 258
click at [395, 254] on button "Giao hàng" at bounding box center [388, 250] width 79 height 12
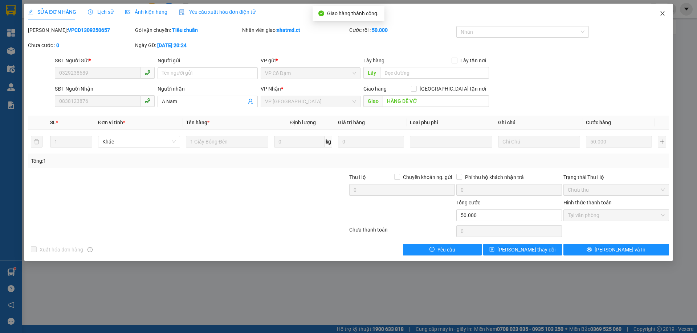
click at [661, 15] on icon "close" at bounding box center [662, 14] width 6 height 6
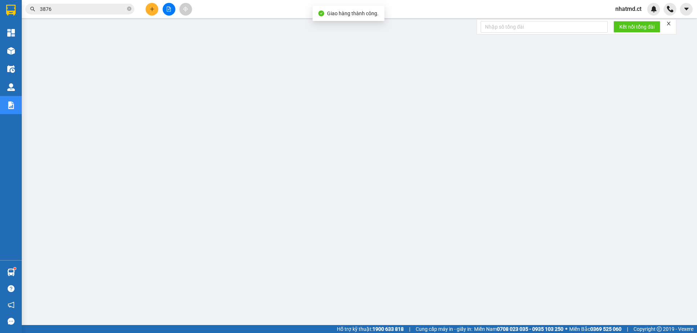
click at [108, 5] on input "3876" at bounding box center [83, 9] width 86 height 8
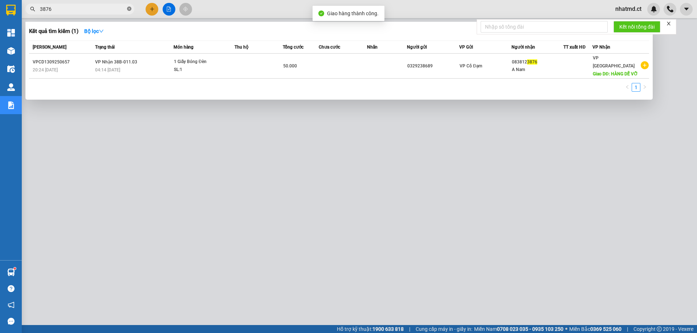
click at [127, 8] on icon "close-circle" at bounding box center [129, 9] width 4 height 4
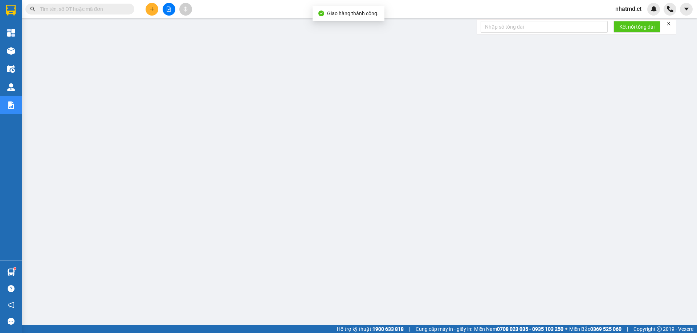
click at [149, 9] on icon "plus" at bounding box center [151, 9] width 5 height 5
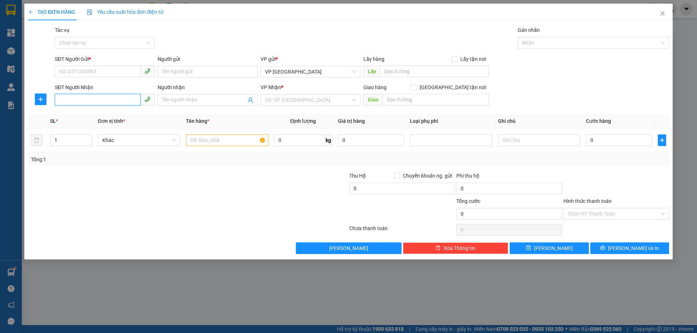
click at [129, 100] on input "SĐT Người Nhận" at bounding box center [98, 100] width 86 height 12
click at [356, 291] on div "TẠO ĐƠN HÀNG Yêu cầu xuất hóa đơn điện tử Transit Pickup Surcharge Ids Transit …" at bounding box center [348, 166] width 697 height 333
click at [235, 144] on input "text" at bounding box center [227, 141] width 82 height 12
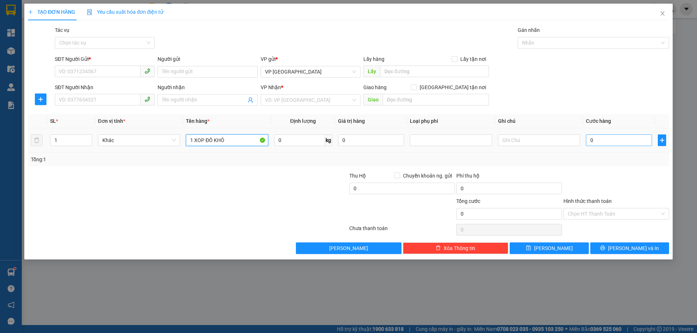
type input "1 XOP ĐỒ KHÔ"
click at [610, 136] on input "0" at bounding box center [619, 141] width 66 height 12
type input "5"
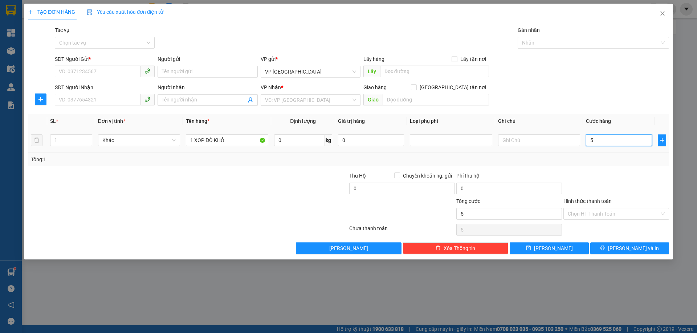
type input "50"
type input "50.000"
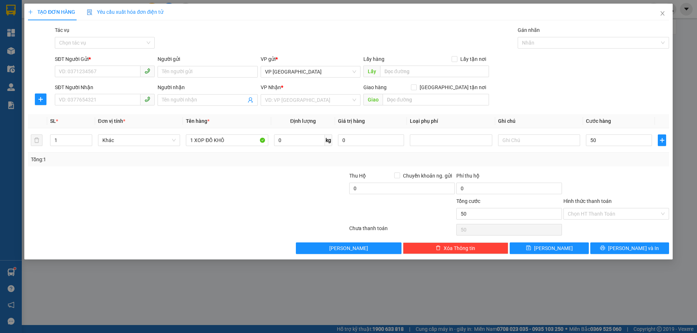
type input "50.000"
click at [599, 157] on div "Tổng: 1" at bounding box center [348, 160] width 635 height 8
click at [319, 97] on input "search" at bounding box center [308, 100] width 86 height 11
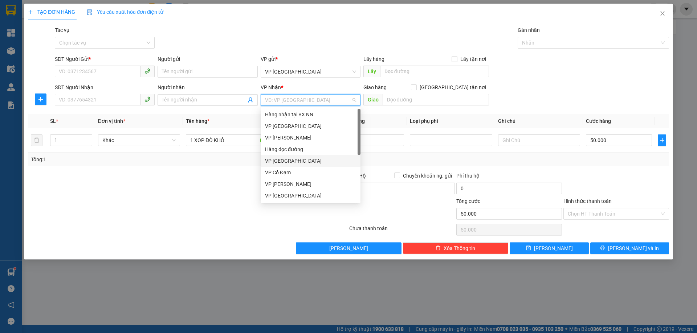
click at [273, 175] on div "VP Cổ Đạm" at bounding box center [310, 173] width 91 height 8
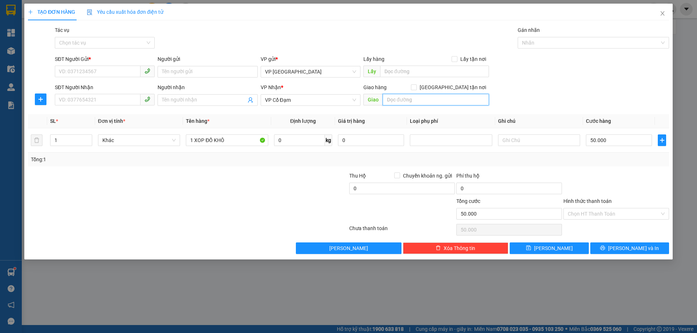
click at [396, 103] on input "text" at bounding box center [435, 100] width 106 height 12
click at [101, 105] on input "SĐT Người Nhận" at bounding box center [98, 100] width 86 height 12
type input "0947834783"
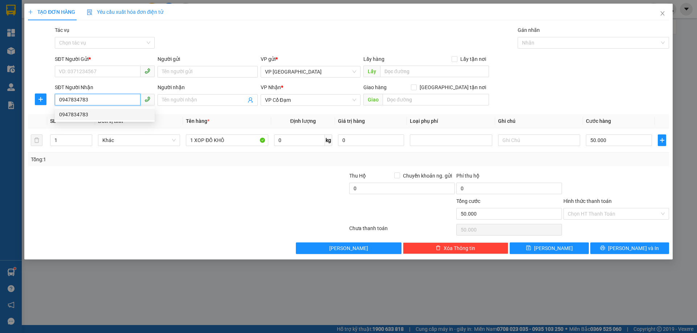
click at [103, 114] on div "0947834783" at bounding box center [104, 115] width 91 height 8
type input "[PERSON_NAME]"
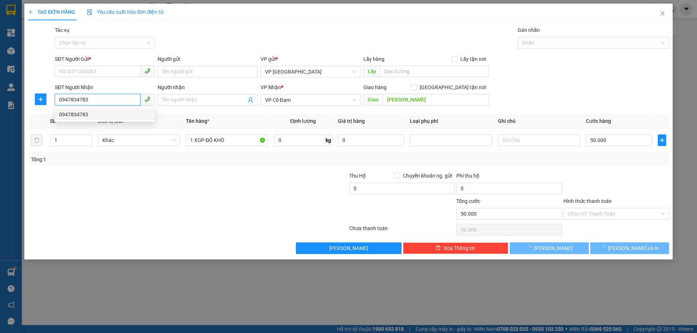
type input "70.000"
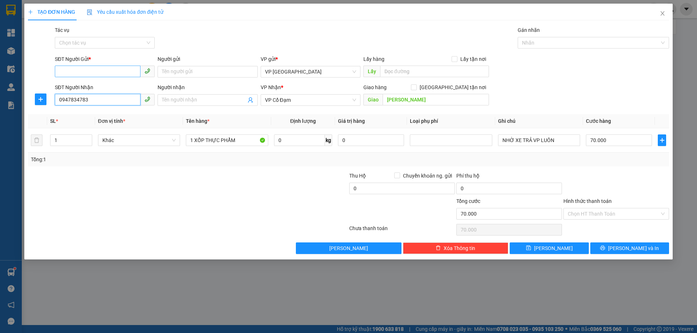
type input "0947834783"
click at [116, 71] on input "SĐT Người Gửi *" at bounding box center [98, 72] width 86 height 12
click at [115, 83] on div "0862698758" at bounding box center [104, 86] width 91 height 8
type input "0862698758"
type input "6"
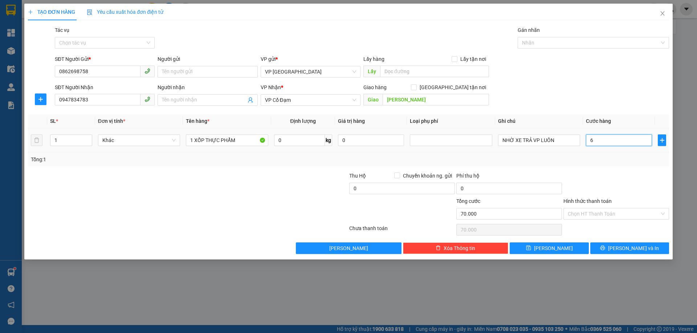
type input "6"
type input "60"
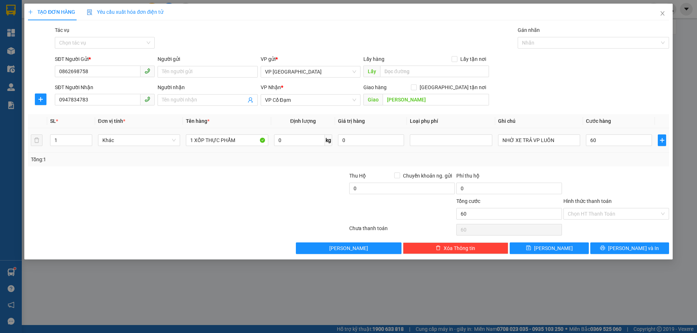
type input "60.000"
click at [617, 156] on div "Tổng: 1" at bounding box center [348, 160] width 635 height 8
click at [541, 137] on input "NHỜ XE TRẢ VP LUÔN" at bounding box center [539, 141] width 82 height 12
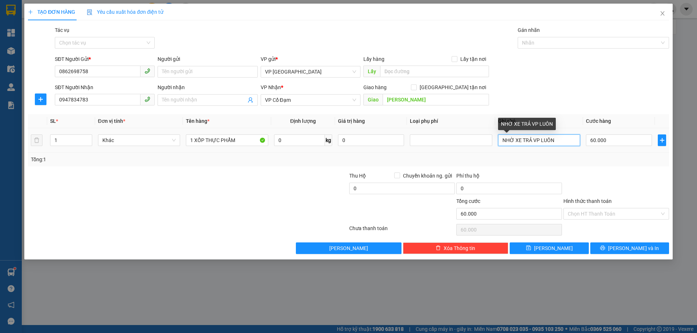
click at [541, 137] on input "NHỜ XE TRẢ VP LUÔN" at bounding box center [539, 141] width 82 height 12
drag, startPoint x: 565, startPoint y: 147, endPoint x: 576, endPoint y: 155, distance: 13.7
click at [566, 147] on div "NHỜ XE TRẢ VP LUÔN" at bounding box center [539, 140] width 82 height 15
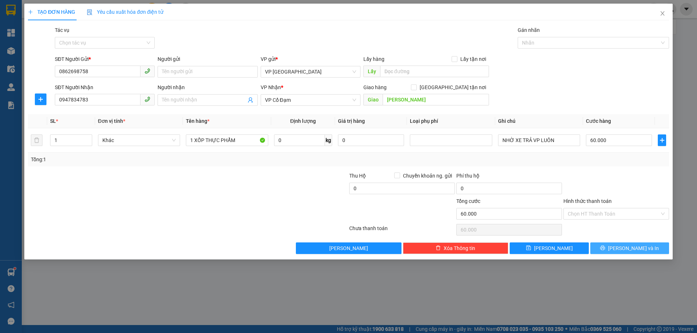
click at [625, 246] on span "[PERSON_NAME] và In" at bounding box center [633, 249] width 51 height 8
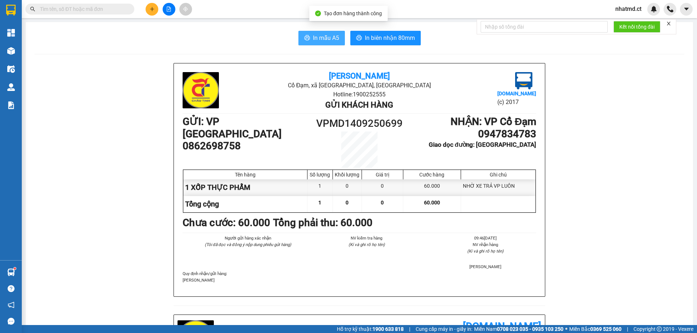
click at [318, 37] on span "In mẫu A5" at bounding box center [326, 37] width 26 height 9
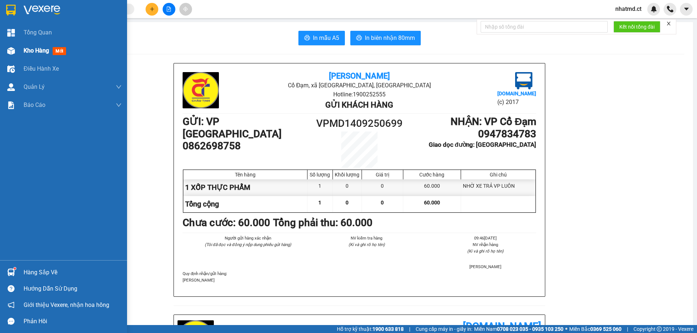
click at [39, 46] on div "Kho hàng mới" at bounding box center [46, 50] width 45 height 9
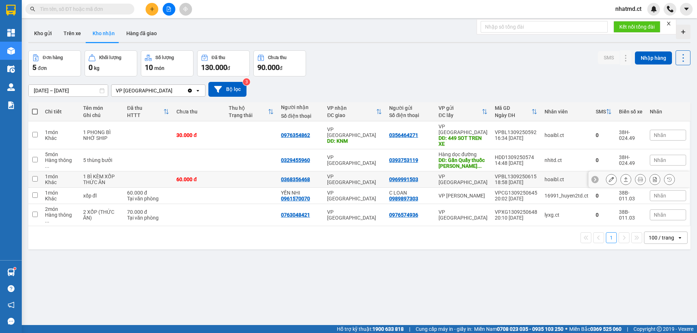
click at [183, 177] on div "60.000 đ" at bounding box center [198, 180] width 45 height 6
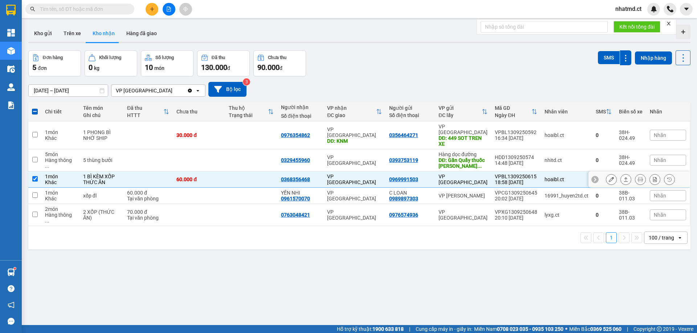
click at [194, 177] on div "60.000 đ" at bounding box center [198, 180] width 45 height 6
checkbox input "false"
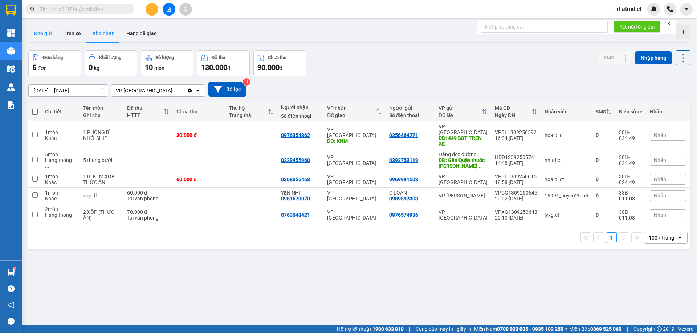
click at [46, 35] on button "Kho gửi" at bounding box center [42, 33] width 29 height 17
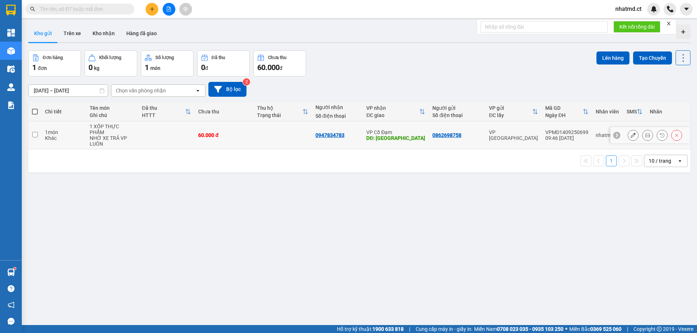
click at [104, 128] on div "1 XỐP THỰC PHẨM" at bounding box center [112, 130] width 45 height 12
checkbox input "true"
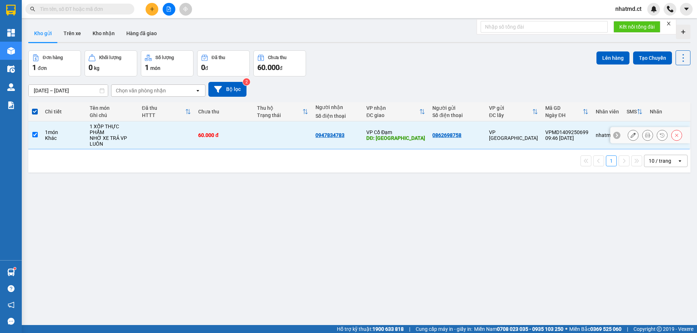
click at [628, 131] on button at bounding box center [633, 135] width 10 height 13
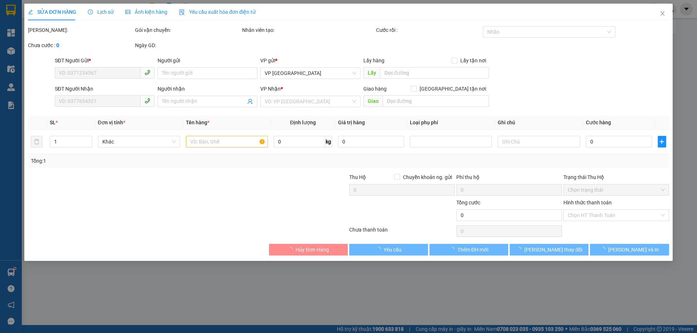
type input "0862698758"
type input "0947834783"
type input "[PERSON_NAME]"
type input "60.000"
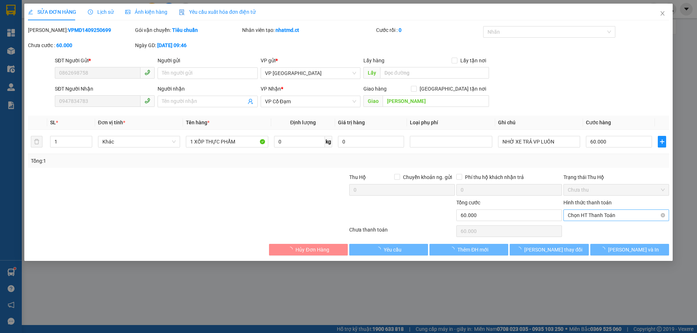
click at [611, 218] on span "Chọn HT Thanh Toán" at bounding box center [615, 215] width 97 height 11
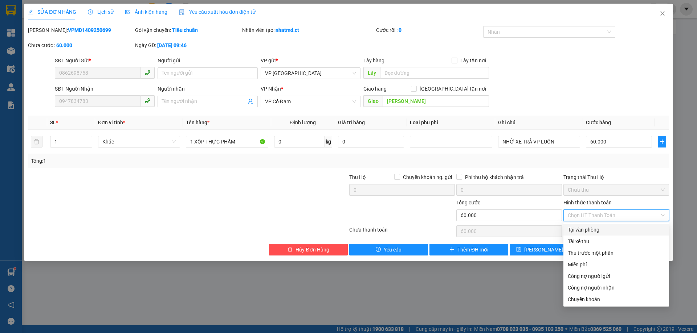
drag, startPoint x: 588, startPoint y: 232, endPoint x: 558, endPoint y: 236, distance: 30.4
click at [588, 231] on div "Tại văn phòng" at bounding box center [615, 230] width 97 height 8
type input "0"
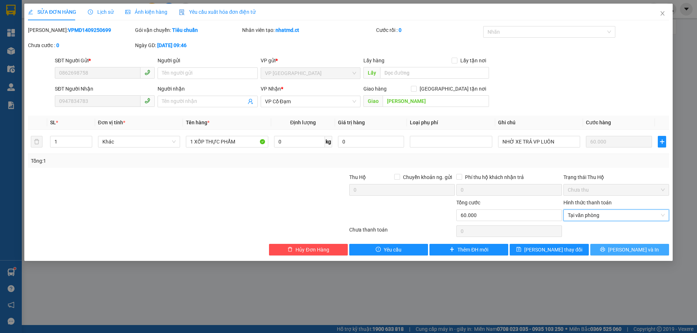
click at [608, 250] on button "[PERSON_NAME] và In" at bounding box center [629, 250] width 79 height 12
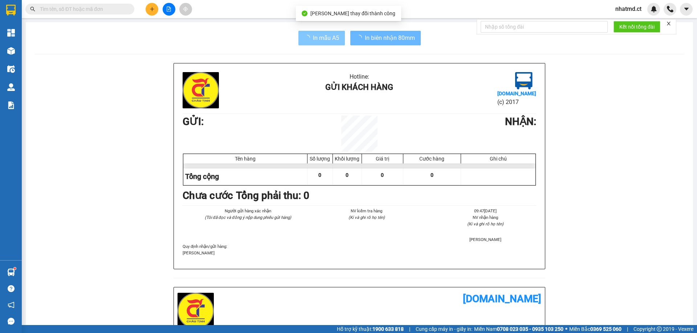
click at [323, 35] on span "In mẫu A5" at bounding box center [326, 37] width 26 height 9
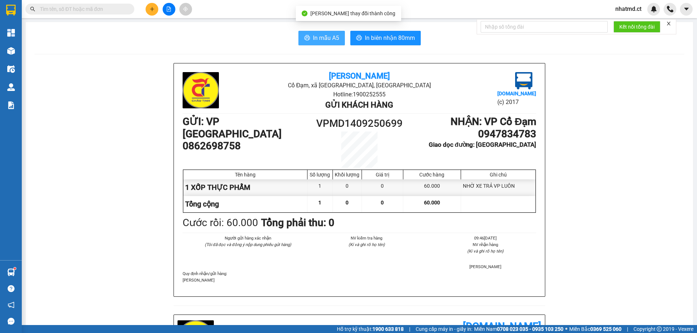
click at [323, 36] on span "In mẫu A5" at bounding box center [326, 37] width 26 height 9
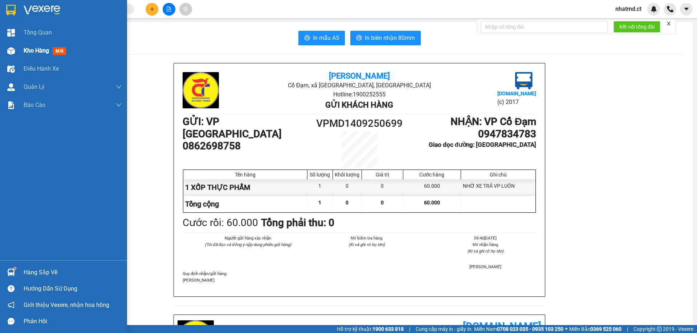
click at [11, 51] on img at bounding box center [11, 51] width 8 height 8
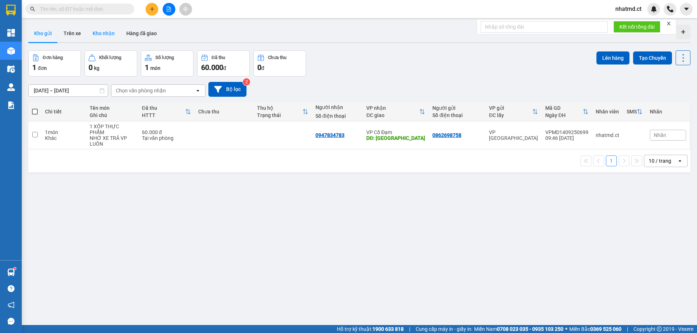
click at [110, 39] on button "Kho nhận" at bounding box center [104, 33] width 34 height 17
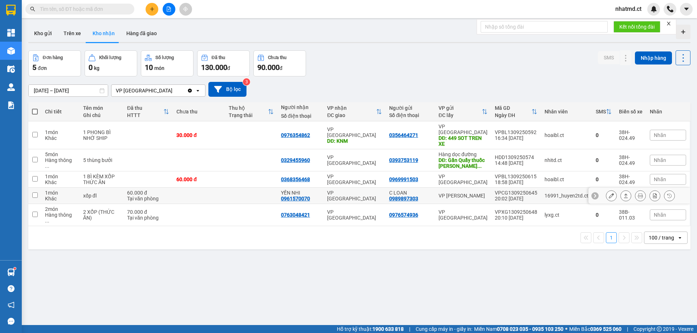
click at [361, 190] on div "VP [GEOGRAPHIC_DATA]" at bounding box center [354, 196] width 54 height 12
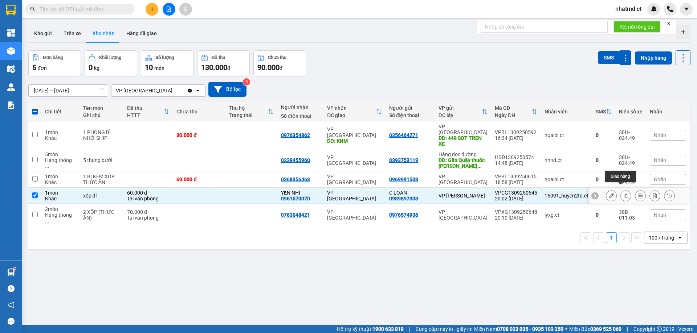
click at [620, 193] on button at bounding box center [625, 196] width 10 height 13
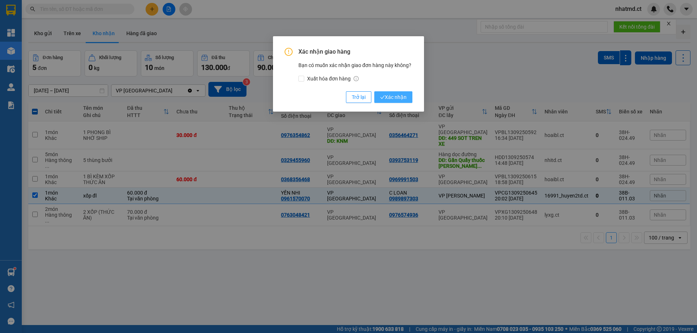
click at [387, 93] on button "Xác nhận" at bounding box center [393, 97] width 38 height 12
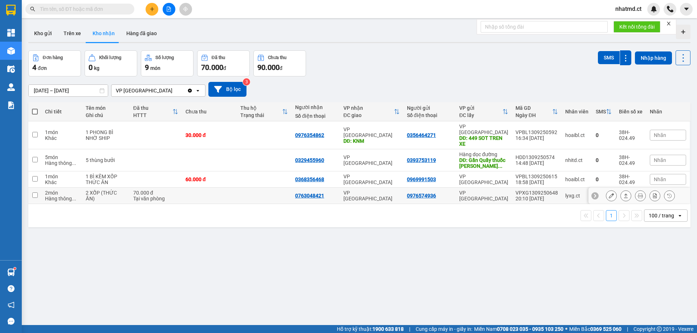
click at [212, 194] on td at bounding box center [209, 196] width 55 height 16
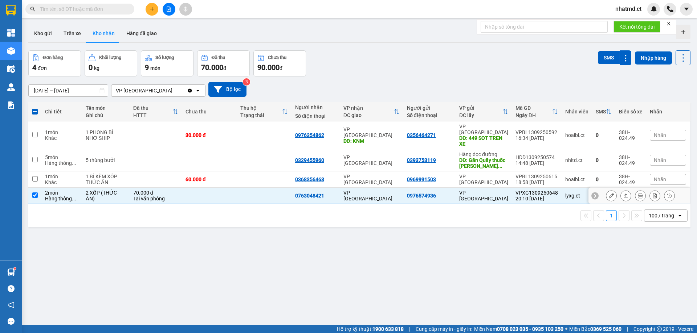
click at [361, 192] on div "VP [GEOGRAPHIC_DATA]" at bounding box center [371, 196] width 56 height 12
checkbox input "false"
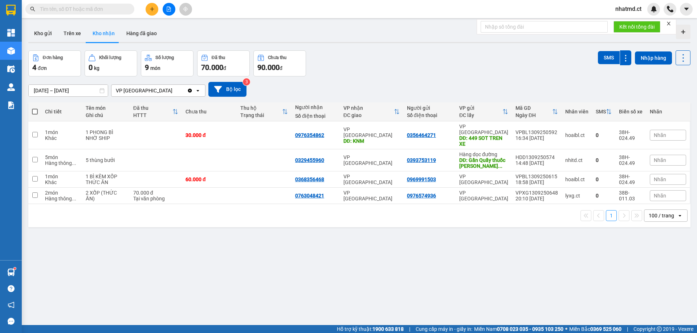
click at [68, 5] on span at bounding box center [79, 9] width 109 height 11
click at [68, 9] on input "text" at bounding box center [83, 9] width 86 height 8
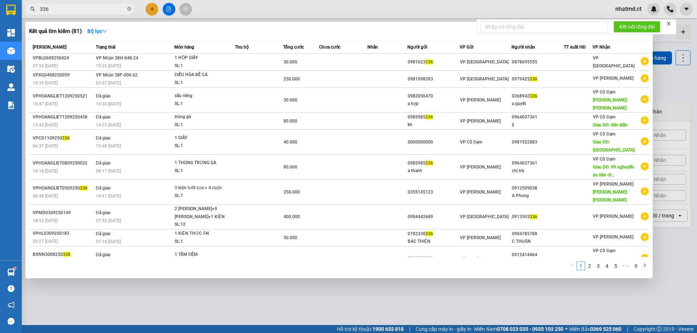
type input "336"
click at [260, 15] on div at bounding box center [348, 166] width 697 height 333
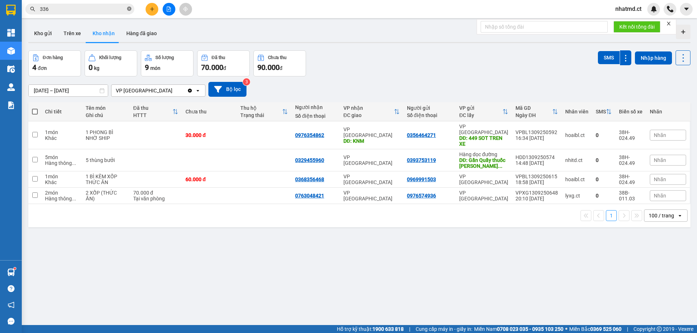
click at [128, 7] on span at bounding box center [129, 9] width 4 height 7
click at [78, 10] on input "text" at bounding box center [83, 9] width 86 height 8
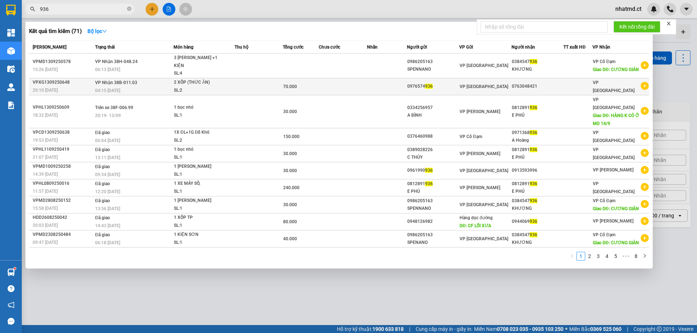
type input "936"
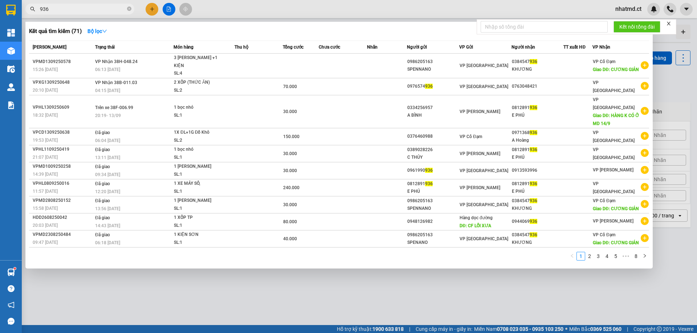
click at [171, 291] on div at bounding box center [348, 166] width 697 height 333
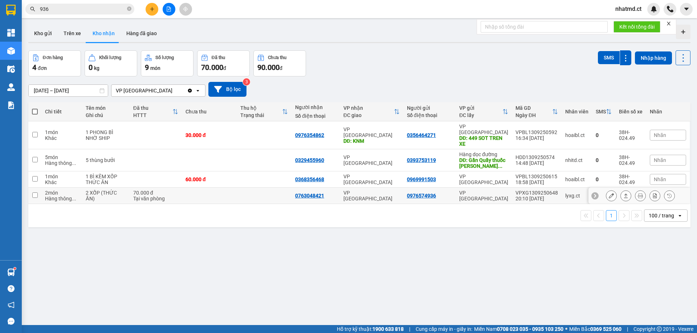
click at [279, 194] on td at bounding box center [264, 196] width 55 height 16
checkbox input "true"
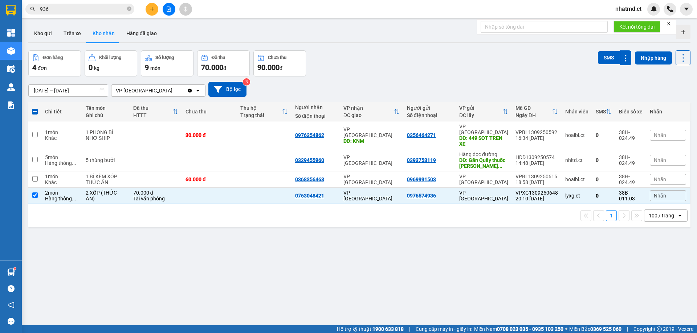
click at [105, 8] on input "936" at bounding box center [83, 9] width 86 height 8
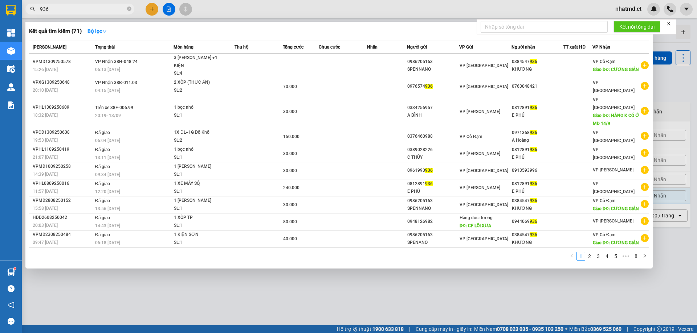
click at [105, 8] on input "936" at bounding box center [83, 9] width 86 height 8
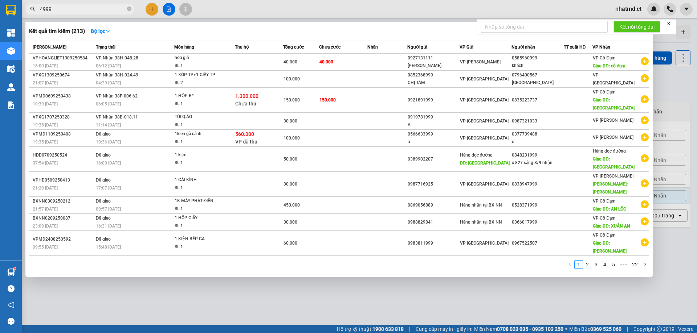
type input "4999"
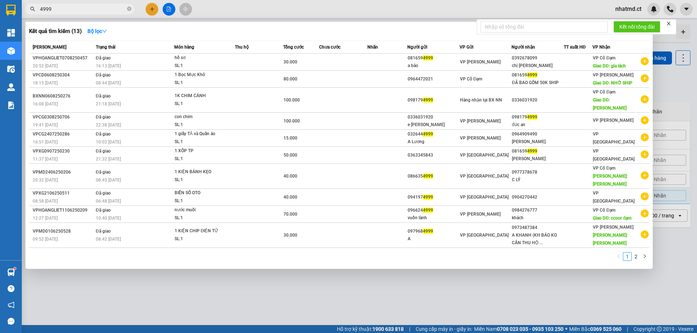
click at [315, 296] on div at bounding box center [348, 166] width 697 height 333
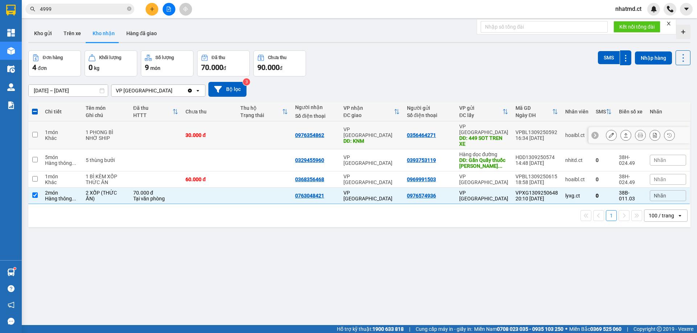
click at [261, 137] on td at bounding box center [264, 136] width 55 height 28
checkbox input "true"
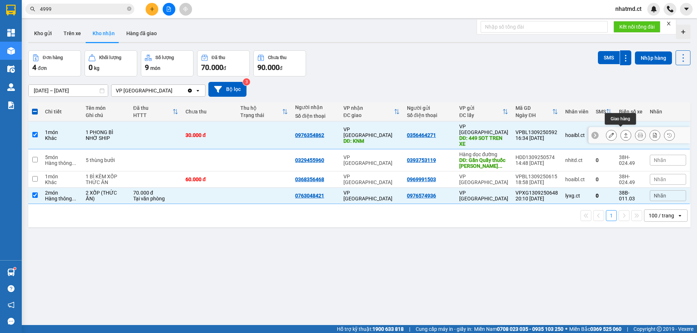
click at [608, 133] on icon at bounding box center [610, 135] width 5 height 5
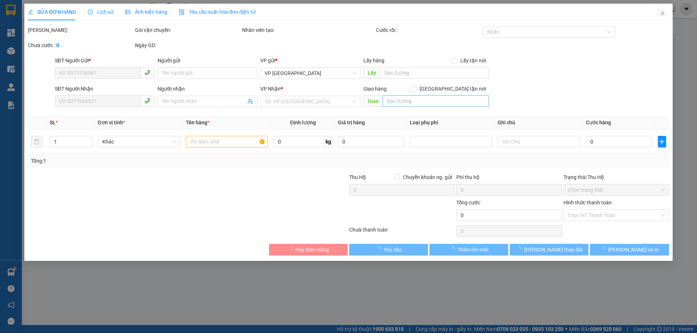
type input "0356464271"
type input "449 SOT TREN XE"
type input "0976354862"
type input "KNM"
type input "30.000"
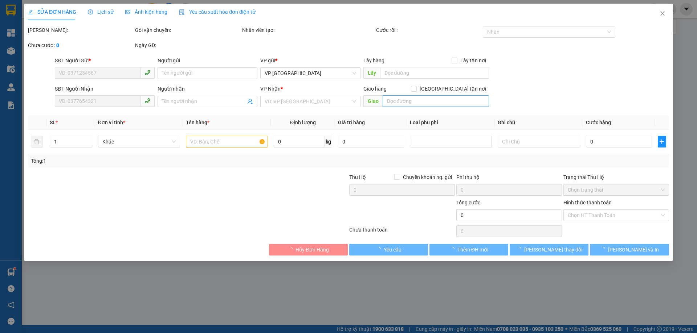
type input "30.000"
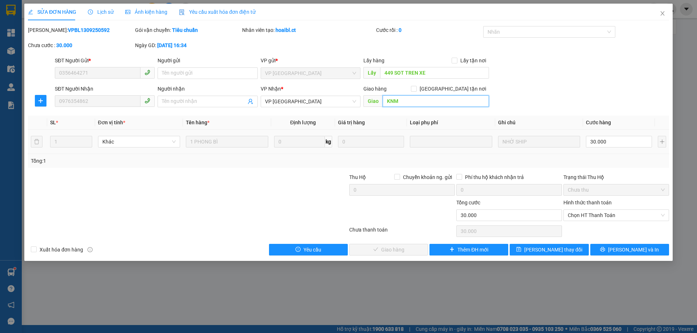
click at [407, 104] on input "KNM" at bounding box center [435, 101] width 106 height 12
type input "MAI LẤY - K CẦN SHIP"
click at [524, 248] on button "[PERSON_NAME] thay đổi" at bounding box center [548, 250] width 79 height 12
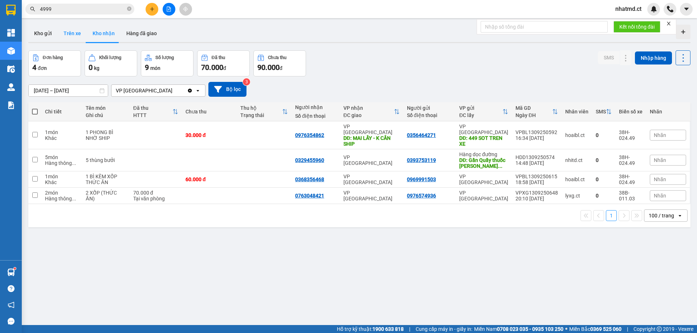
click at [78, 37] on button "Trên xe" at bounding box center [72, 33] width 29 height 17
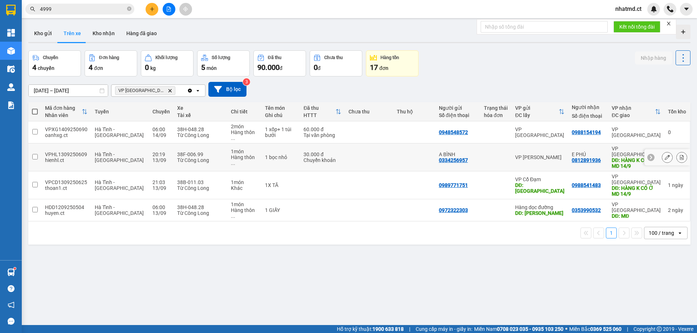
click at [356, 144] on td at bounding box center [369, 158] width 48 height 28
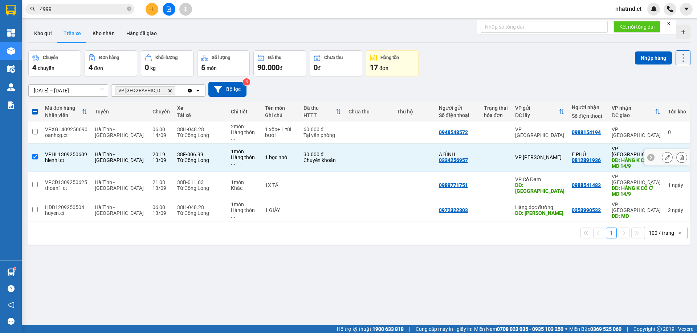
click at [354, 153] on td at bounding box center [369, 158] width 48 height 28
checkbox input "false"
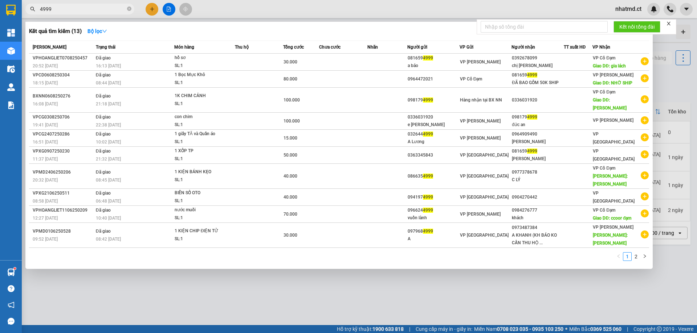
click at [83, 8] on input "4999" at bounding box center [83, 9] width 86 height 8
click at [128, 9] on icon "close-circle" at bounding box center [129, 9] width 4 height 4
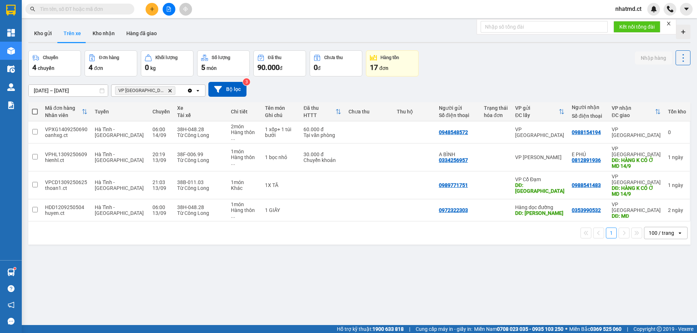
click at [252, 24] on div "ver 1.8.143 Kho gửi Trên xe Kho nhận Hàng đã giao Chuyến 4 chuyến Đơn hàng 4 đơ…" at bounding box center [359, 188] width 668 height 333
click at [114, 36] on button "Kho nhận" at bounding box center [104, 33] width 34 height 17
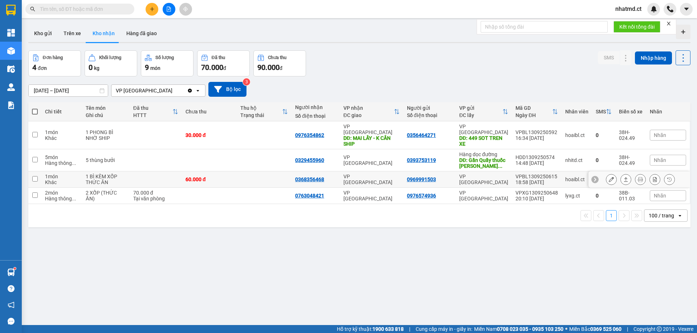
drag, startPoint x: 253, startPoint y: 175, endPoint x: 256, endPoint y: 172, distance: 4.4
click at [253, 176] on td at bounding box center [264, 180] width 55 height 16
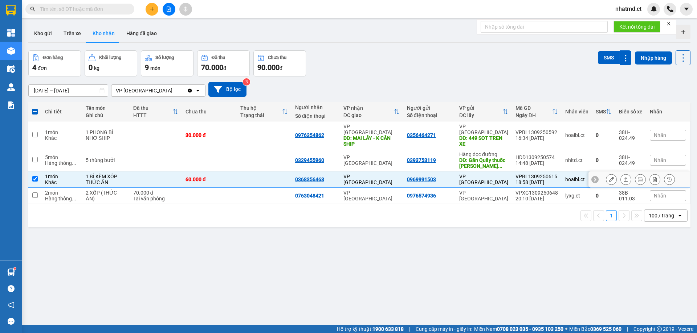
click at [255, 176] on td at bounding box center [264, 180] width 55 height 16
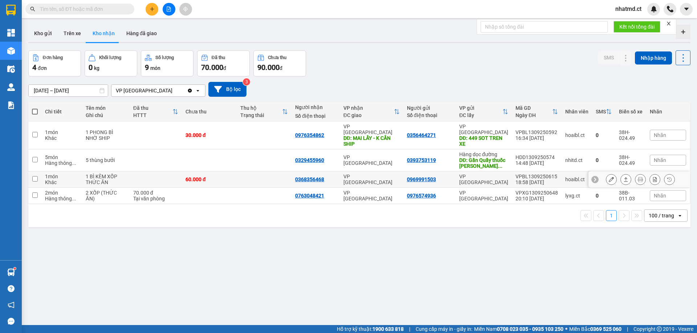
drag, startPoint x: 255, startPoint y: 176, endPoint x: 259, endPoint y: 175, distance: 4.2
click at [255, 177] on td at bounding box center [264, 180] width 55 height 16
checkbox input "true"
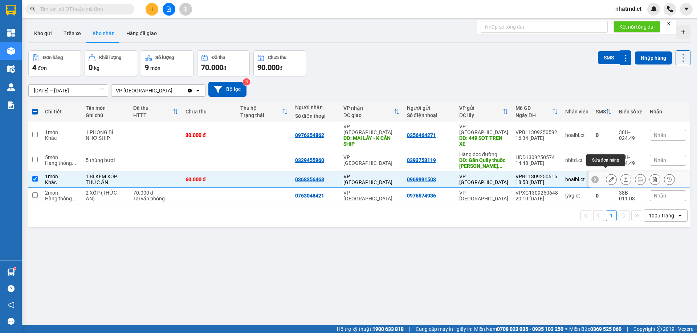
click at [606, 177] on button at bounding box center [611, 179] width 10 height 13
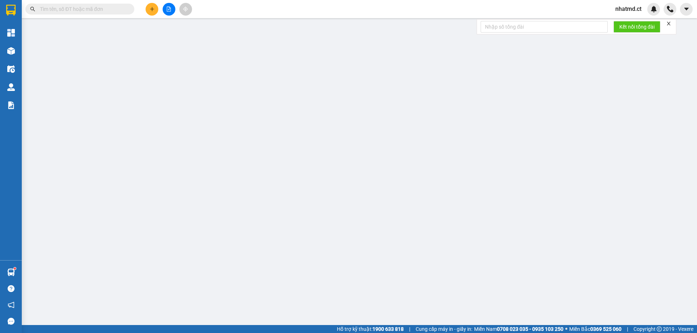
type input "0969991503"
type input "0368356468"
type input "60.000"
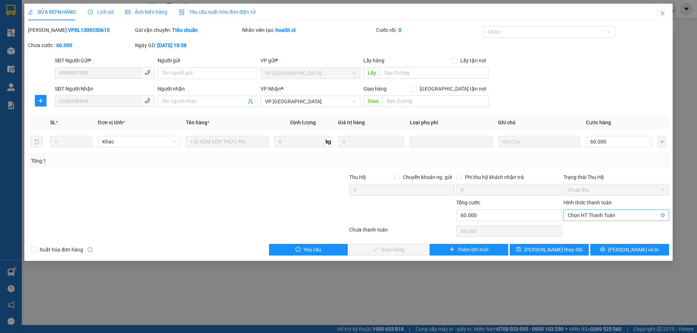
click at [595, 218] on span "Chọn HT Thanh Toán" at bounding box center [615, 215] width 97 height 11
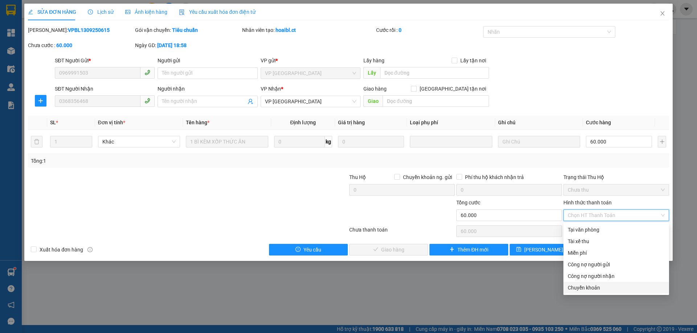
click at [586, 287] on div "Chuyển khoản" at bounding box center [615, 288] width 97 height 8
type input "0"
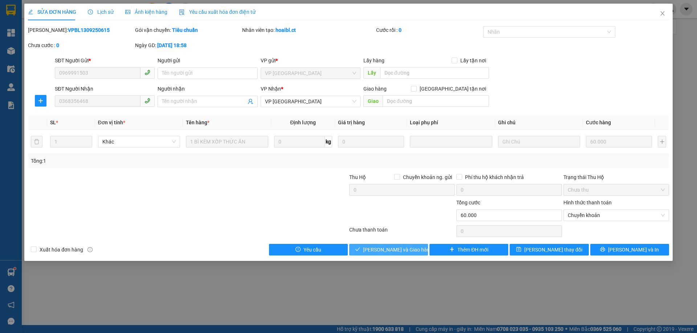
click at [412, 251] on span "[PERSON_NAME] và Giao hàng" at bounding box center [398, 250] width 70 height 8
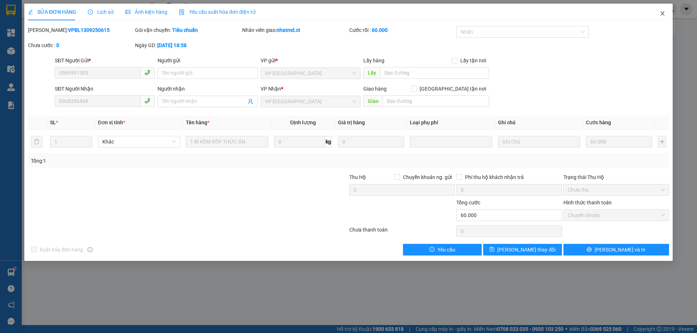
drag, startPoint x: 661, startPoint y: 15, endPoint x: 215, endPoint y: 332, distance: 547.5
click at [662, 15] on icon "close" at bounding box center [662, 14] width 6 height 6
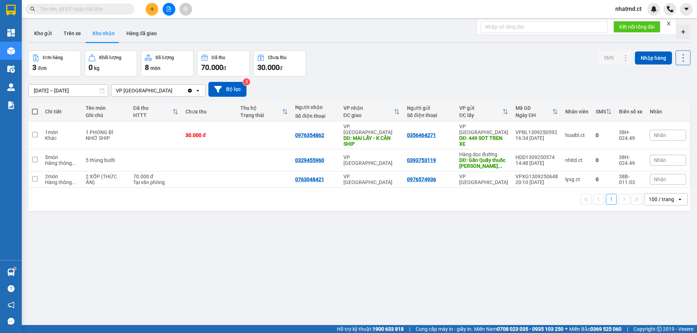
click at [153, 12] on button at bounding box center [151, 9] width 13 height 13
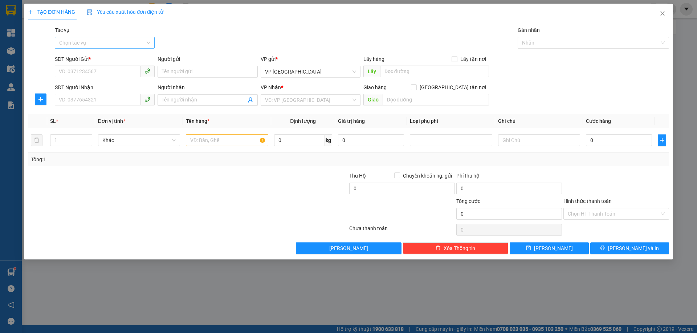
click at [115, 41] on input "Tác vụ" at bounding box center [102, 42] width 86 height 11
click at [187, 34] on div "Gói vận chuyển * Tiêu chuẩn Tác vụ Chọn tác vụ Gán nhãn Nhãn" at bounding box center [361, 38] width 617 height 25
click at [111, 73] on input "SĐT Người Gửi *" at bounding box center [98, 72] width 86 height 12
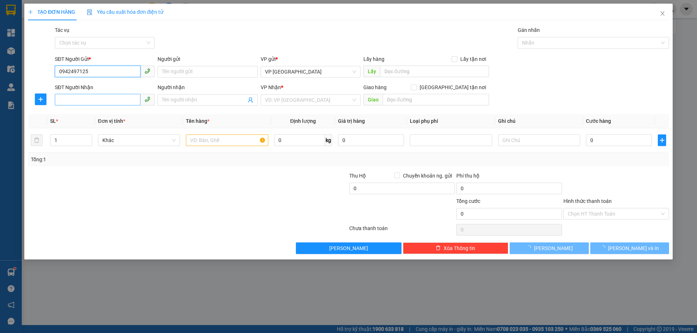
type input "0942497125"
click at [117, 102] on input "SĐT Người Nhận" at bounding box center [98, 100] width 86 height 12
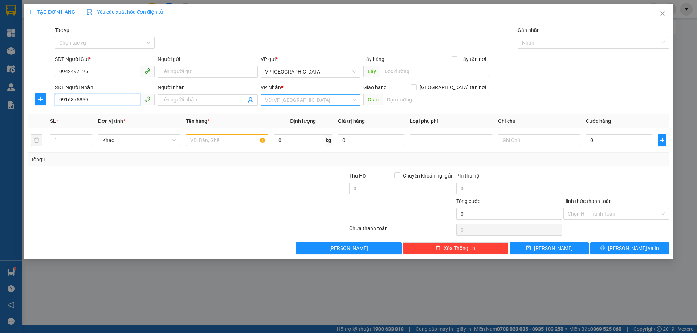
type input "0916875859"
click at [310, 98] on input "search" at bounding box center [308, 100] width 86 height 11
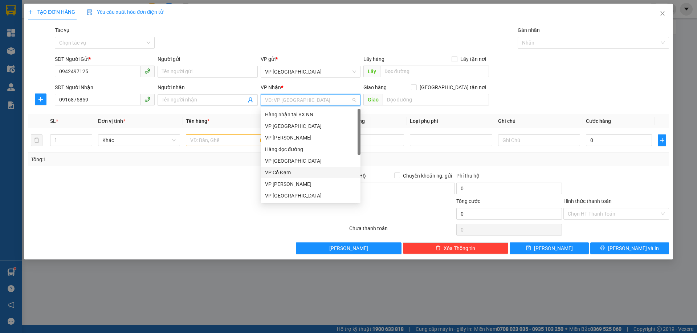
click at [282, 171] on div "VP Cổ Đạm" at bounding box center [310, 173] width 91 height 8
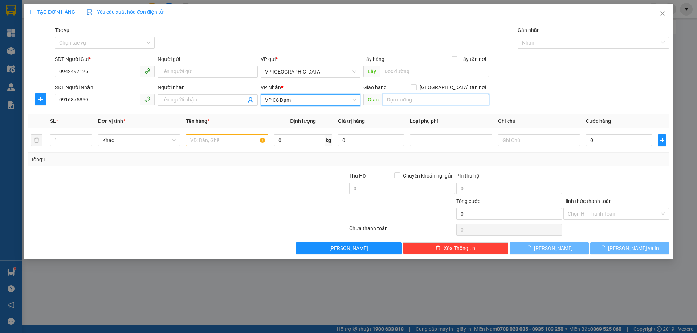
click at [401, 102] on input "text" at bounding box center [435, 100] width 106 height 12
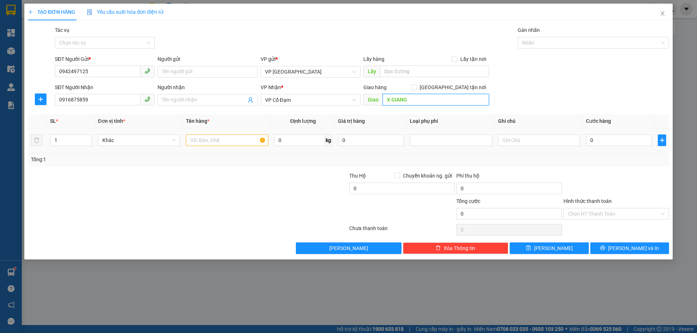
type input "X GIANG"
click at [208, 140] on input "text" at bounding box center [227, 141] width 82 height 12
type input "1 CLEAR"
click at [619, 140] on input "0" at bounding box center [619, 141] width 66 height 12
type input "3"
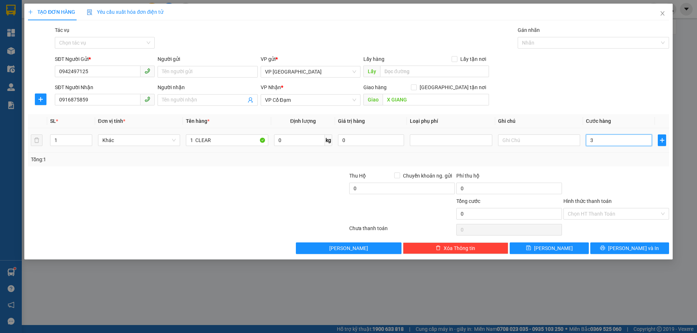
type input "3"
type input "30"
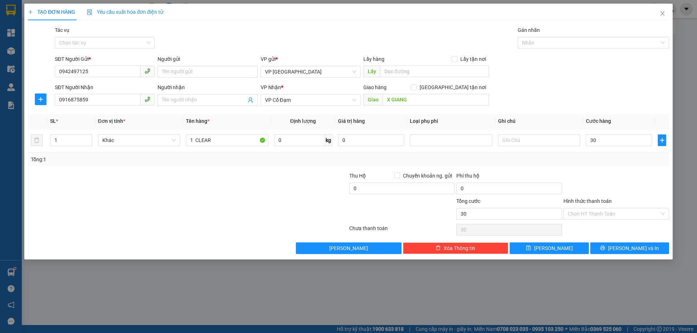
click at [625, 177] on div at bounding box center [615, 184] width 107 height 25
type input "30.000"
click at [623, 215] on input "Hình thức thanh toán" at bounding box center [613, 214] width 92 height 11
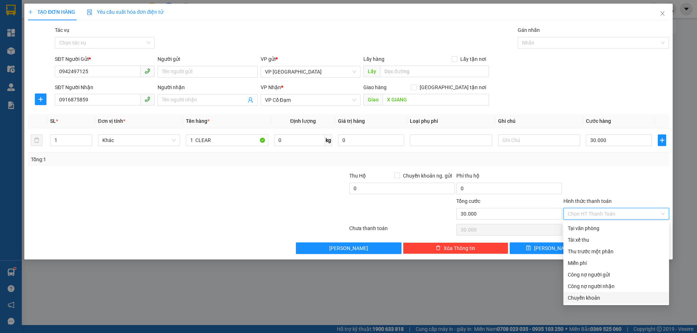
drag, startPoint x: 588, startPoint y: 299, endPoint x: 587, endPoint y: 205, distance: 94.0
click at [588, 300] on div "Chuyển khoản" at bounding box center [615, 298] width 97 height 8
type input "0"
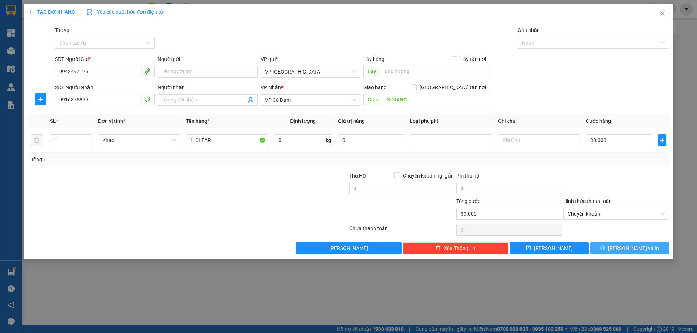
click at [626, 249] on span "[PERSON_NAME] và In" at bounding box center [633, 249] width 51 height 8
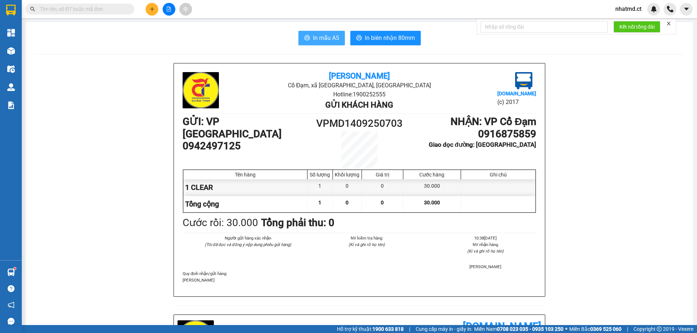
click at [319, 38] on span "In mẫu A5" at bounding box center [326, 37] width 26 height 9
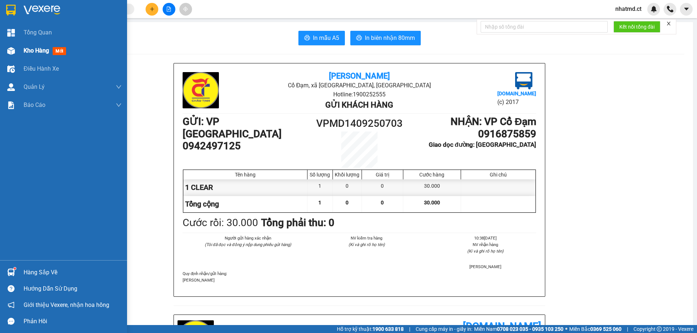
click at [15, 54] on div at bounding box center [11, 51] width 13 height 13
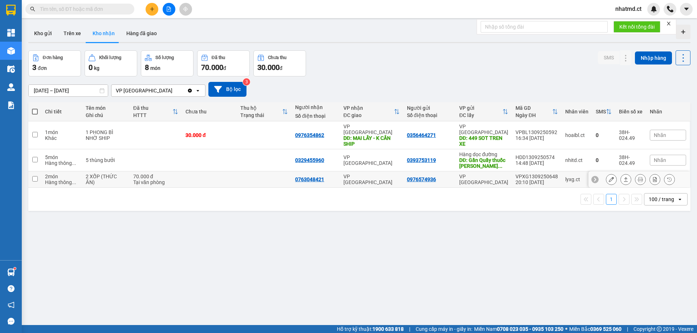
click at [339, 176] on td "0763048421" at bounding box center [315, 180] width 48 height 16
checkbox input "true"
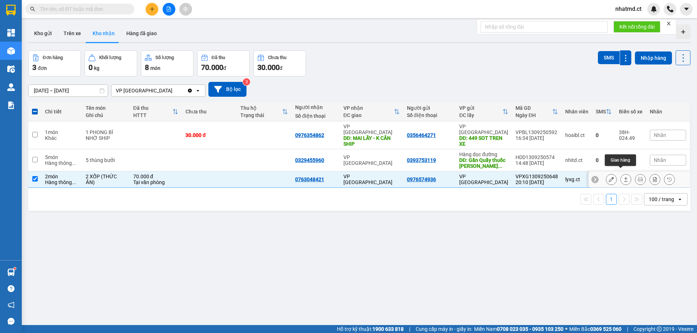
click at [623, 177] on icon at bounding box center [625, 179] width 5 height 5
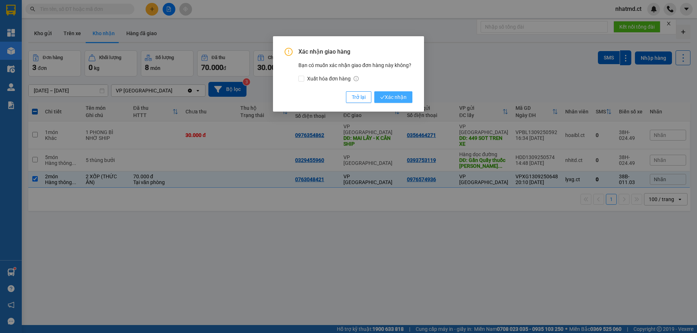
click at [396, 98] on span "Xác nhận" at bounding box center [393, 97] width 26 height 8
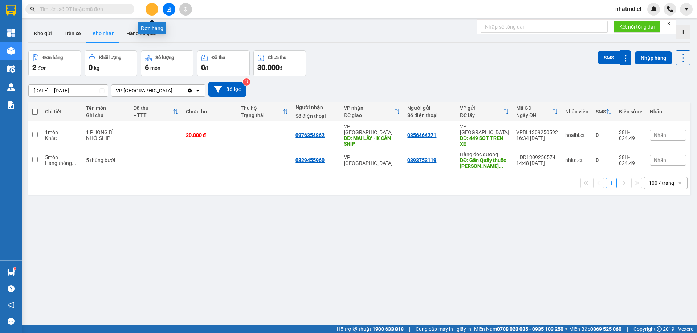
click at [149, 9] on icon "plus" at bounding box center [151, 9] width 5 height 5
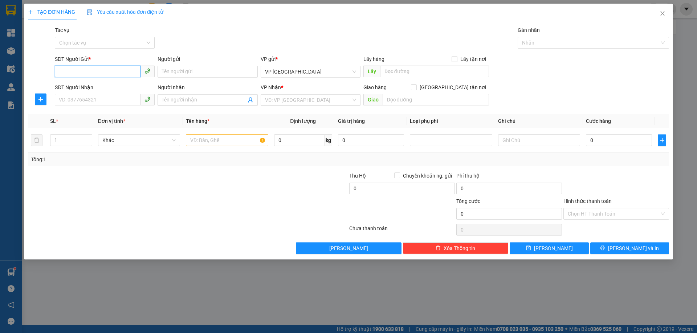
click at [116, 70] on input "SĐT Người Gửi *" at bounding box center [98, 72] width 86 height 12
type input "0"
type input "0945177072"
click at [105, 107] on div "SĐT Người Nhận VD: 0377654321" at bounding box center [105, 95] width 100 height 25
click at [104, 103] on input "SĐT Người Nhận" at bounding box center [98, 100] width 86 height 12
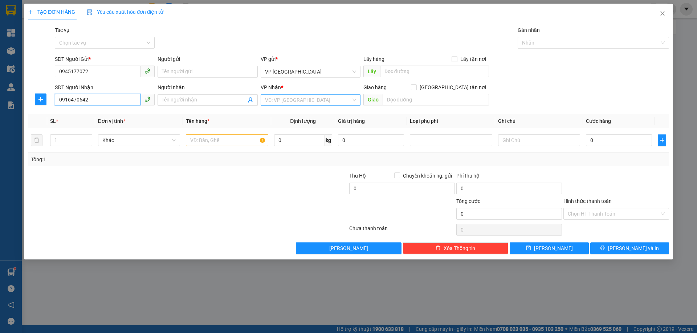
type input "0916470642"
click at [274, 101] on input "search" at bounding box center [308, 100] width 86 height 11
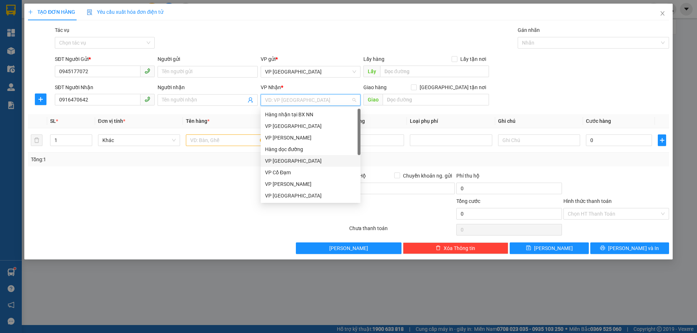
click at [275, 169] on div "VP Cổ Đạm" at bounding box center [310, 173] width 91 height 8
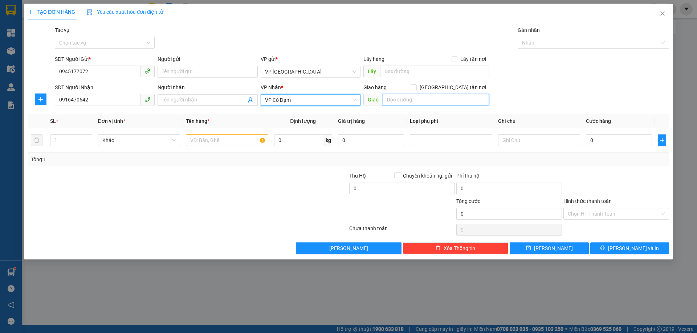
click at [396, 100] on input "text" at bounding box center [435, 100] width 106 height 12
type input "BINH LOC"
click at [213, 141] on input "text" at bounding box center [227, 141] width 82 height 12
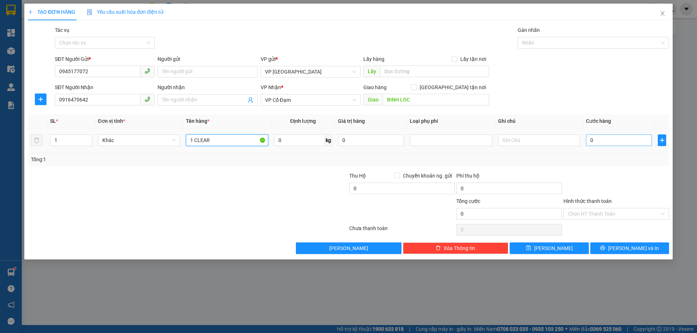
type input "1 CLEAR"
click at [616, 142] on input "0" at bounding box center [619, 141] width 66 height 12
type input "03"
type input "3"
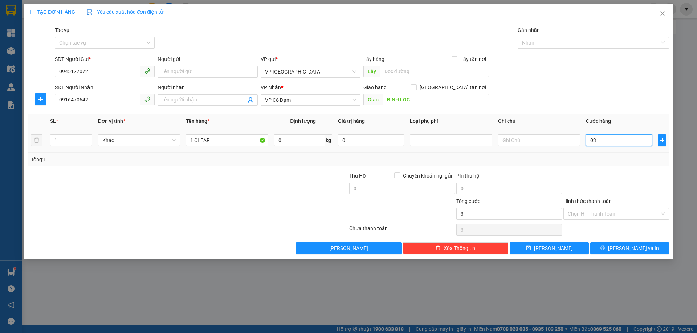
type input "0"
type input "03"
type input "3"
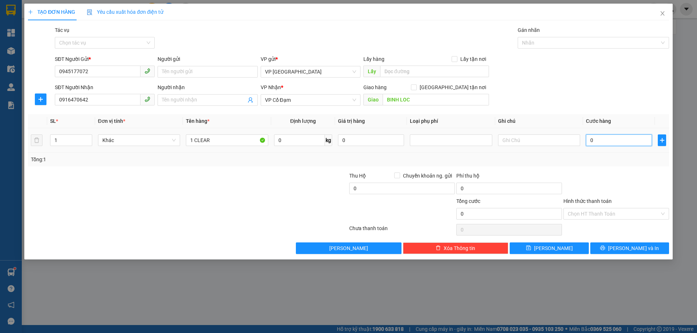
type input "3"
type input "030"
type input "30"
type input "30.000"
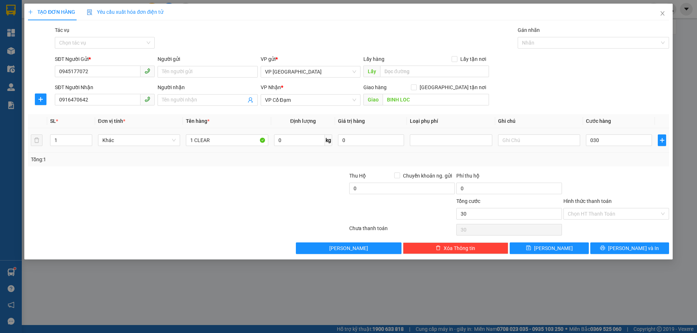
type input "30.000"
click at [616, 171] on div "Transit Pickup Surcharge Ids Transit Deliver Surcharge Ids Transit Deliver Surc…" at bounding box center [348, 140] width 641 height 228
click at [618, 243] on button "[PERSON_NAME] và In" at bounding box center [629, 249] width 79 height 12
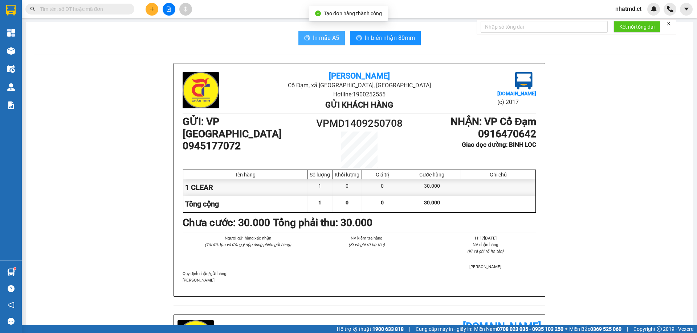
click at [325, 44] on button "In mẫu A5" at bounding box center [321, 38] width 46 height 15
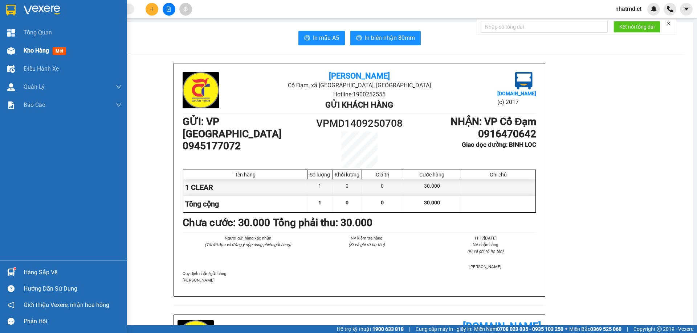
click at [38, 53] on span "Kho hàng" at bounding box center [36, 50] width 25 height 7
